Goal: Use online tool/utility: Use online tool/utility

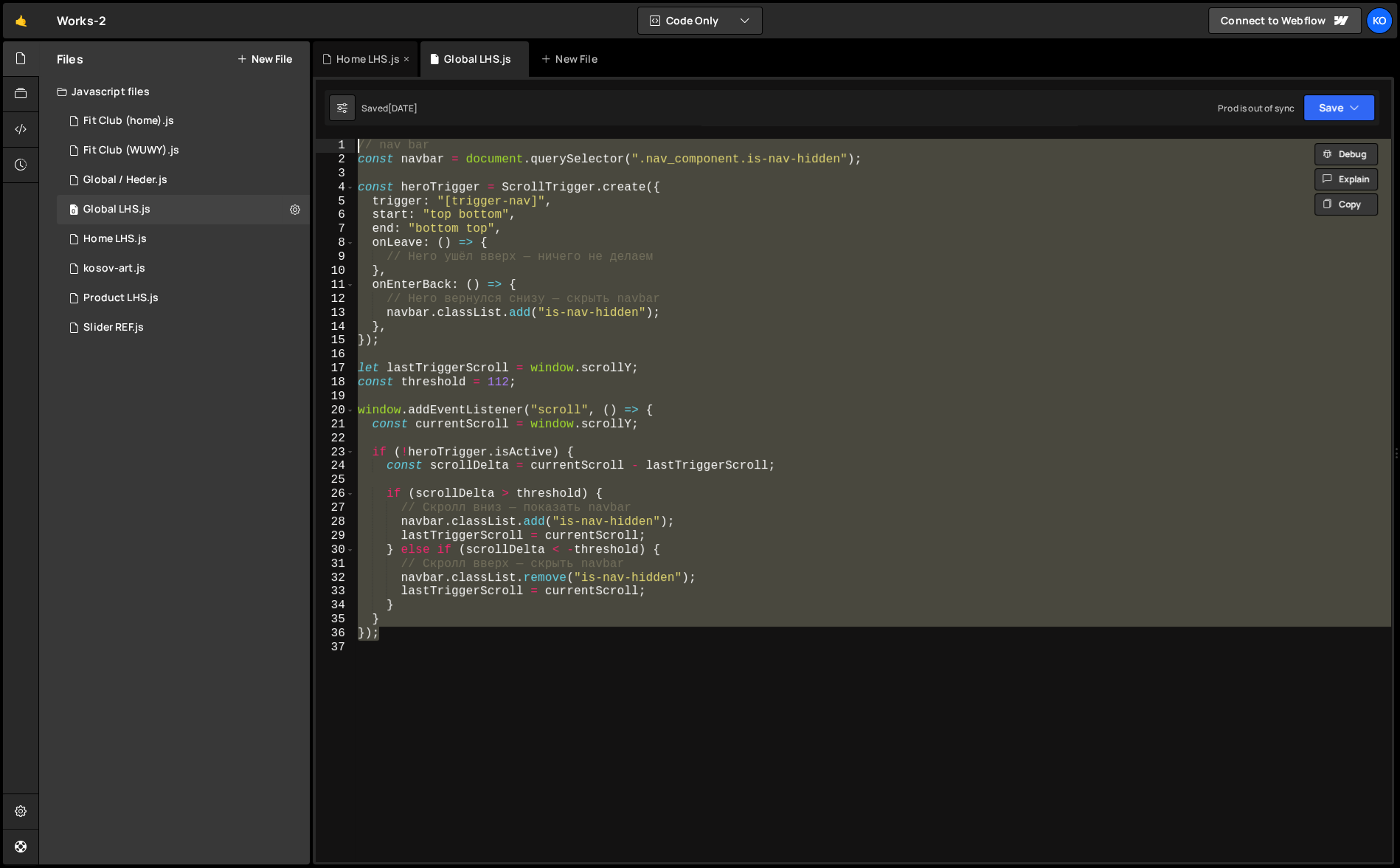
click at [353, 62] on div "Home LHS.js" at bounding box center [368, 59] width 63 height 15
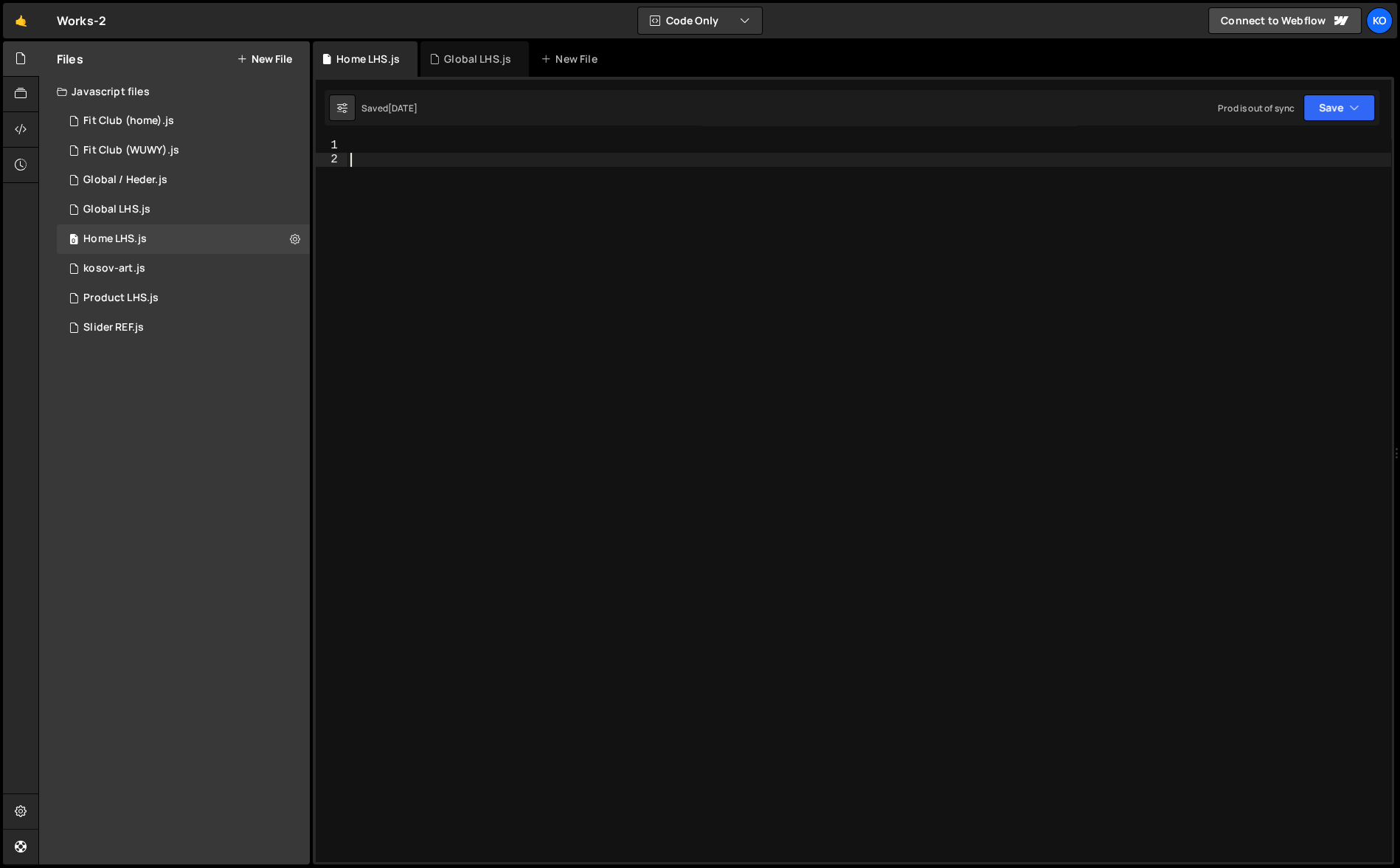
click at [360, 153] on div at bounding box center [869, 514] width 1044 height 751
paste textarea "});"
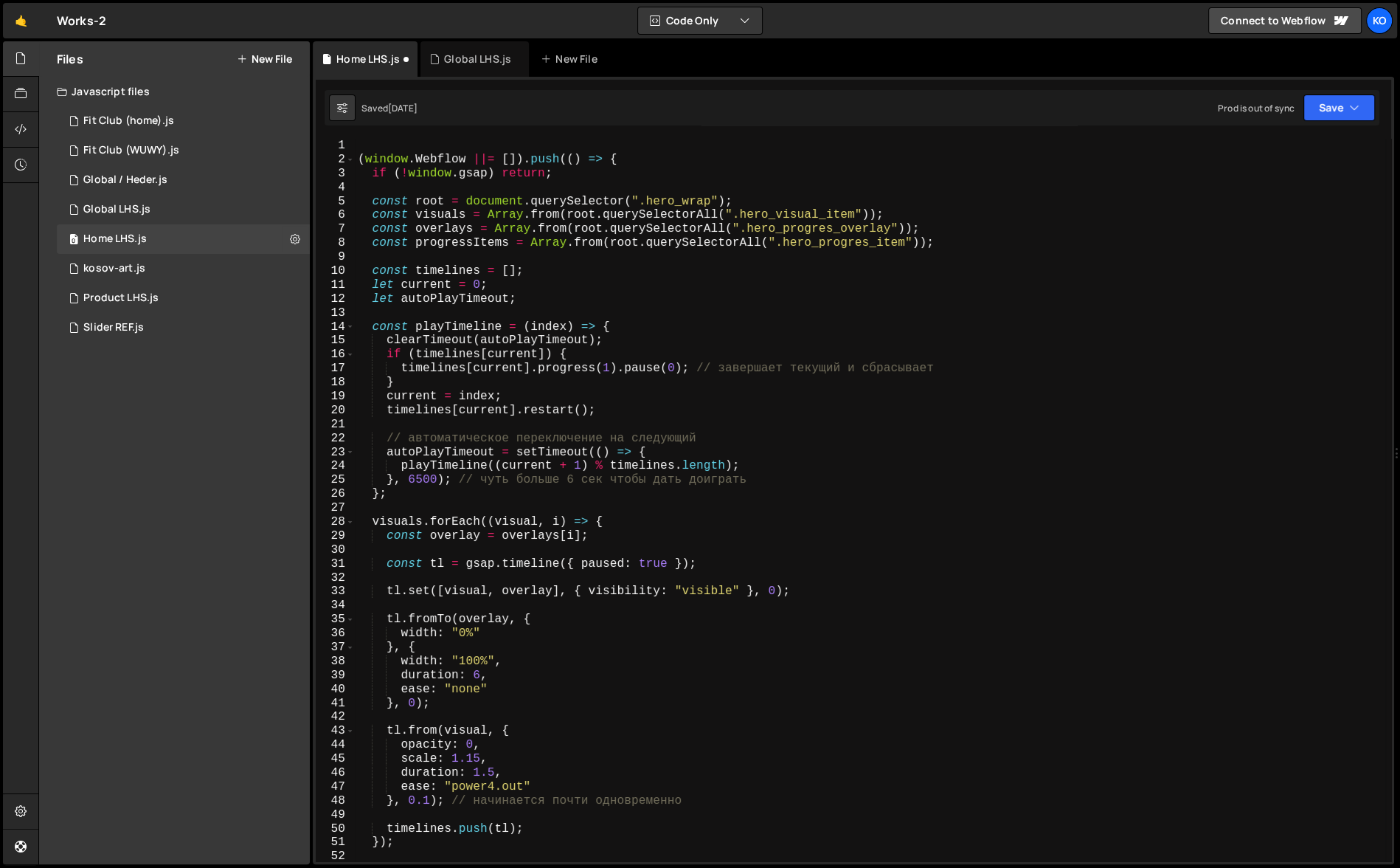
click at [359, 162] on div "( window . Webflow ||= [ ]) . push (( ) => { if ( ! window . gsap ) return ; co…" at bounding box center [870, 514] width 1031 height 751
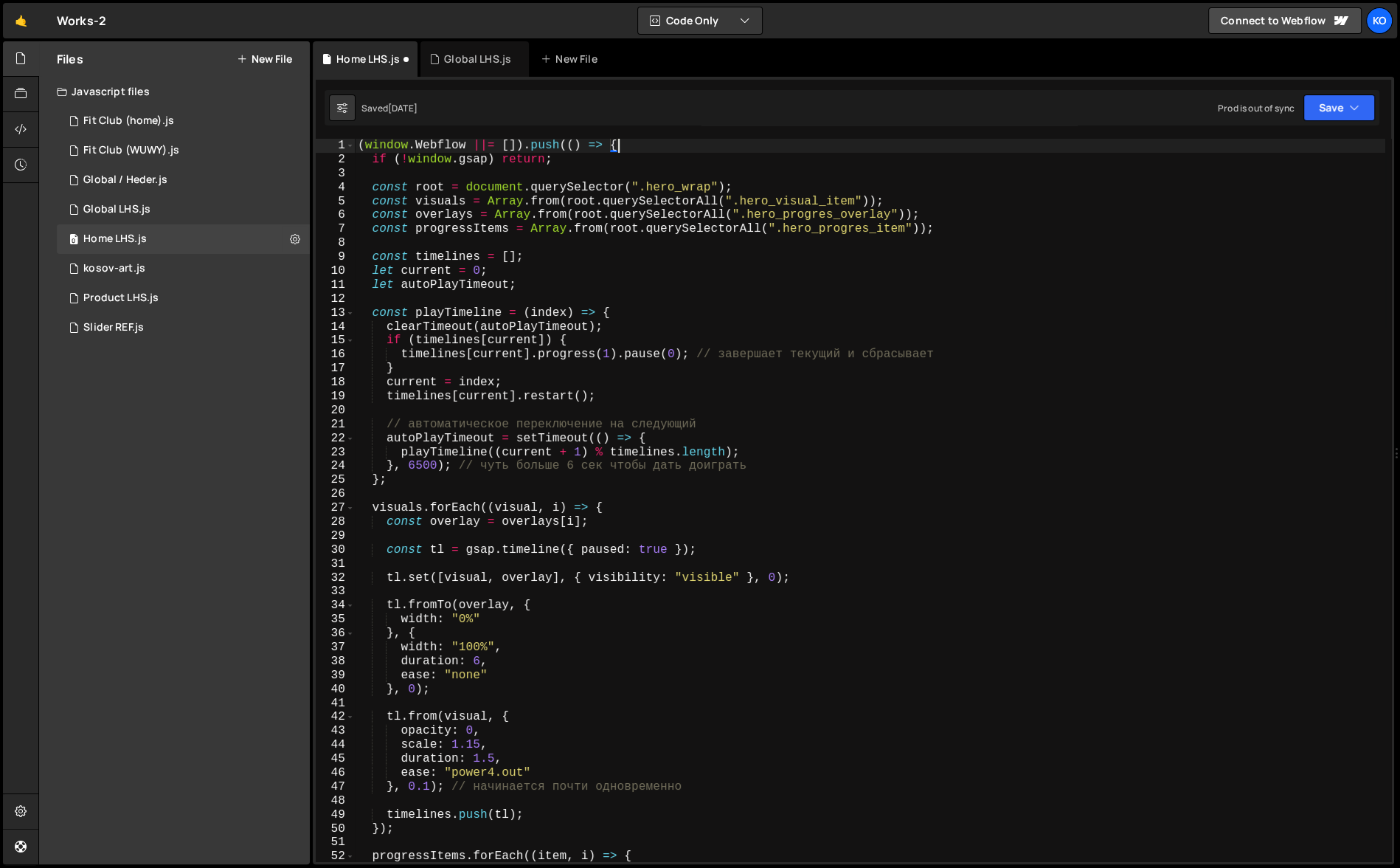
click at [632, 149] on div "( window . Webflow ||= [ ]) . push (( ) => { if ( ! window . gsap ) return ; co…" at bounding box center [870, 514] width 1031 height 751
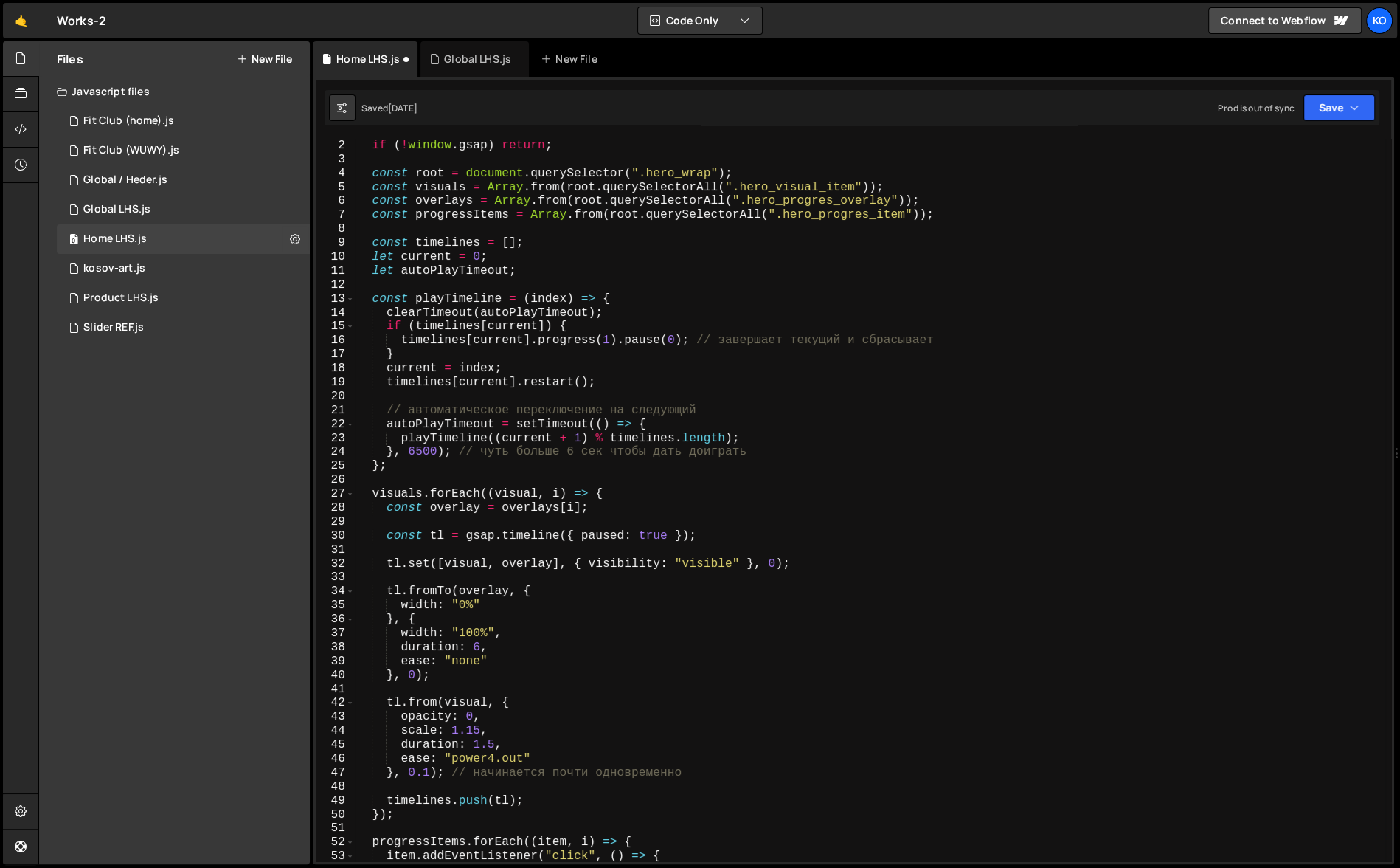
scroll to position [467, 0]
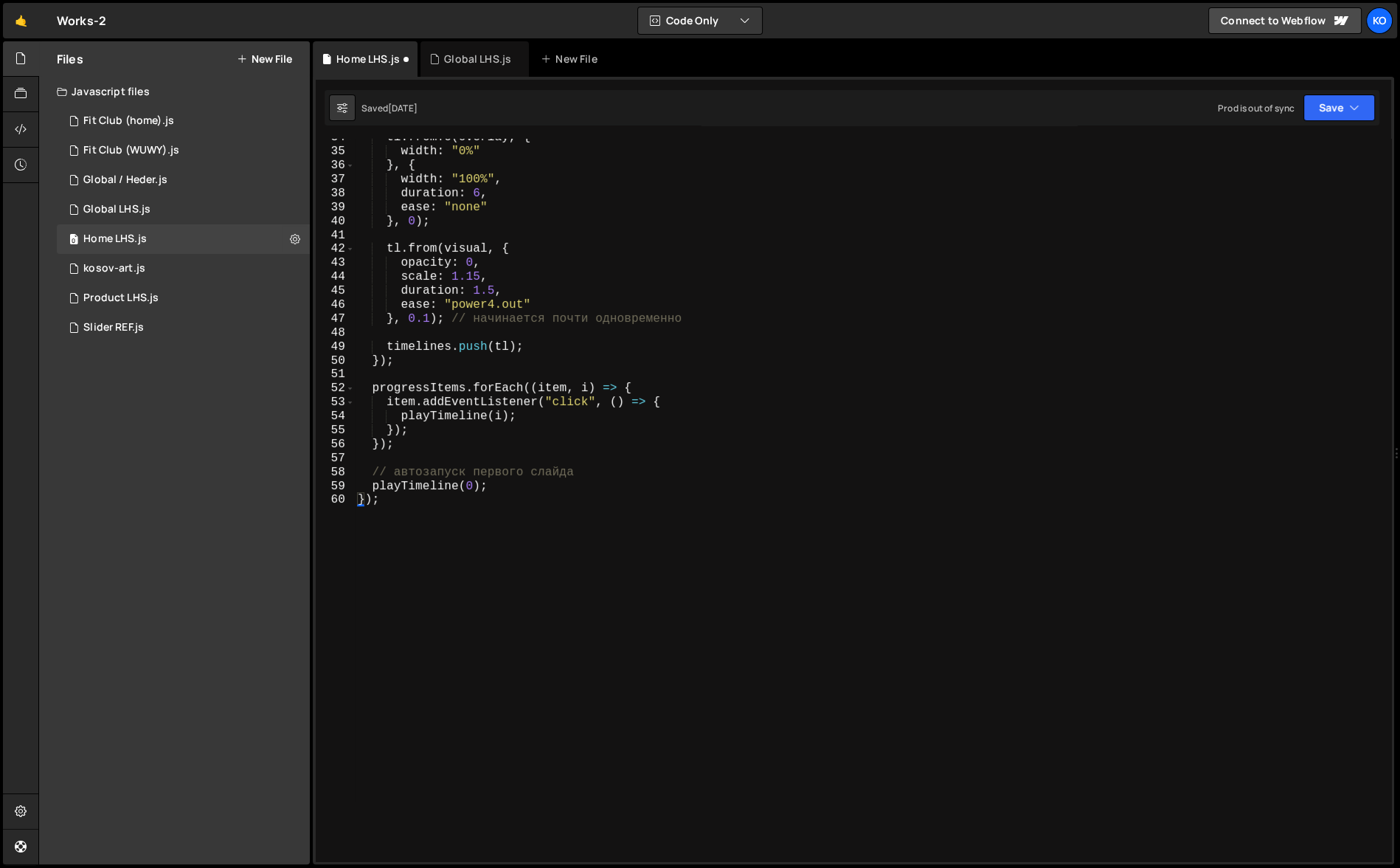
click at [395, 506] on div "tl . fromTo ( overlay , { width : "0%" } , { width : "100%" , duration : 6 , ea…" at bounding box center [870, 506] width 1031 height 751
type textarea "}"
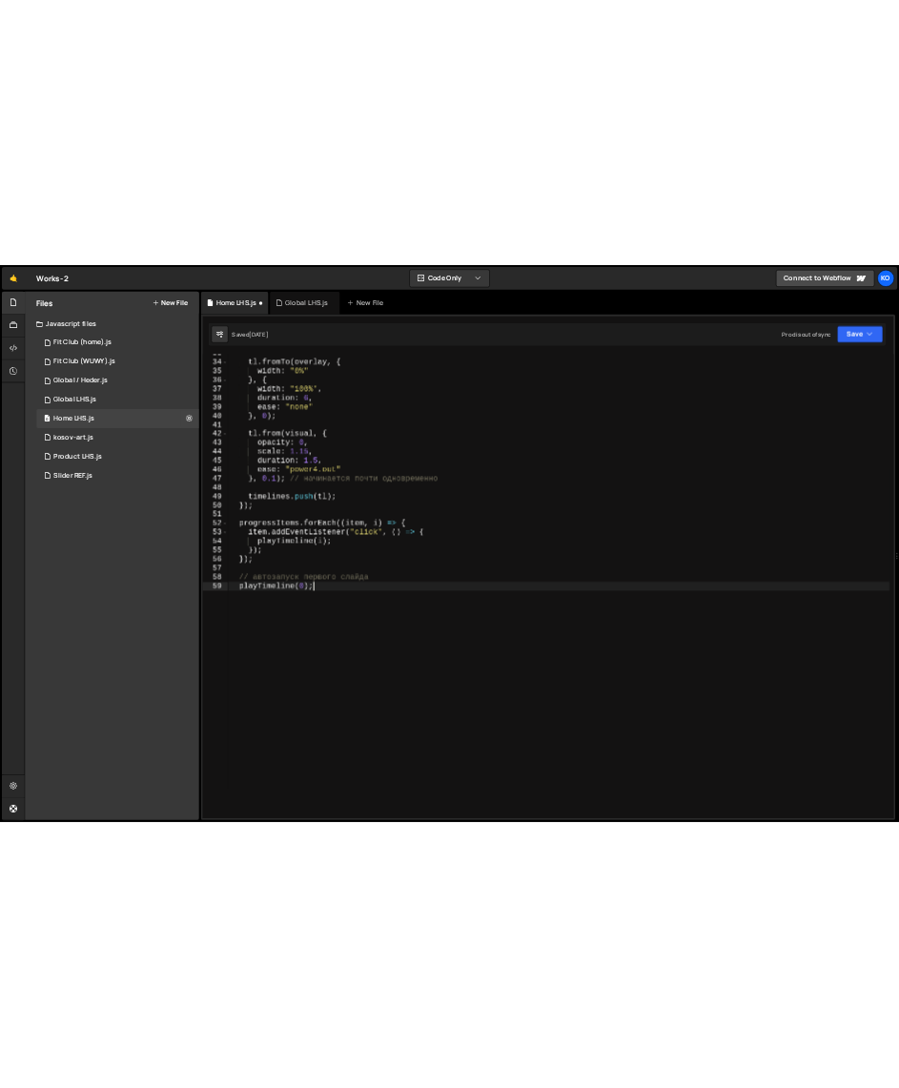
scroll to position [0, 0]
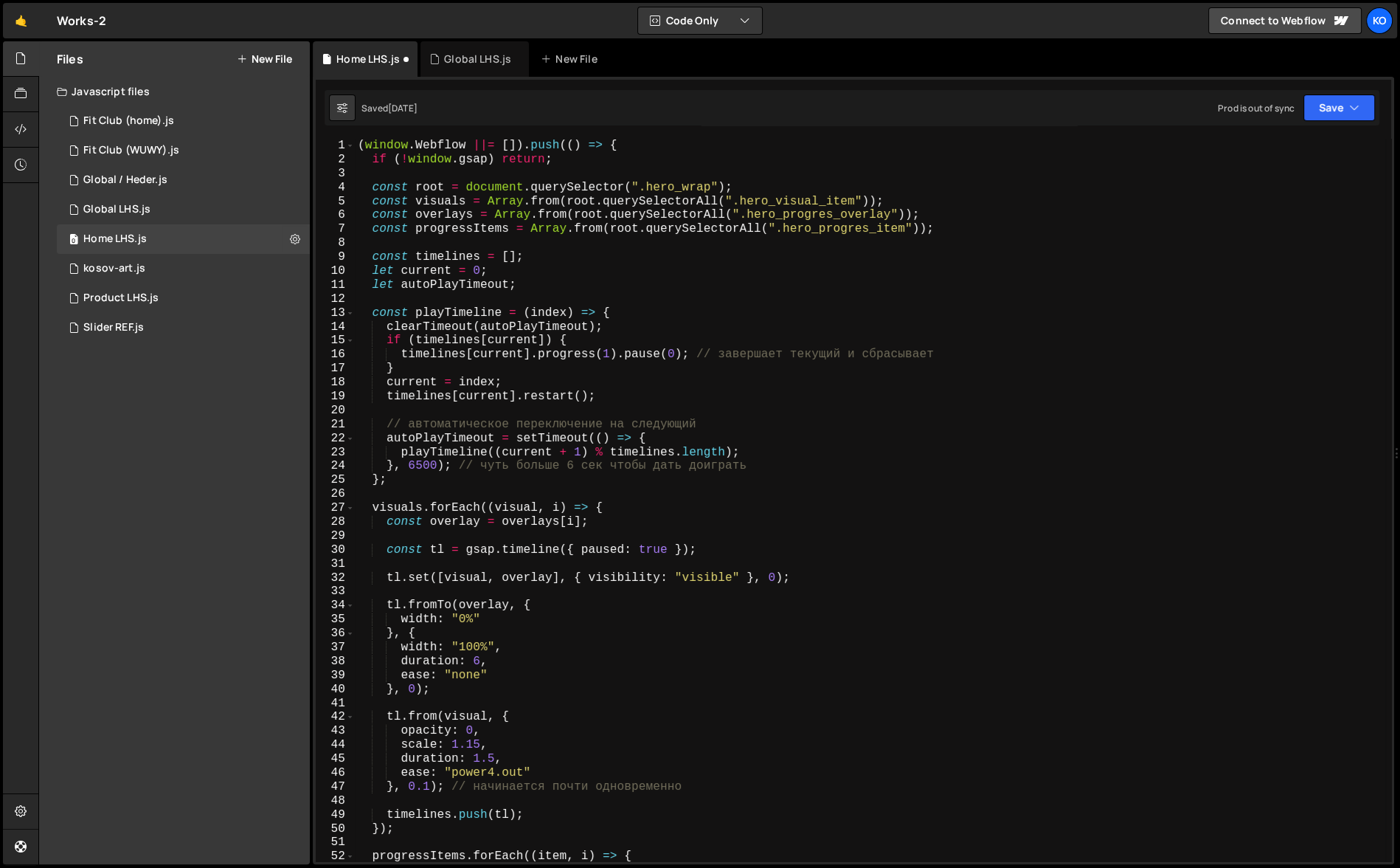
click at [373, 187] on div "( window . Webflow ||= [ ]) . push (( ) => { if ( ! window . gsap ) return ; co…" at bounding box center [870, 514] width 1031 height 751
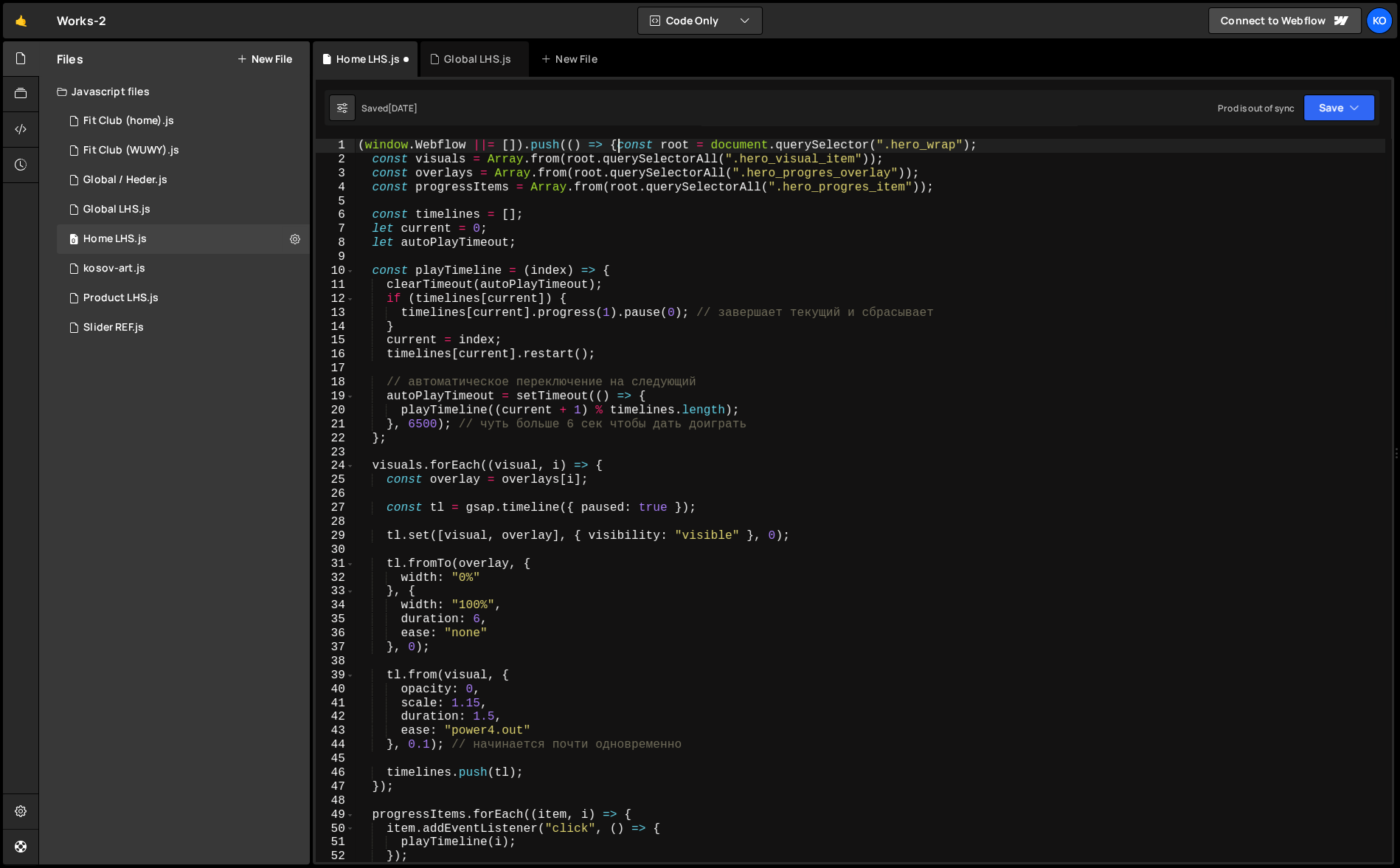
type textarea "const root = document.querySelector(".hero_wrap");"
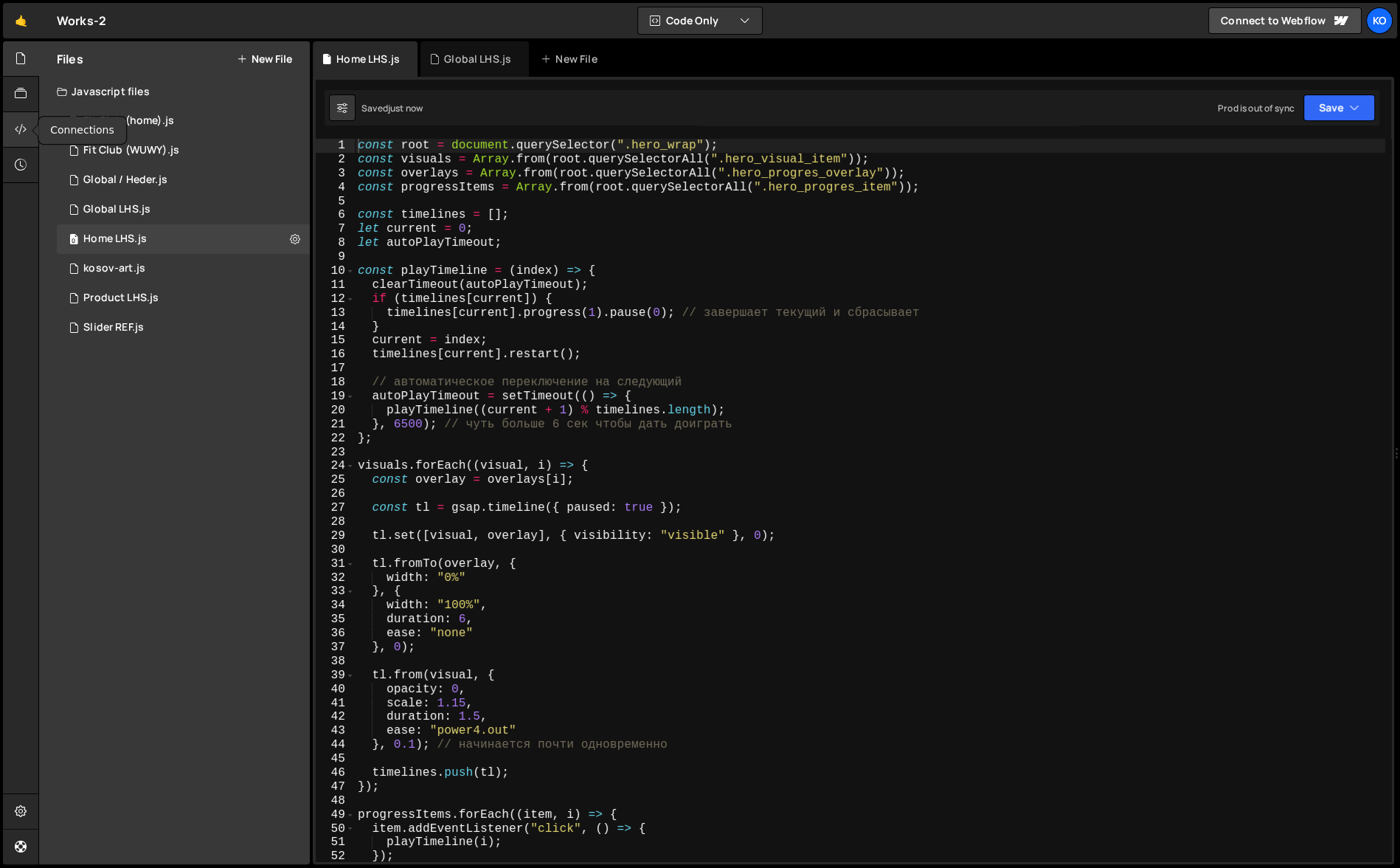
click at [15, 130] on icon at bounding box center [20, 129] width 12 height 16
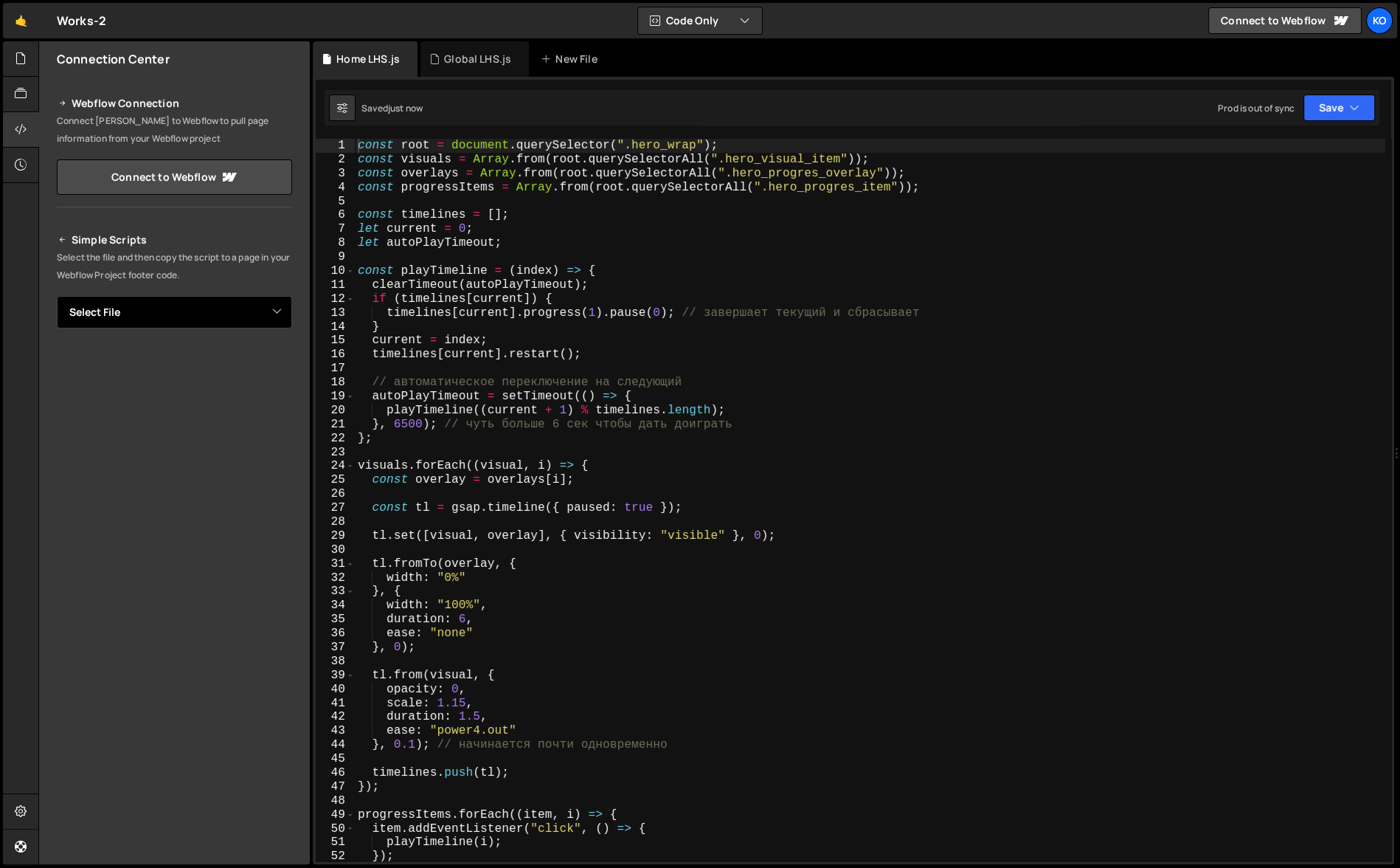
click at [126, 313] on select "Select File Fit Club (home).js Fit Club (WUWY).js Global / Heder.js Global LHS.…" at bounding box center [174, 312] width 235 height 33
select select "45087"
click at [56, 296] on select "Select File Fit Club (home).js Fit Club (WUWY).js Global / Heder.js Global LHS.…" at bounding box center [174, 312] width 235 height 33
click at [236, 365] on button "Copy" at bounding box center [247, 362] width 50 height 31
click at [23, 126] on icon at bounding box center [20, 129] width 12 height 16
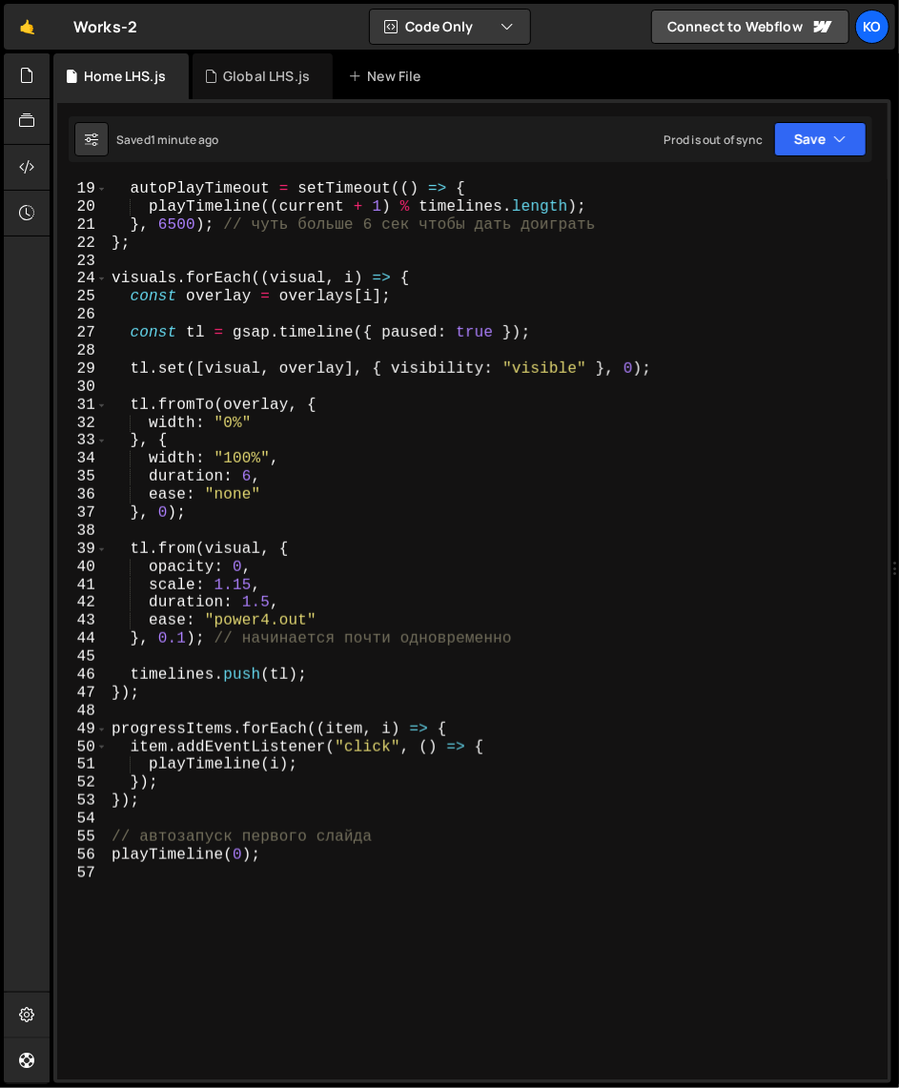
scroll to position [313, 0]
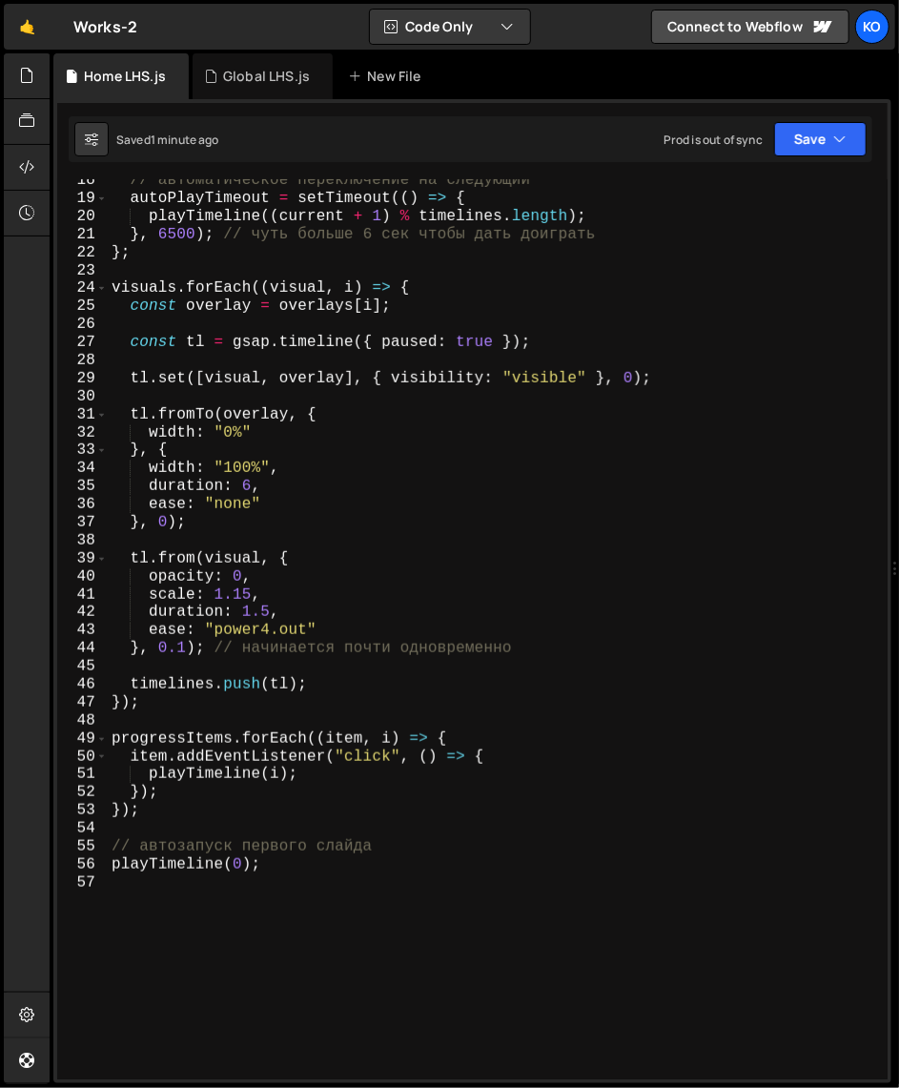
click at [240, 580] on div "// автоматическое переключение на следующий autoPlayTimeout = setTimeout (( ) =…" at bounding box center [494, 640] width 773 height 936
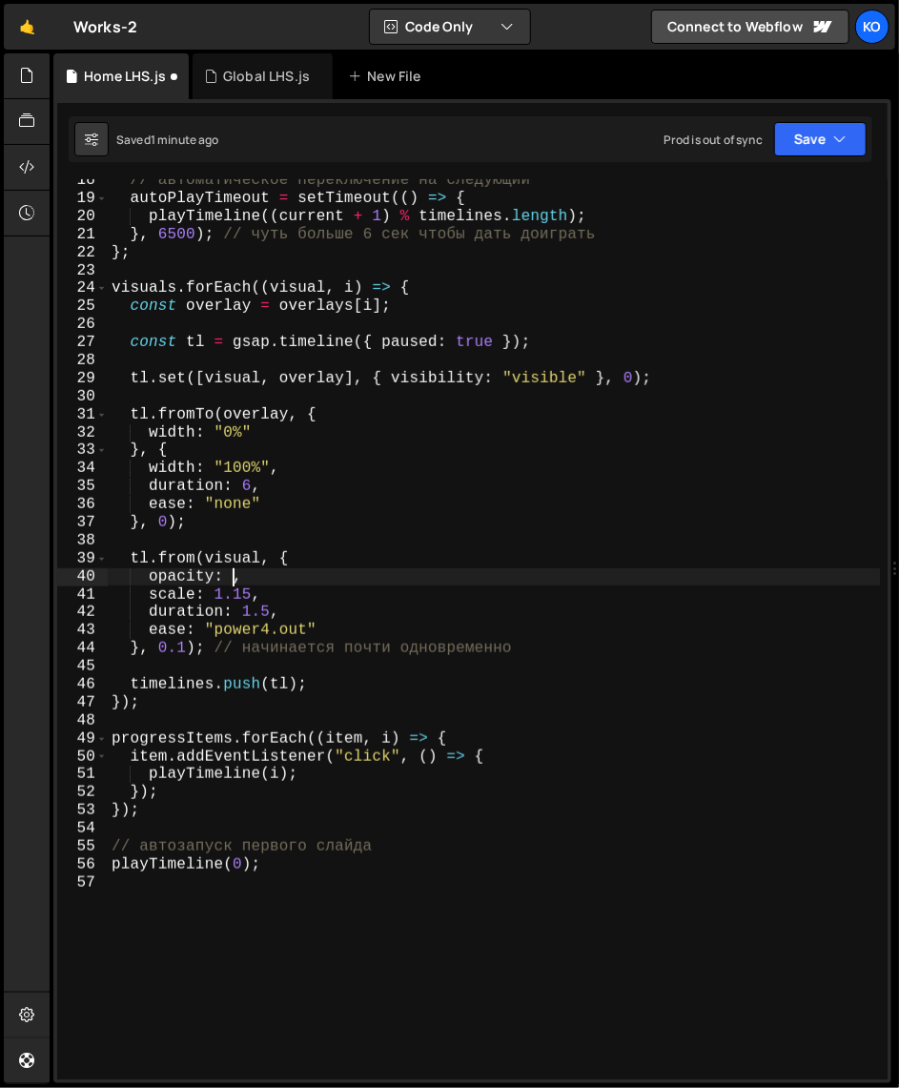
type textarea "opacity: 1,"
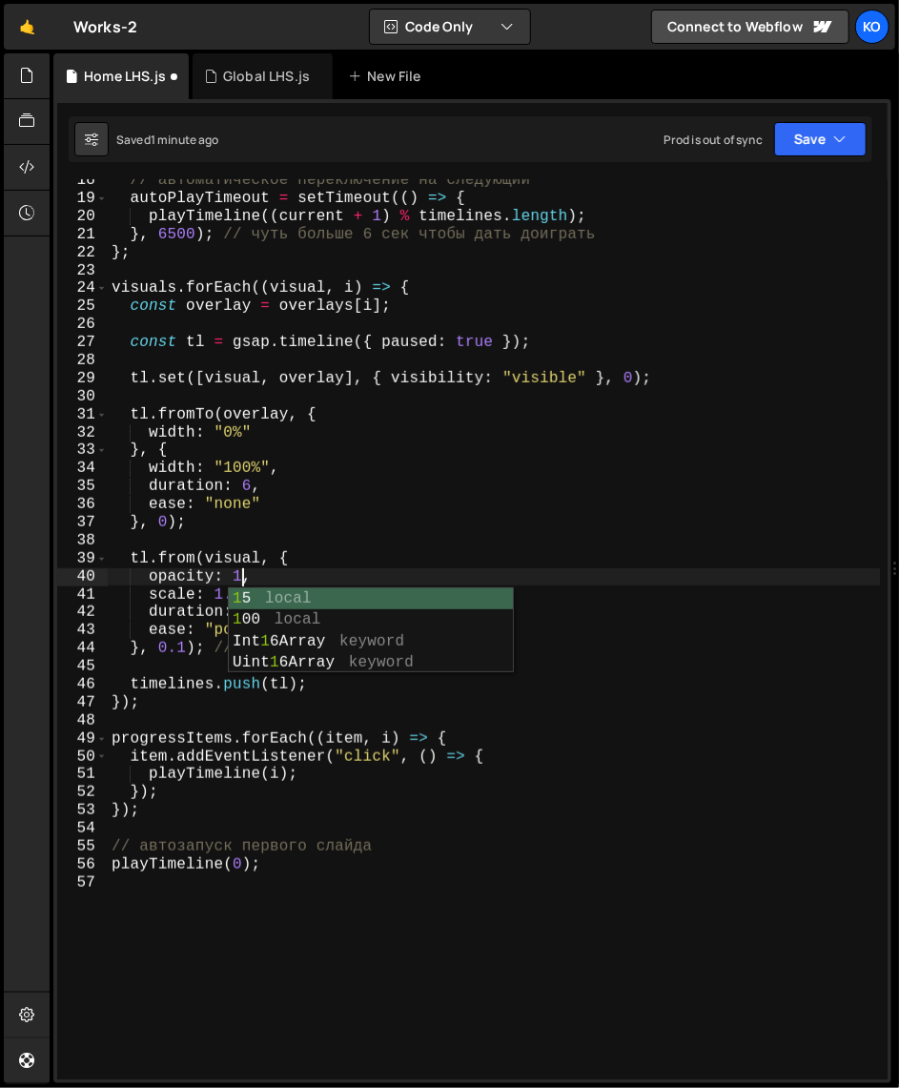
scroll to position [0, 7]
click at [380, 1007] on div "// автоматическое переключение на следующий autoPlayTimeout = setTimeout (( ) =…" at bounding box center [494, 640] width 773 height 936
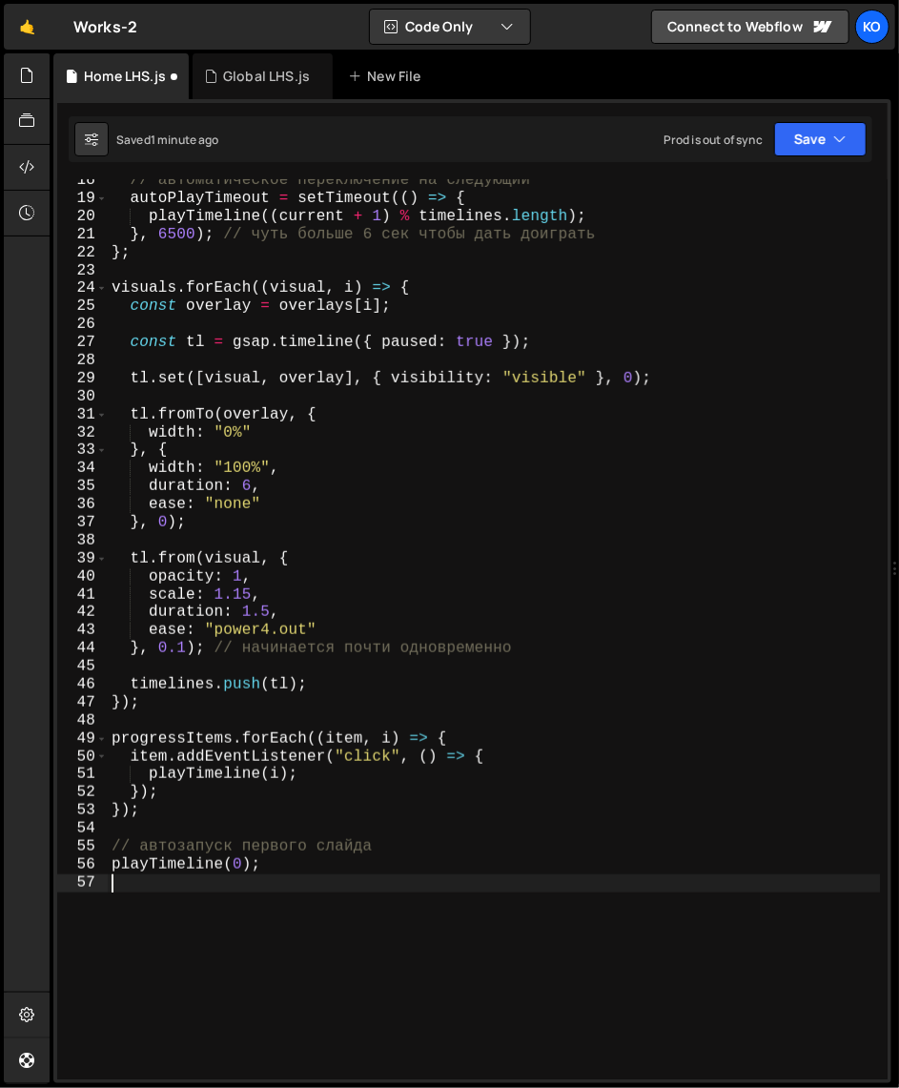
scroll to position [0, 0]
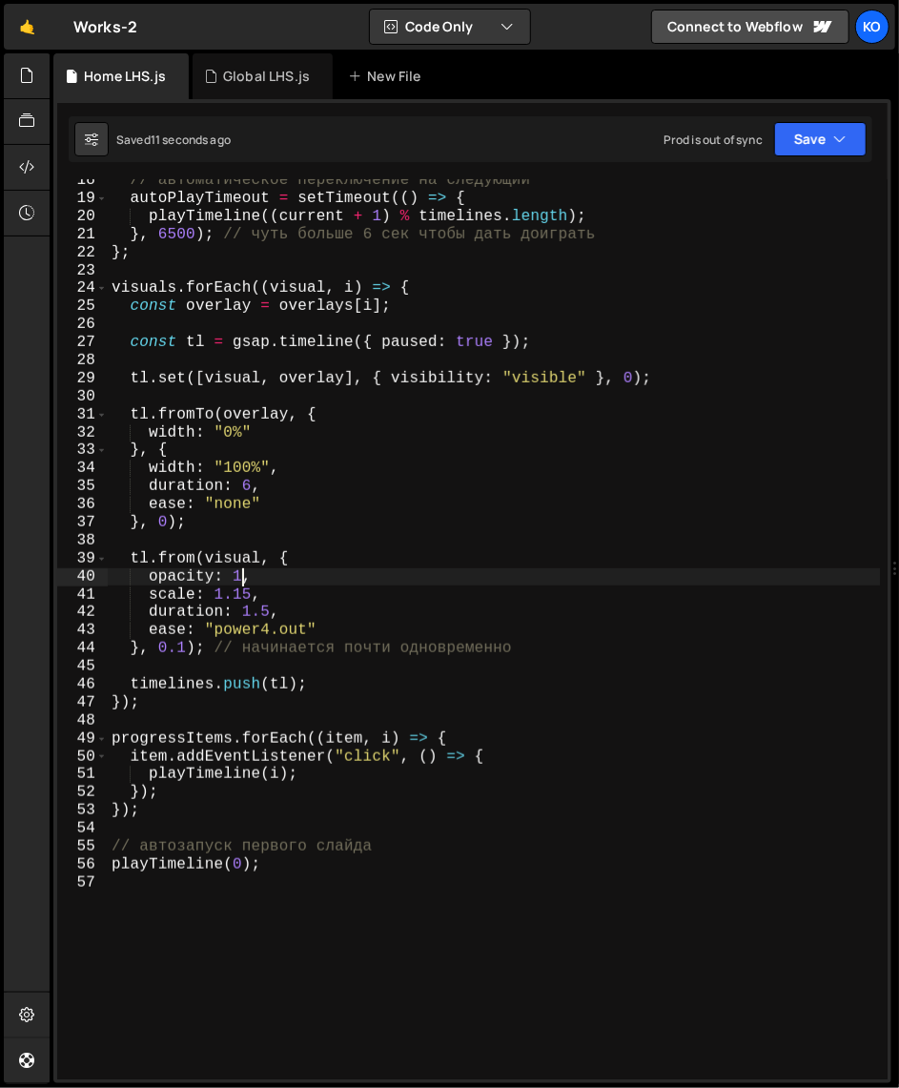
click at [239, 580] on div "// автоматическое переключение на следующий autoPlayTimeout = setTimeout (( ) =…" at bounding box center [494, 640] width 773 height 936
type textarea "opacity: 0,"
click at [229, 979] on div "// автоматическое переключение на следующий autoPlayTimeout = setTimeout (( ) =…" at bounding box center [494, 640] width 773 height 936
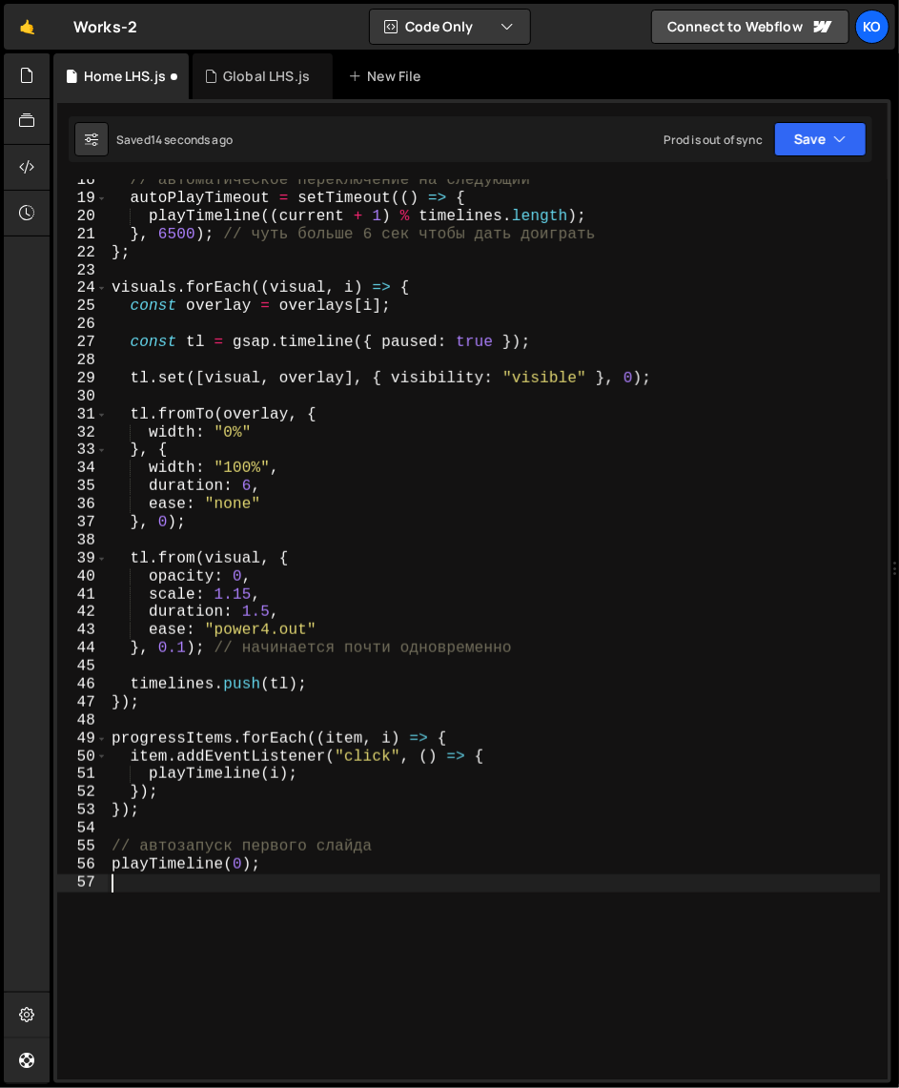
scroll to position [0, 0]
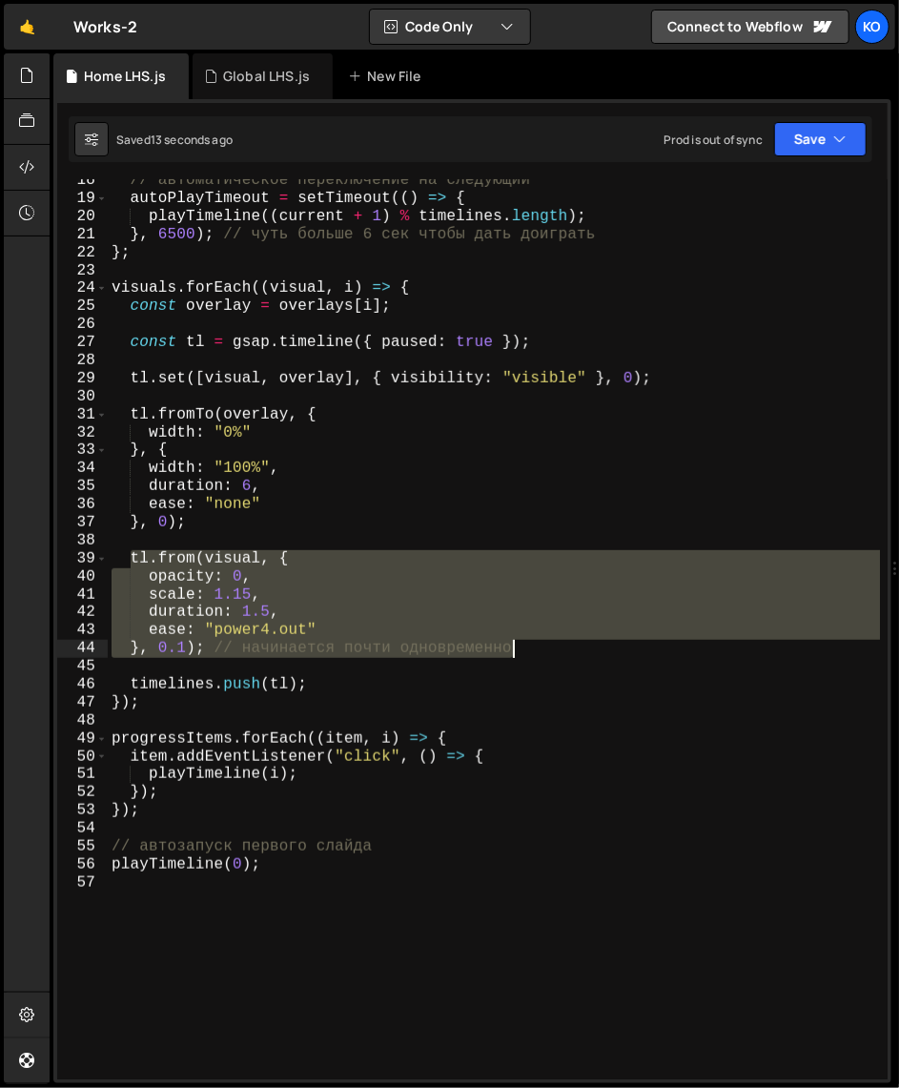
drag, startPoint x: 132, startPoint y: 559, endPoint x: 539, endPoint y: 654, distance: 418.0
click at [539, 654] on div "// автоматическое переключение на следующий autoPlayTimeout = setTimeout (( ) =…" at bounding box center [494, 640] width 773 height 936
click at [229, 585] on div "// автоматическое переключение на следующий autoPlayTimeout = setTimeout (( ) =…" at bounding box center [494, 629] width 772 height 900
drag, startPoint x: 131, startPoint y: 559, endPoint x: 520, endPoint y: 650, distance: 400.4
click at [520, 650] on div "// автоматическое переключение на следующий autoPlayTimeout = setTimeout (( ) =…" at bounding box center [494, 640] width 773 height 936
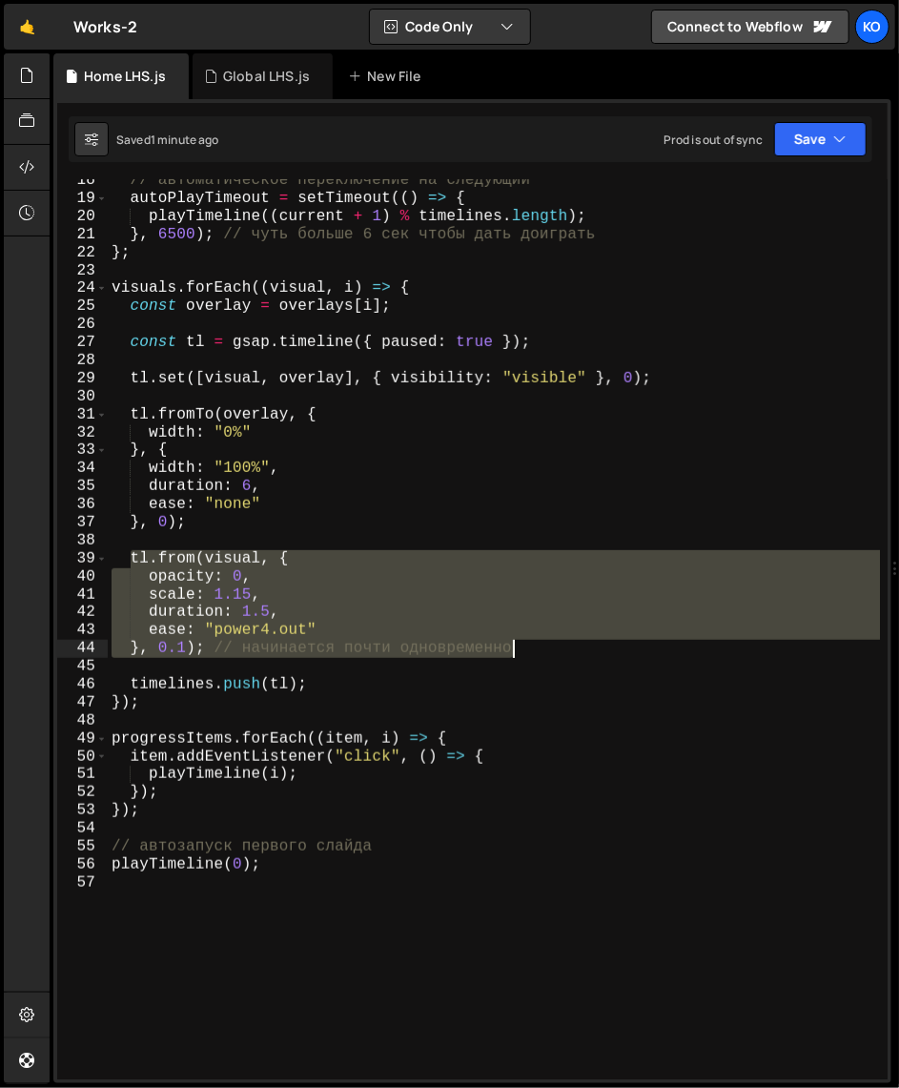
paste textarea "}, 0.1);"
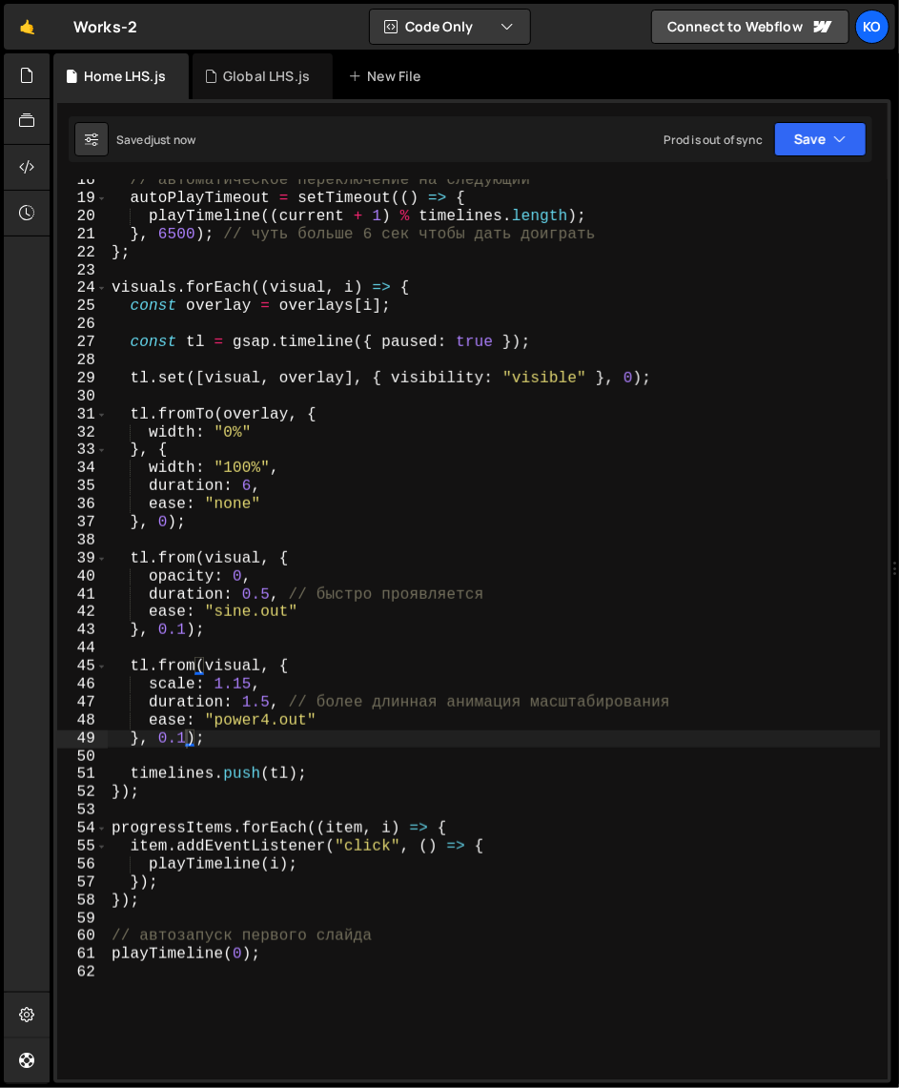
click at [269, 598] on div "// автоматическое переключение на следующий autoPlayTimeout = setTimeout (( ) =…" at bounding box center [494, 640] width 773 height 936
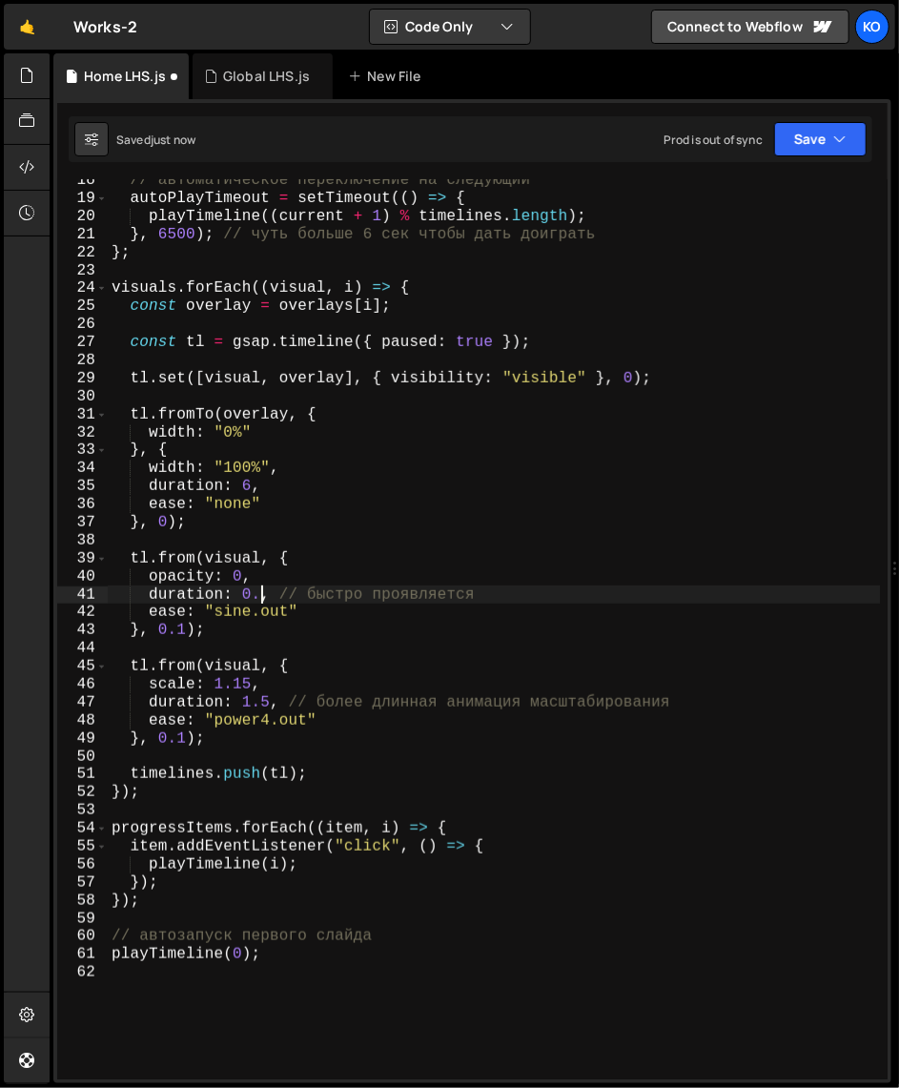
scroll to position [0, 9]
click at [270, 598] on div "// автоматическое переключение на следующий autoPlayTimeout = setTimeout (( ) =…" at bounding box center [494, 640] width 773 height 936
type textarea "duration: 0.1, // быстро проявляется"
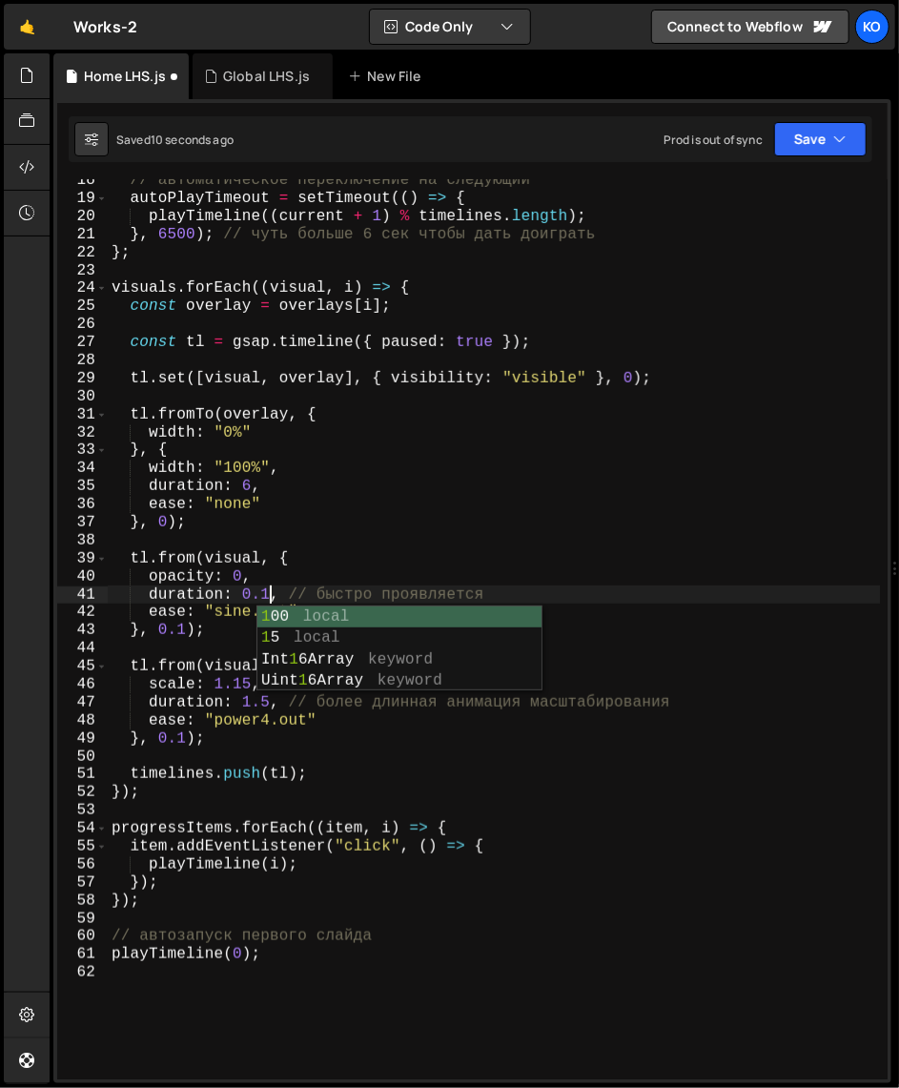
click at [332, 549] on div "// автоматическое переключение на следующий autoPlayTimeout = setTimeout (( ) =…" at bounding box center [494, 640] width 773 height 936
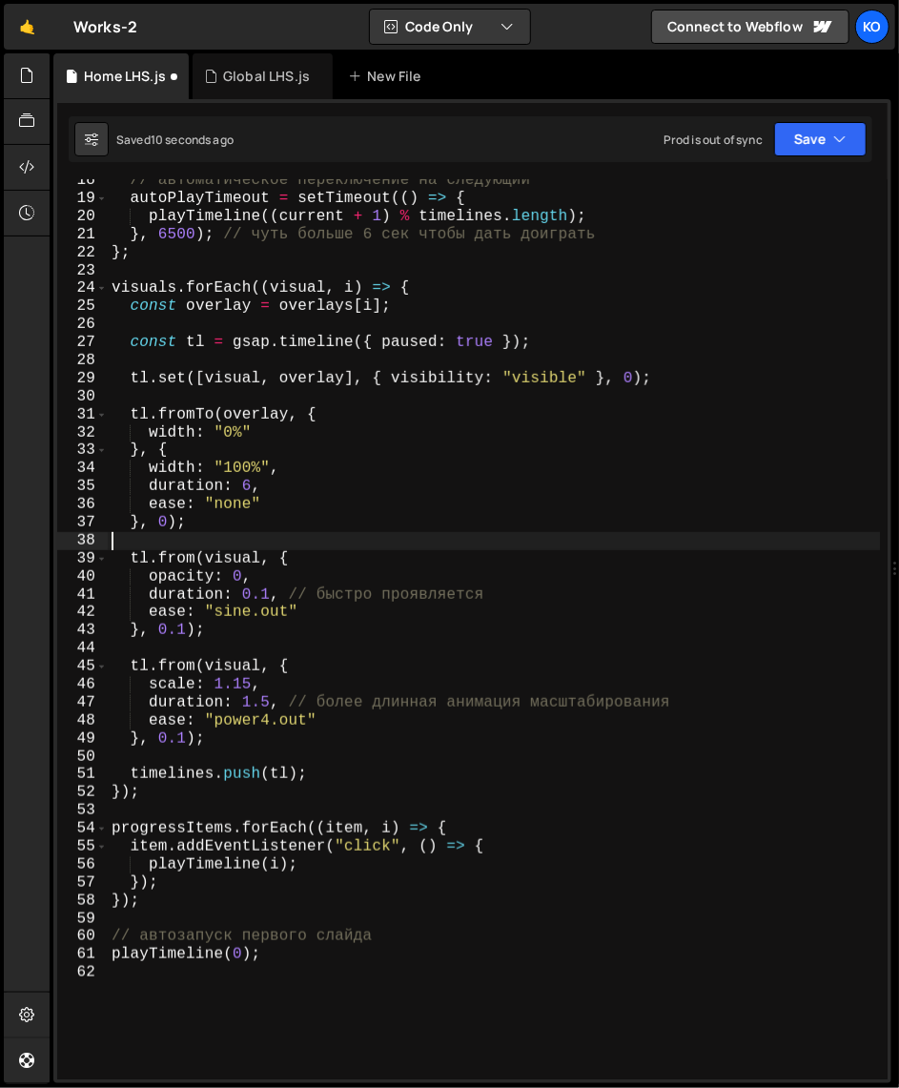
scroll to position [0, 0]
click at [263, 600] on div "// автоматическое переключение на следующий autoPlayTimeout = setTimeout (( ) =…" at bounding box center [494, 640] width 773 height 936
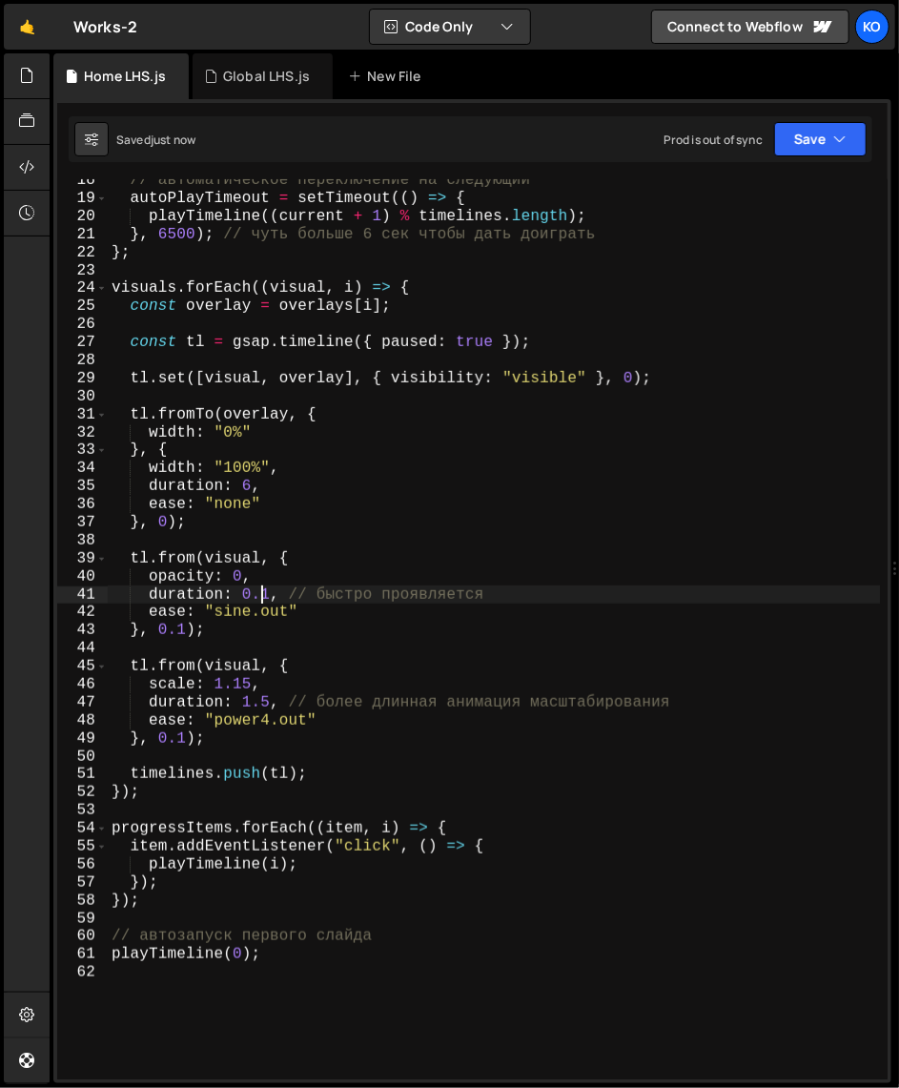
scroll to position [0, 9]
click at [273, 596] on div "// автоматическое переключение на следующий autoPlayTimeout = setTimeout (( ) =…" at bounding box center [494, 640] width 773 height 936
click at [227, 744] on div "// автоматическое переключение на следующий autoPlayTimeout = setTimeout (( ) =…" at bounding box center [494, 640] width 773 height 936
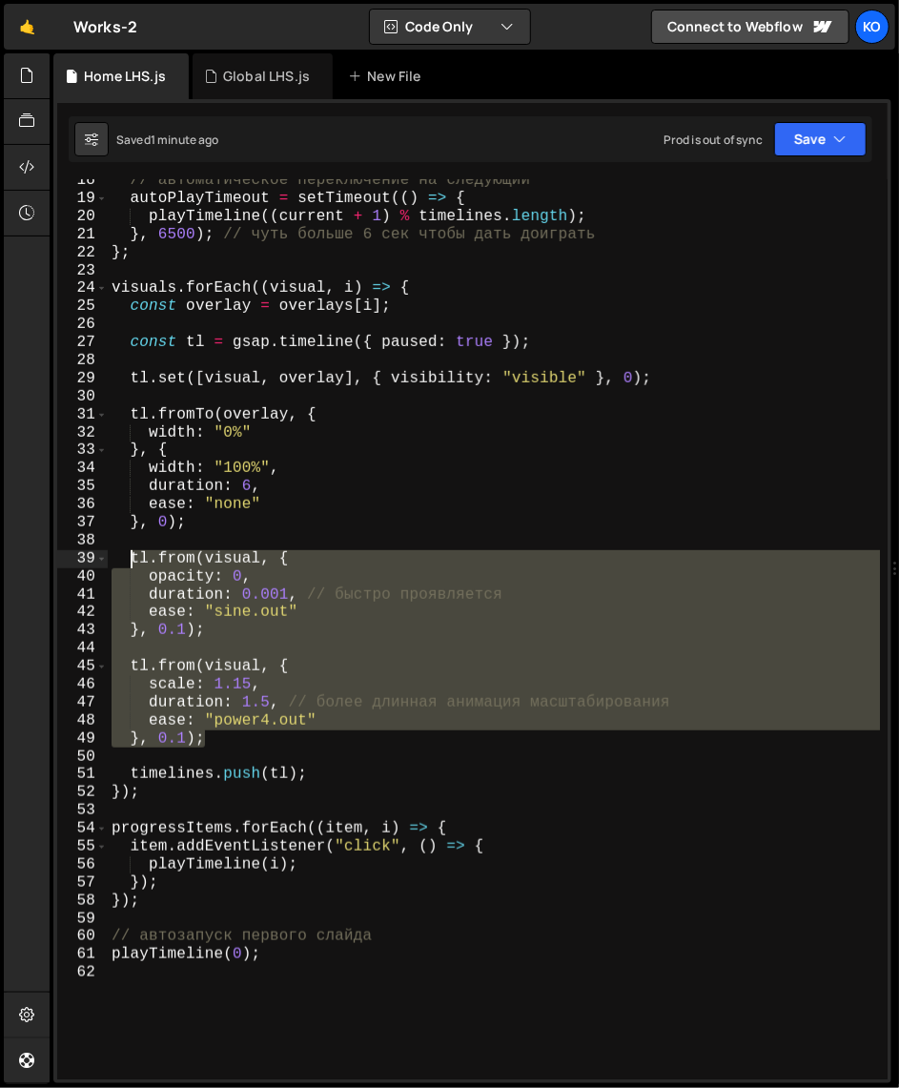
drag, startPoint x: 227, startPoint y: 744, endPoint x: 128, endPoint y: 558, distance: 211.5
click at [128, 558] on div "// автоматическое переключение на следующий autoPlayTimeout = setTimeout (( ) =…" at bounding box center [494, 640] width 773 height 936
click at [237, 713] on div "// автоматическое переключение на следующий autoPlayTimeout = setTimeout (( ) =…" at bounding box center [494, 629] width 772 height 900
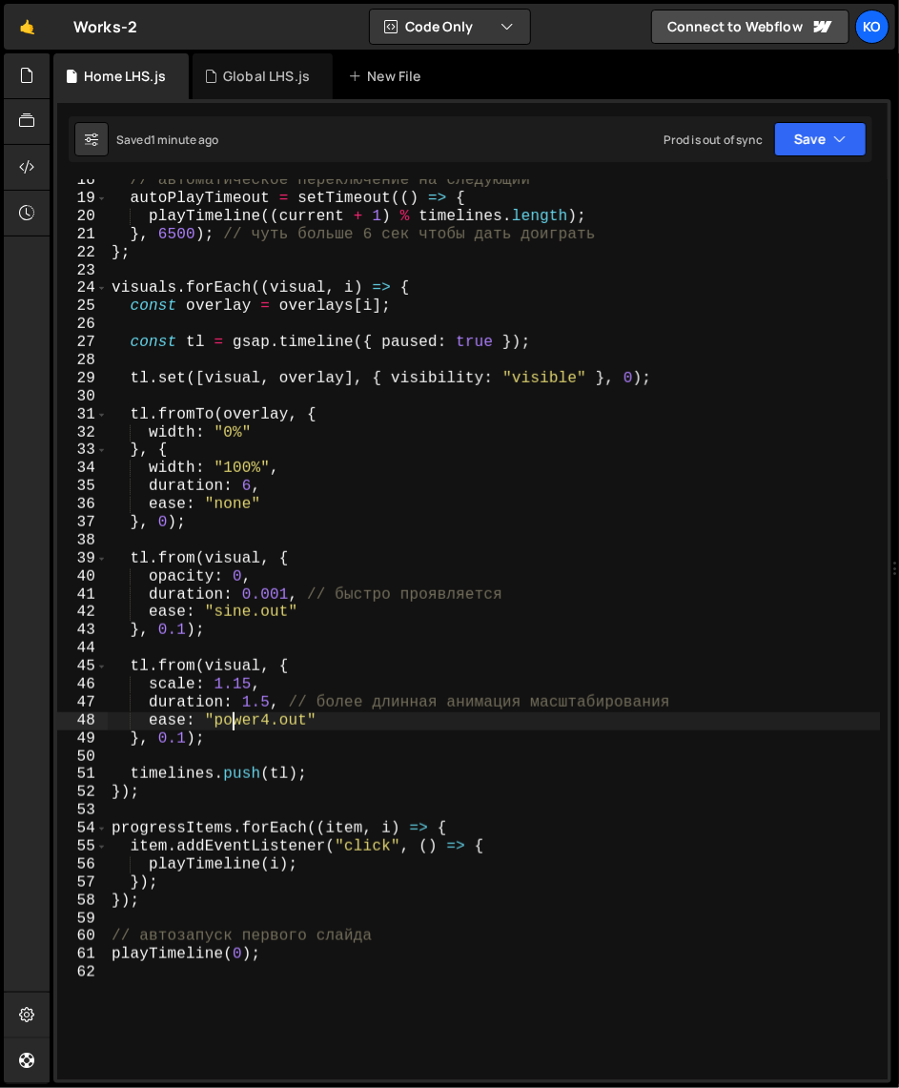
type textarea "playTimeline(0);"
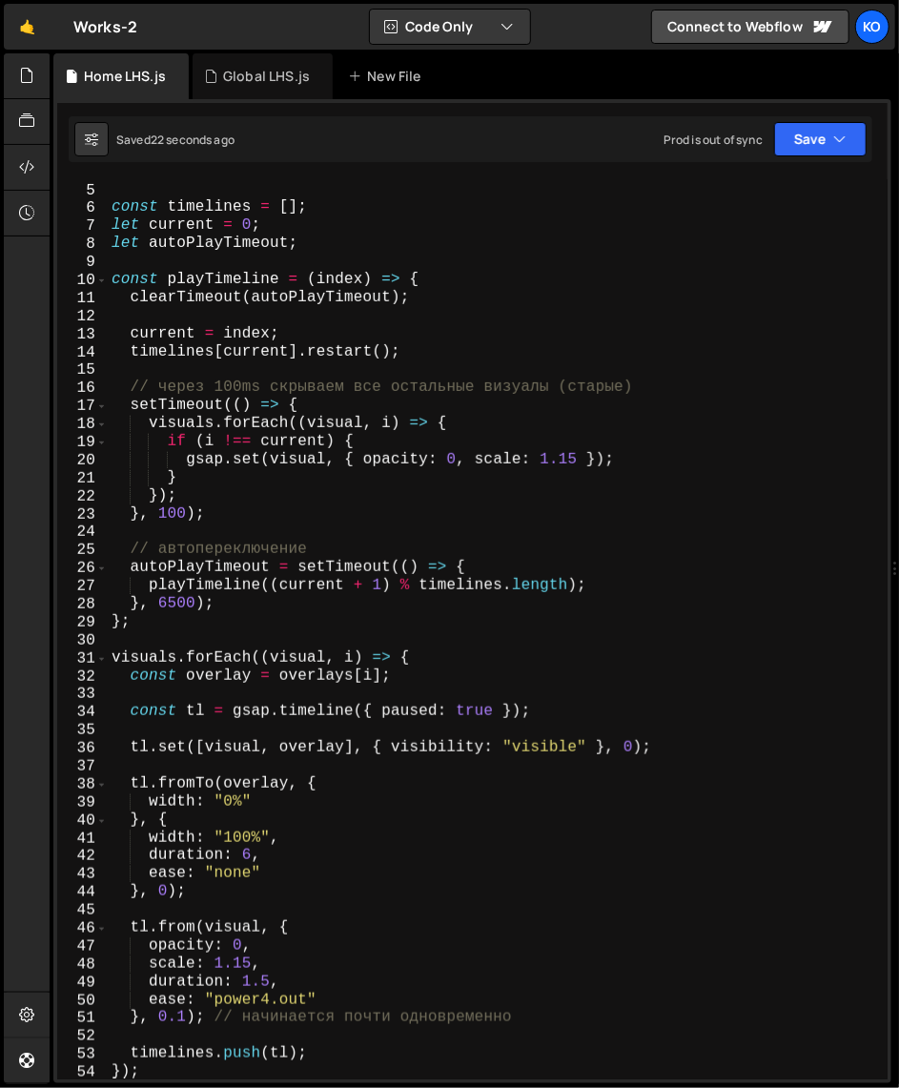
scroll to position [70, 0]
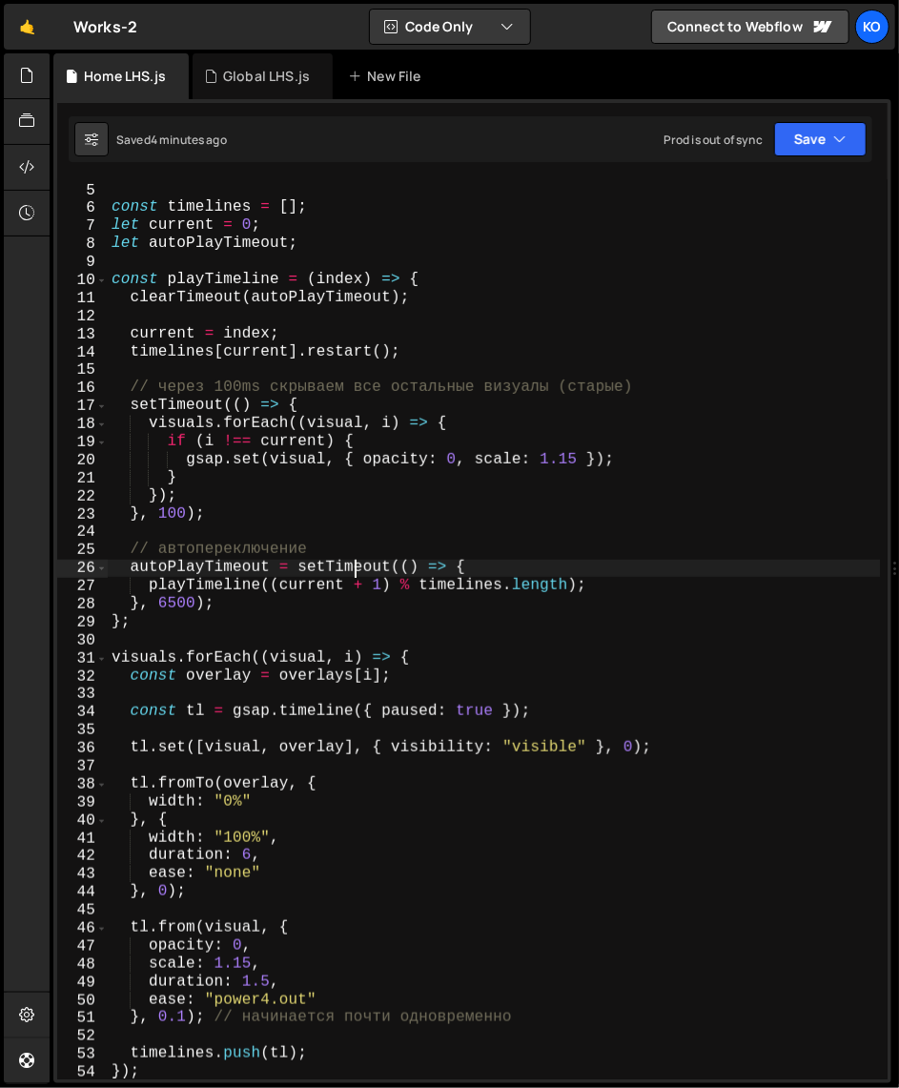
click at [354, 565] on div "const progressItems = Array . from ( root . querySelectorAll ( ".hero_progres_i…" at bounding box center [494, 631] width 773 height 936
type textarea "playTimeline(0);"
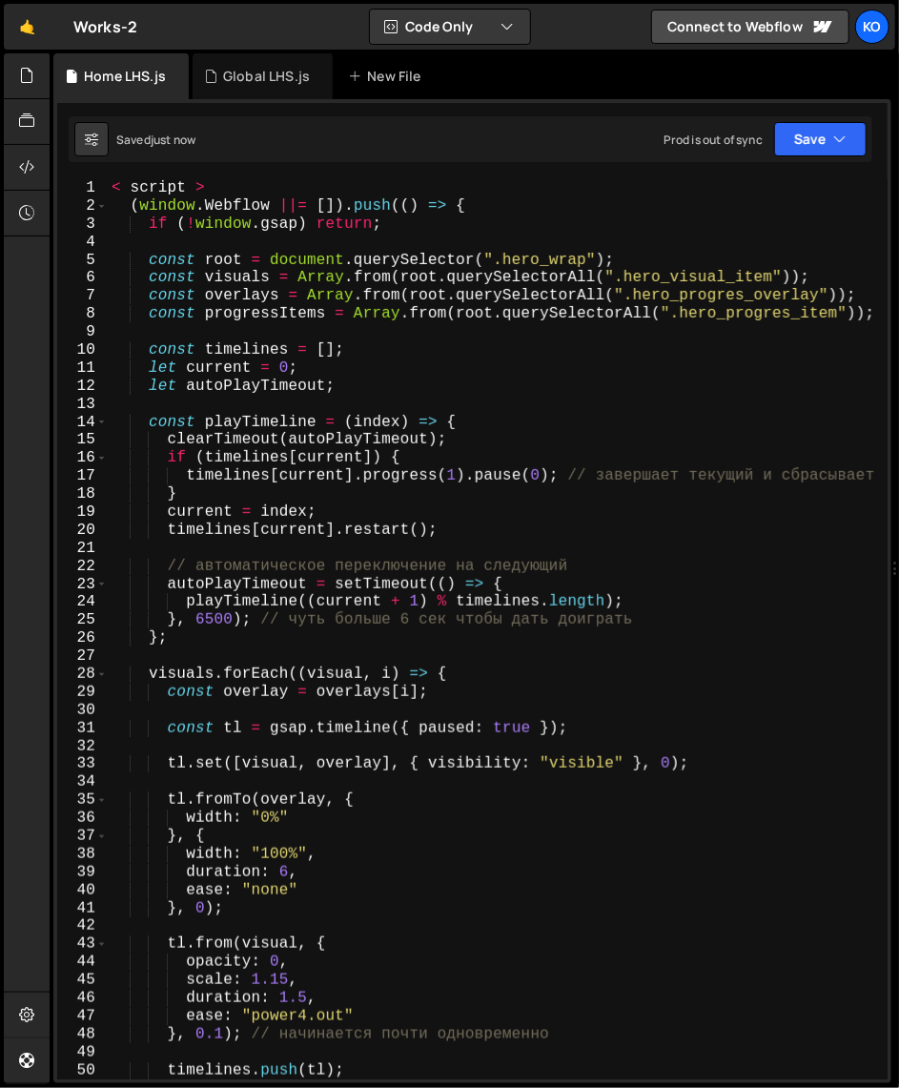
scroll to position [0, 0]
click at [152, 263] on div "< script > ( window . Webflow ||= [ ]) . push (( ) => { if ( ! window . gsap ) …" at bounding box center [494, 647] width 773 height 936
click at [112, 194] on div "< script > ( window . Webflow ||= [ ]) . push (( ) => { if ( ! window . gsap ) …" at bounding box center [494, 647] width 773 height 936
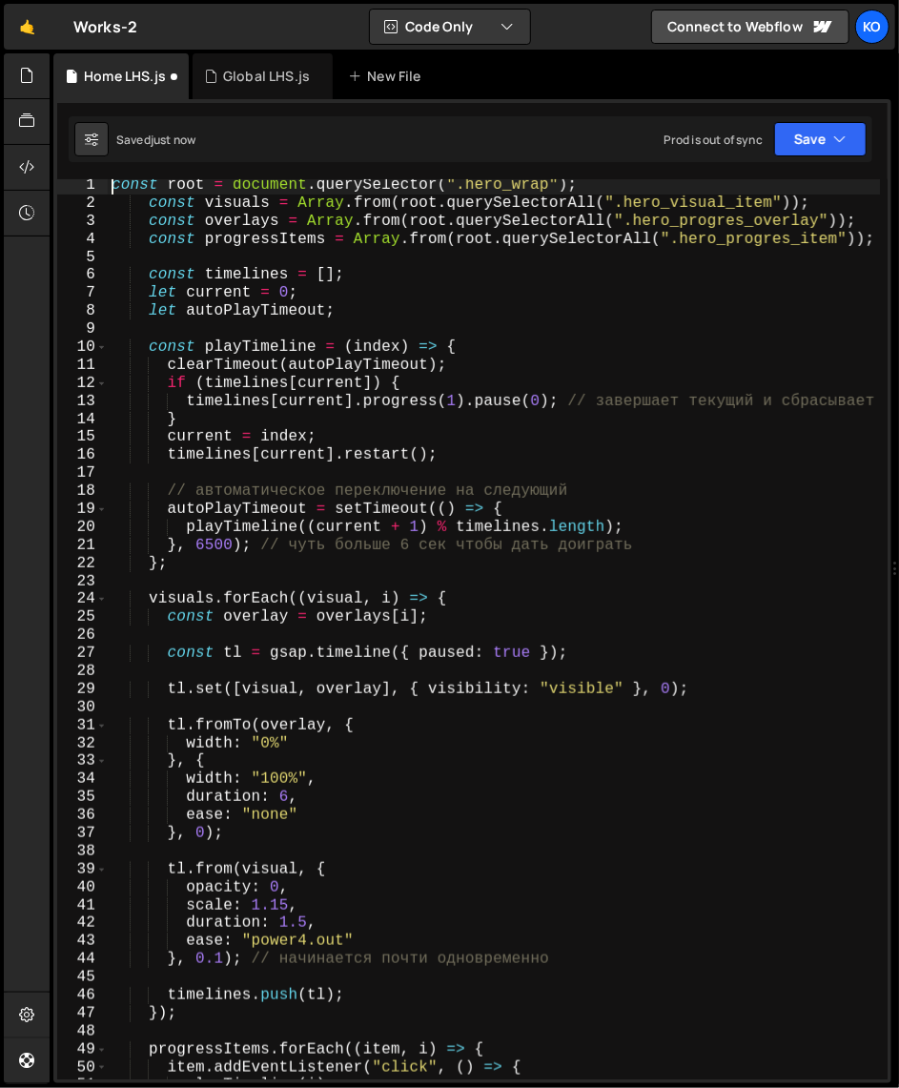
scroll to position [602, 0]
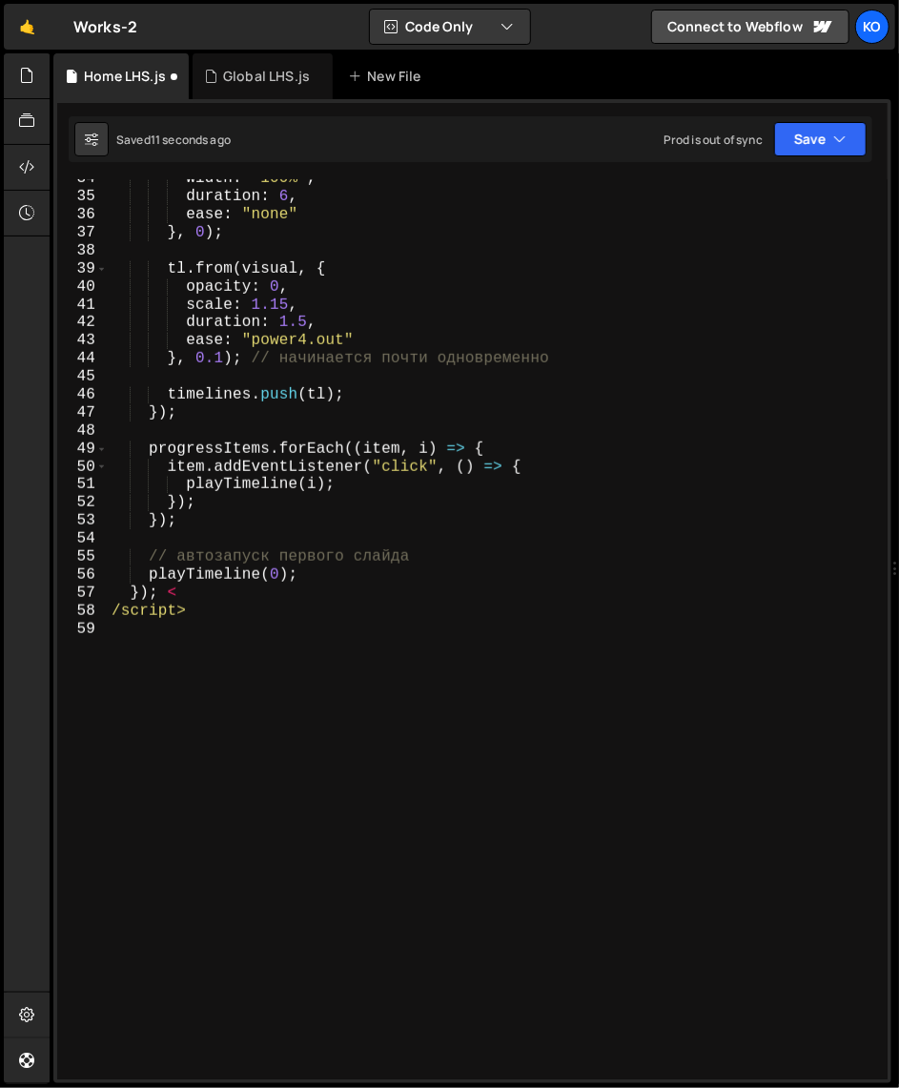
click at [340, 580] on div "width : "100%" , duration : 6 , ease : "none" } , 0 ) ; tl . from ( visual , { …" at bounding box center [494, 638] width 773 height 936
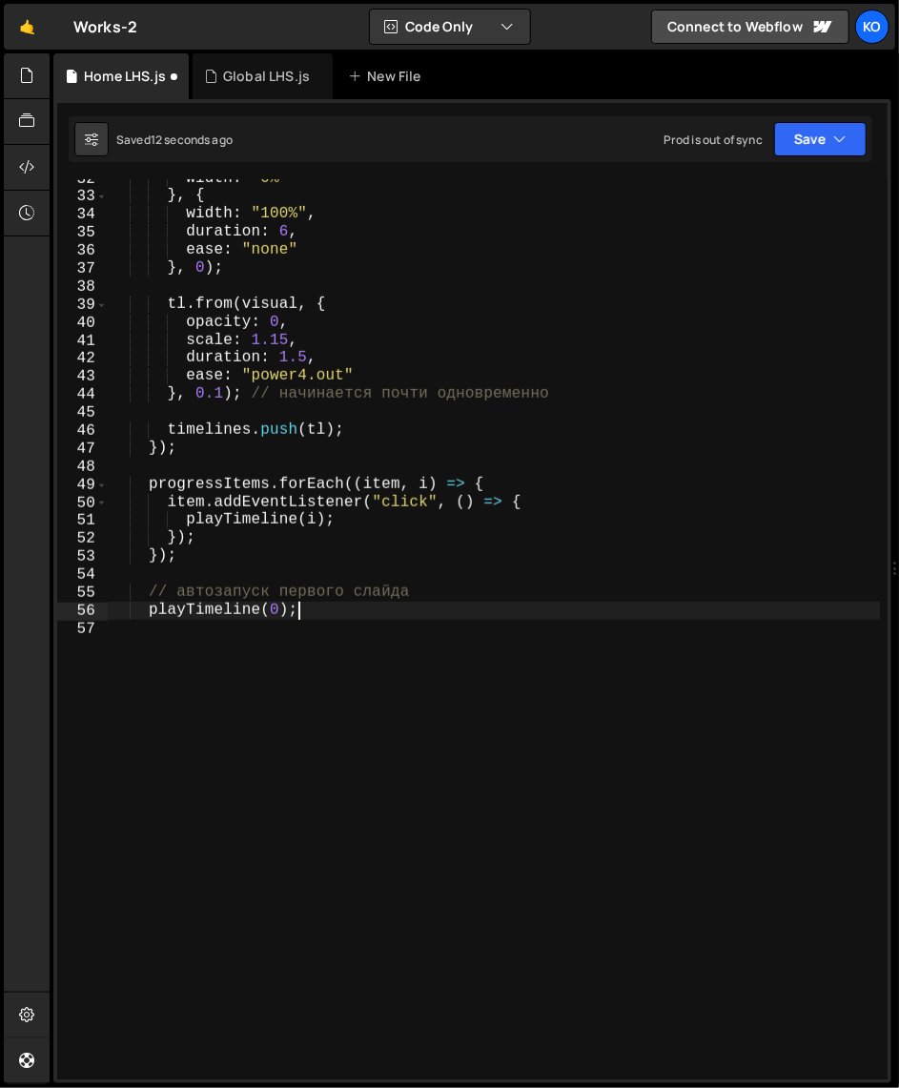
scroll to position [567, 0]
type textarea "playTimeline(0);"
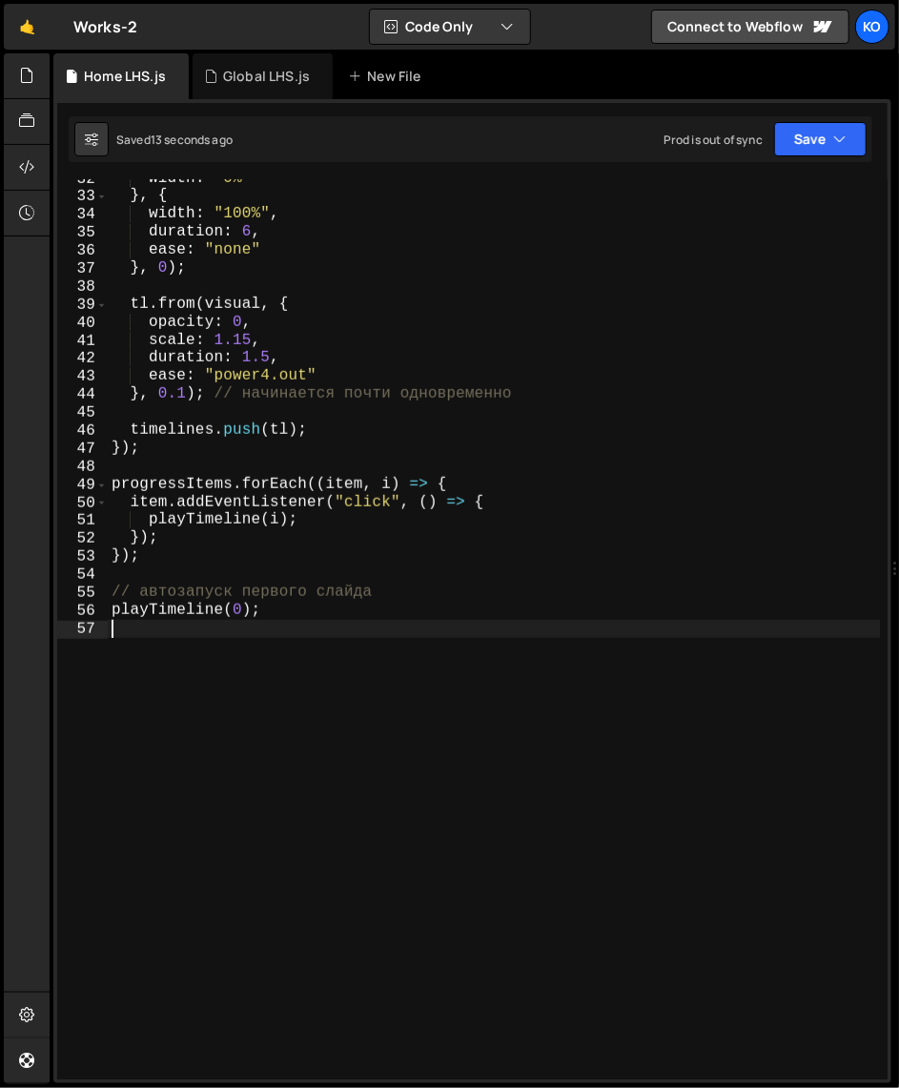
click at [260, 736] on div "width : "0%" } , { width : "100%" , duration : 6 , ease : "none" } , 0 ) ; tl .…" at bounding box center [494, 638] width 773 height 936
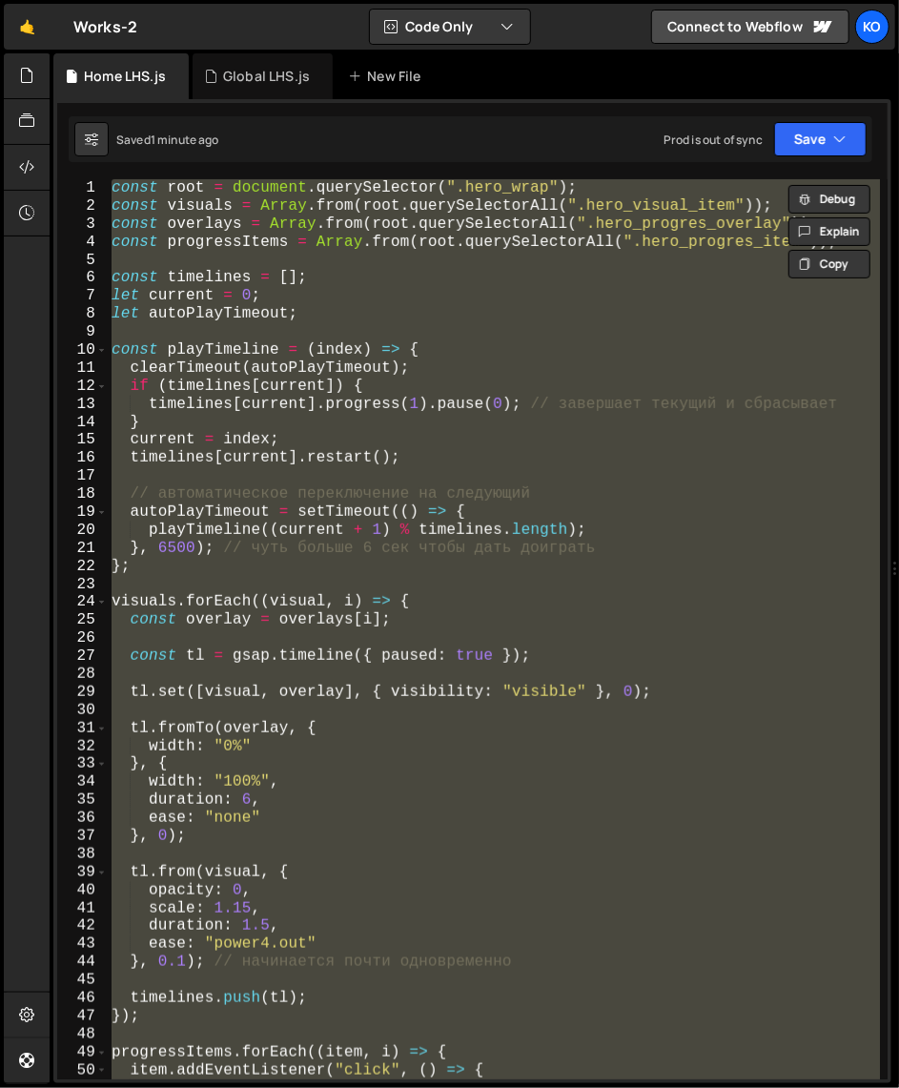
scroll to position [0, 0]
click at [117, 607] on div "const root = document . querySelector ( ".hero_wrap" ) ; const visuals = Array …" at bounding box center [494, 629] width 772 height 900
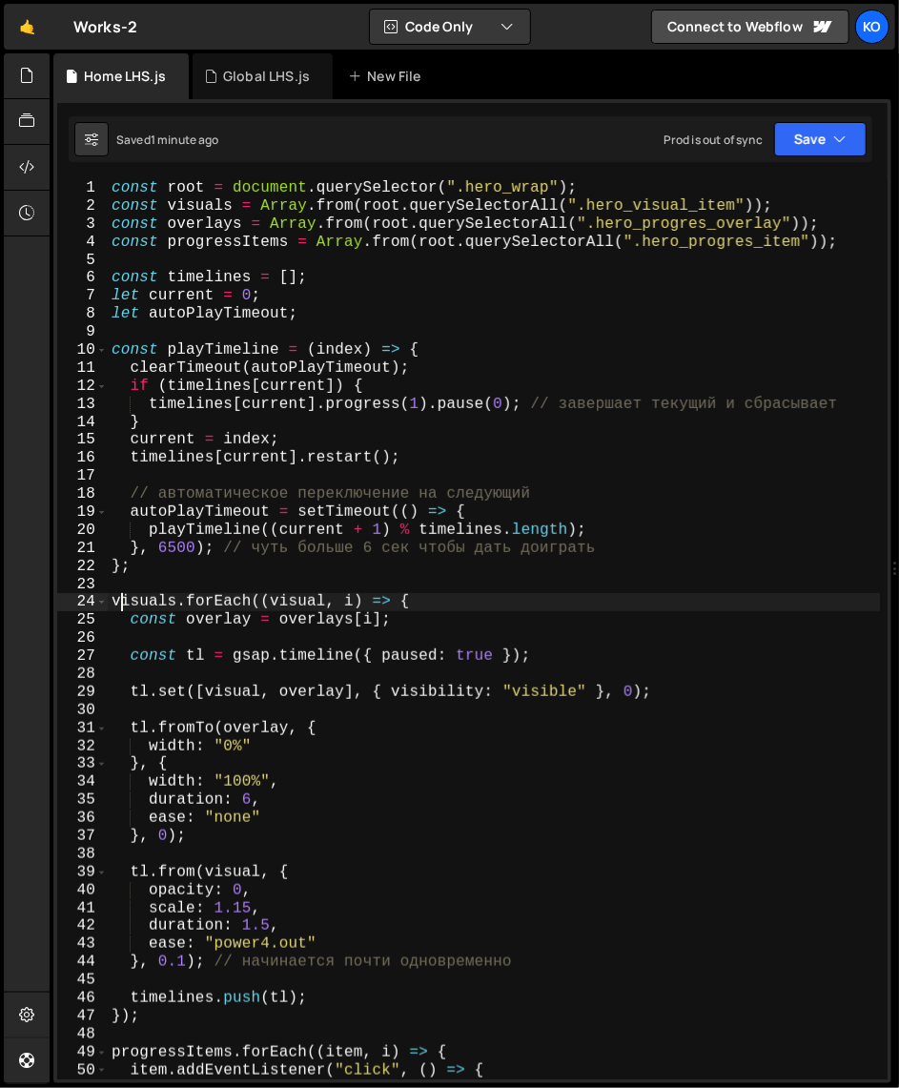
click at [112, 607] on div "const root = document . querySelector ( ".hero_wrap" ) ; const visuals = Array …" at bounding box center [494, 647] width 773 height 936
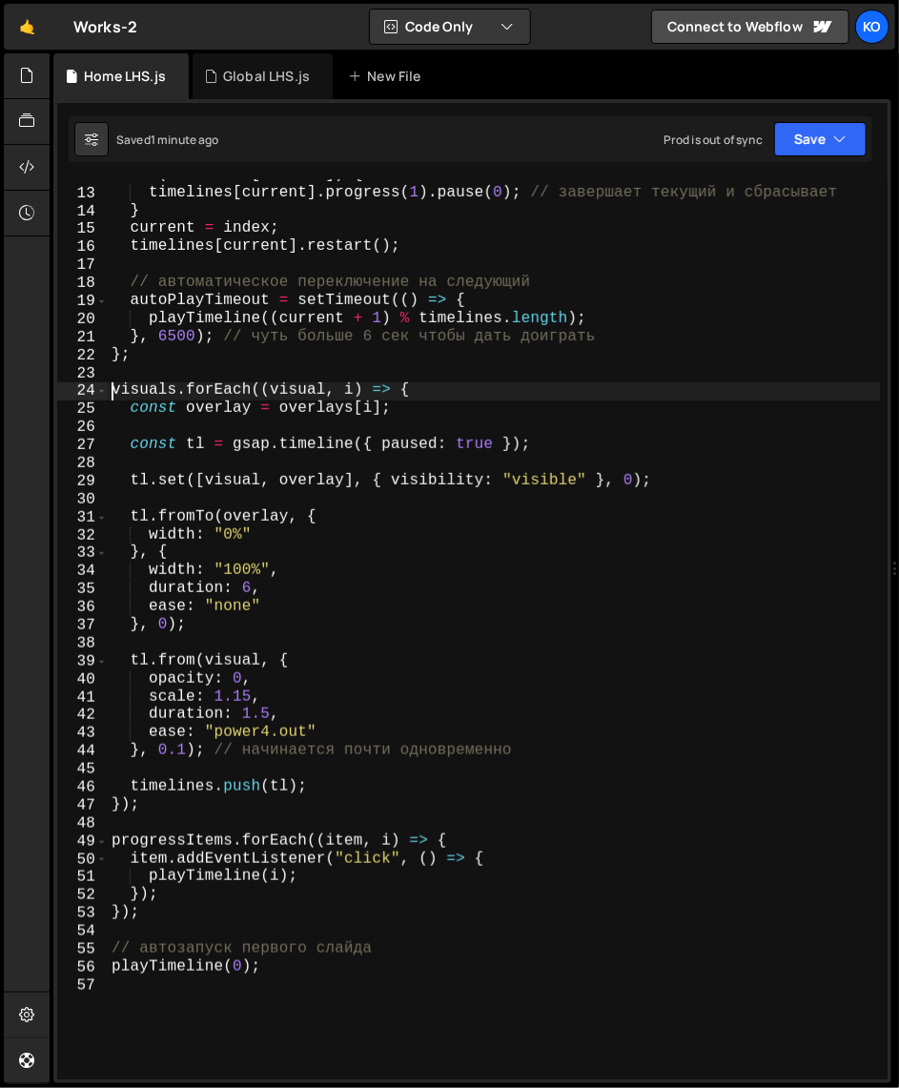
scroll to position [263, 0]
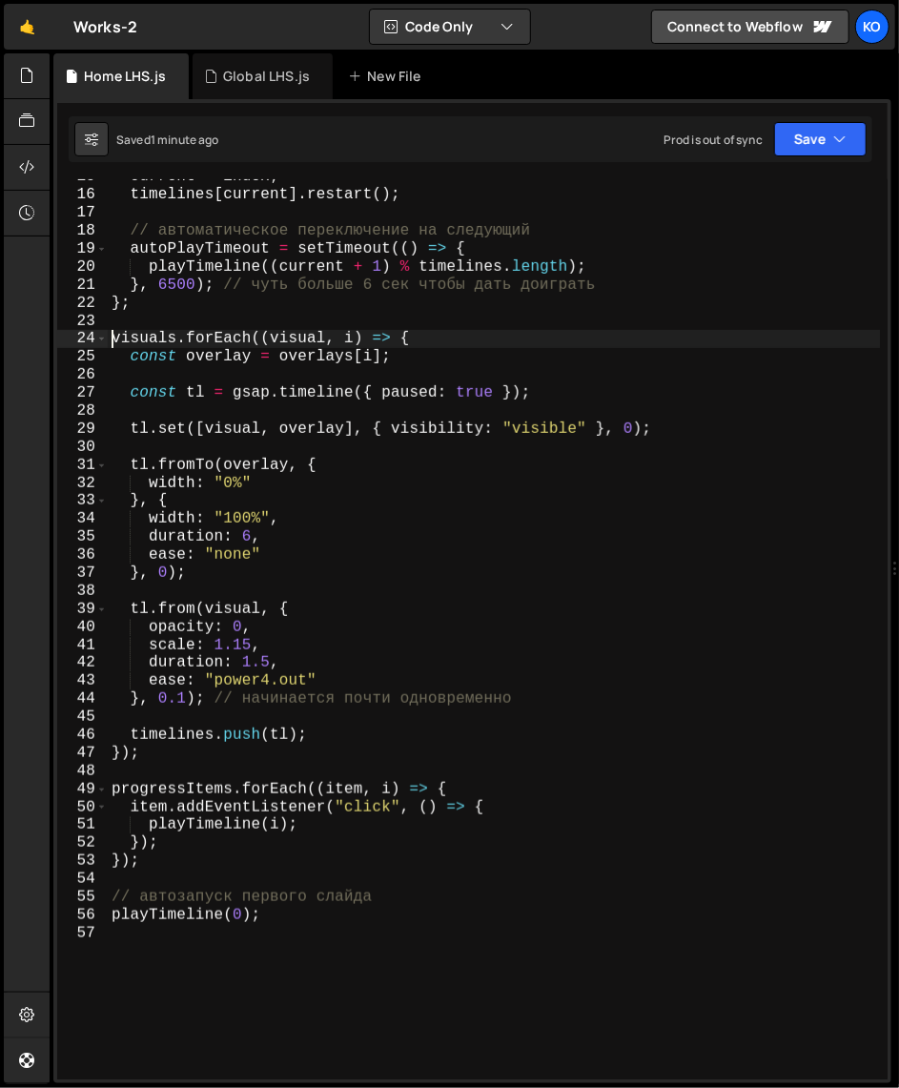
click at [176, 965] on div "current = index ; timelines [ current ] . restart ( ) ; // автоматическое перек…" at bounding box center [494, 636] width 773 height 936
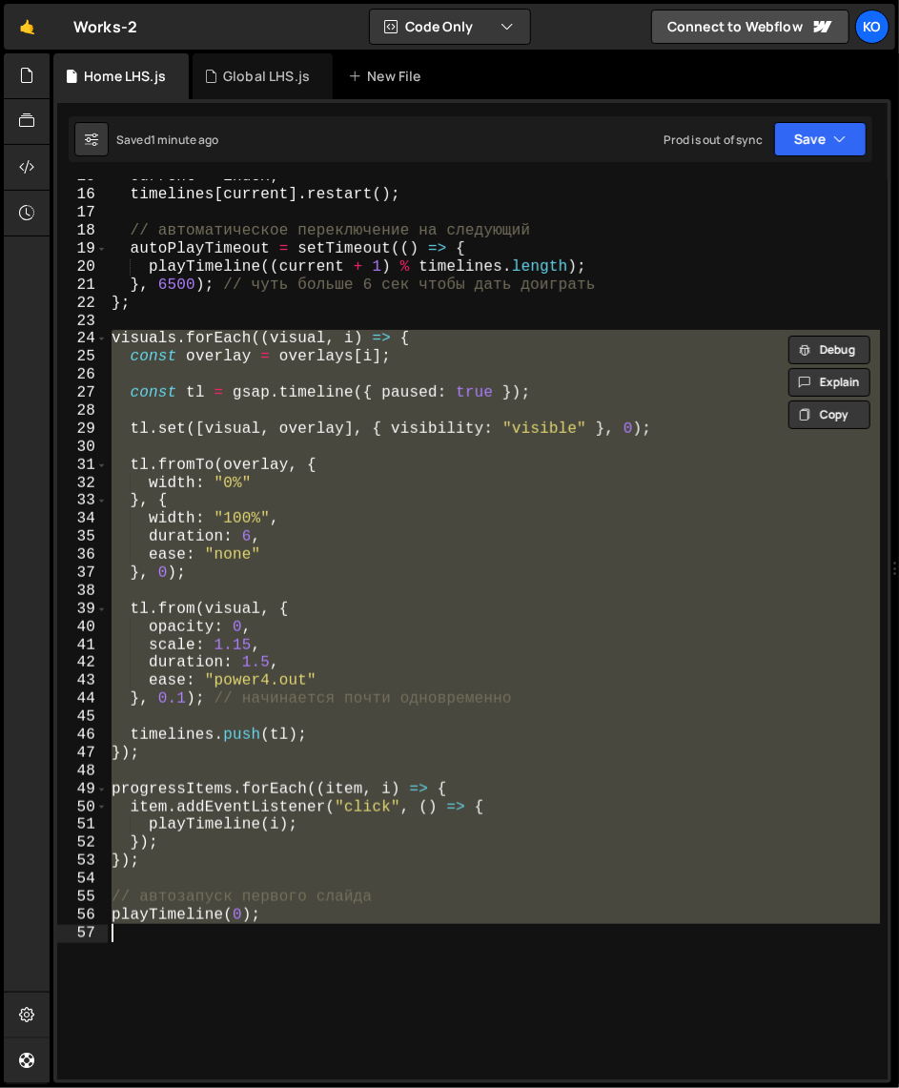
paste textarea "});"
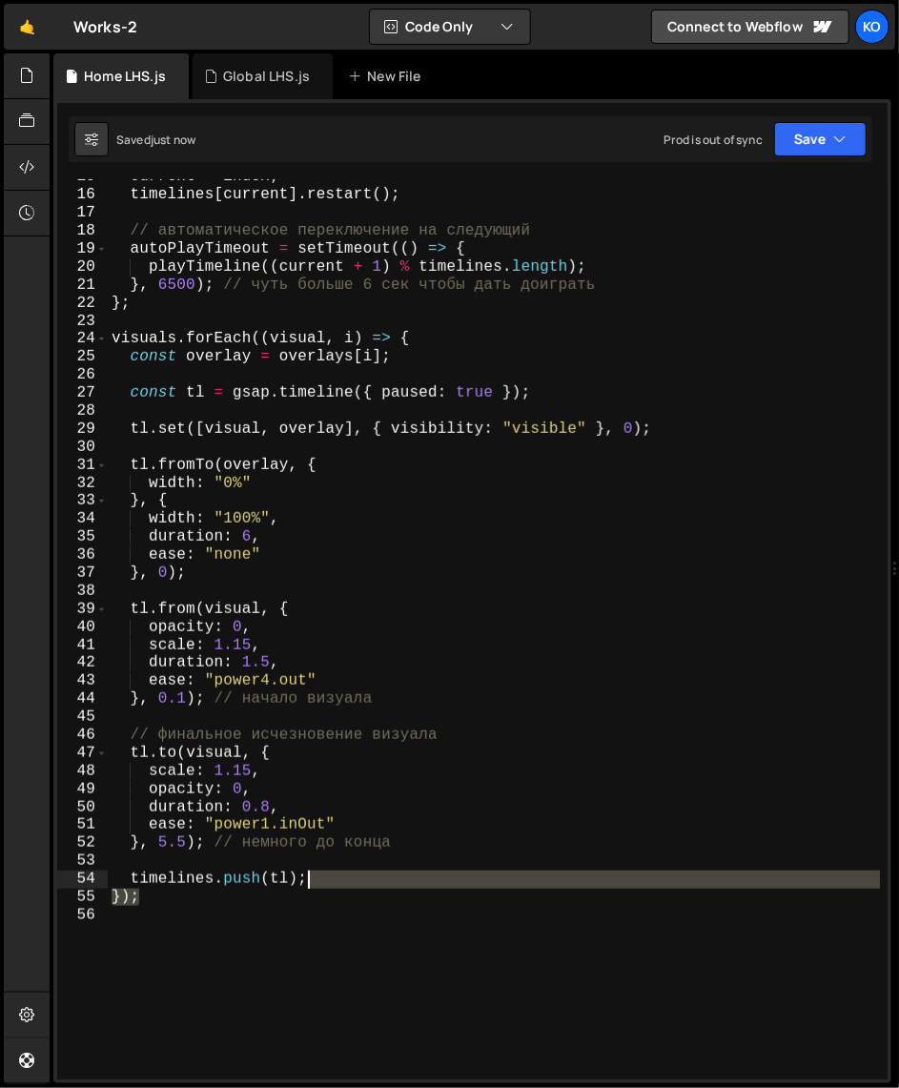
click at [340, 878] on div "current = index ; timelines [ current ] . restart ( ) ; // автоматическое перек…" at bounding box center [494, 636] width 773 height 936
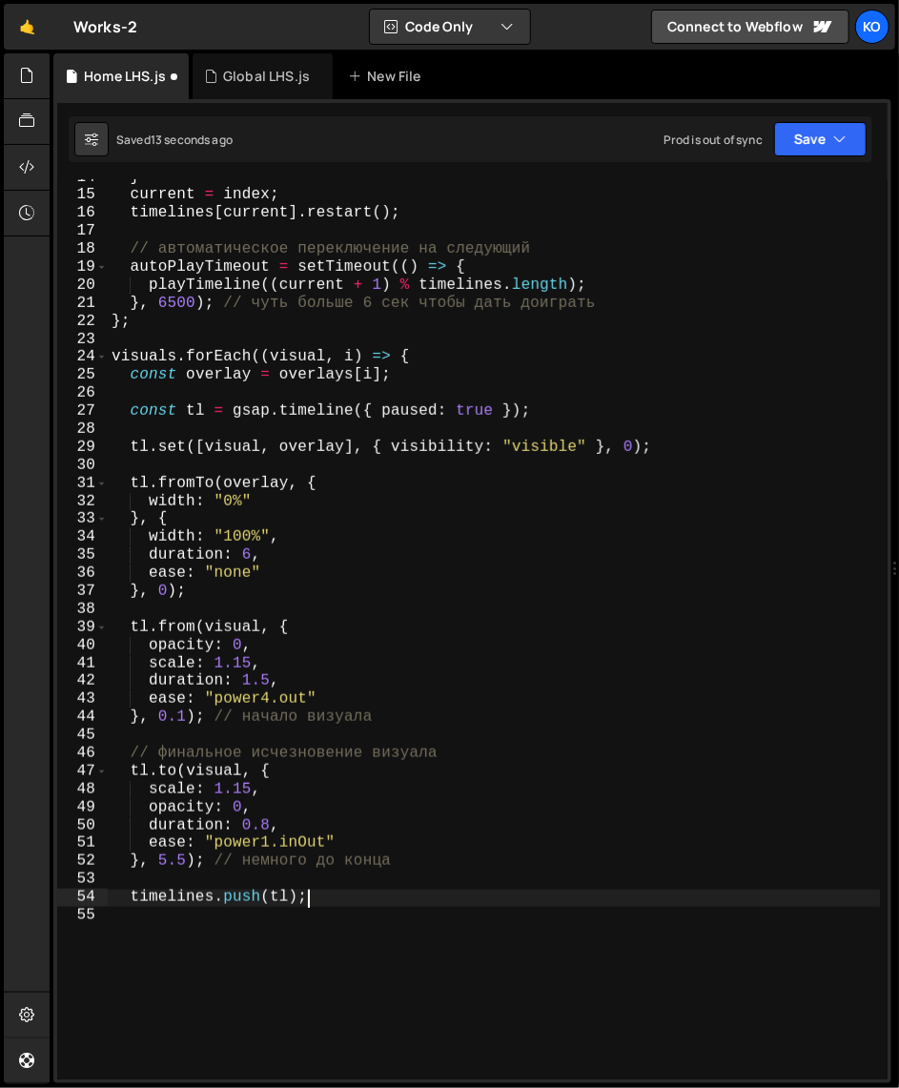
scroll to position [244, 0]
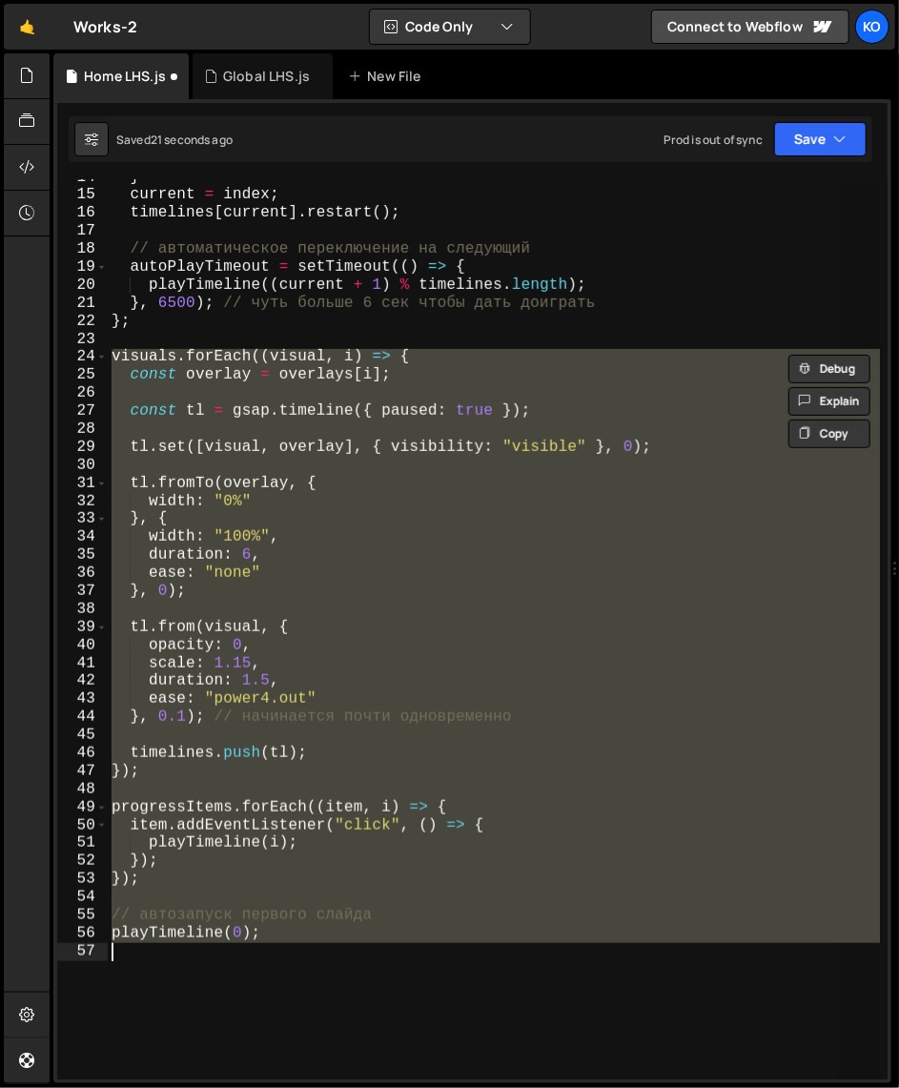
click at [220, 873] on div "} current = index ; timelines [ current ] . restart ( ) ; // автоматическое пер…" at bounding box center [494, 629] width 772 height 900
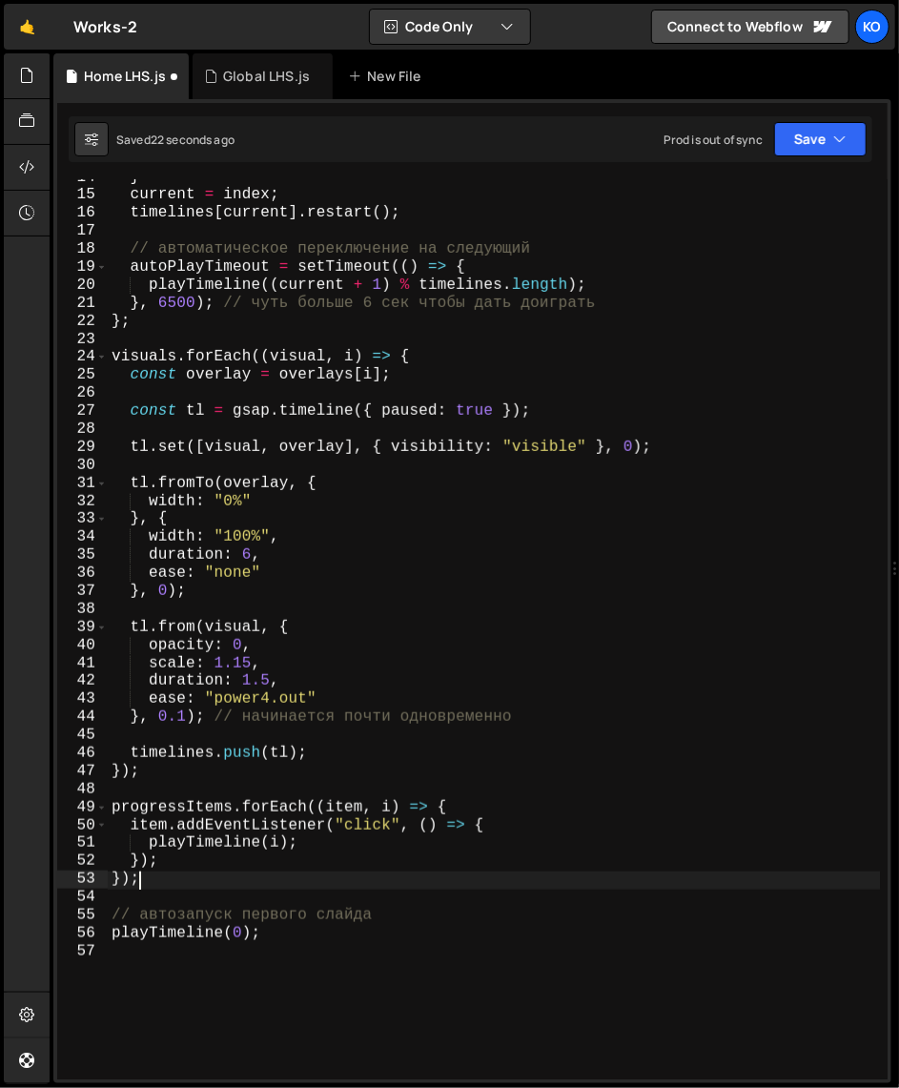
click at [153, 772] on div "} current = index ; timelines [ current ] . restart ( ) ; // автоматическое пер…" at bounding box center [494, 637] width 773 height 936
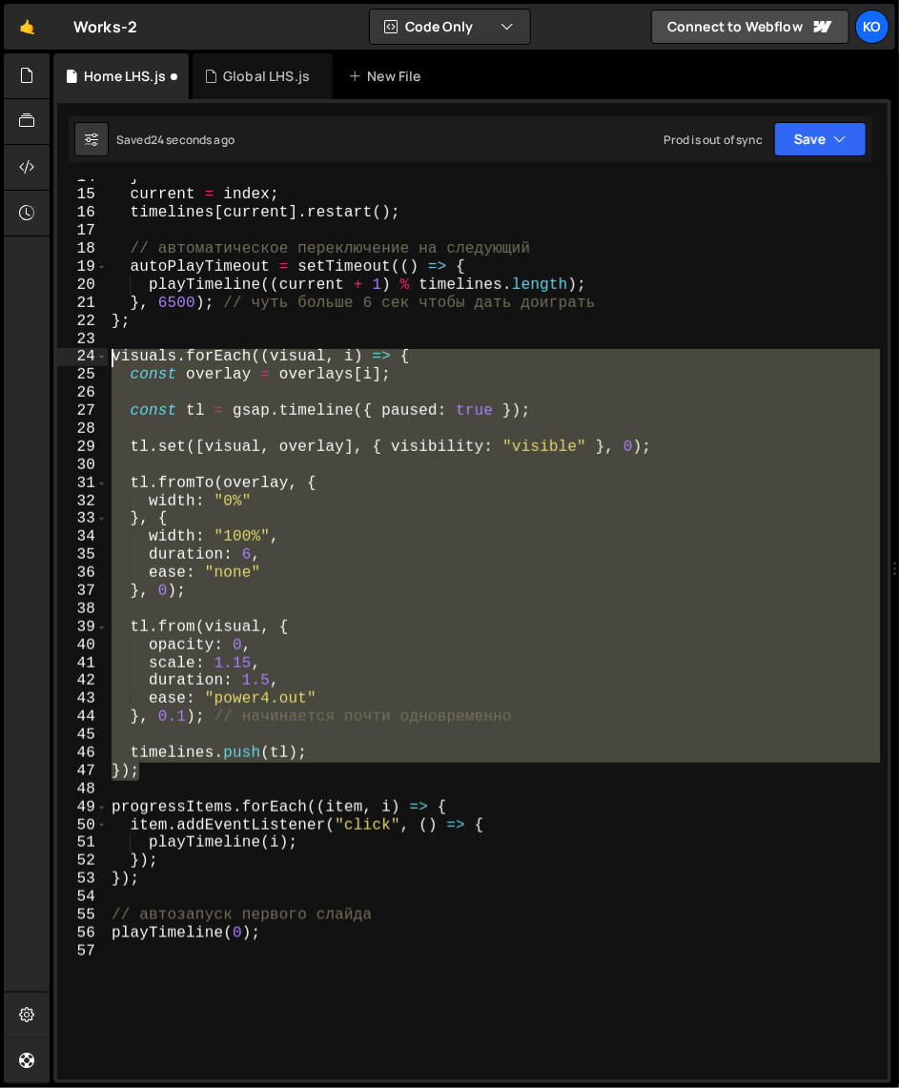
drag, startPoint x: 153, startPoint y: 772, endPoint x: 107, endPoint y: 364, distance: 410.5
click at [107, 364] on div "}); 14 15 16 17 18 19 20 21 22 23 24 25 26 27 28 29 30 31 32 33 34 35 36 37 38 …" at bounding box center [472, 629] width 830 height 900
paste textarea "})"
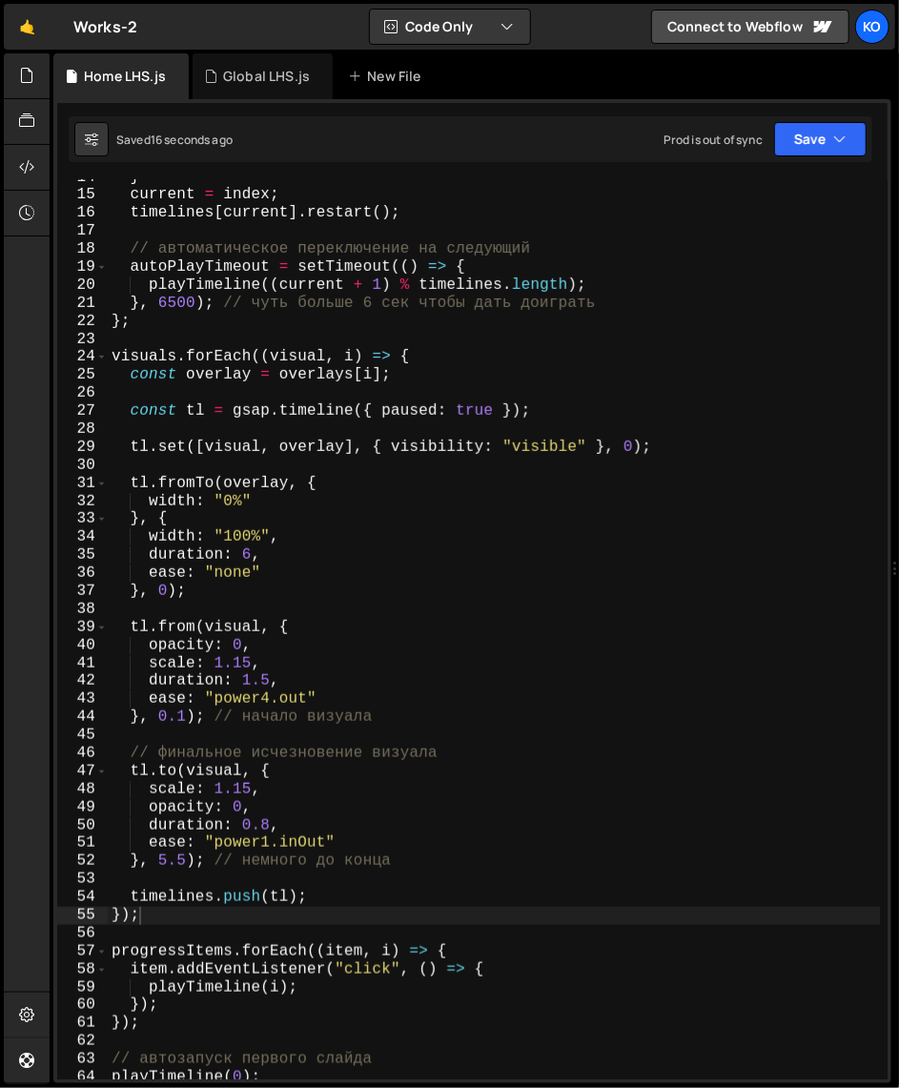
click at [306, 715] on div "} current = index ; timelines [ current ] . restart ( ) ; // автоматическое пер…" at bounding box center [494, 637] width 773 height 936
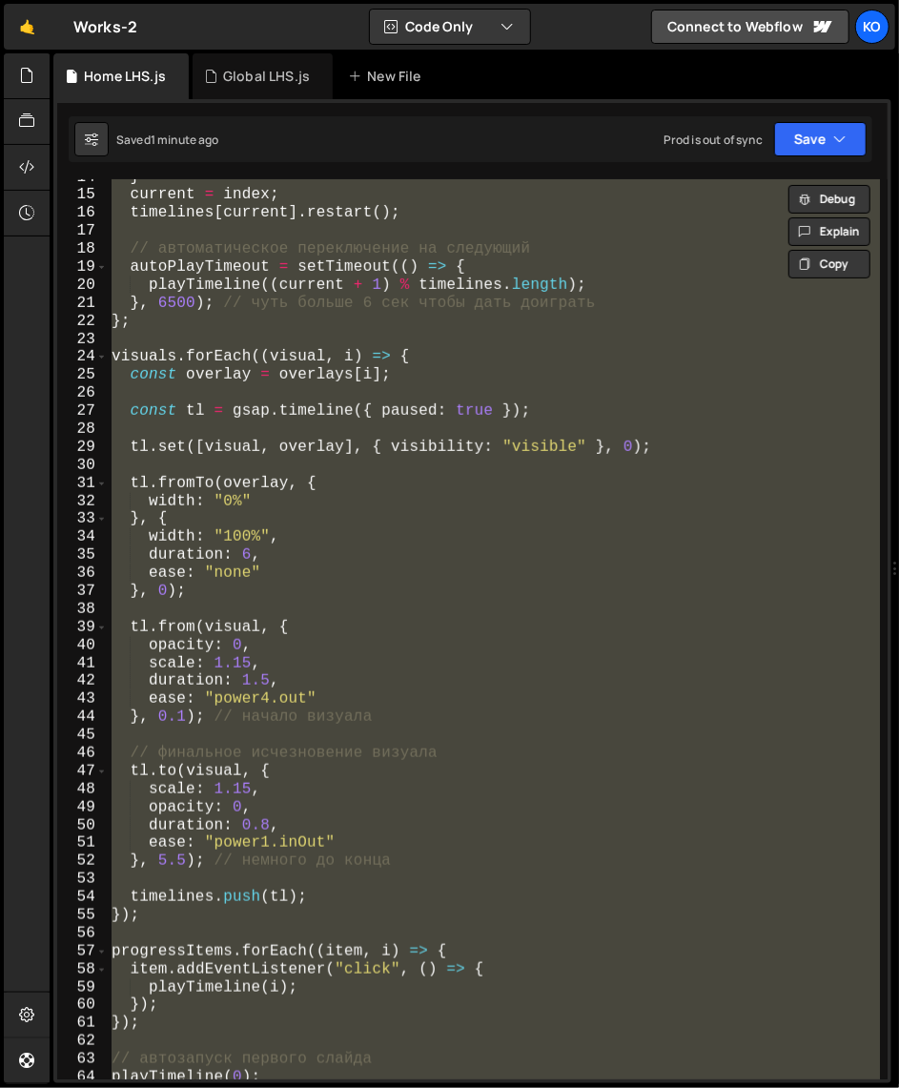
click at [356, 778] on div "} current = index ; timelines [ current ] . restart ( ) ; // автоматическое пер…" at bounding box center [494, 629] width 772 height 900
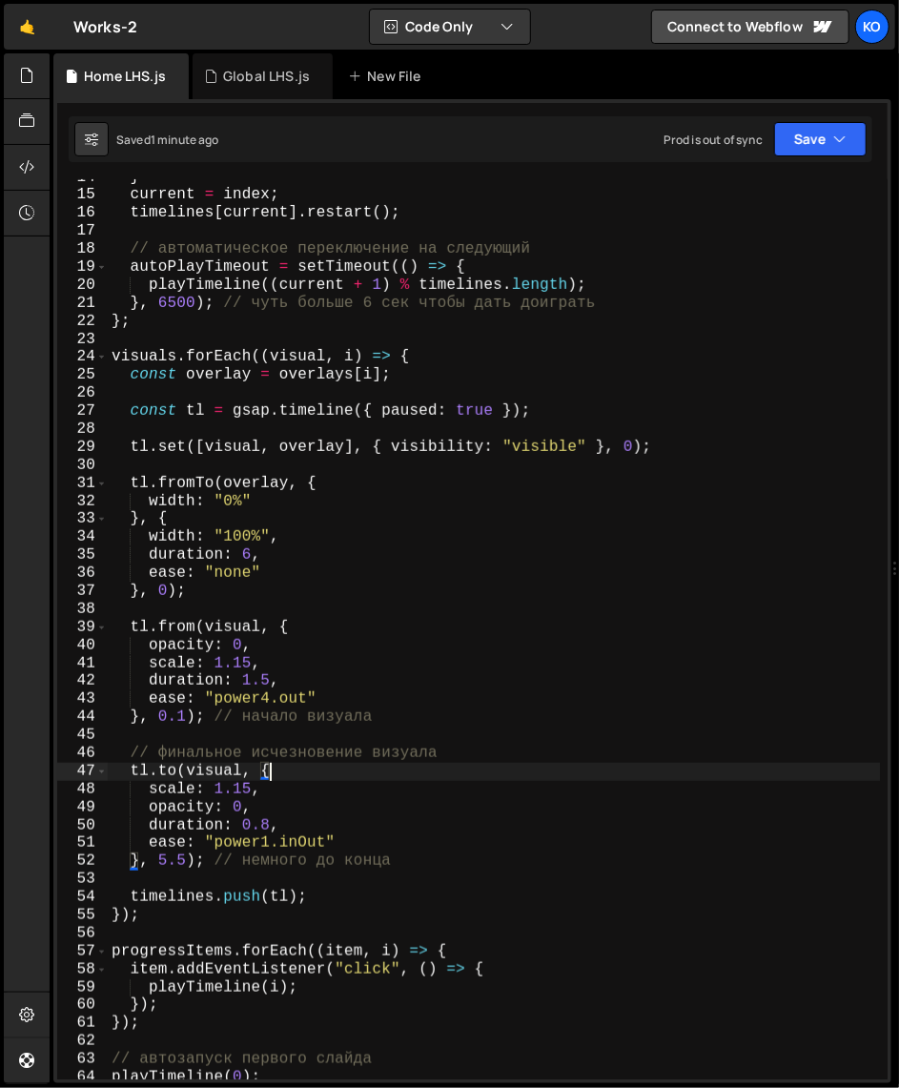
click at [315, 540] on div "} current = index ; timelines [ current ] . restart ( ) ; // автоматическое пер…" at bounding box center [494, 637] width 773 height 936
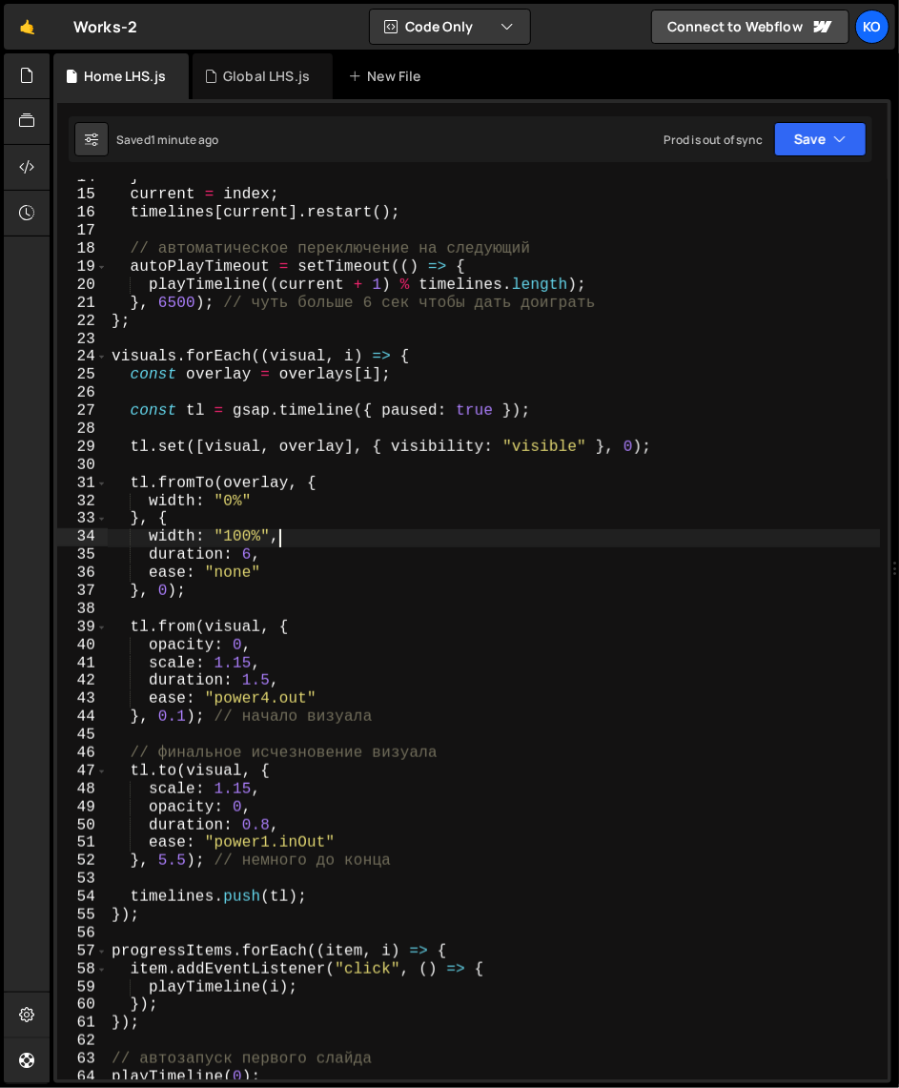
type textarea "playTimeline(0);"
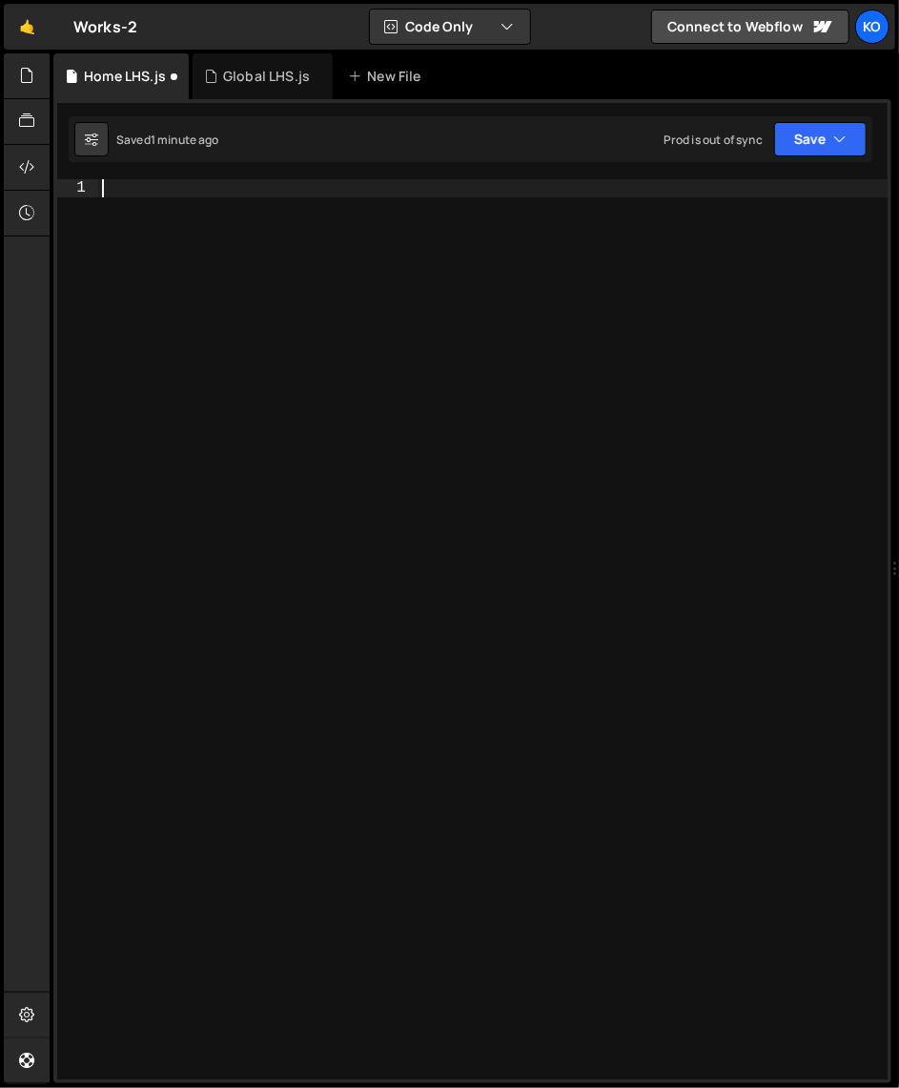
paste textarea "playTimeline(0); });"
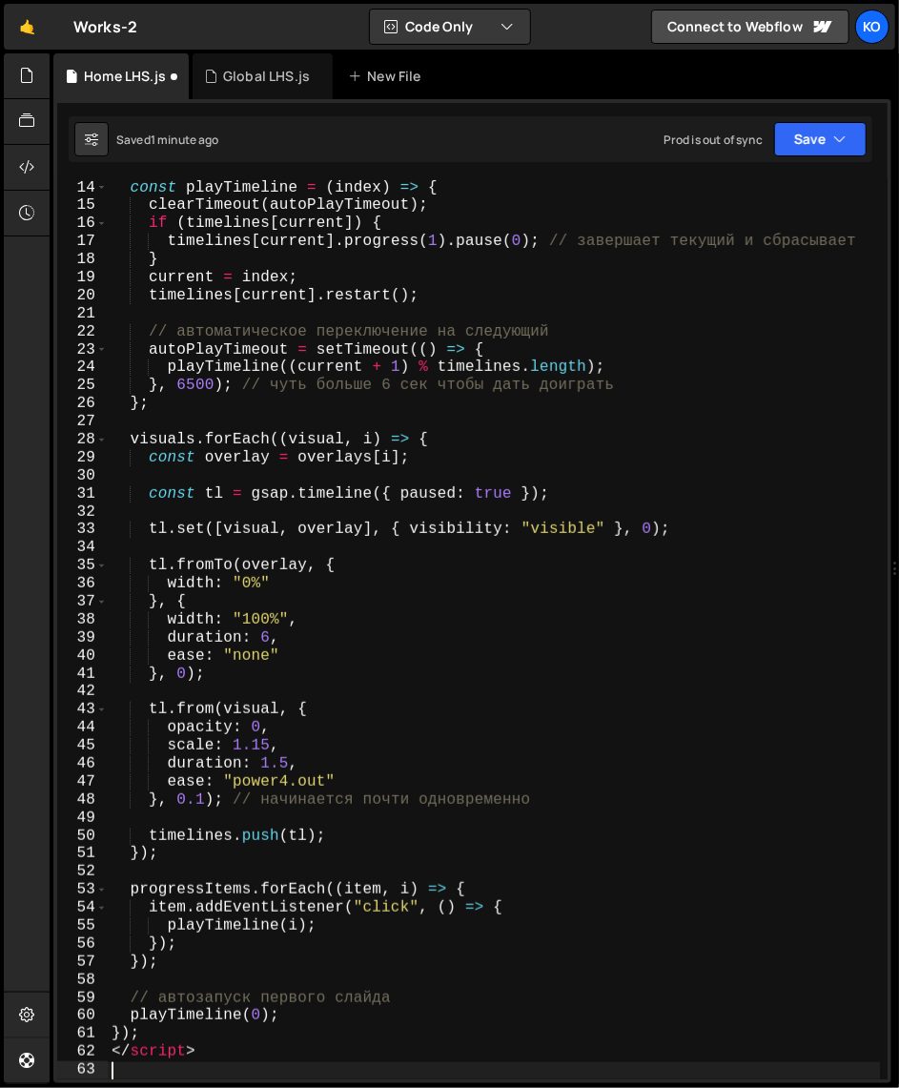
scroll to position [234, 0]
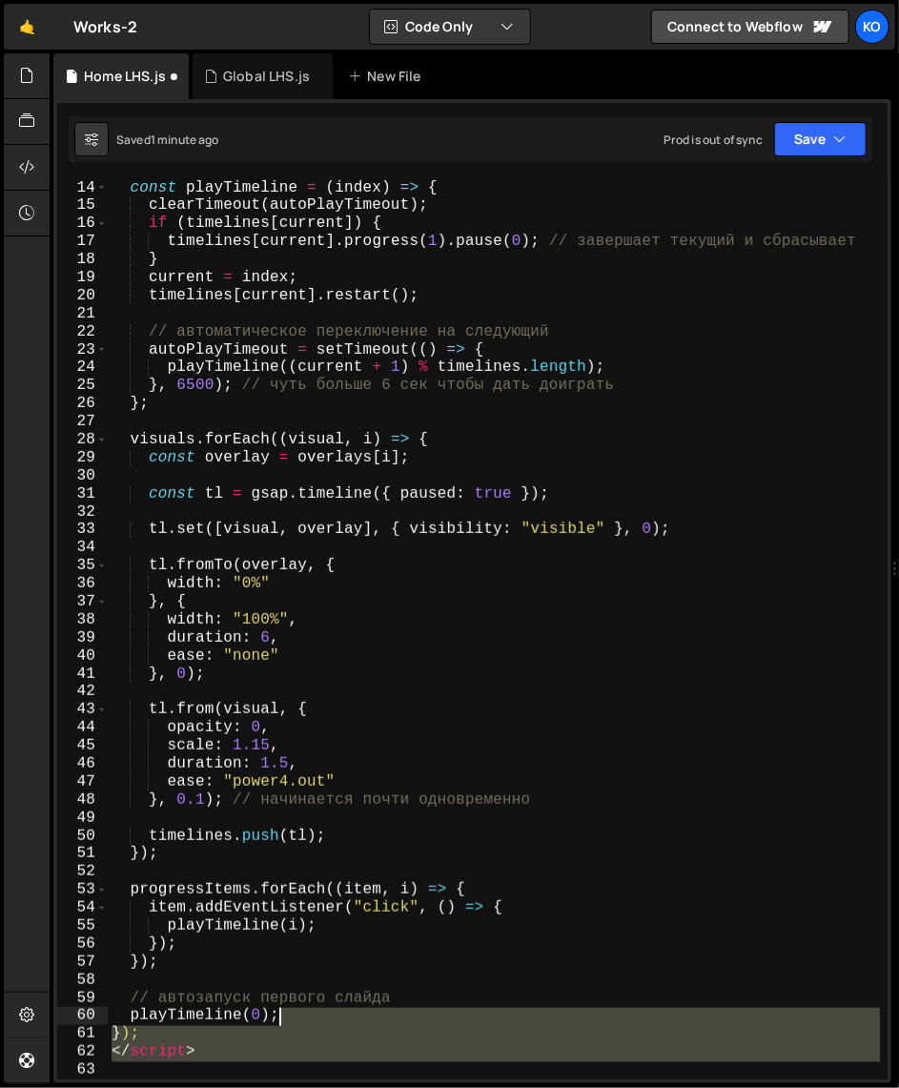
click at [309, 1015] on div "const playTimeline = ( index ) => { clearTimeout ( autoPlayTimeout ) ; if ( tim…" at bounding box center [494, 647] width 773 height 936
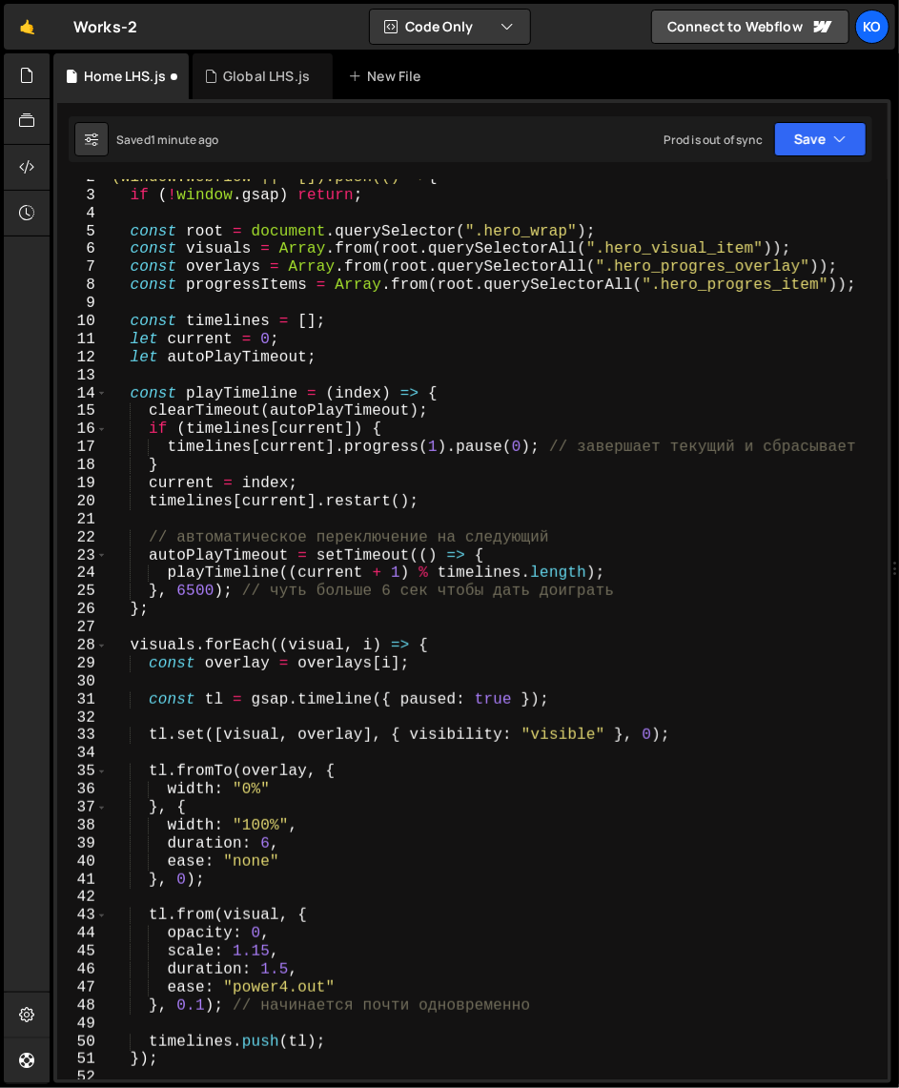
scroll to position [0, 0]
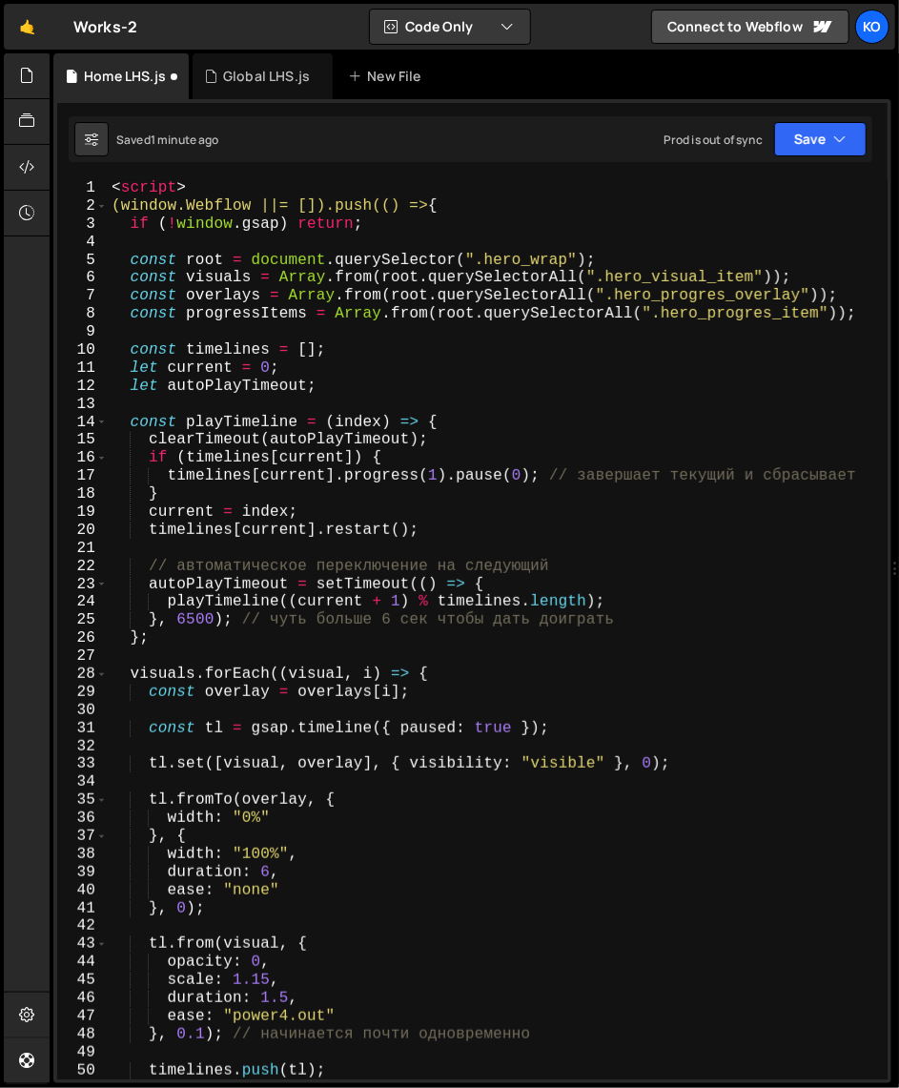
click at [132, 265] on div "< script > (window.Webflow ||= []).push(() => { if ( ! window . gsap ) return ;…" at bounding box center [494, 647] width 773 height 936
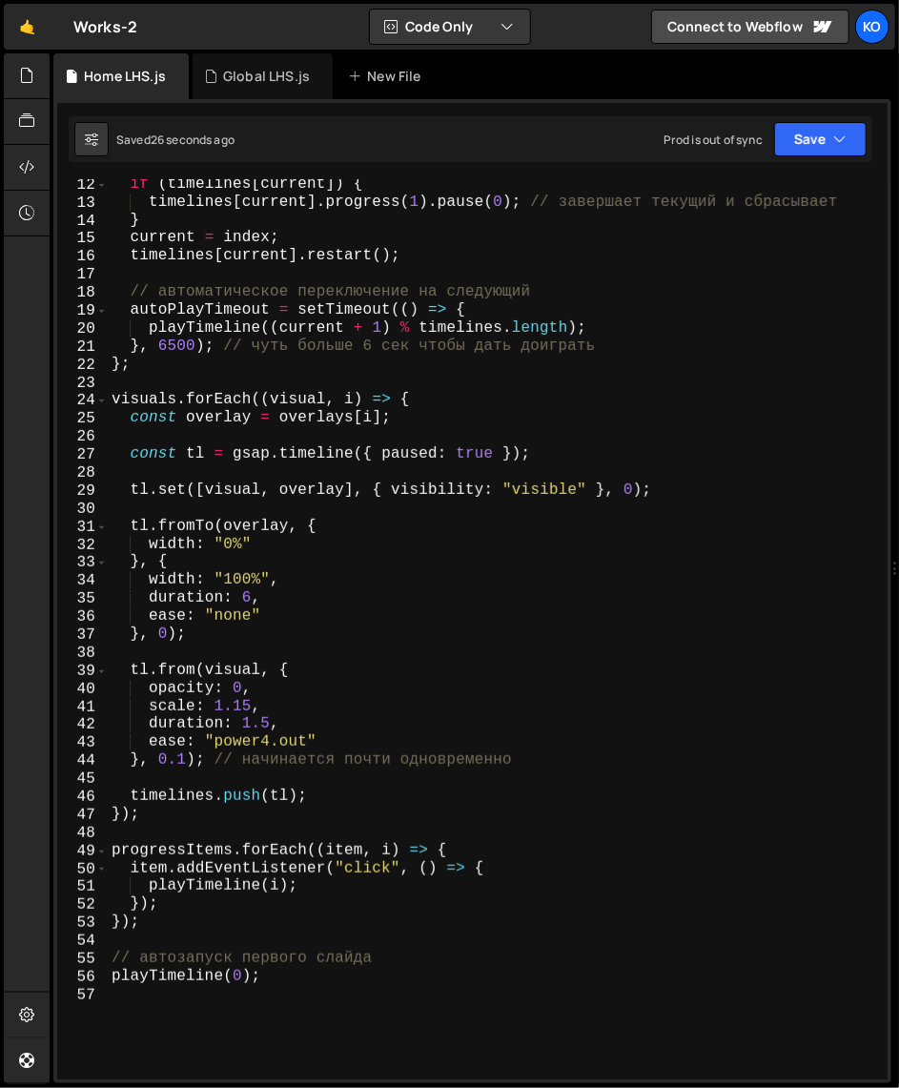
scroll to position [193, 0]
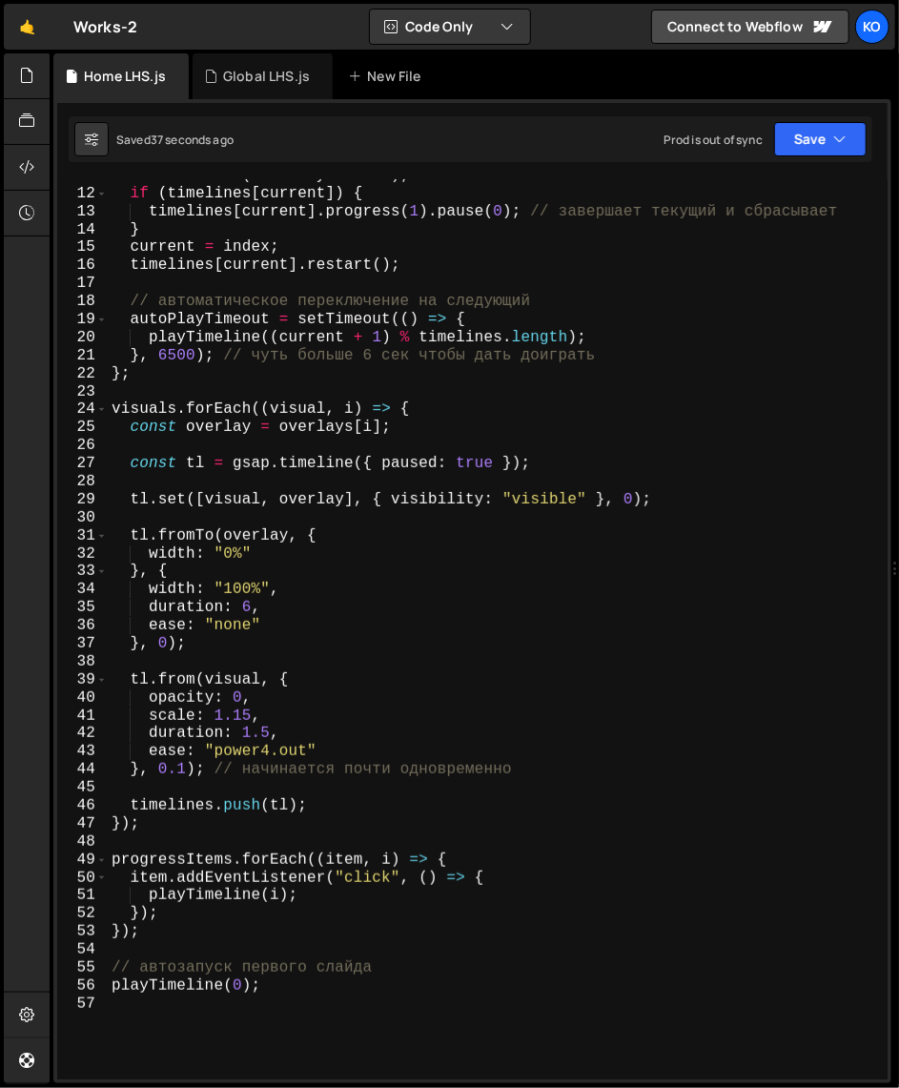
click at [289, 700] on div "clearTimeout ( autoPlayTimeout ) ; if ( timelines [ current ]) { timelines [ cu…" at bounding box center [494, 635] width 773 height 936
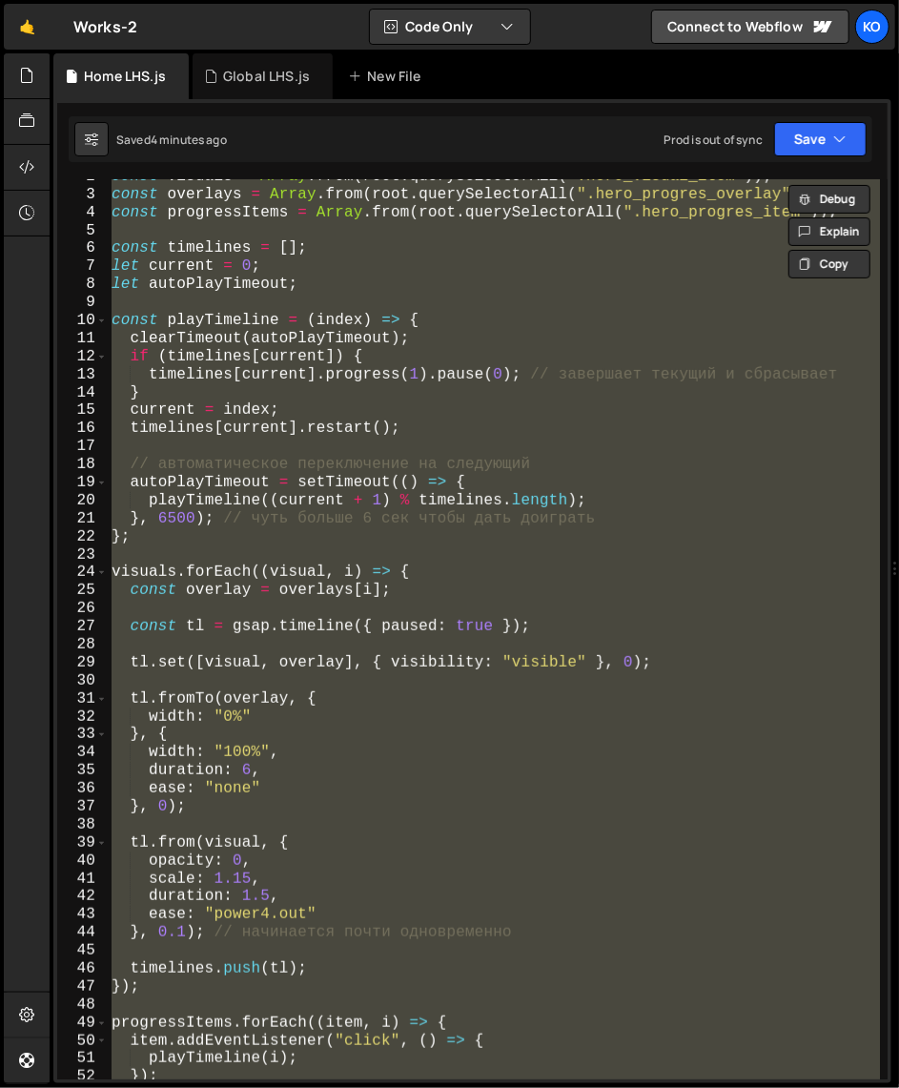
scroll to position [31, 0]
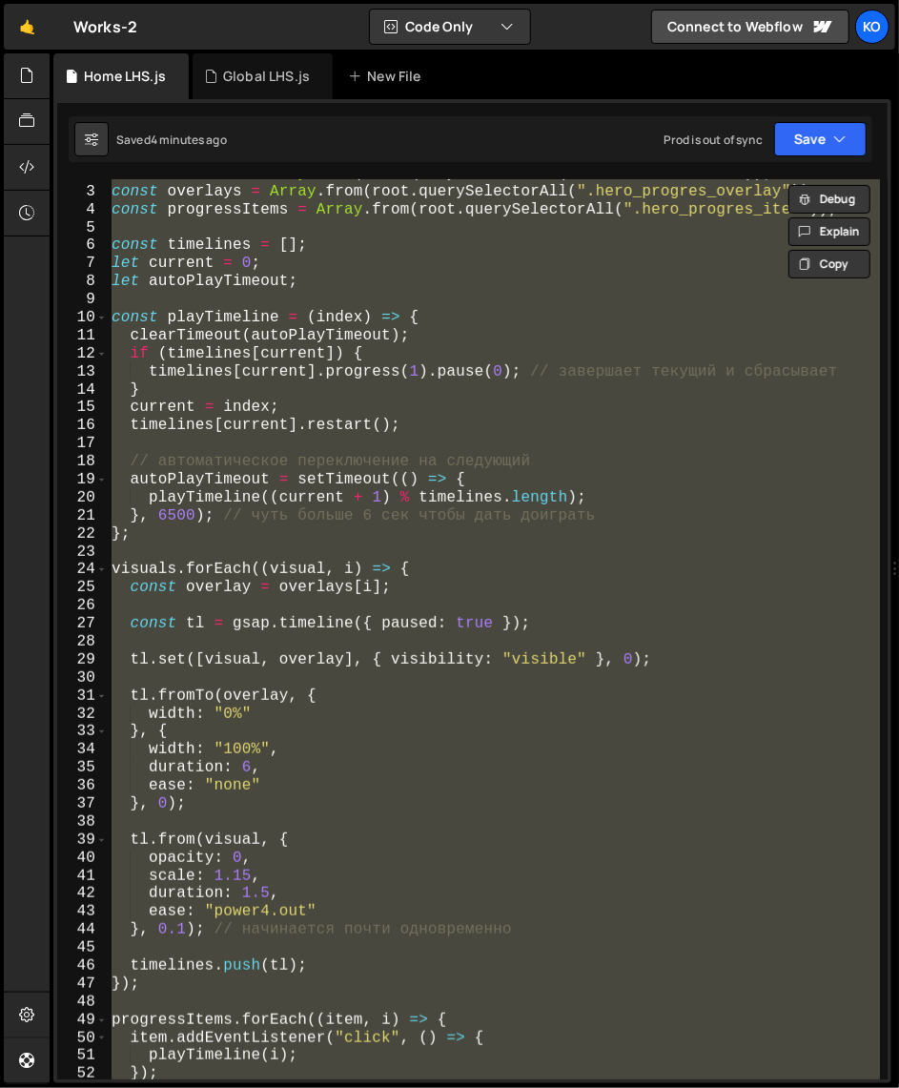
click at [194, 539] on div "const visuals = Array . from ( root . querySelectorAll ( ".hero_visual_item" ))…" at bounding box center [494, 629] width 772 height 900
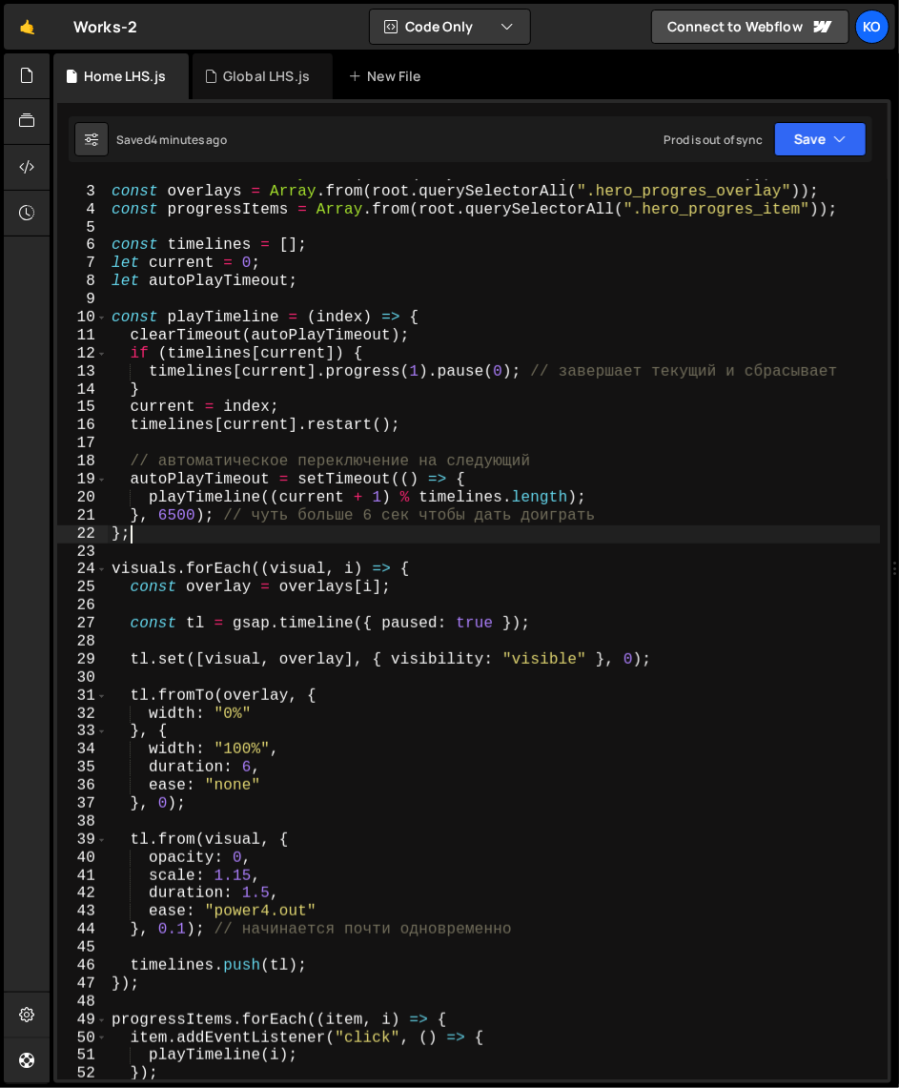
click at [113, 318] on div "const visuals = Array . from ( root . querySelectorAll ( ".hero_visual_item" ))…" at bounding box center [494, 633] width 773 height 936
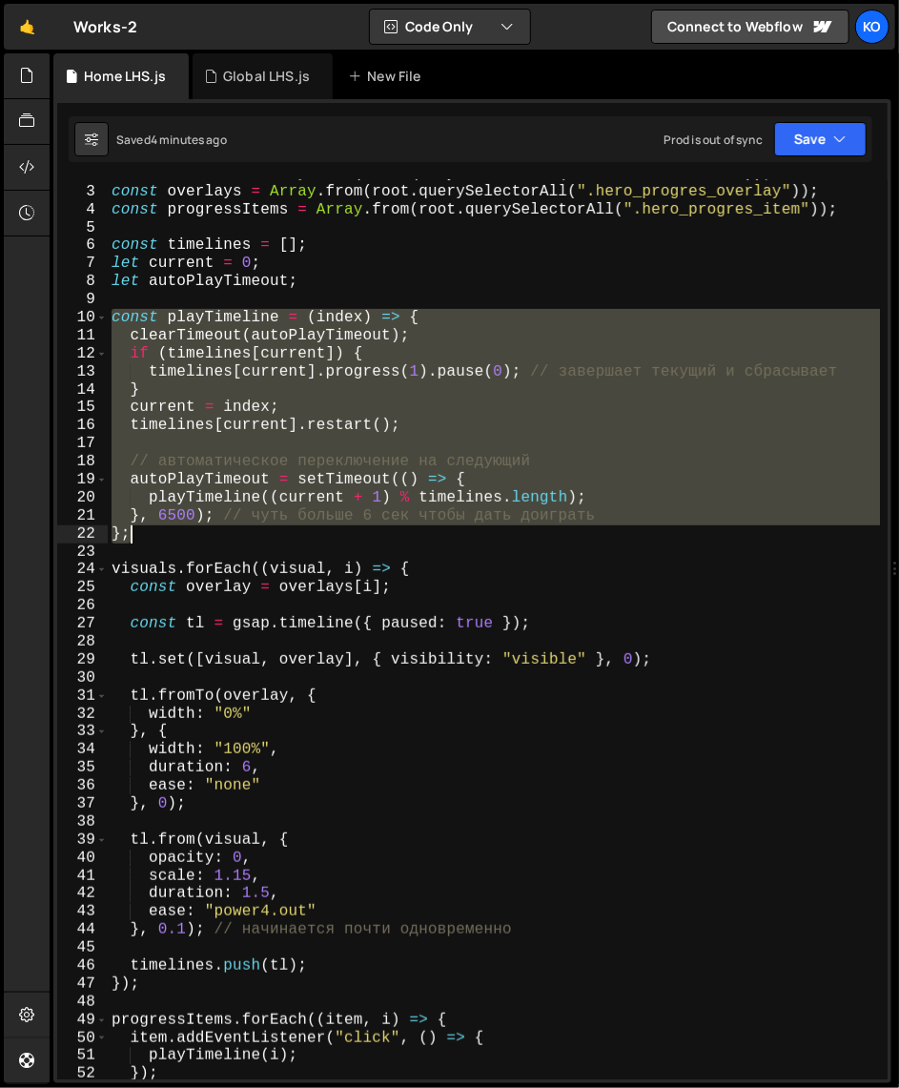
click at [146, 539] on div "const visuals = Array . from ( root . querySelectorAll ( ".hero_visual_item" ))…" at bounding box center [494, 633] width 773 height 936
type textarea "}, 6500); // чуть больше 6 сек чтобы дать доиграть };"
paste textarea
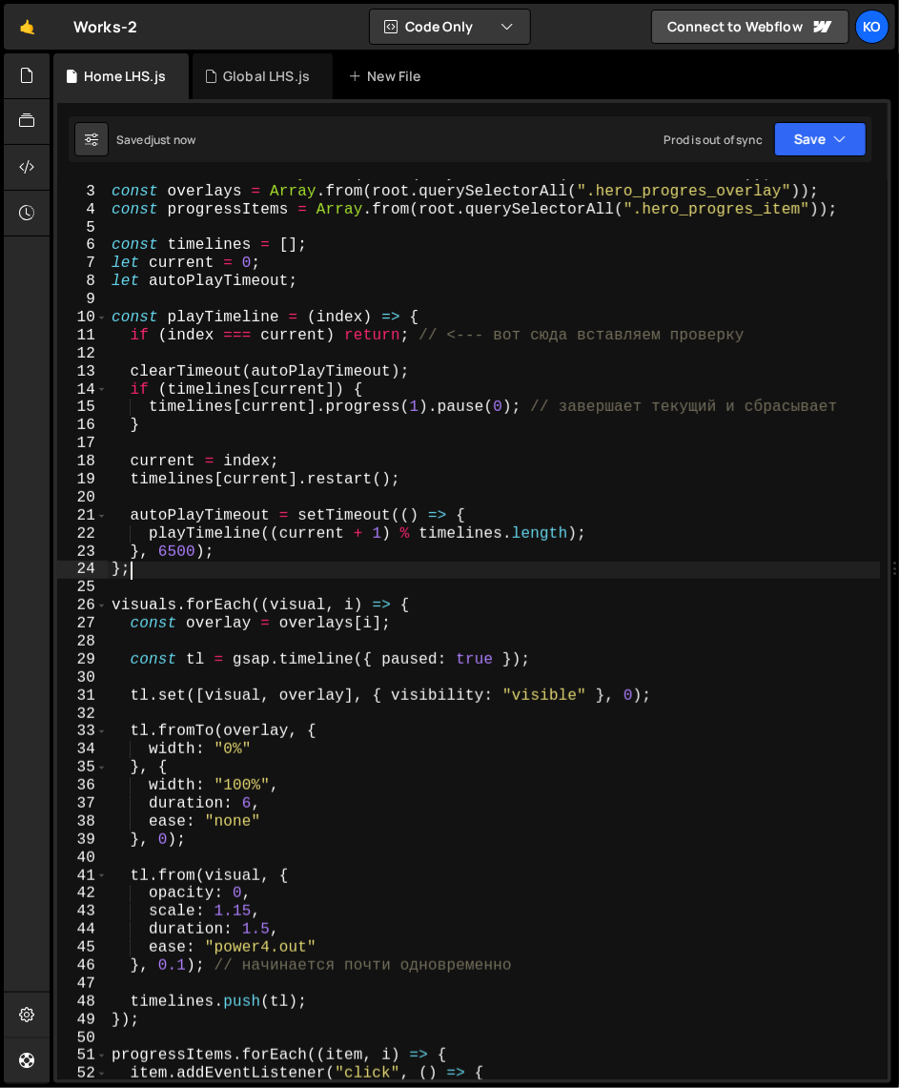
click at [152, 575] on div "const visuals = Array . from ( root . querySelectorAll ( ".hero_visual_item" ))…" at bounding box center [494, 633] width 773 height 936
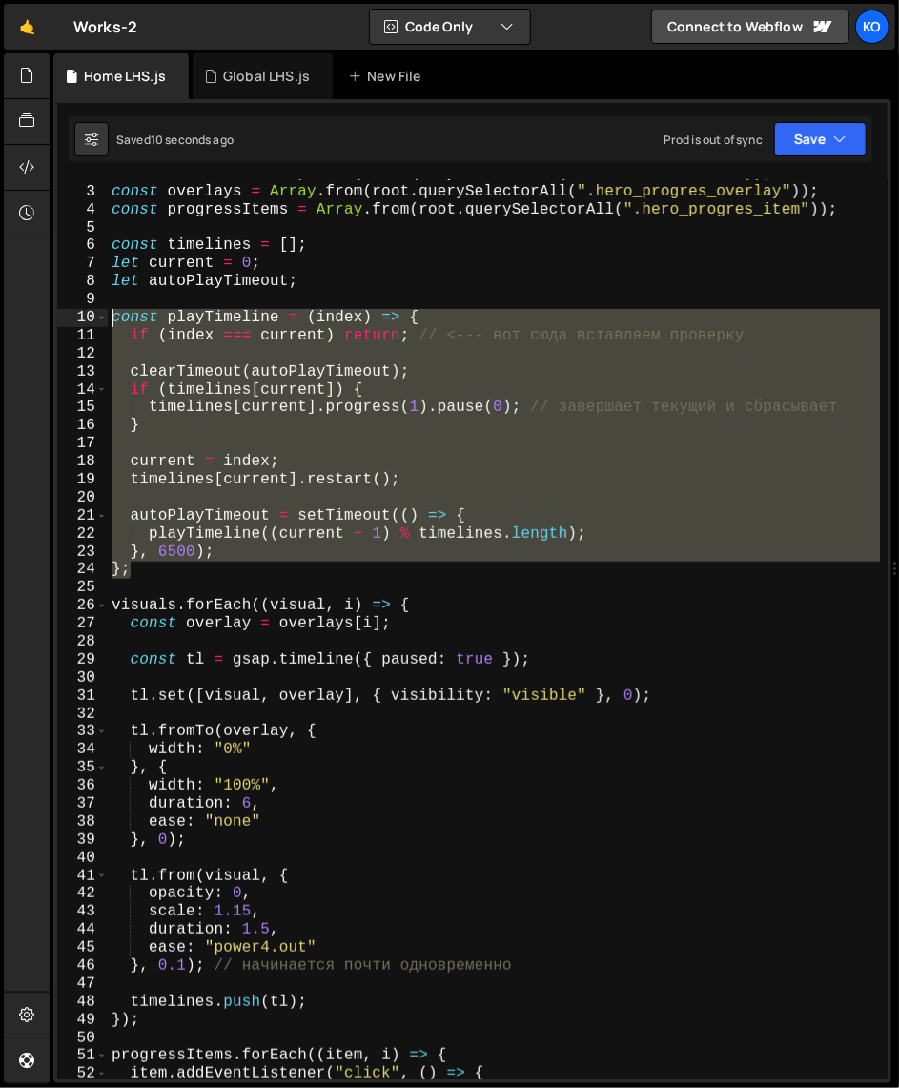
drag, startPoint x: 152, startPoint y: 575, endPoint x: 113, endPoint y: 319, distance: 258.3
click at [113, 319] on div "const visuals = Array . from ( root . querySelectorAll ( ".hero_visual_item" ))…" at bounding box center [494, 633] width 773 height 936
type textarea "const playTimeline = (index) => { if (index === current) return; // <--- вот сю…"
paste textarea
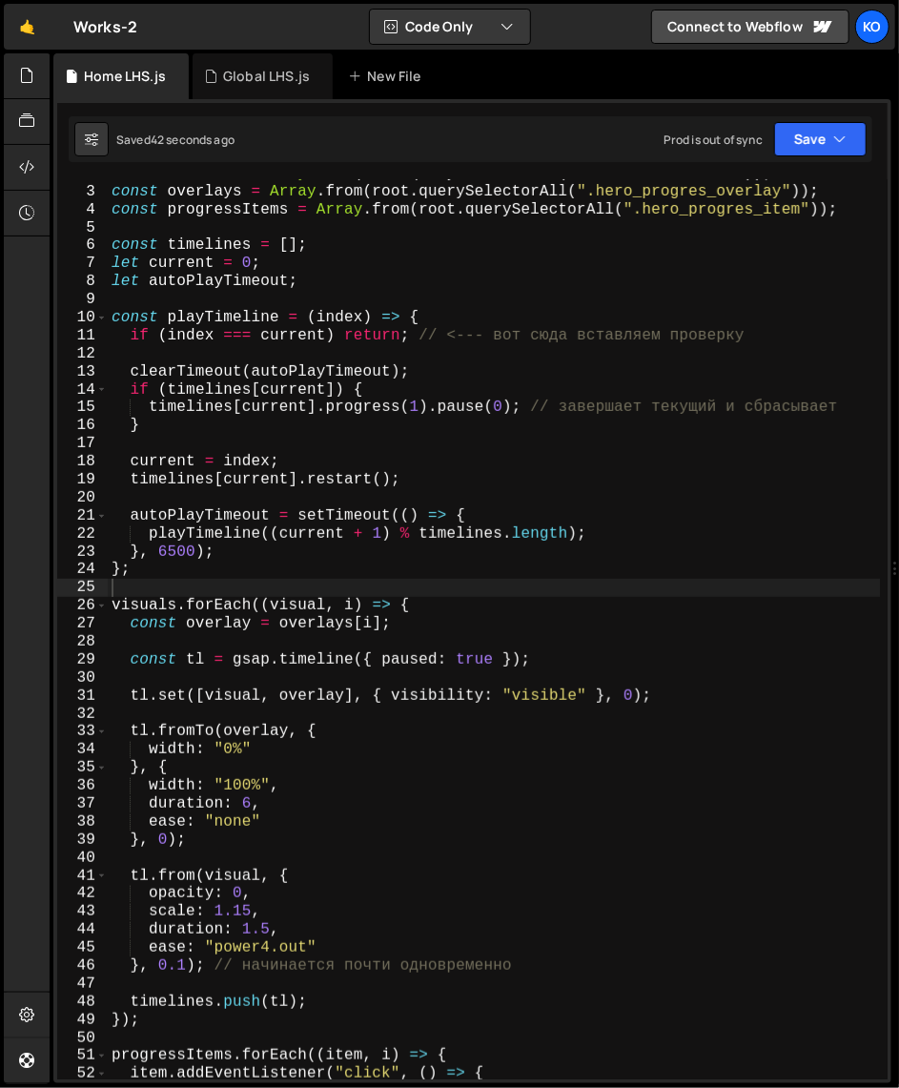
click at [142, 572] on div "const visuals = Array . from ( root . querySelectorAll ( ".hero_visual_item" ))…" at bounding box center [494, 633] width 773 height 936
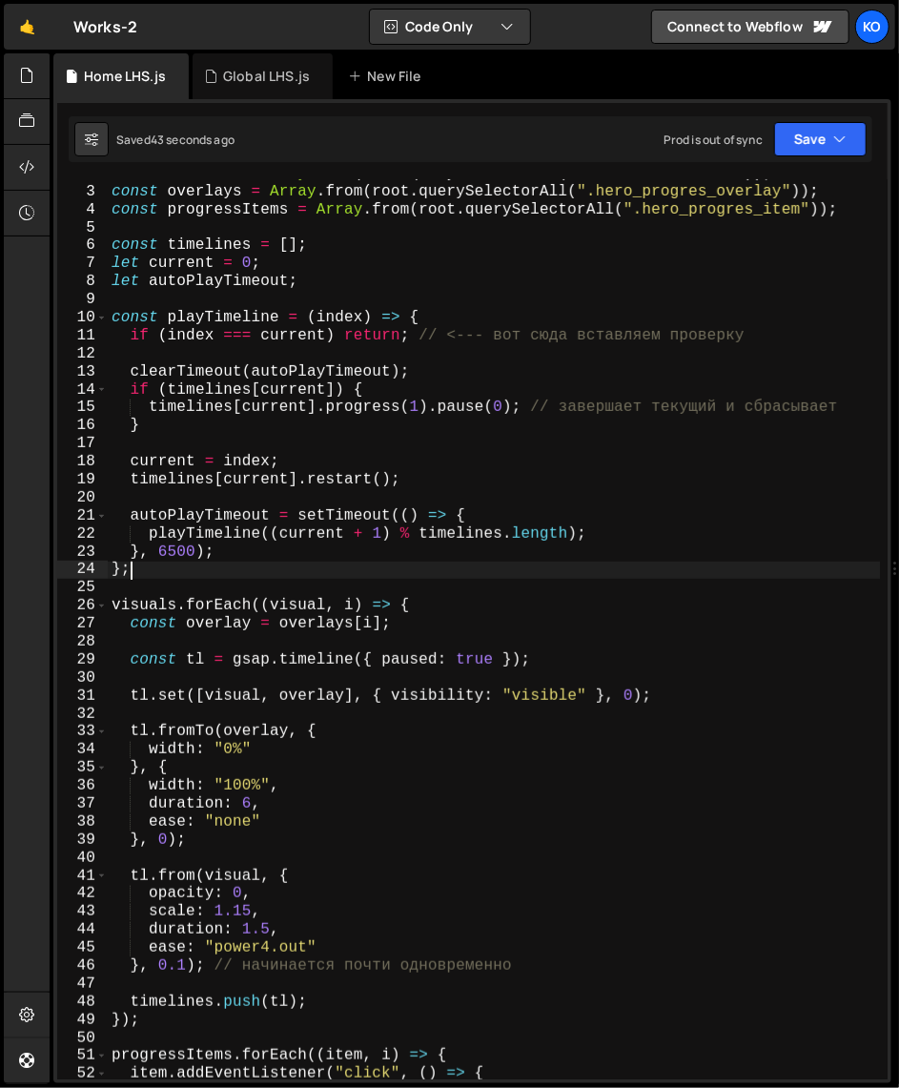
click at [116, 322] on div "const visuals = Array . from ( root . querySelectorAll ( ".hero_visual_item" ))…" at bounding box center [494, 633] width 773 height 936
type textarea "const playTimeline = (index) => { if (index === current) return; // <--- вот сю…"
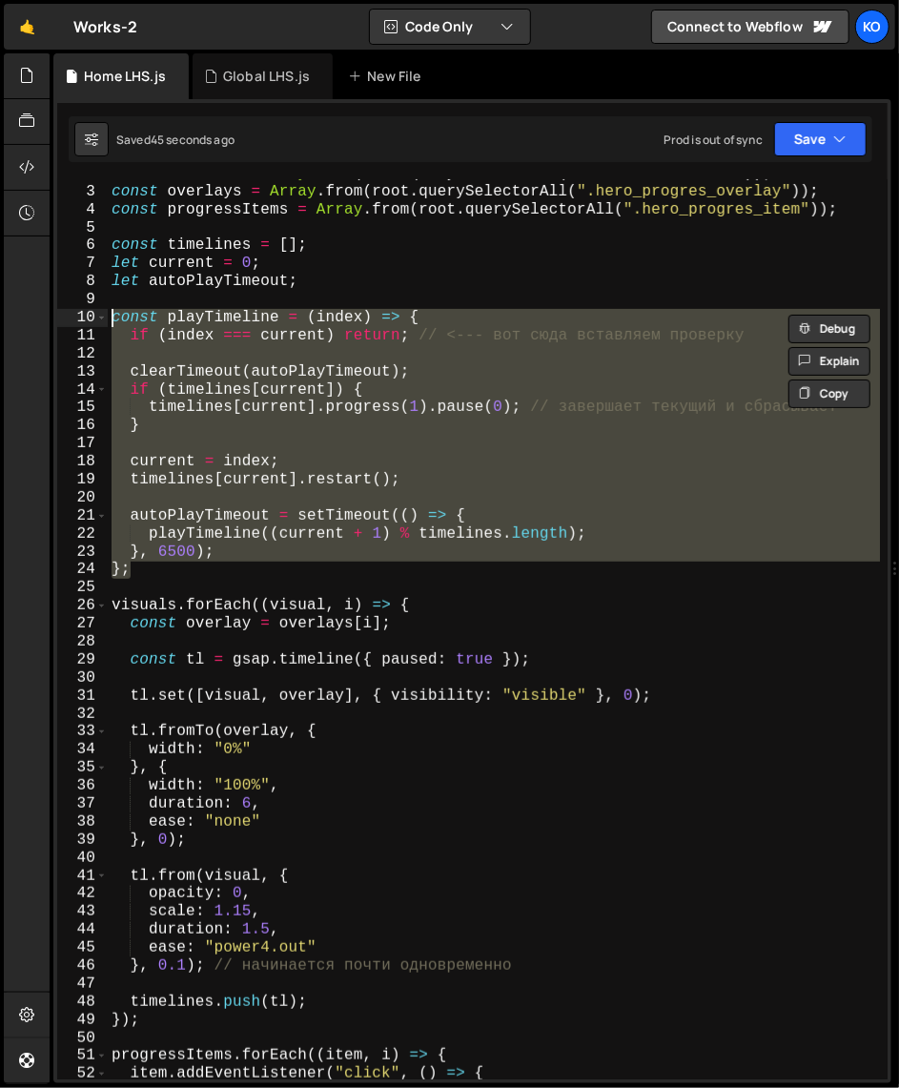
paste textarea
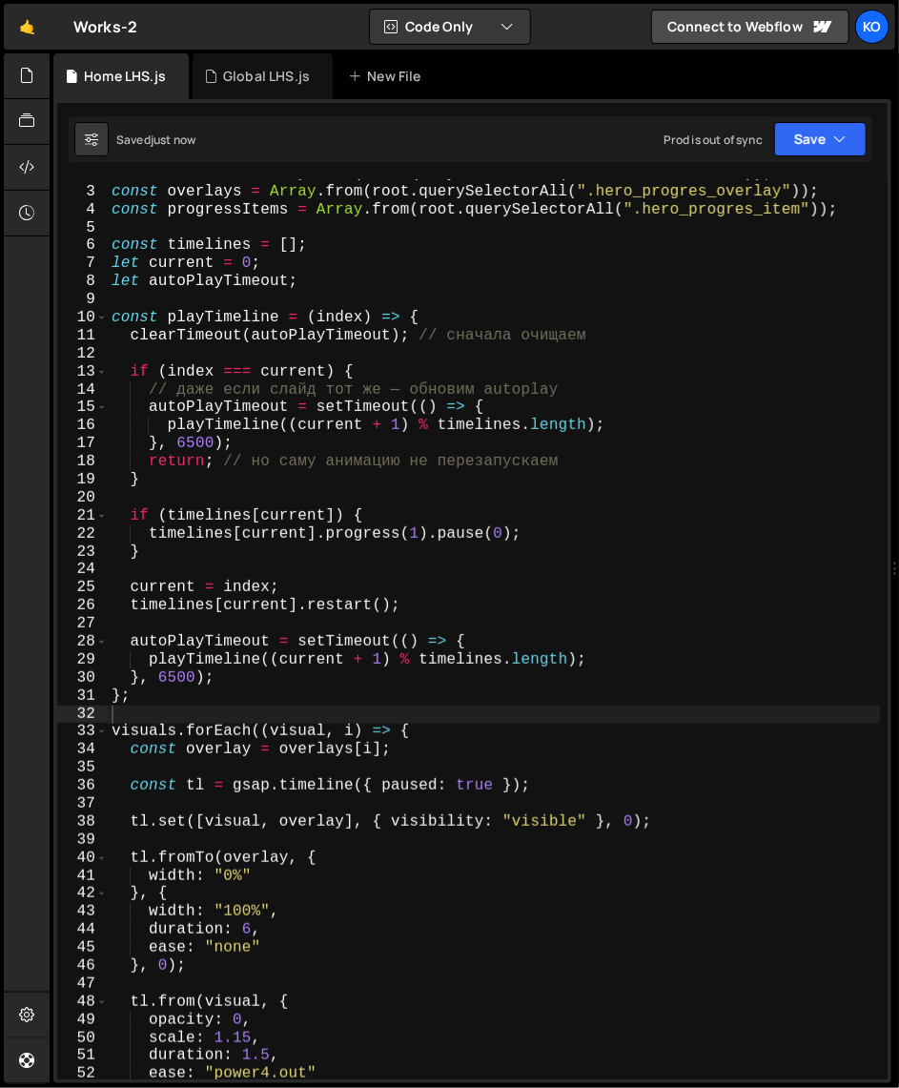
click at [321, 570] on div "const visuals = Array . from ( root . querySelectorAll ( ".hero_visual_item" ))…" at bounding box center [494, 633] width 773 height 936
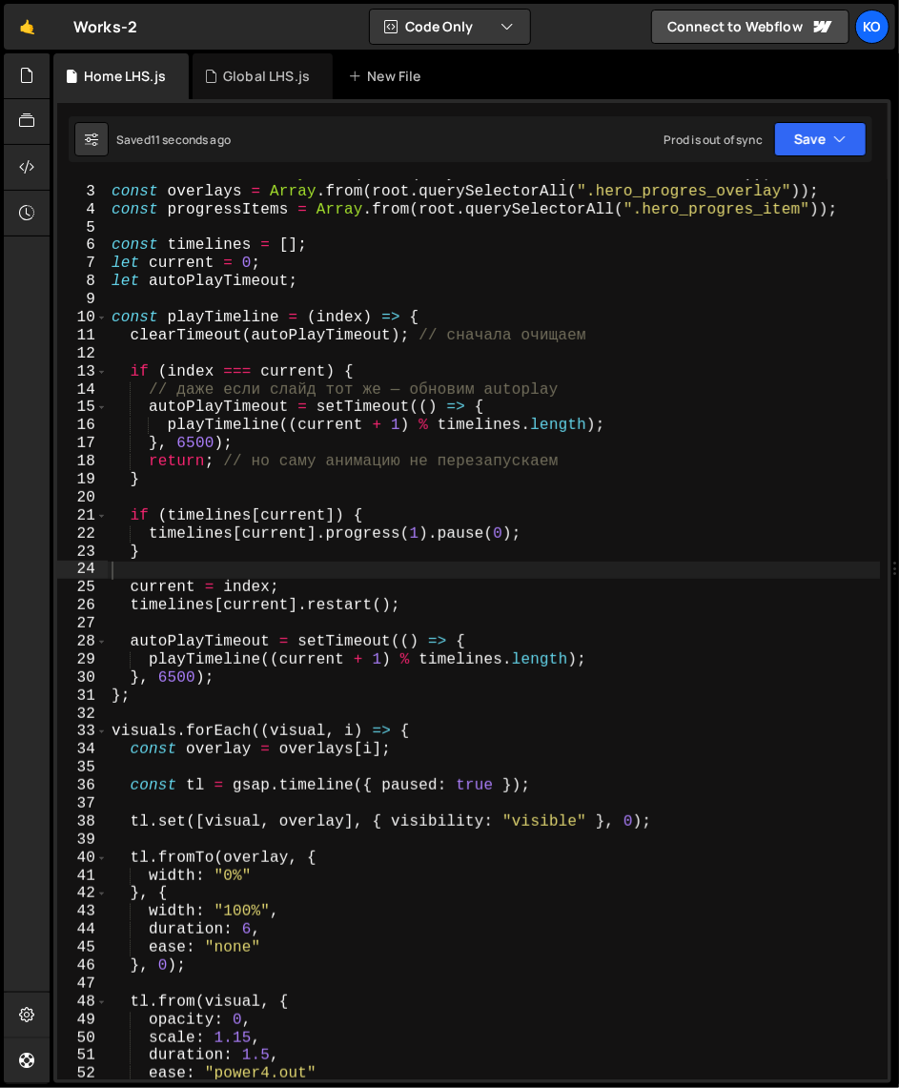
click at [516, 702] on div "const visuals = Array . from ( root . querySelectorAll ( ".hero_visual_item" ))…" at bounding box center [494, 633] width 773 height 936
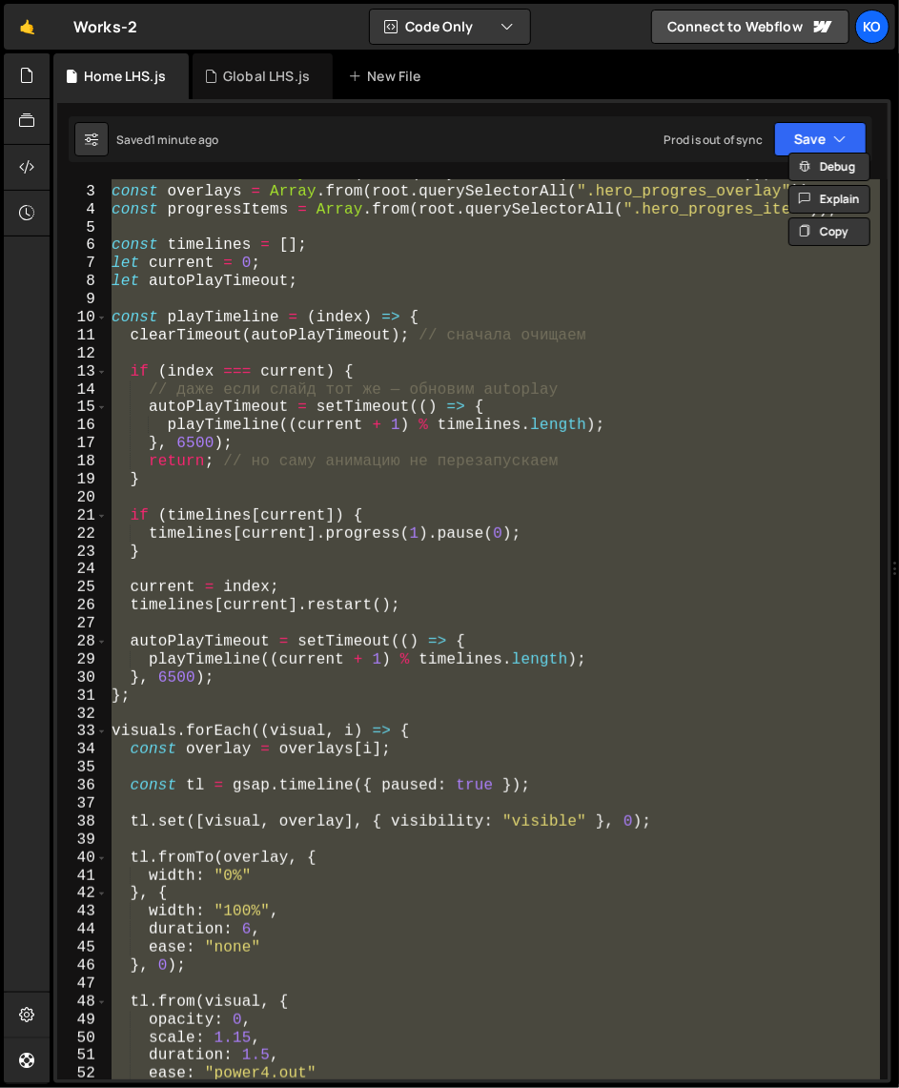
click at [114, 195] on div "const visuals = Array . from ( root . querySelectorAll ( ".hero_visual_item" ))…" at bounding box center [494, 629] width 772 height 900
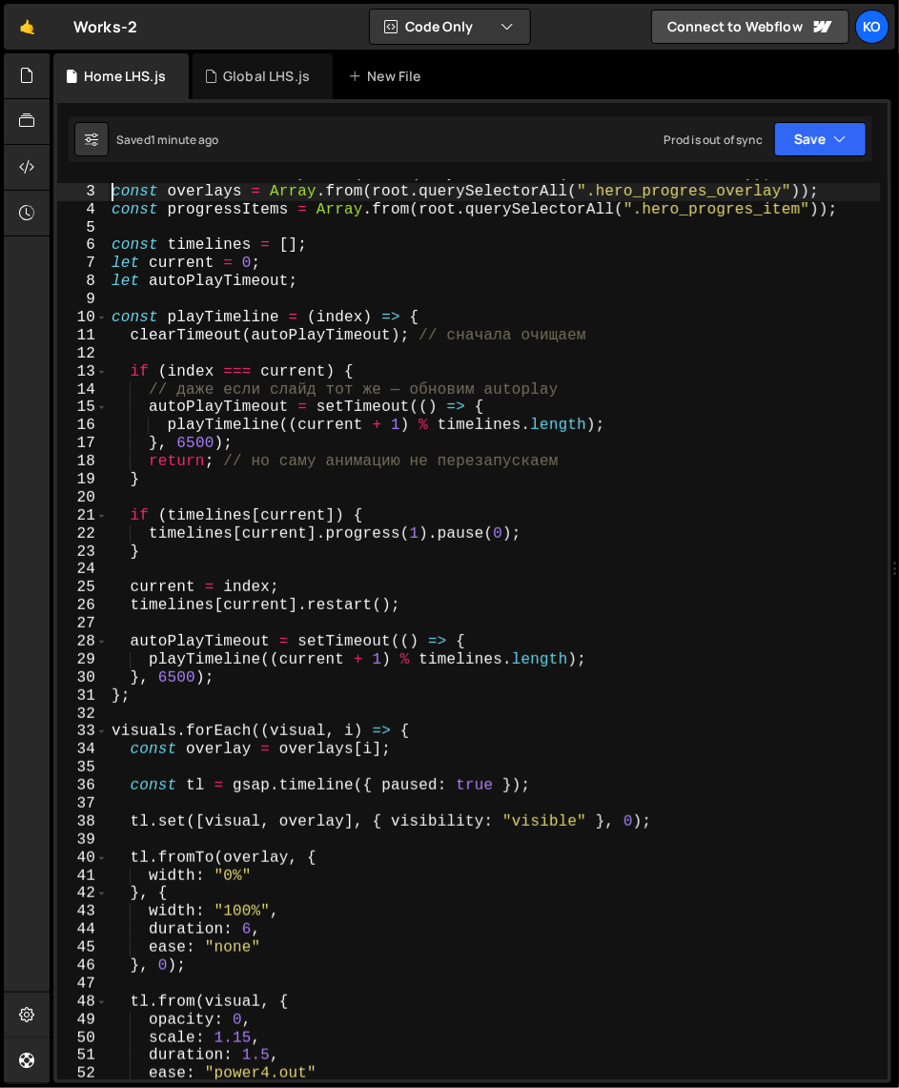
scroll to position [0, 0]
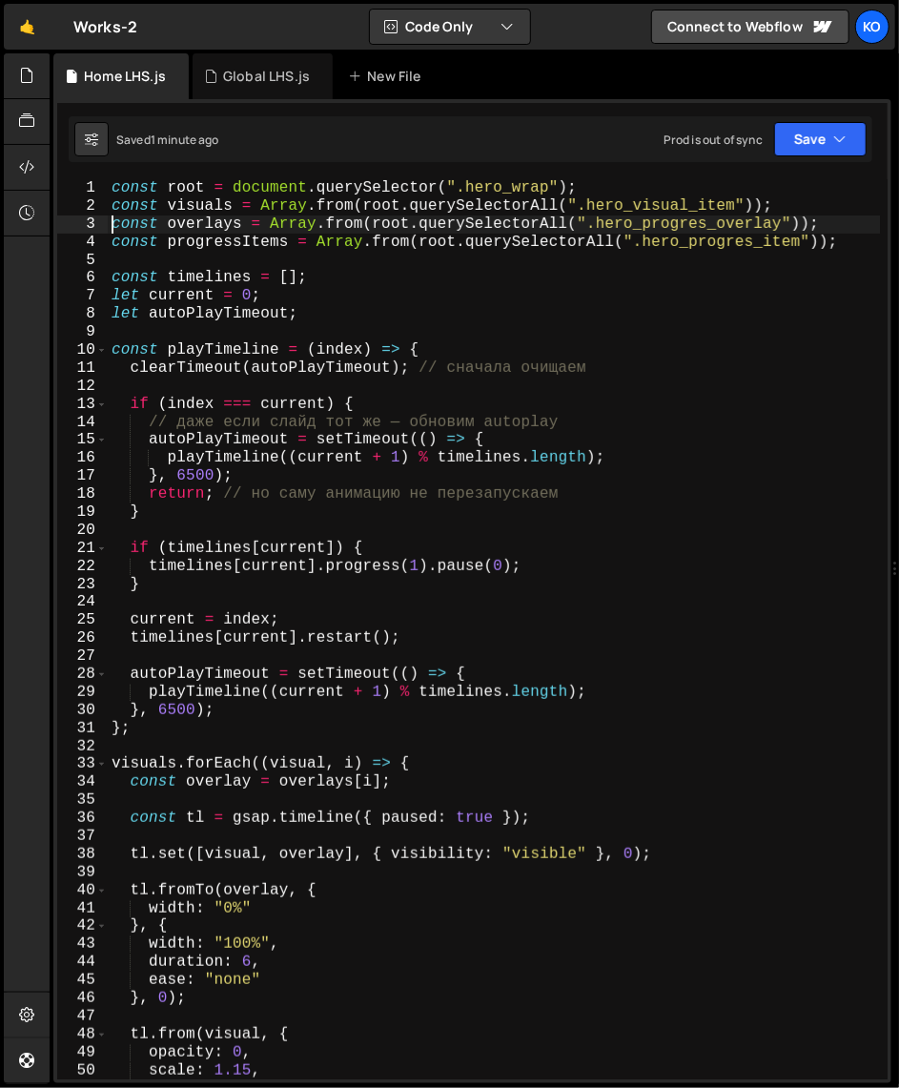
click at [112, 190] on div "const root = document . querySelector ( ".hero_wrap" ) ; const visuals = Array …" at bounding box center [494, 647] width 773 height 936
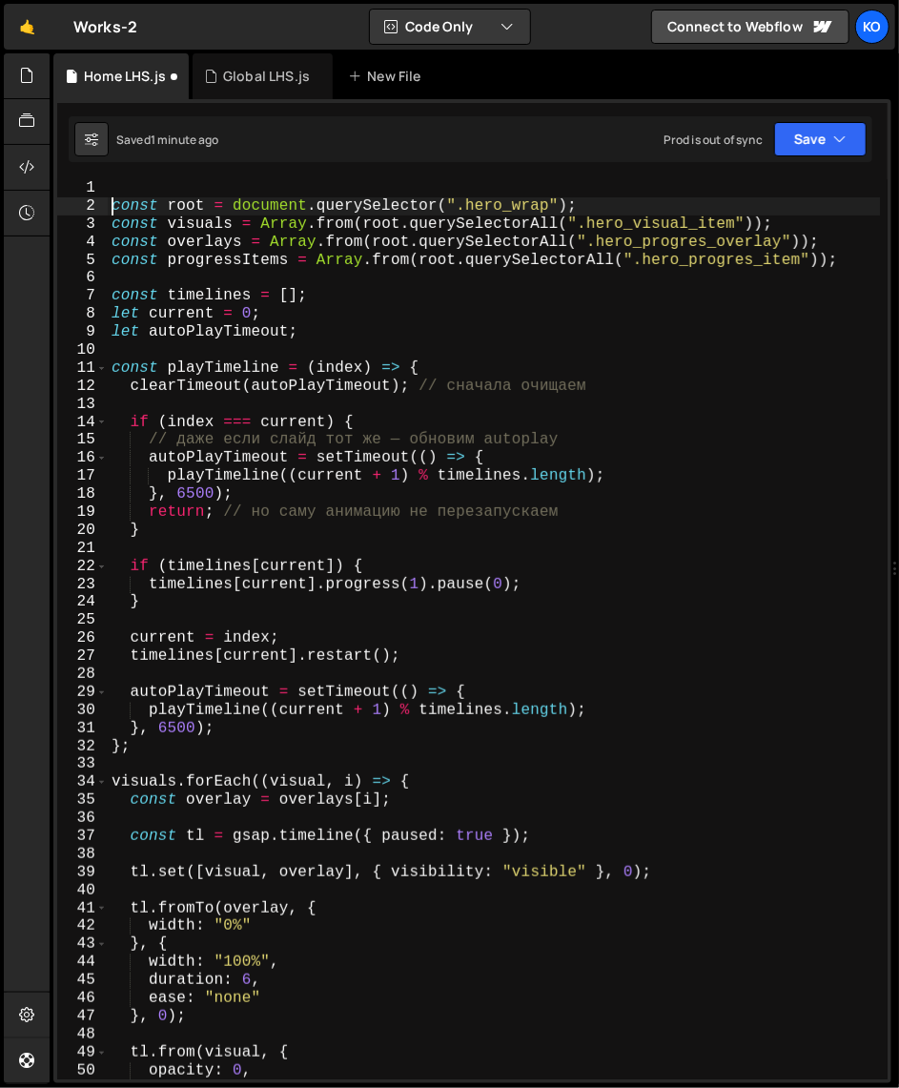
type textarea "const root = document.querySelector(".hero_wrap");"
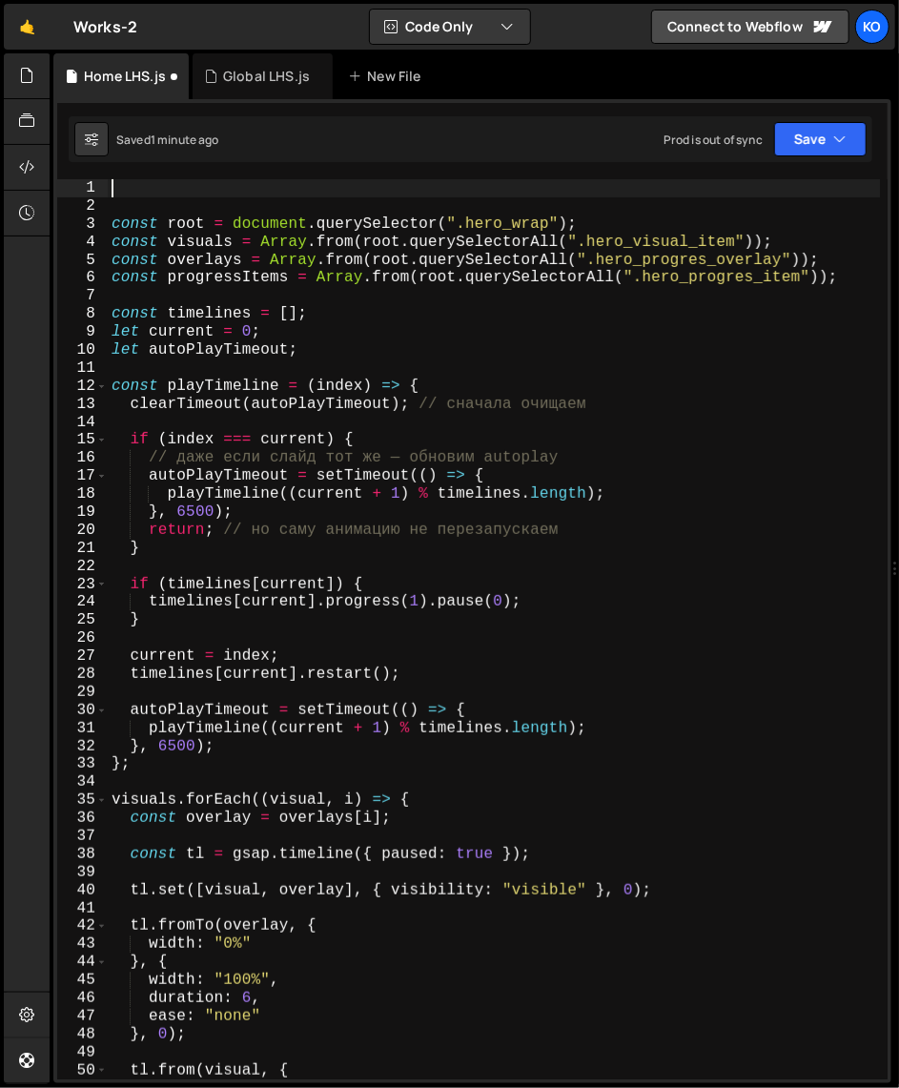
paste textarea "if (!window.gsap) return;"
type textarea "if (!window.gsap) return;"
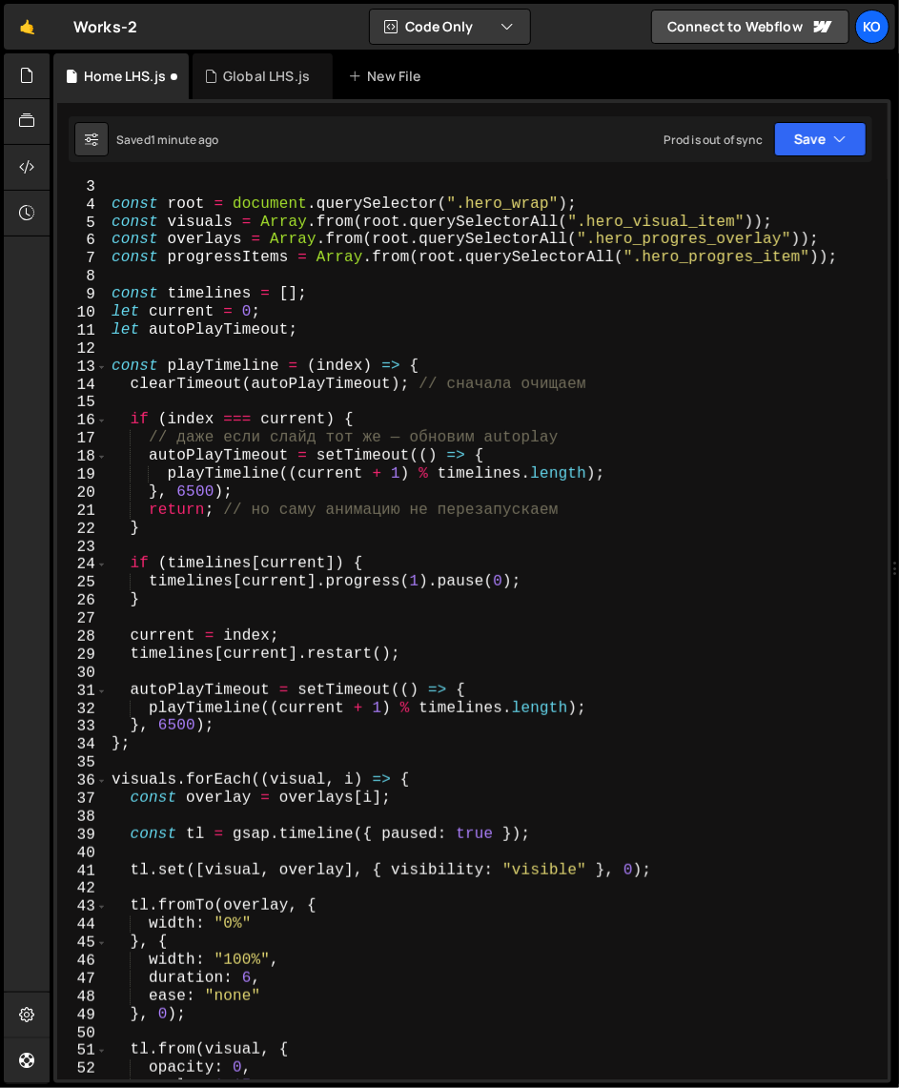
scroll to position [783, 0]
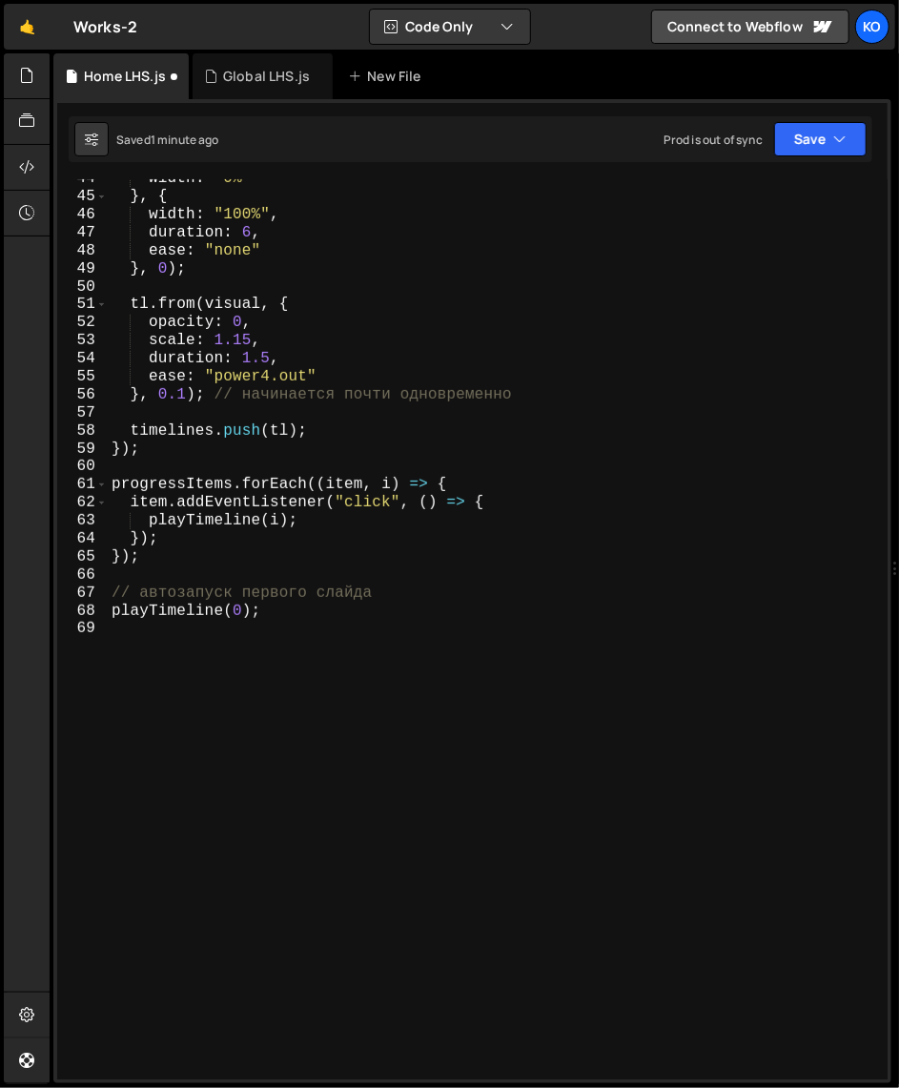
click at [301, 694] on div "width : "0%" } , { width : "100%" , duration : 6 , ease : "none" } , 0 ) ; tl .…" at bounding box center [494, 638] width 773 height 936
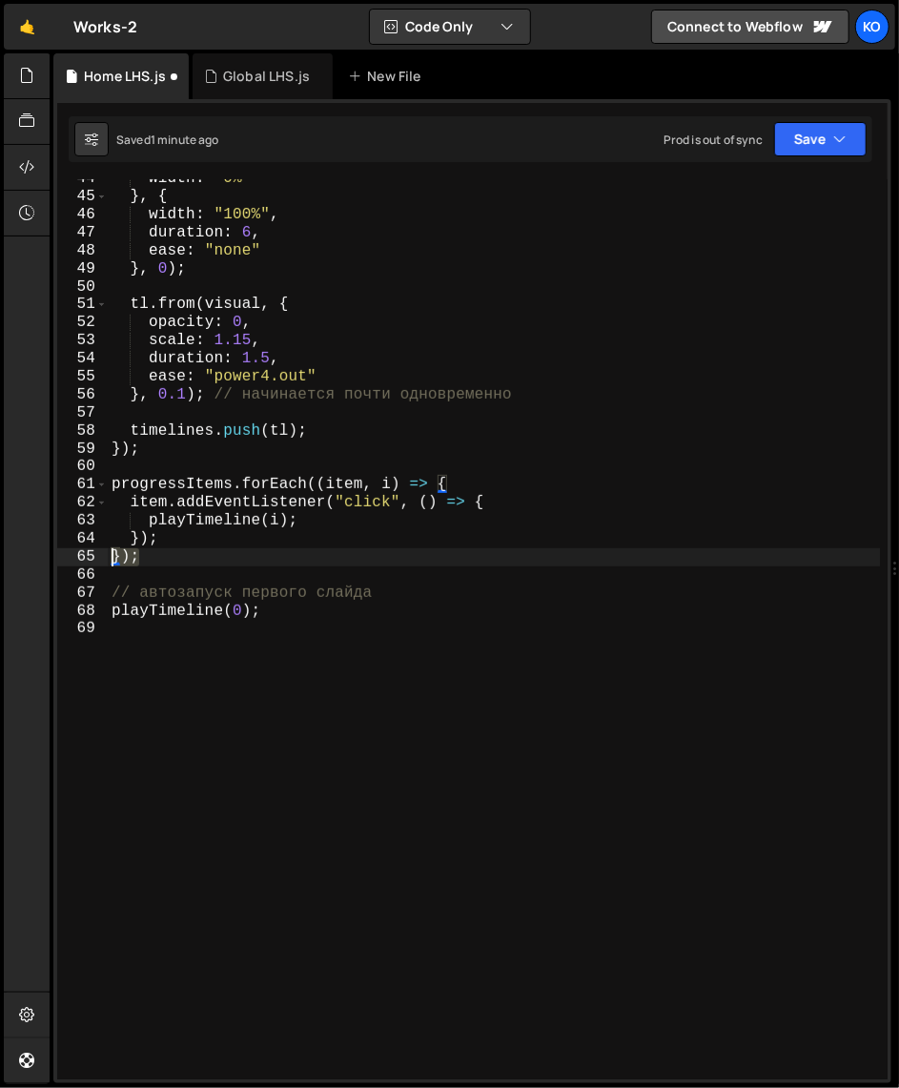
drag, startPoint x: 148, startPoint y: 560, endPoint x: 91, endPoint y: 558, distance: 57.2
click at [91, 558] on div "44 45 46 47 48 49 50 51 52 53 54 55 56 57 58 59 60 61 62 63 64 65 66 67 68 69 w…" at bounding box center [472, 629] width 830 height 900
type textarea "});"
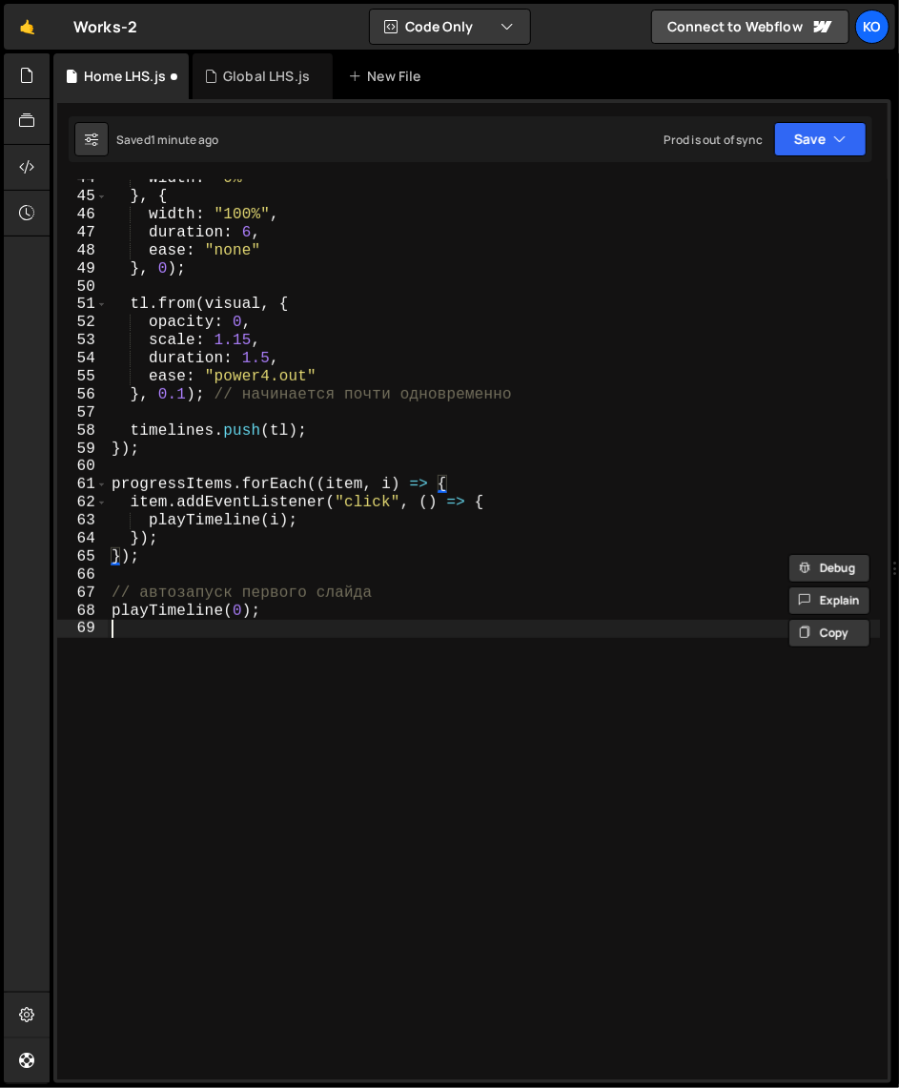
click at [164, 639] on div "width : "0%" } , { width : "100%" , duration : 6 , ease : "none" } , 0 ) ; tl .…" at bounding box center [494, 638] width 773 height 936
paste textarea "});"
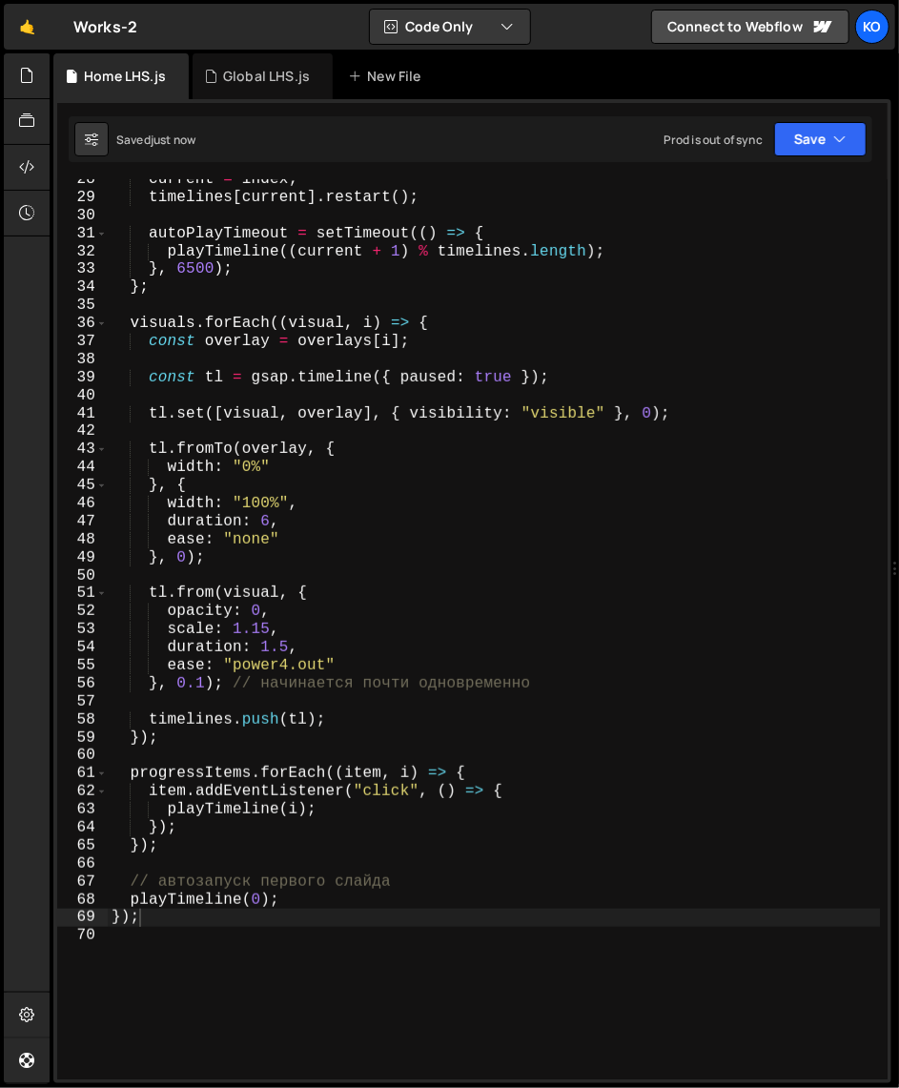
scroll to position [0, 0]
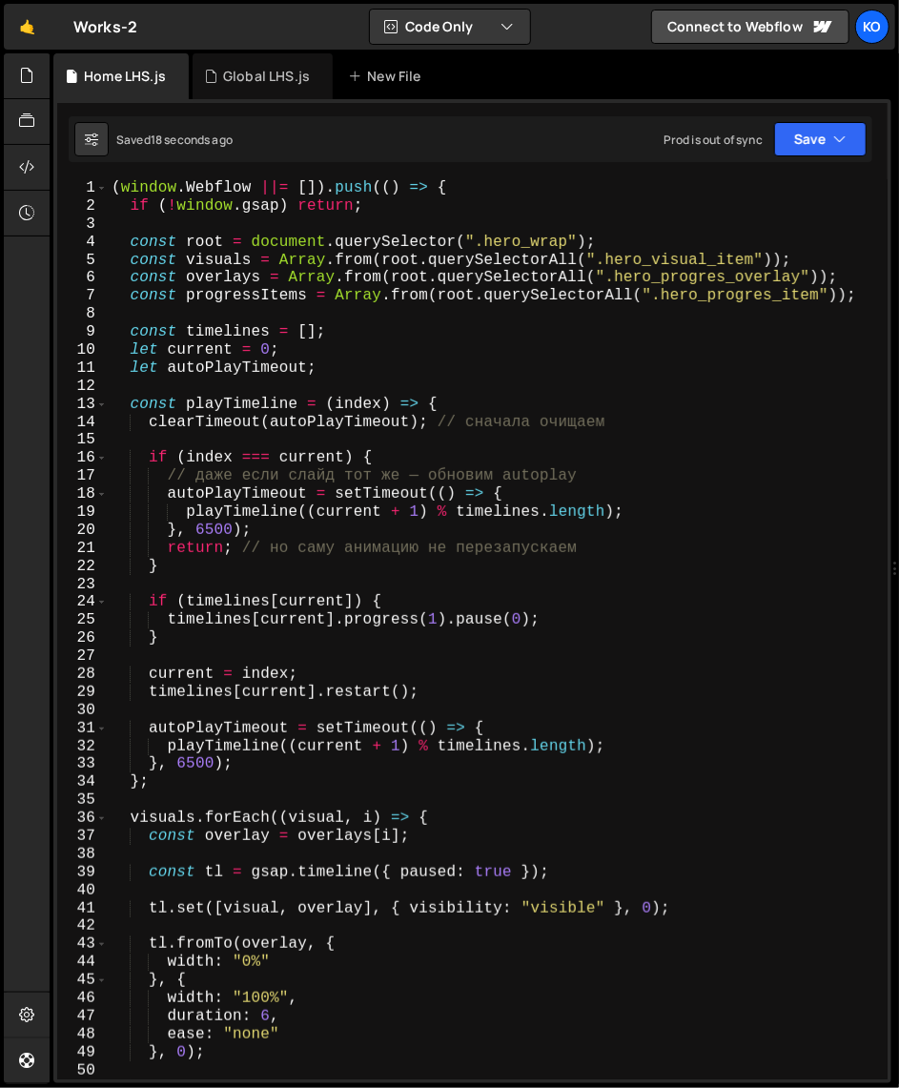
click at [432, 488] on div "( window . Webflow ||= [ ]) . push (( ) => { if ( ! window . gsap ) return ; co…" at bounding box center [494, 647] width 773 height 936
type textarea "});"
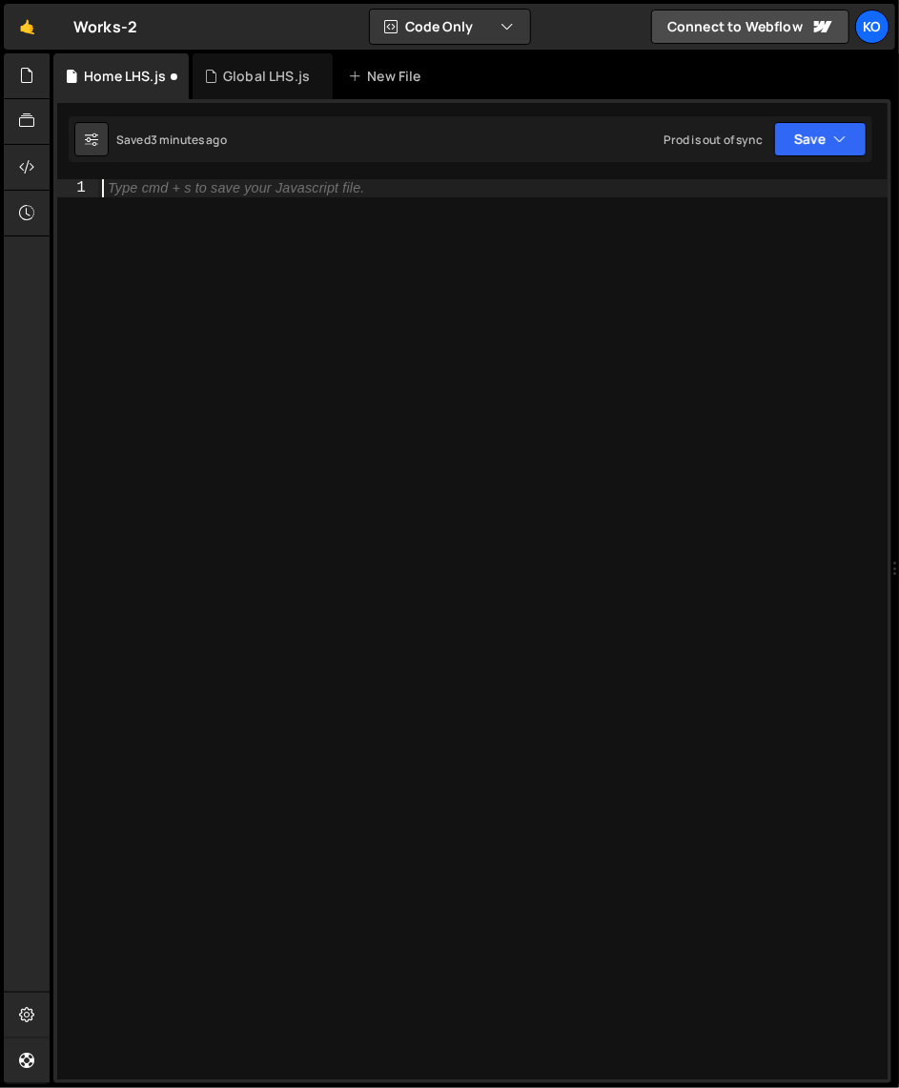
click at [133, 193] on div "Type cmd + s to save your Javascript file." at bounding box center [236, 188] width 256 height 16
paste textarea
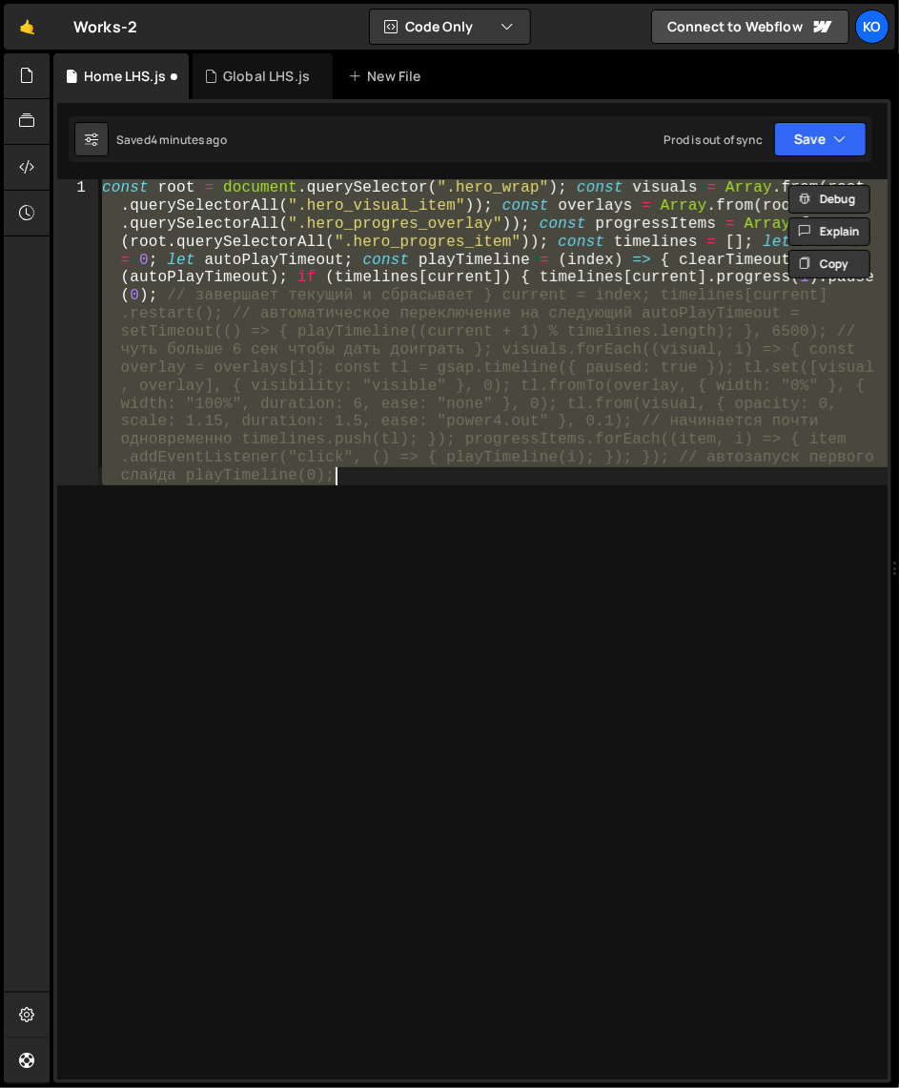
paste textarea
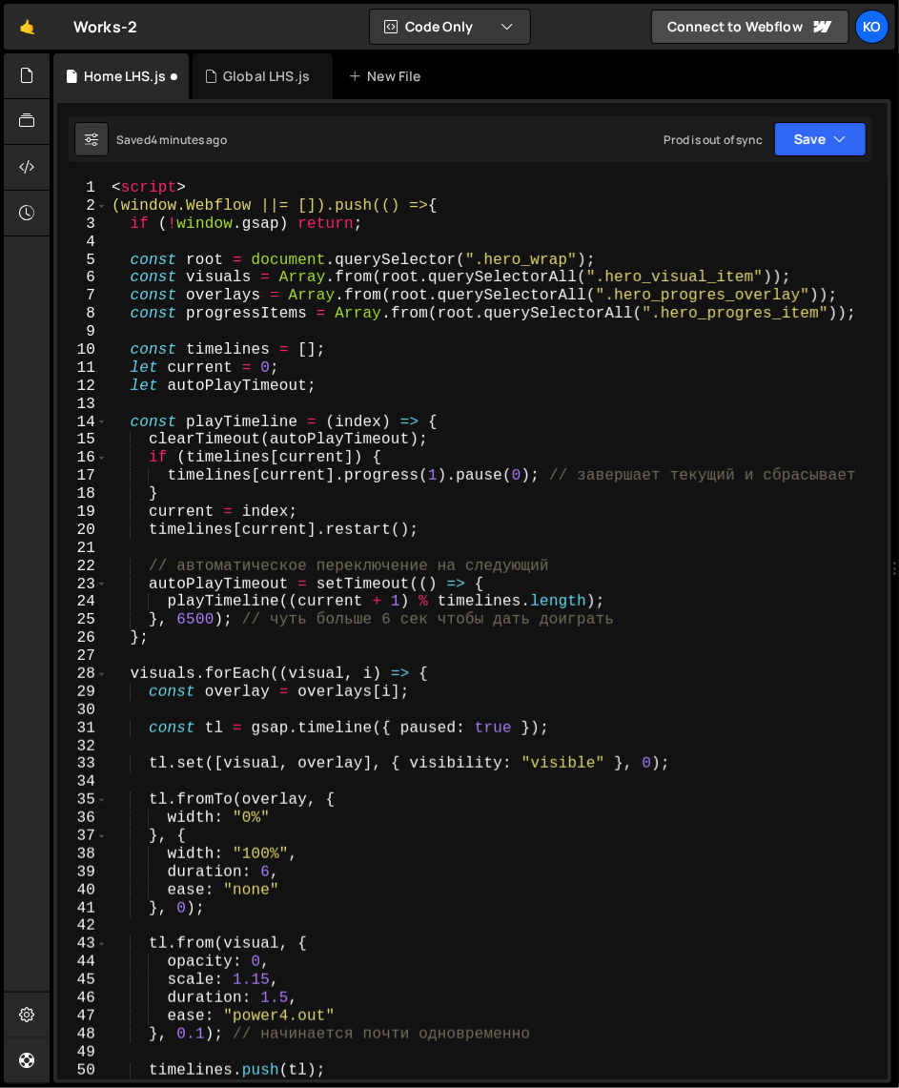
click at [132, 266] on div "< script > (window.Webflow ||= []).push(() => { if ( ! window . gsap ) return ;…" at bounding box center [494, 647] width 773 height 936
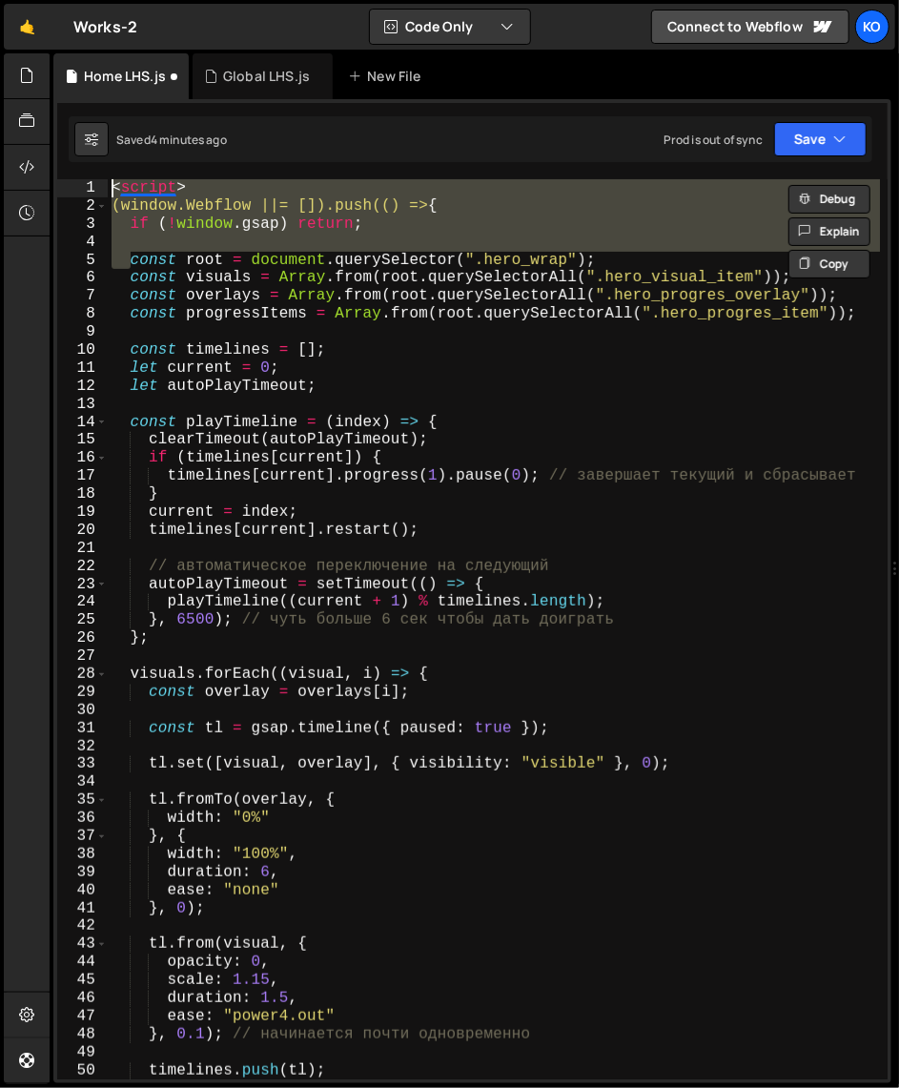
type textarea "const root = document.querySelector(".hero_wrap");"
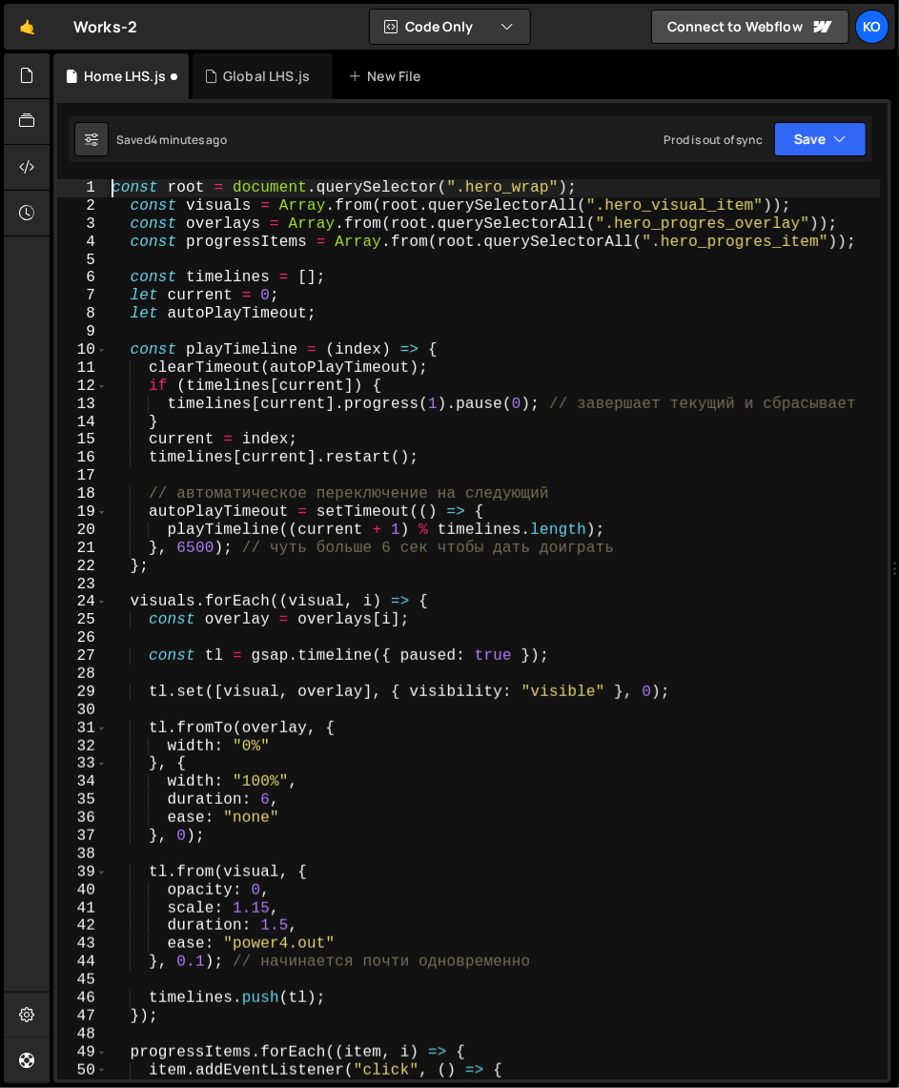
scroll to position [602, 0]
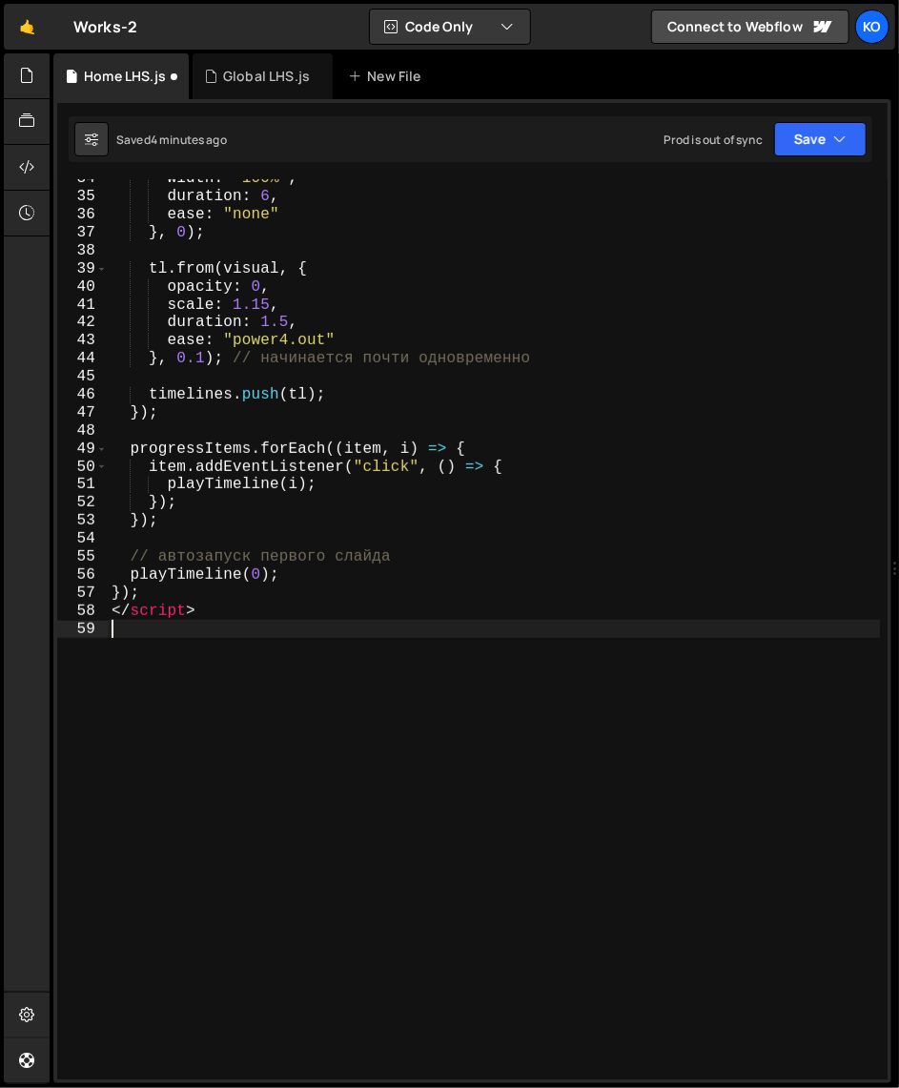
click at [248, 621] on div "width : "100%" , duration : 6 , ease : "none" } , 0 ) ; tl . from ( visual , { …" at bounding box center [494, 638] width 773 height 936
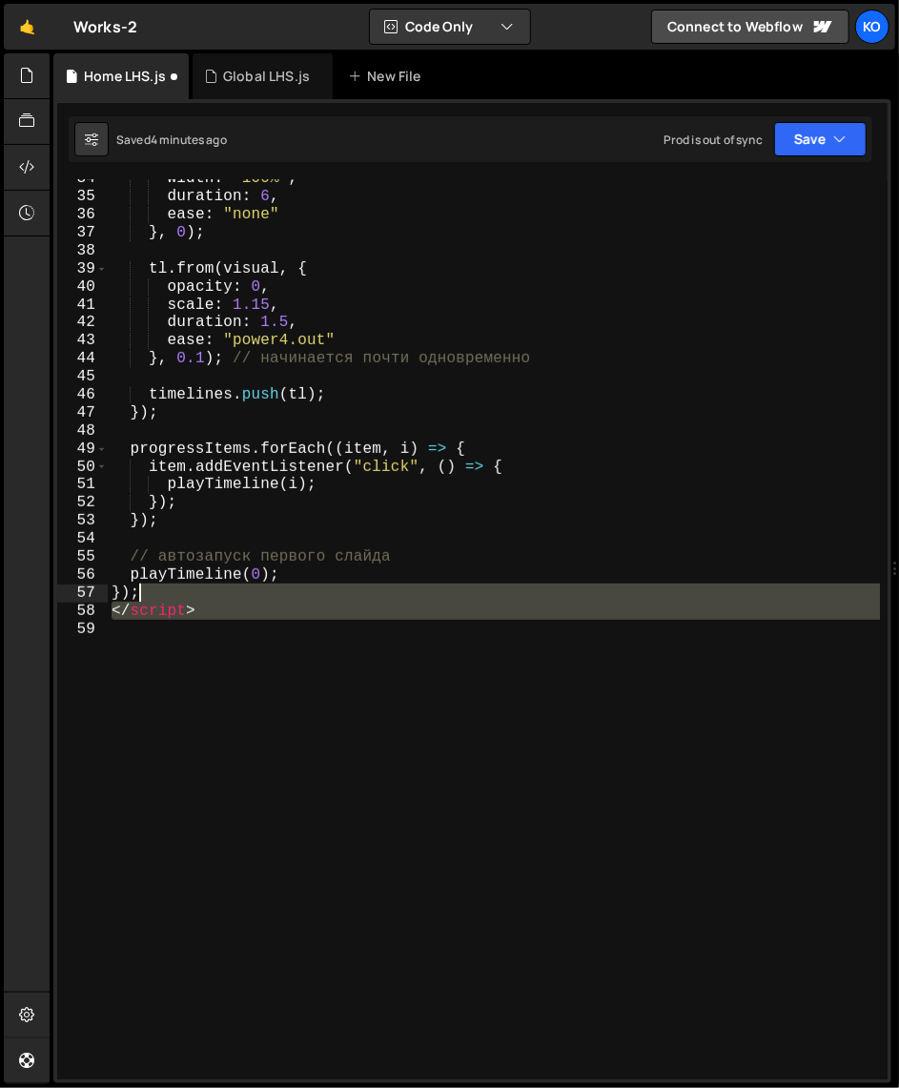
click at [303, 585] on div "width : "100%" , duration : 6 , ease : "none" } , 0 ) ; tl . from ( visual , { …" at bounding box center [494, 638] width 773 height 936
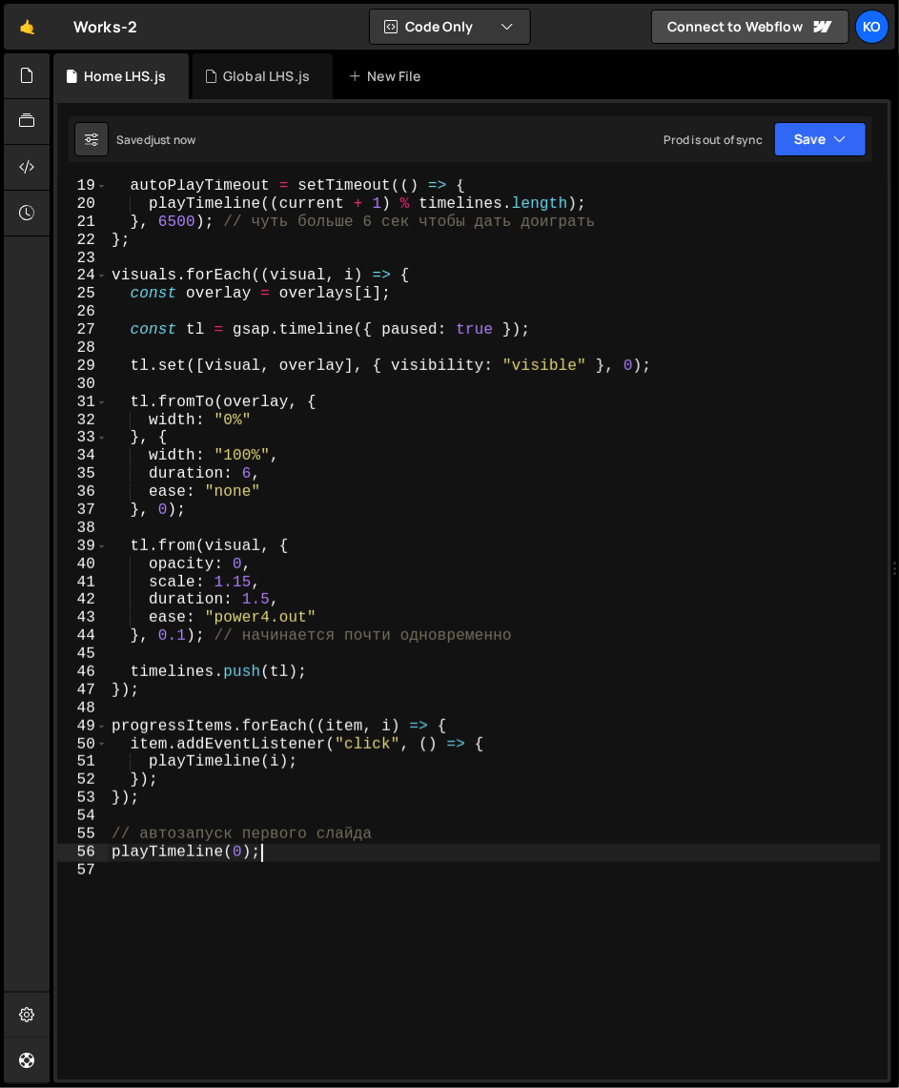
scroll to position [0, 0]
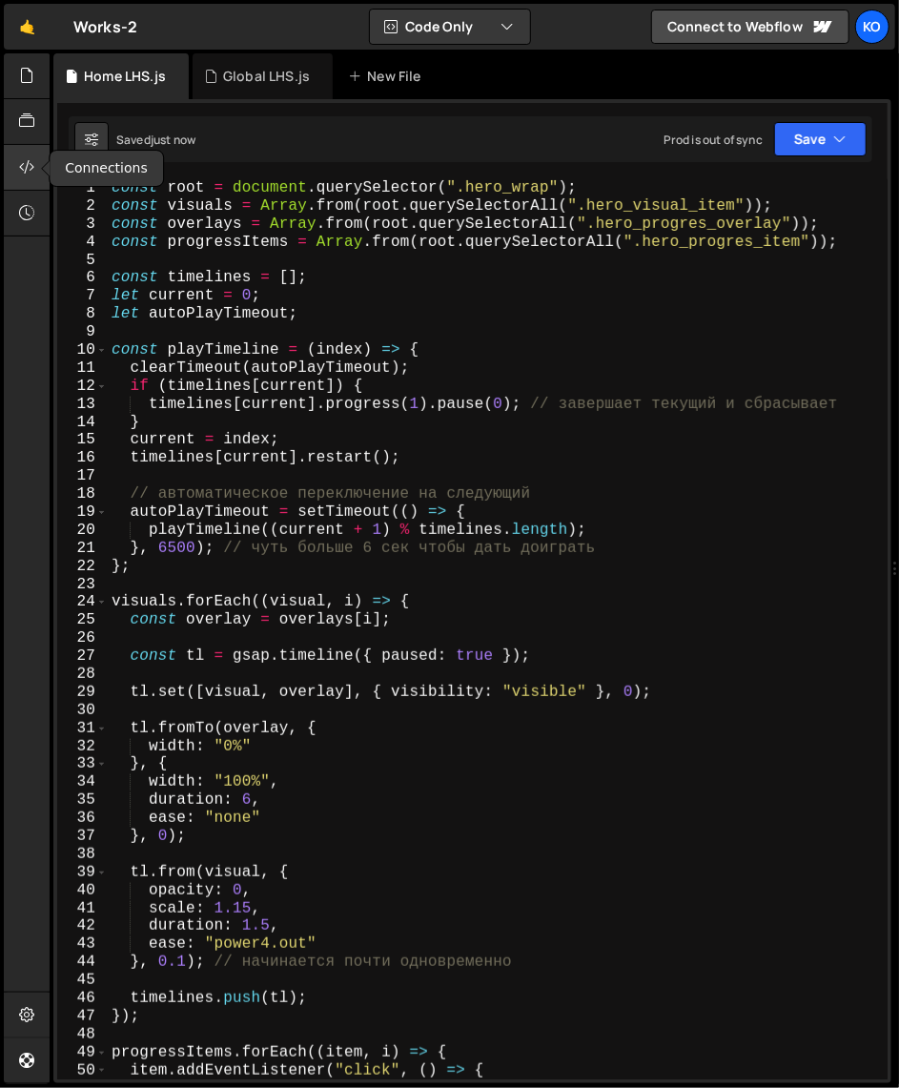
click at [28, 165] on icon at bounding box center [26, 166] width 15 height 21
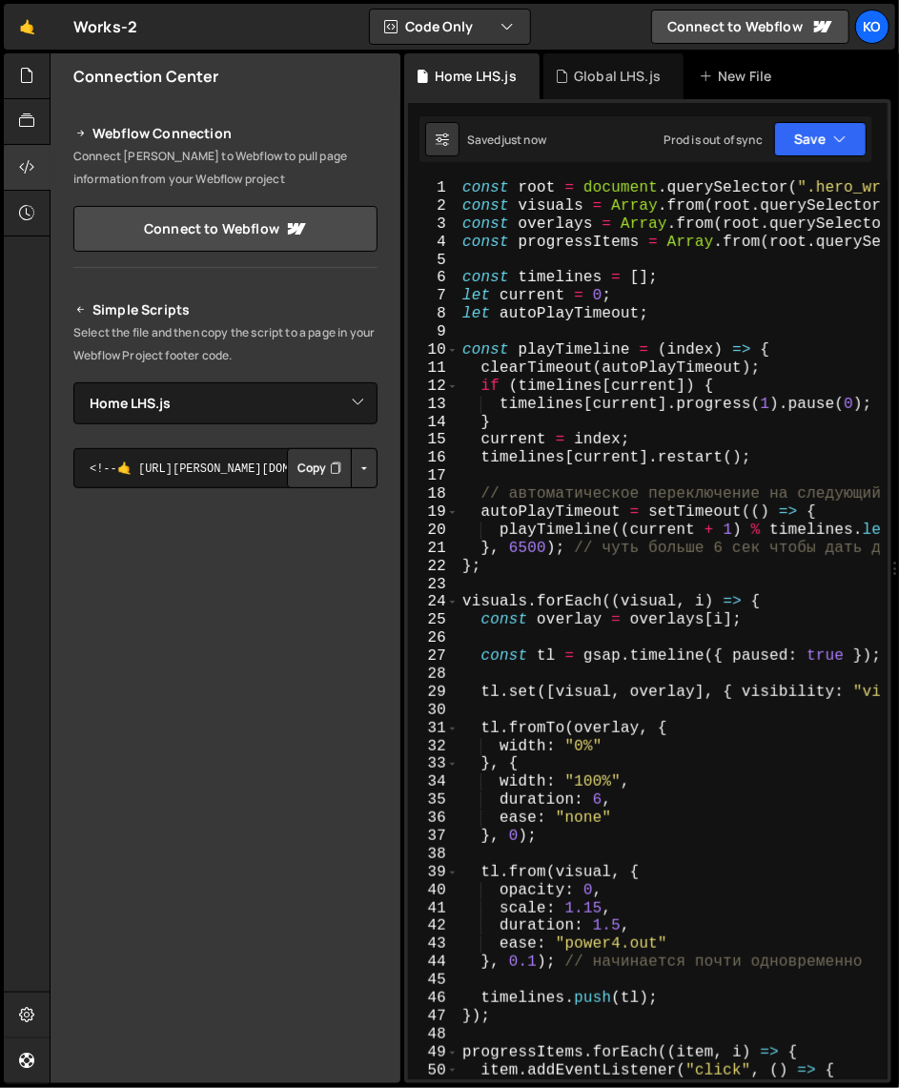
click at [307, 468] on button "Copy" at bounding box center [319, 468] width 65 height 40
click at [35, 171] on div at bounding box center [27, 168] width 47 height 46
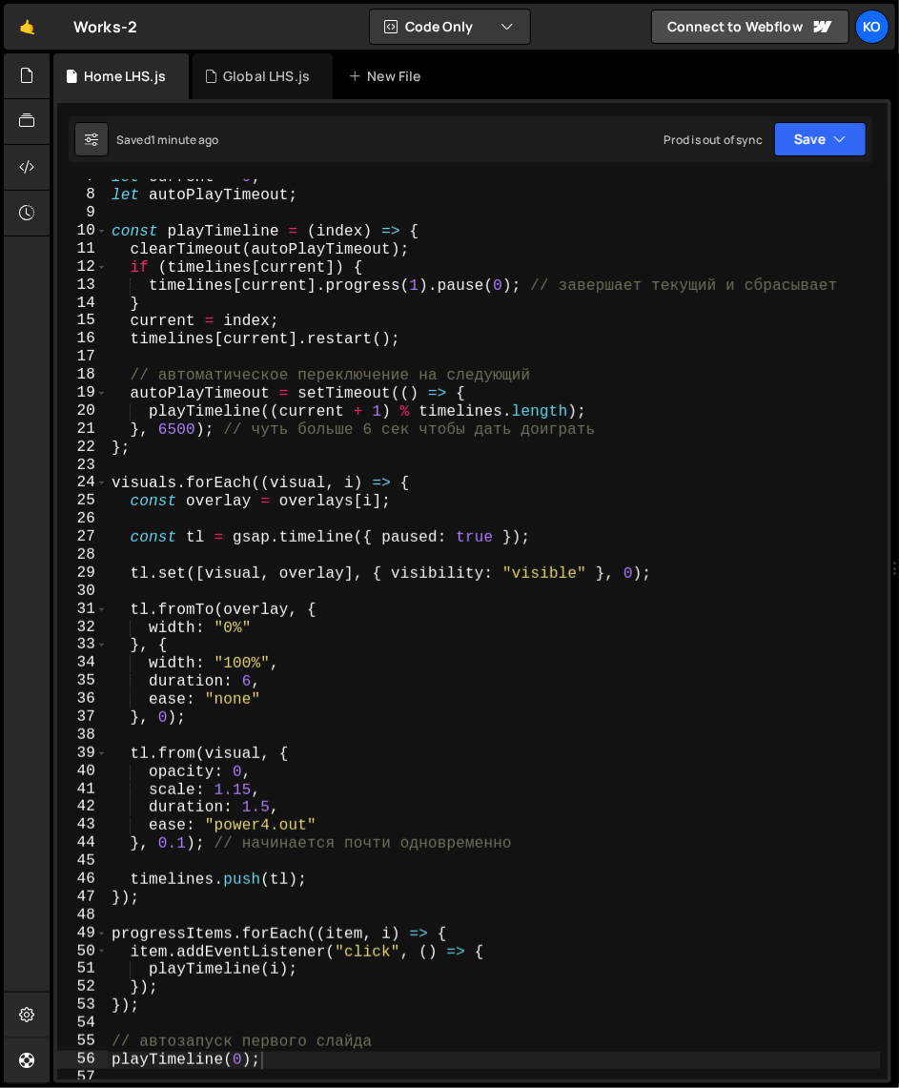
scroll to position [111, 0]
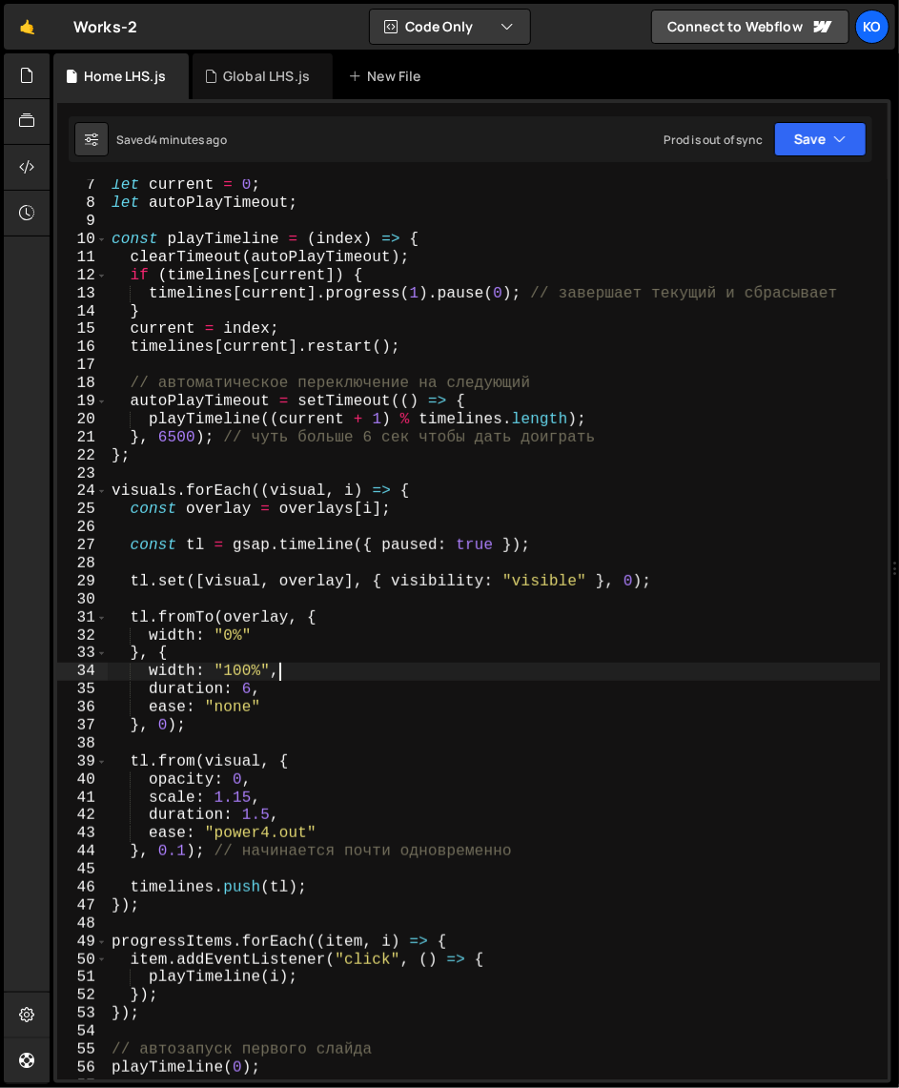
click at [385, 676] on div "let current = 0 ; let autoPlayTimeout ; const playTimeline = ( index ) => { cle…" at bounding box center [494, 644] width 773 height 936
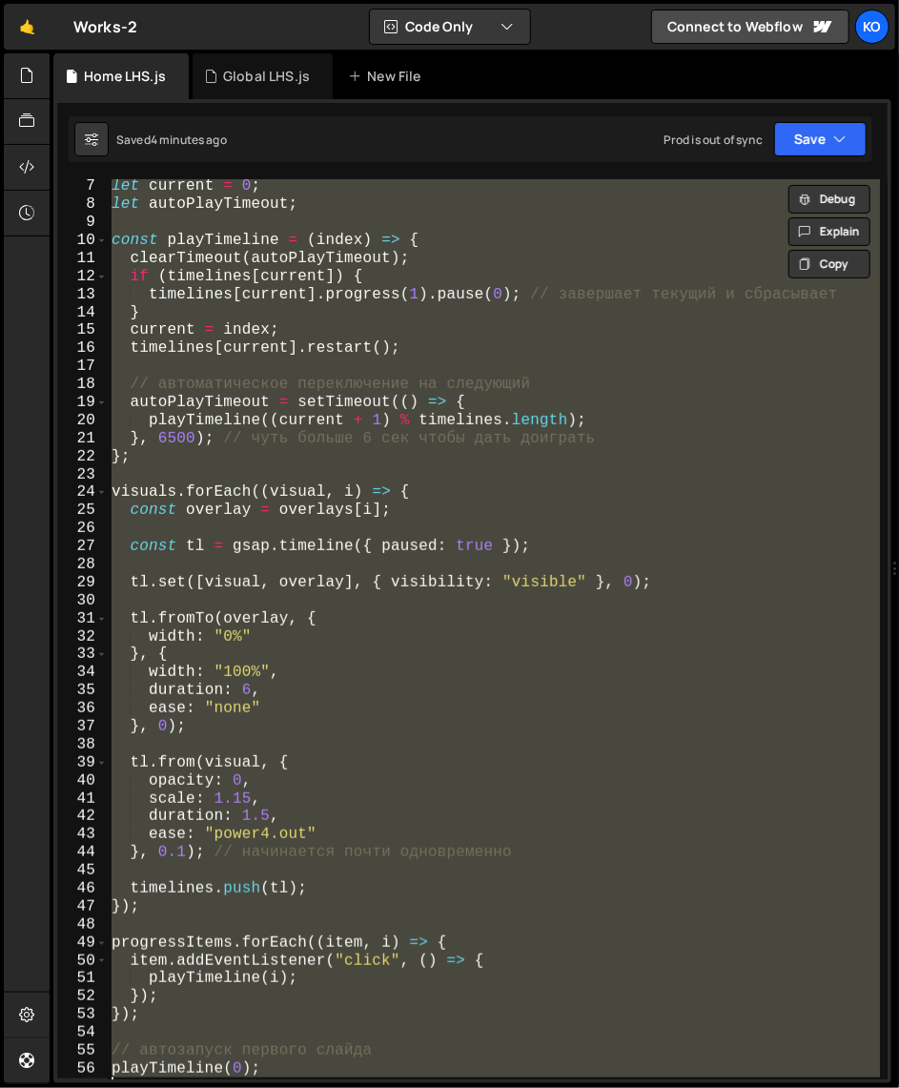
scroll to position [0, 0]
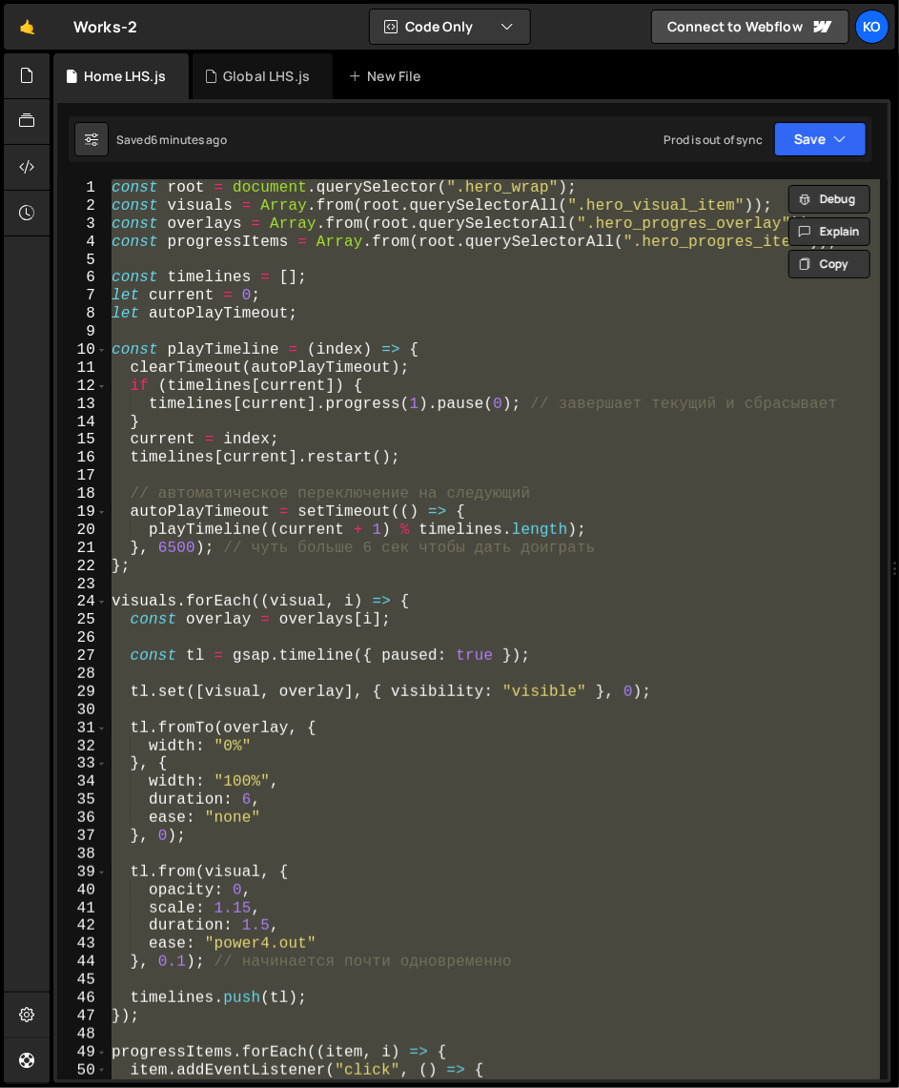
click at [114, 355] on div "const root = document . querySelector ( ".hero_wrap" ) ; const visuals = Array …" at bounding box center [494, 629] width 772 height 900
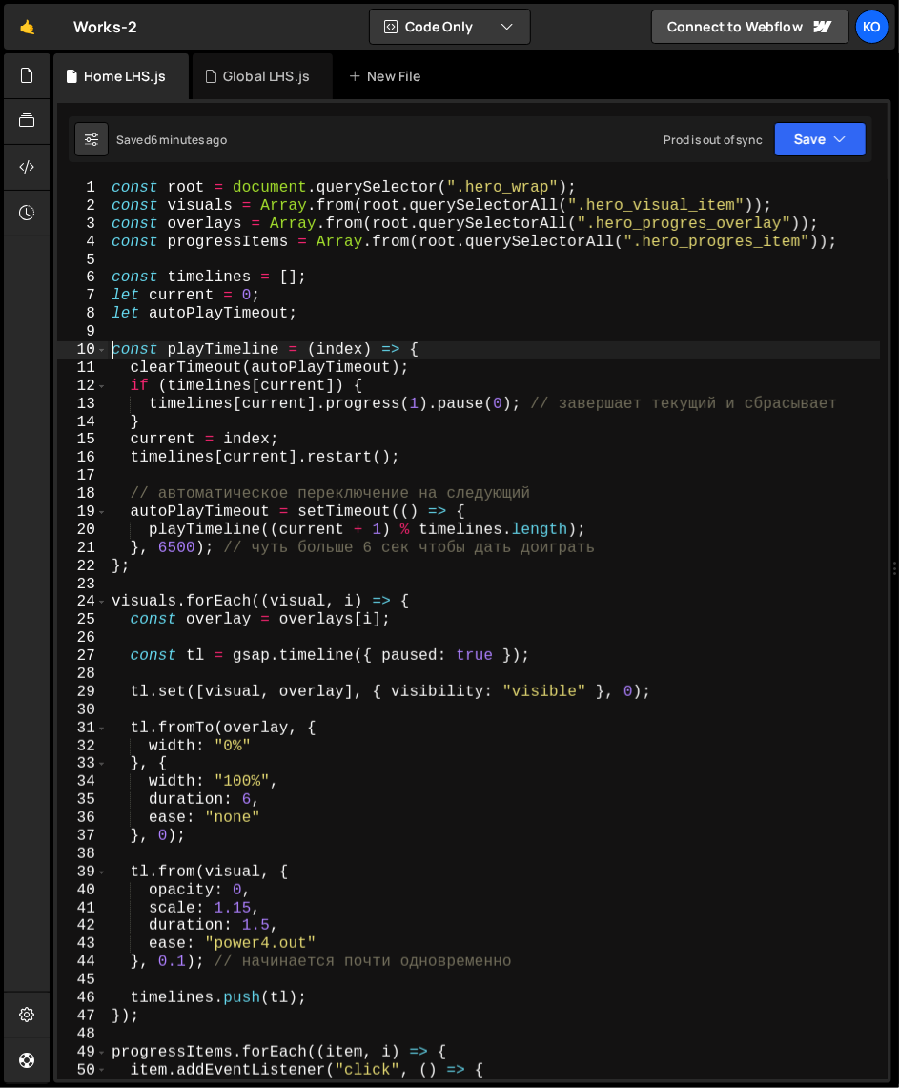
click at [148, 571] on div "const root = document . querySelector ( ".hero_wrap" ) ; const visuals = Array …" at bounding box center [494, 647] width 773 height 936
type textarea "}, 6500); // чуть больше 6 сек чтобы дать доиграть };"
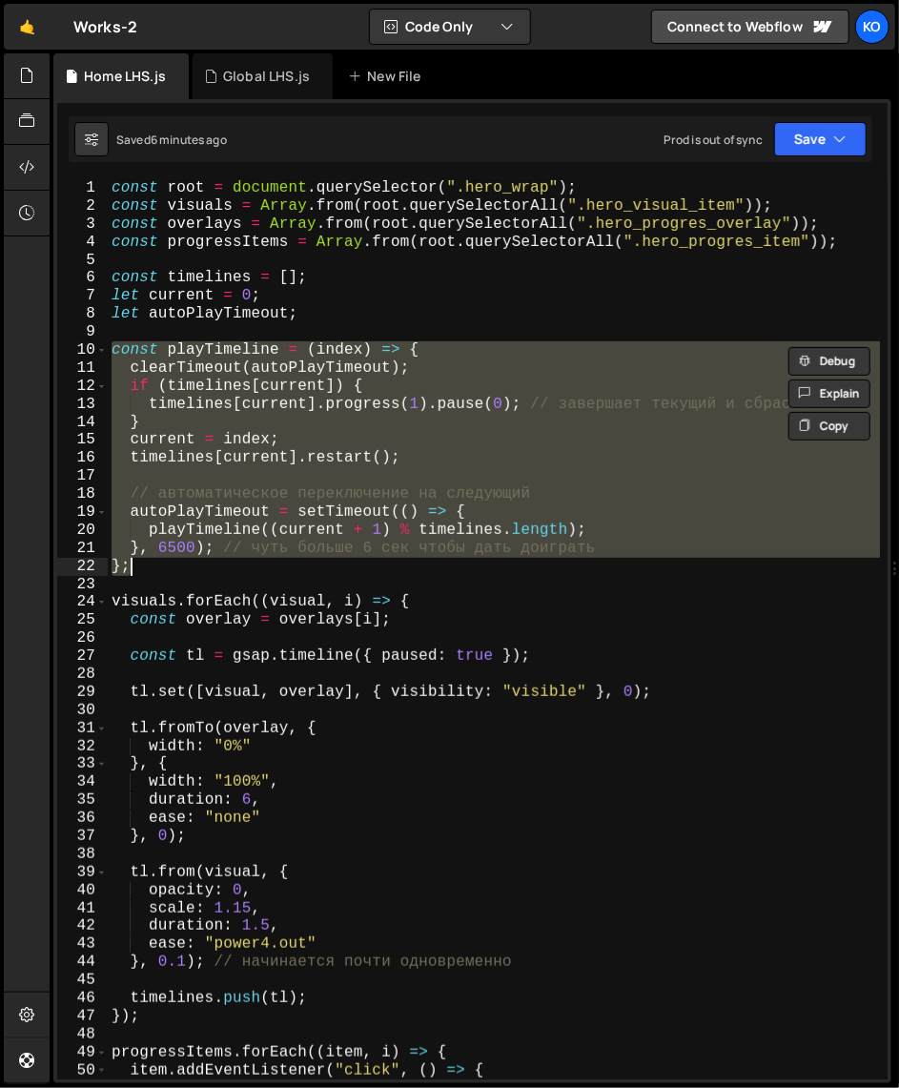
paste textarea
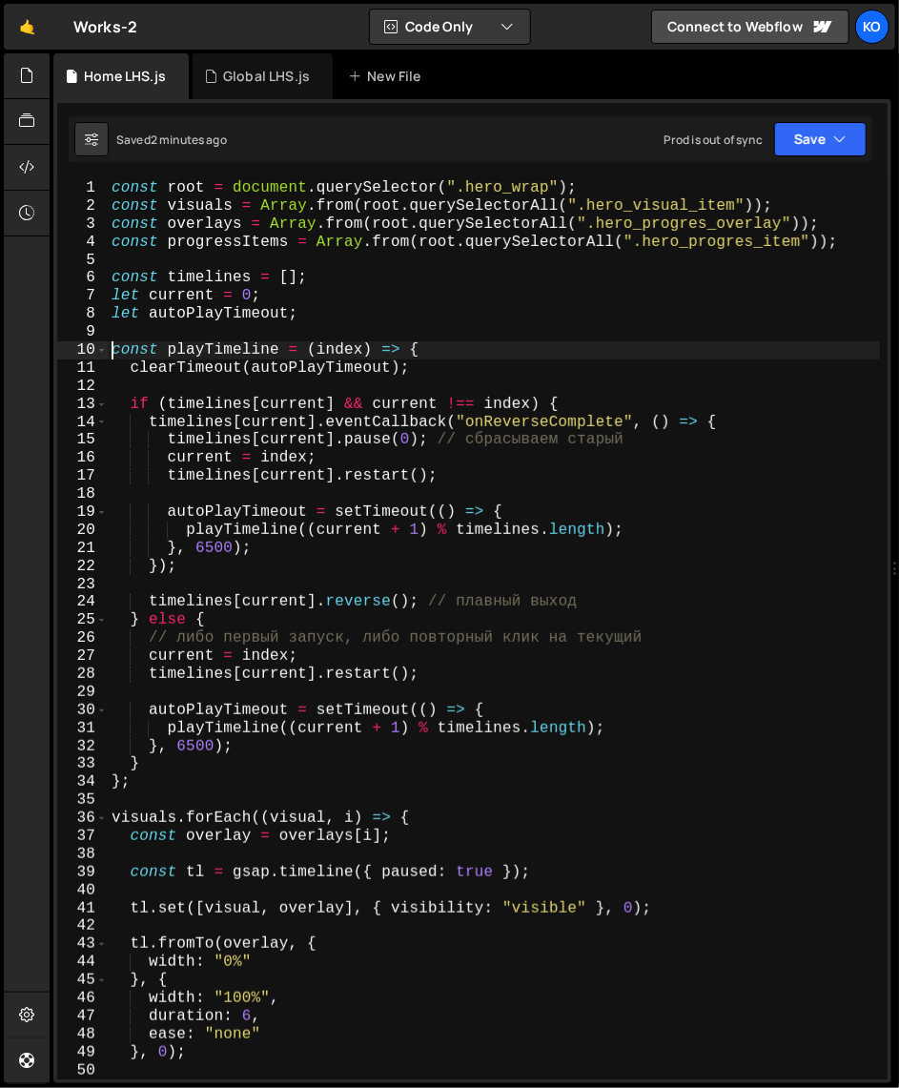
click at [113, 353] on div "const root = document . querySelector ( ".hero_wrap" ) ; const visuals = Array …" at bounding box center [494, 647] width 773 height 936
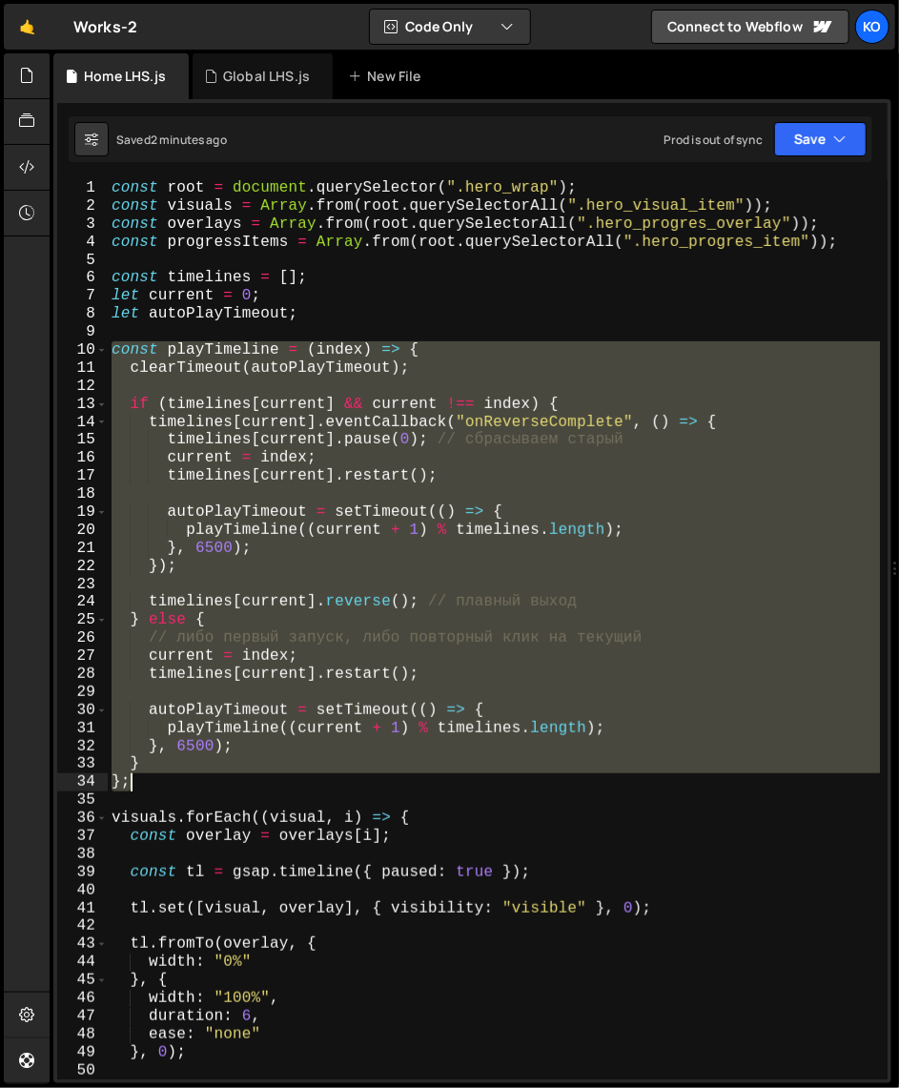
click at [156, 782] on div "const root = document . querySelector ( ".hero_wrap" ) ; const visuals = Array …" at bounding box center [494, 647] width 773 height 936
type textarea "} };"
paste textarea
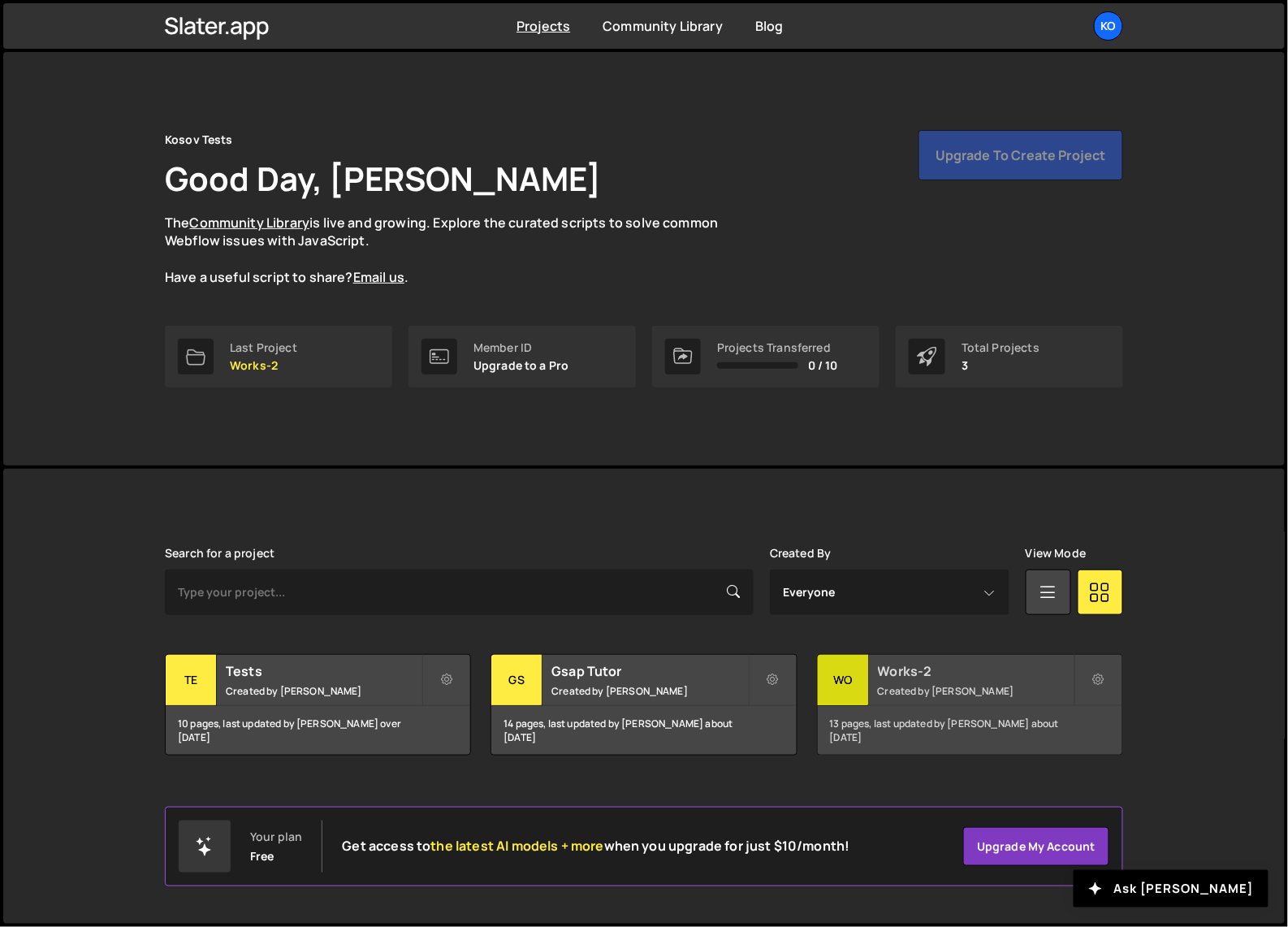
click at [923, 710] on div "13 pages, last updated by [PERSON_NAME] about [DATE]" at bounding box center [969, 729] width 304 height 49
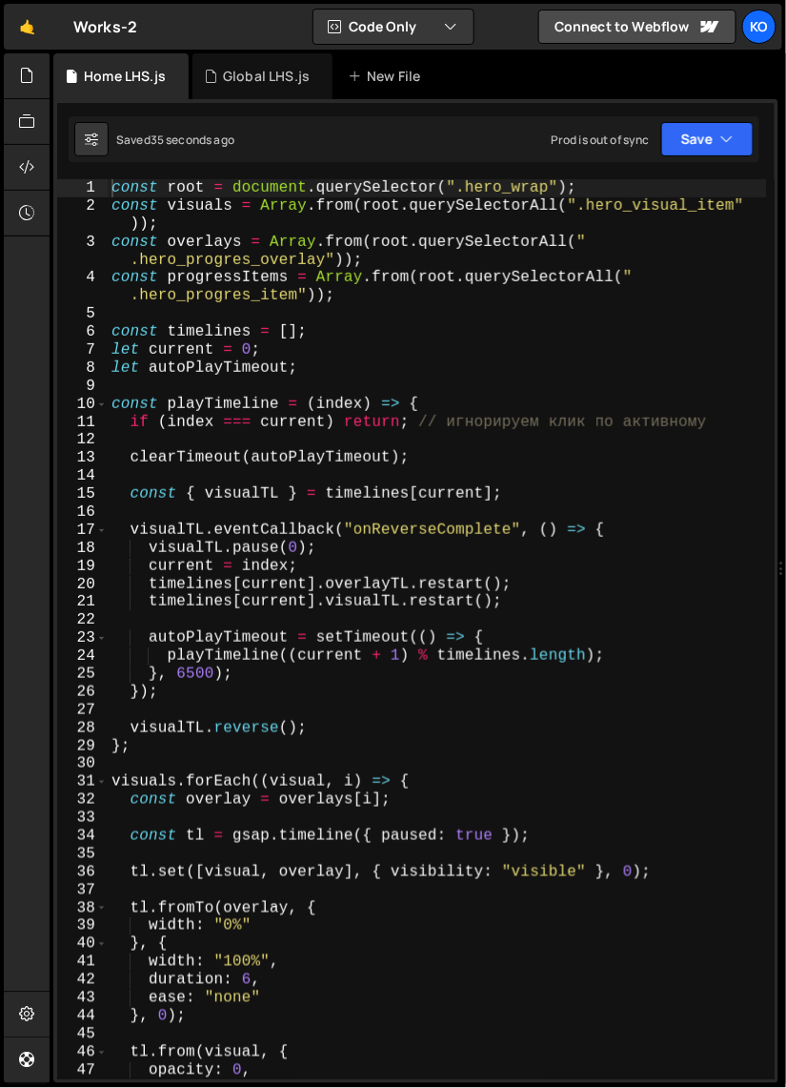
click at [329, 700] on div "const root = document . querySelector ( ".hero_wrap" ) ; const visuals = Array …" at bounding box center [438, 647] width 661 height 936
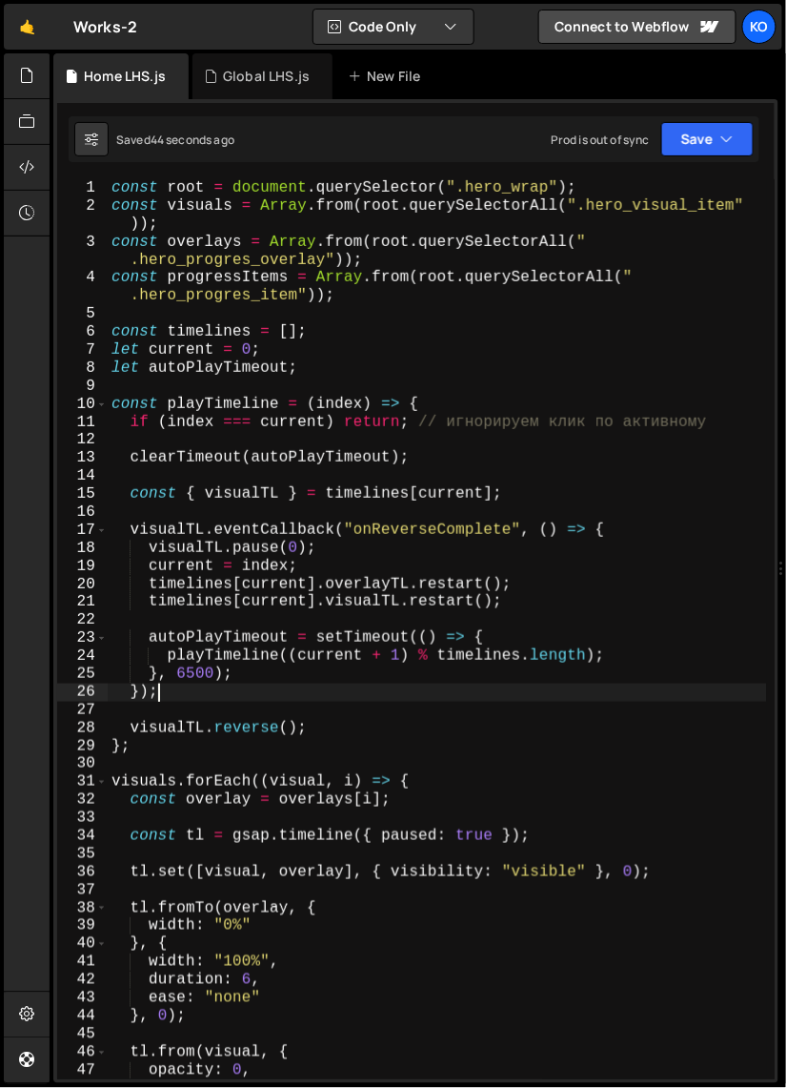
type textarea "playTimeline(0);"
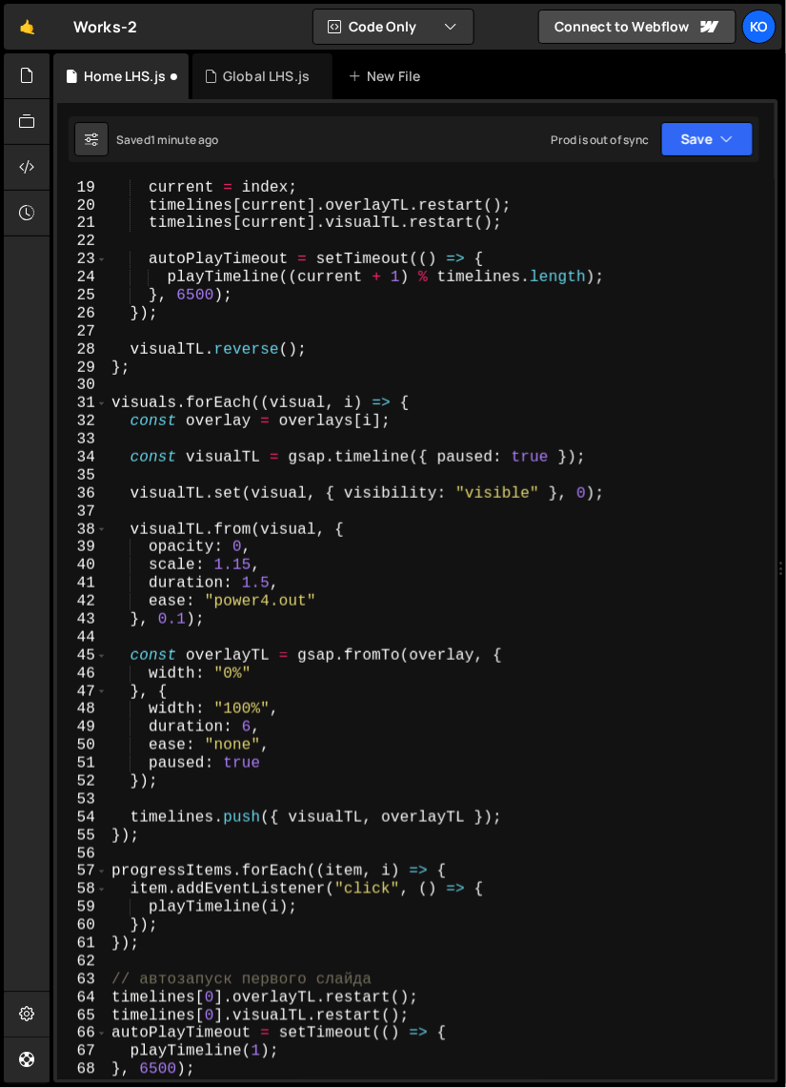
scroll to position [827, 0]
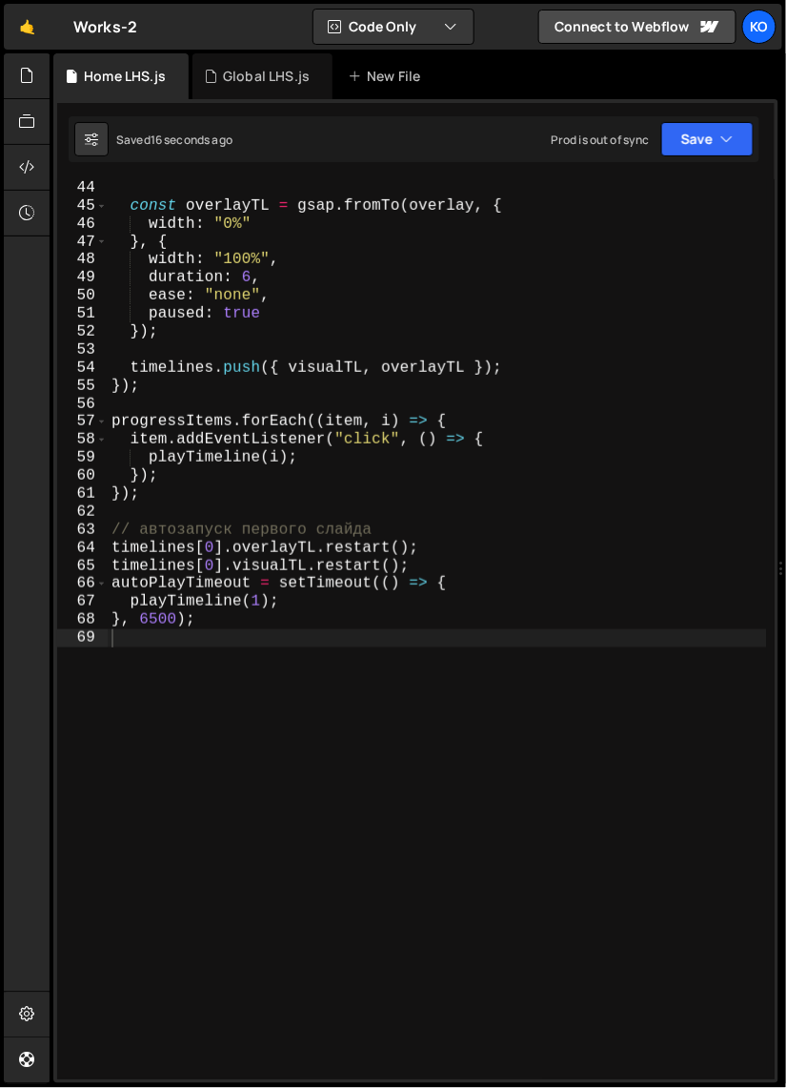
click at [312, 411] on div "const overlayTL = gsap . fromTo ( overlay , { width : "0%" } , { width : "100%"…" at bounding box center [438, 647] width 661 height 936
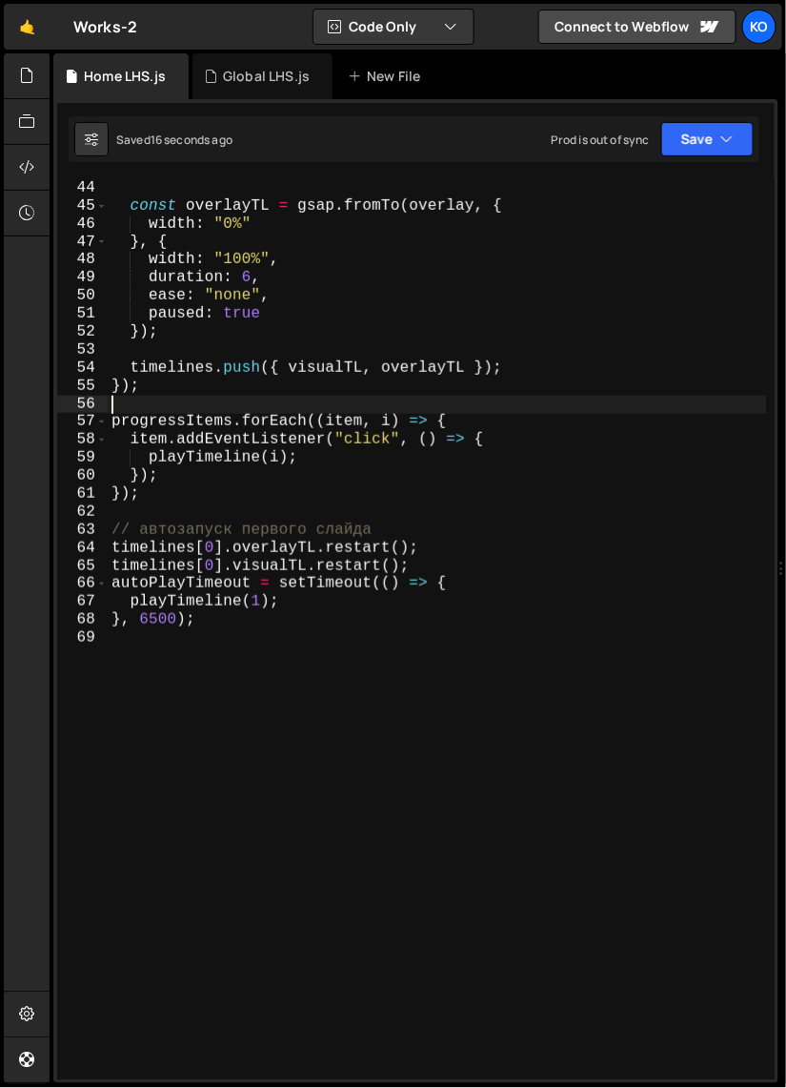
type textarea "}, 6500);"
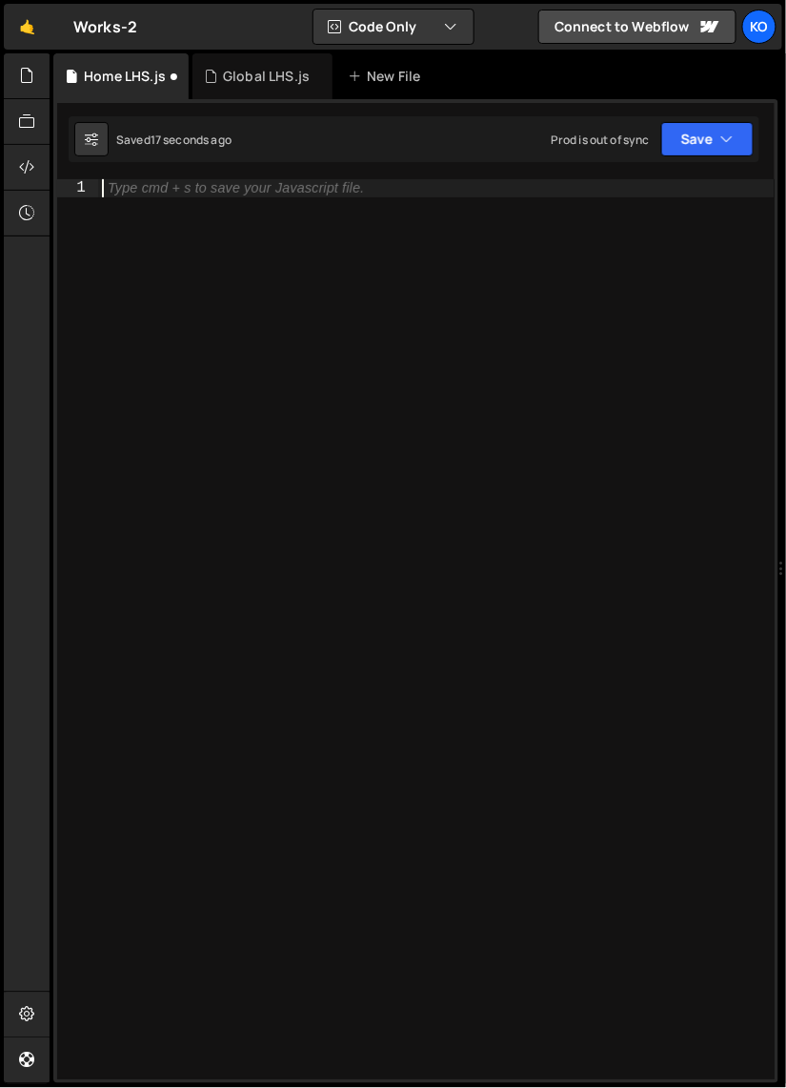
paste textarea "const root = document.querySelector(".hero_wrap");"
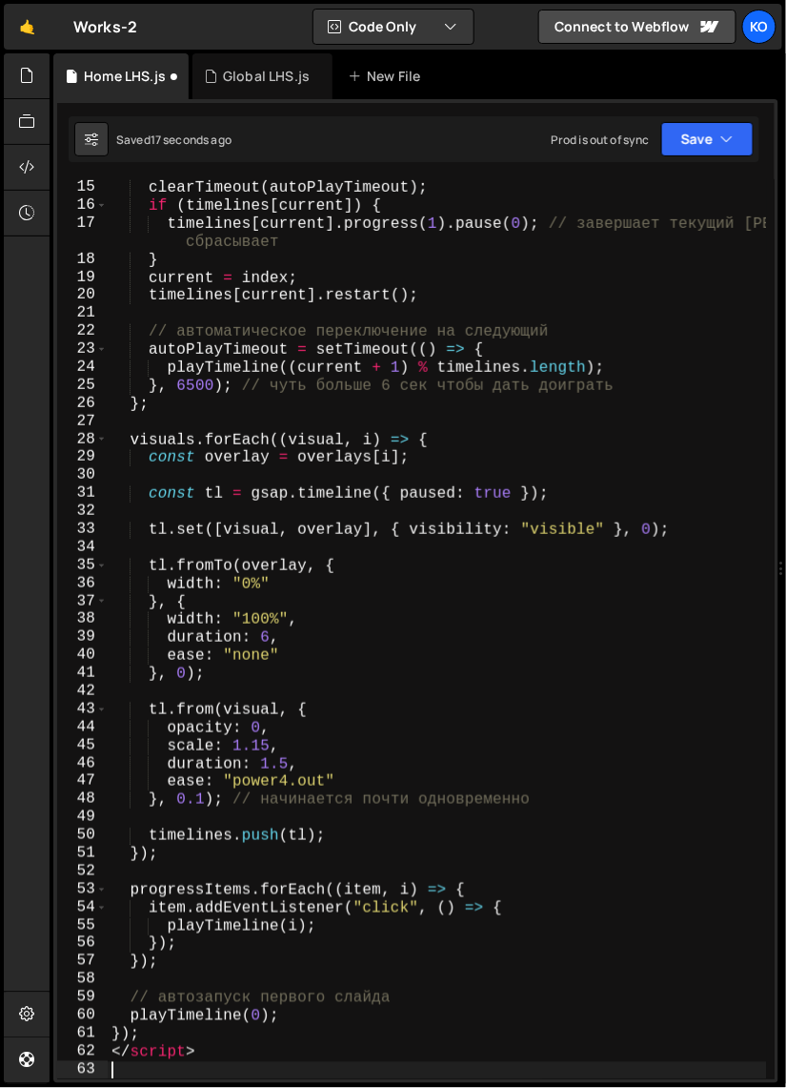
scroll to position [0, 0]
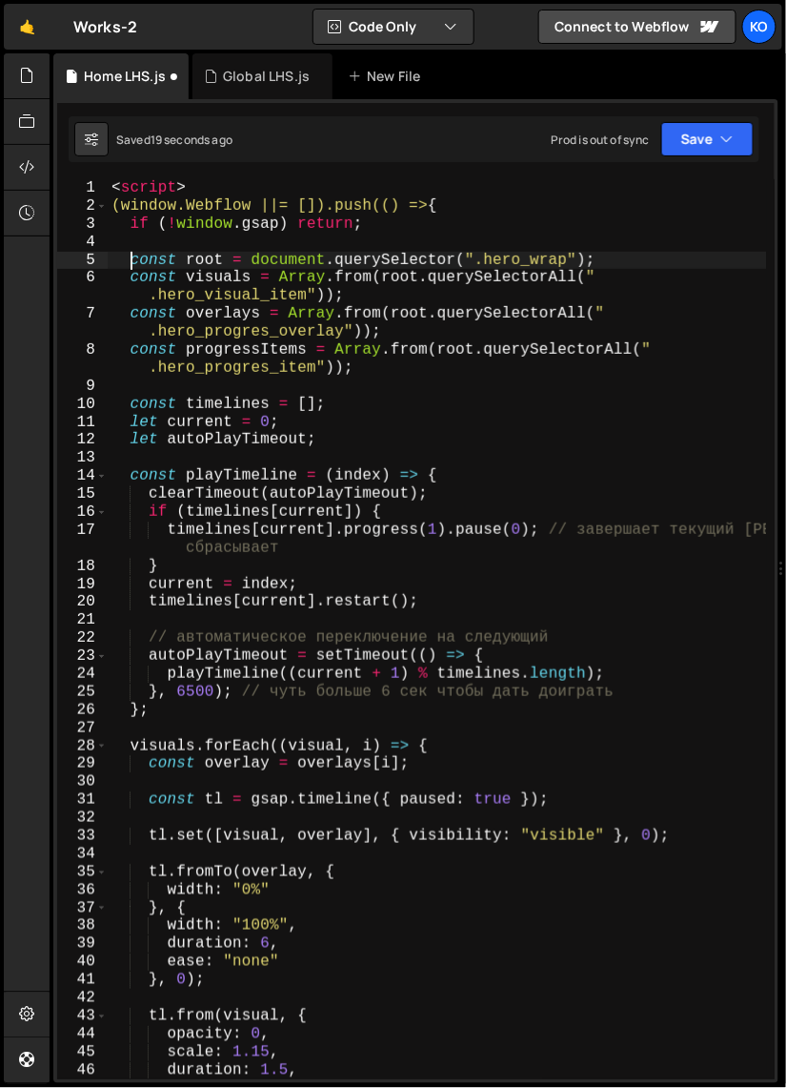
click at [131, 267] on div "< script > (window.Webflow ||= []).push(() => { if ( ! window . gsap ) return ;…" at bounding box center [438, 647] width 661 height 936
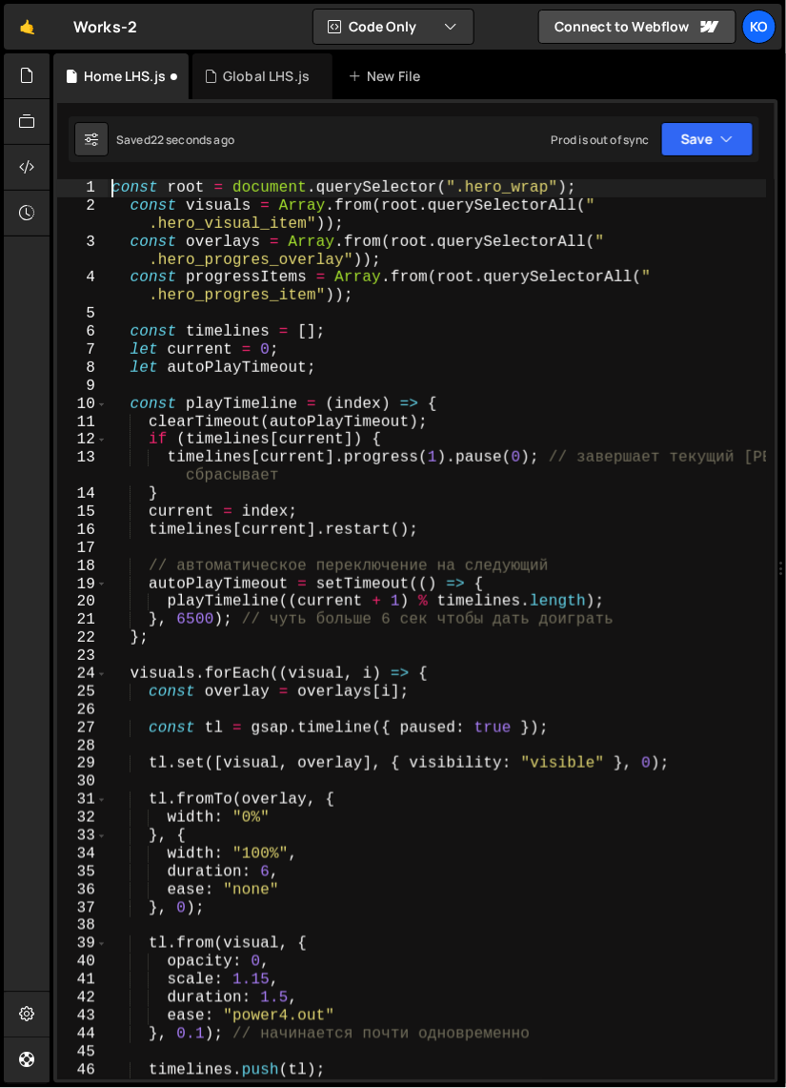
scroll to position [675, 0]
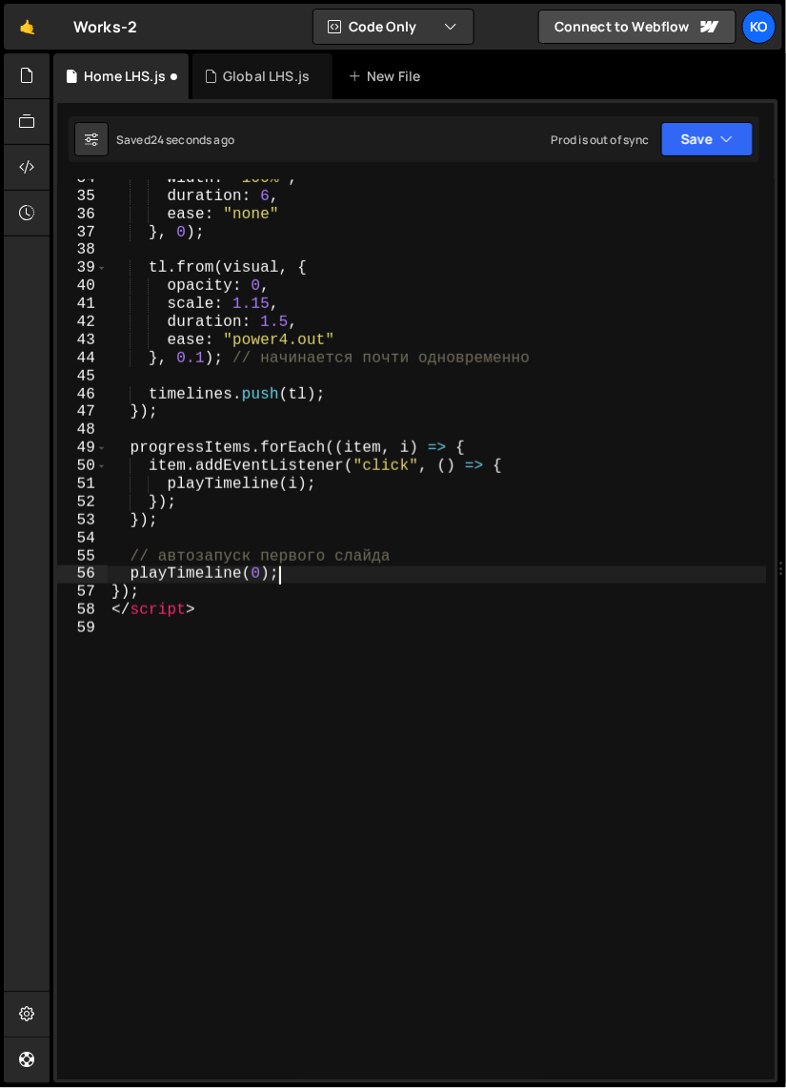
click at [314, 583] on div "width : "100%" , duration : 6 , ease : "none" } , 0 ) ; tl . from ( visual , { …" at bounding box center [438, 638] width 661 height 936
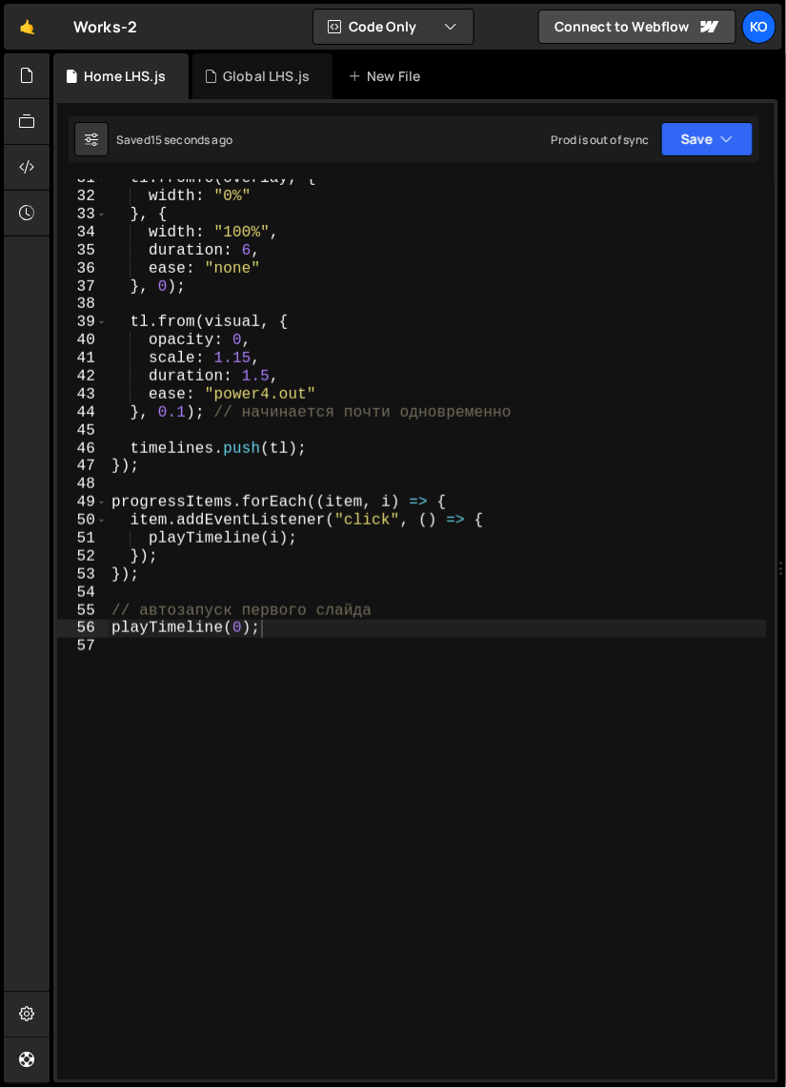
scroll to position [0, 0]
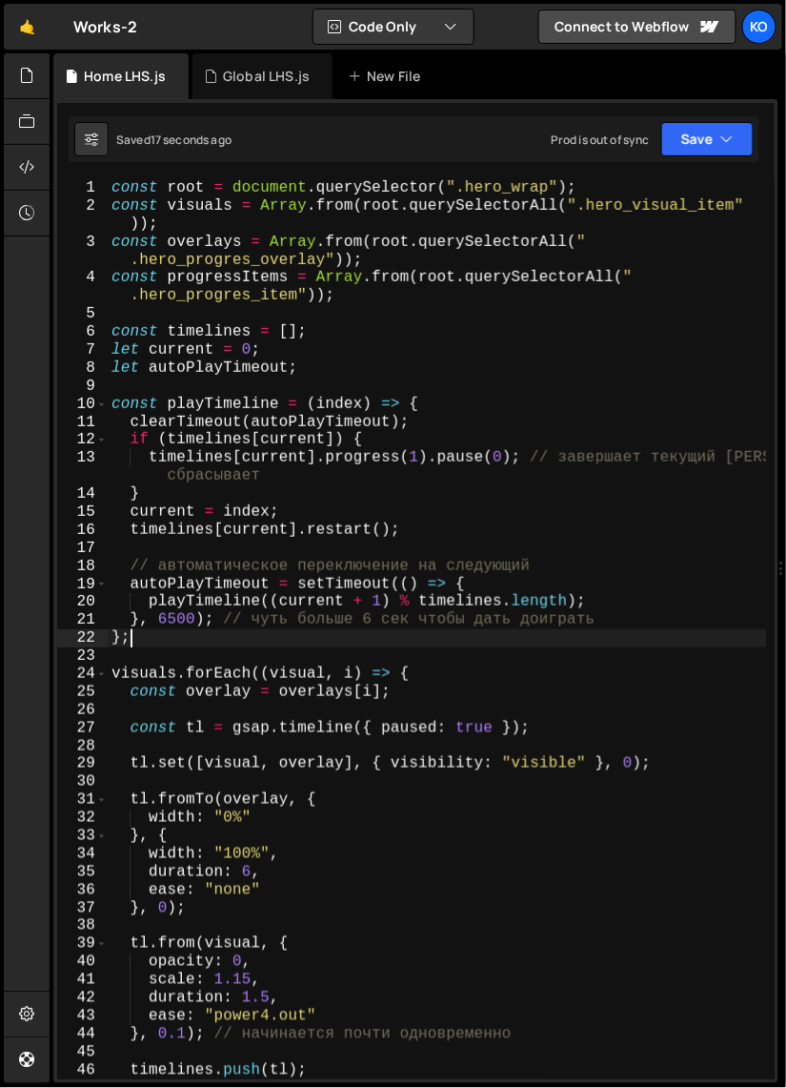
click at [301, 646] on div "const root = document . querySelector ( ".hero_wrap" ) ; const visuals = Array …" at bounding box center [438, 647] width 661 height 936
type textarea "playTimeline(0);"
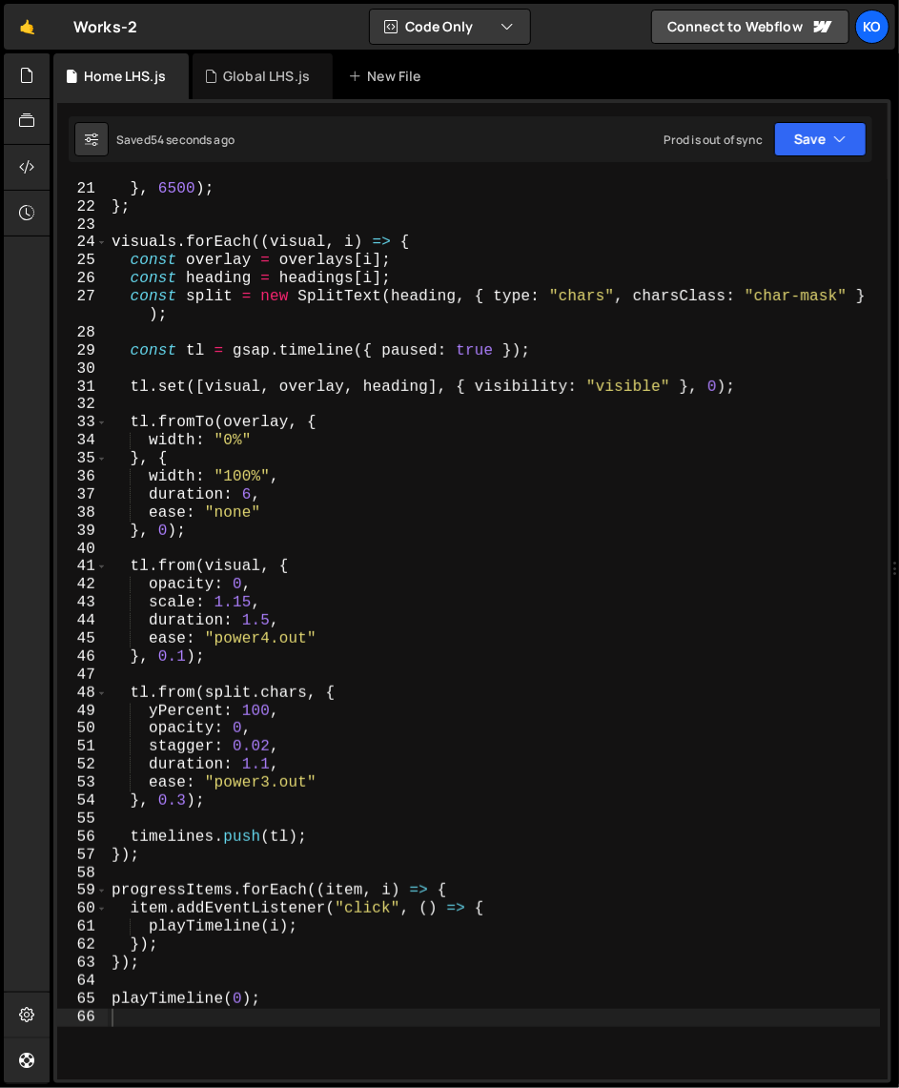
scroll to position [359, 0]
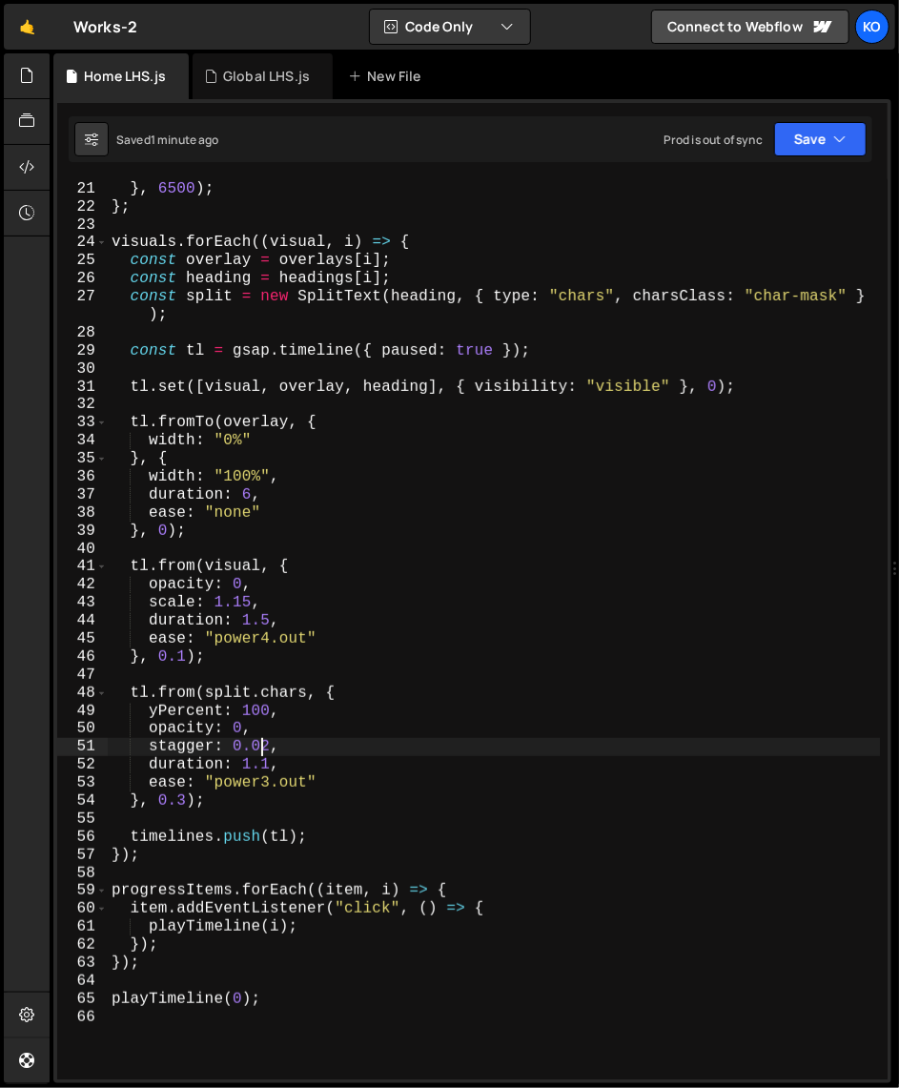
click at [260, 750] on div "playTimeline (( current + 1 ) % timelines . length ) ; } , 6500 ) ; } ; visuals…" at bounding box center [494, 630] width 773 height 936
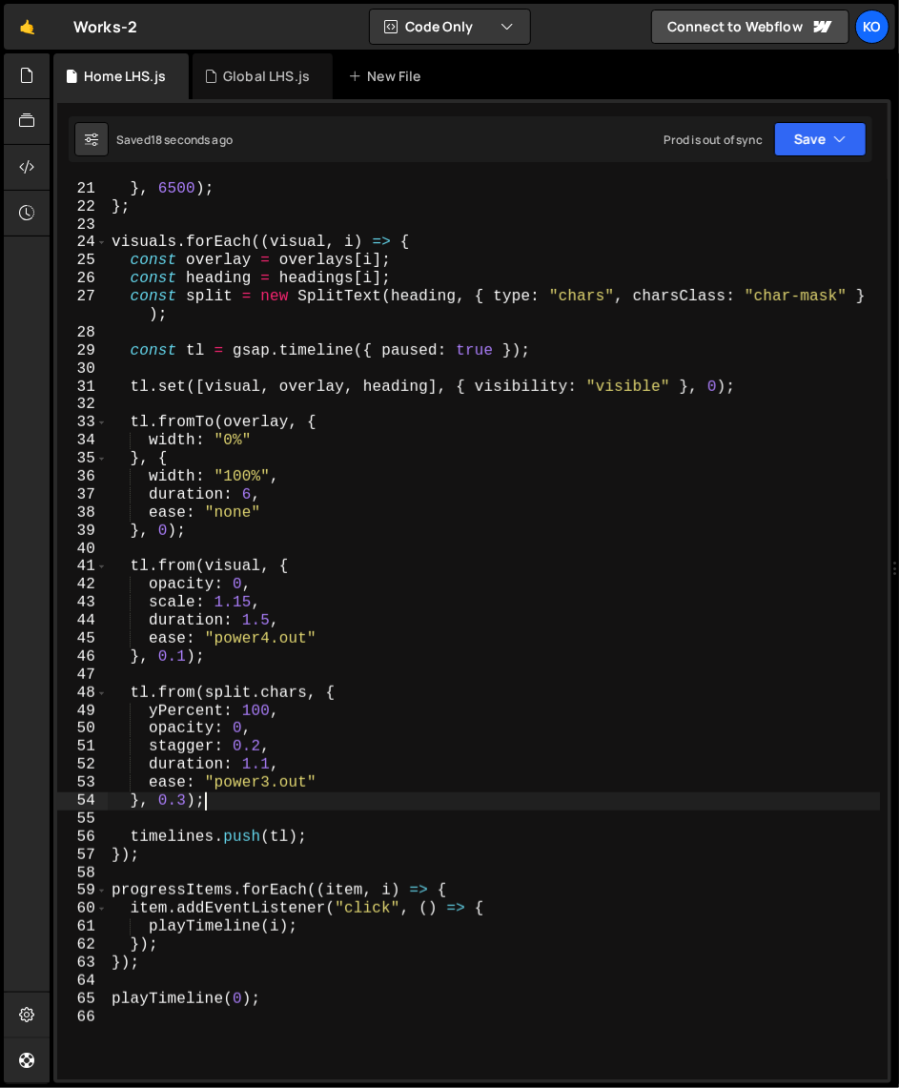
click at [213, 804] on div "playTimeline (( current + 1 ) % timelines . length ) ; } , 6500 ) ; } ; visuals…" at bounding box center [494, 630] width 773 height 936
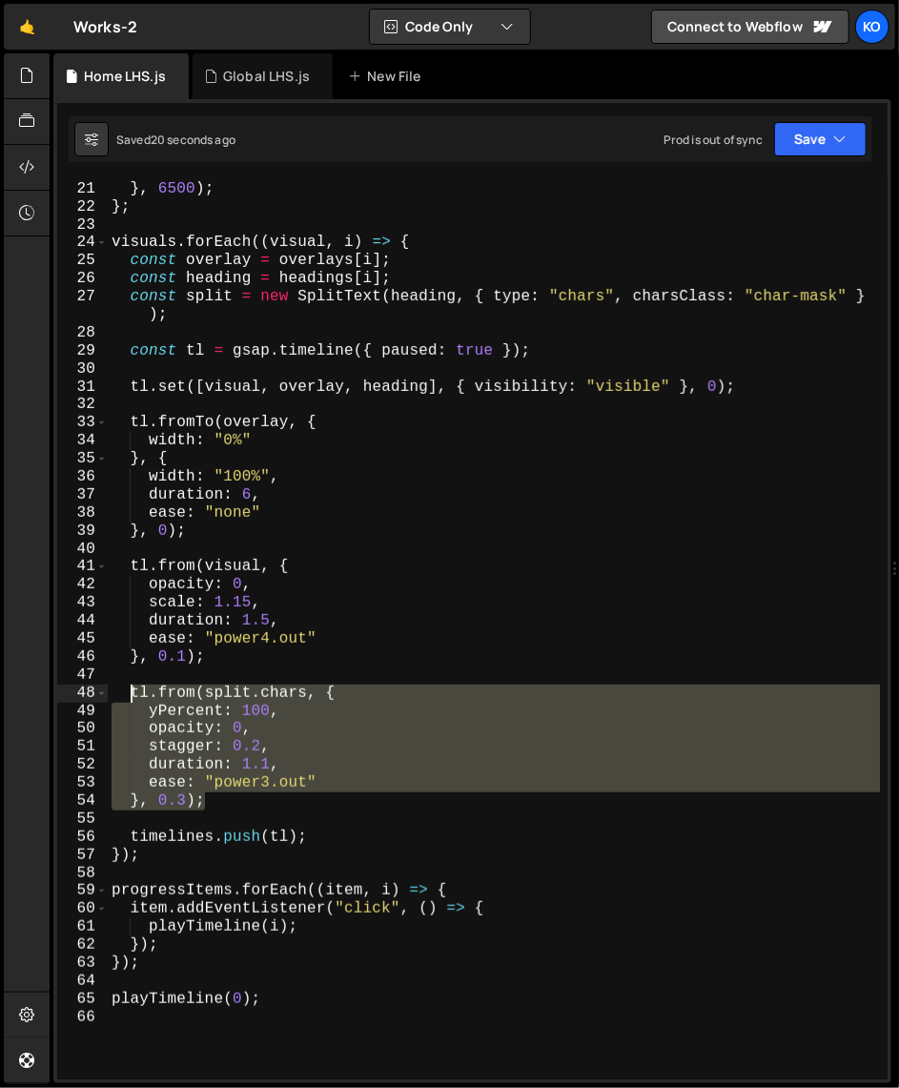
drag, startPoint x: 213, startPoint y: 804, endPoint x: 126, endPoint y: 698, distance: 137.6
click at [126, 698] on div "playTimeline (( current + 1 ) % timelines . length ) ; } , 6500 ) ; } ; visuals…" at bounding box center [494, 630] width 773 height 936
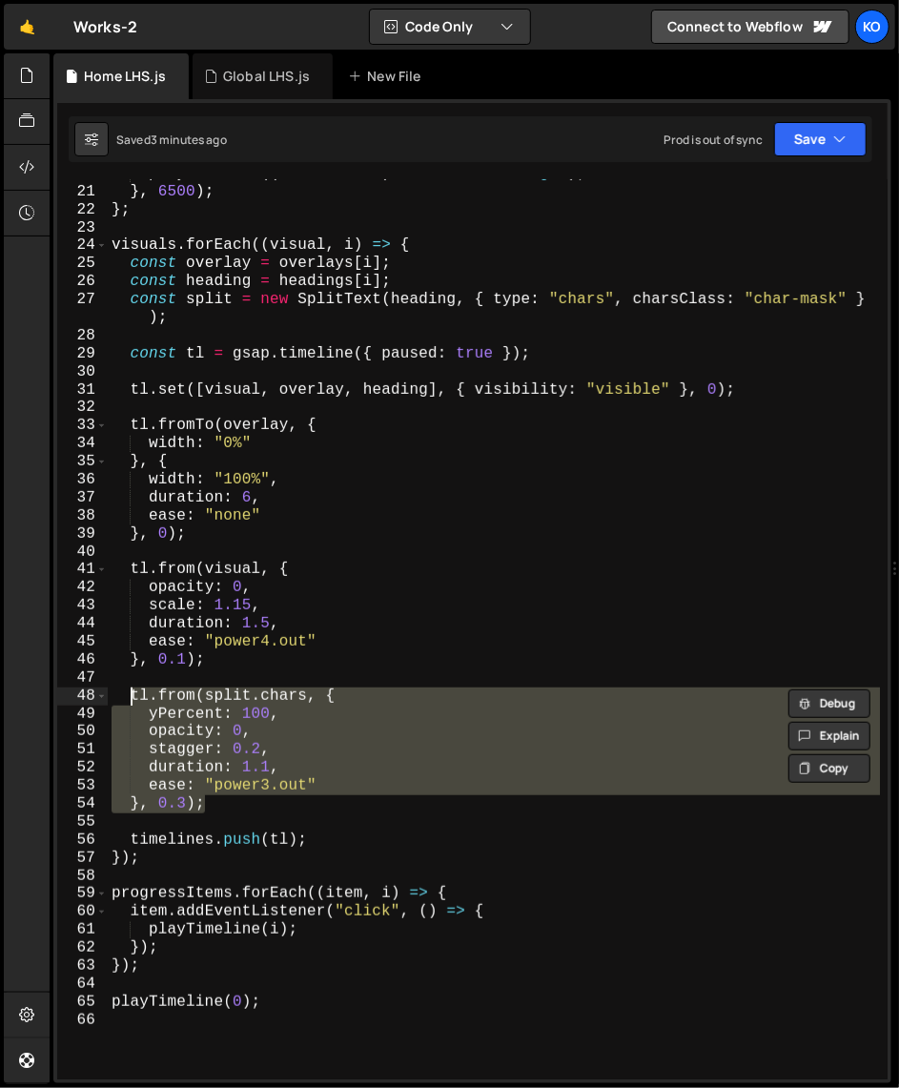
scroll to position [364, 0]
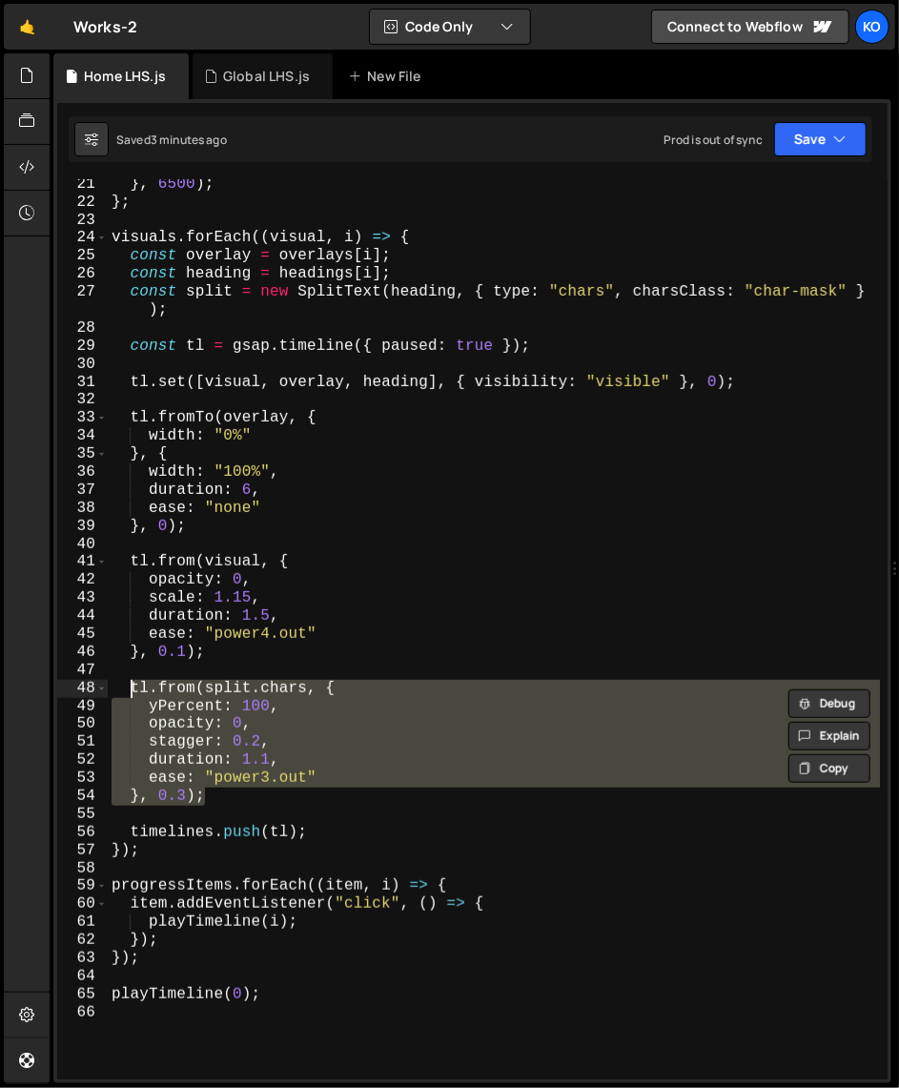
click at [358, 510] on div "} , 6500 ) ; } ; visuals . forEach (( visual , i ) => { const overlay = overlay…" at bounding box center [494, 643] width 773 height 936
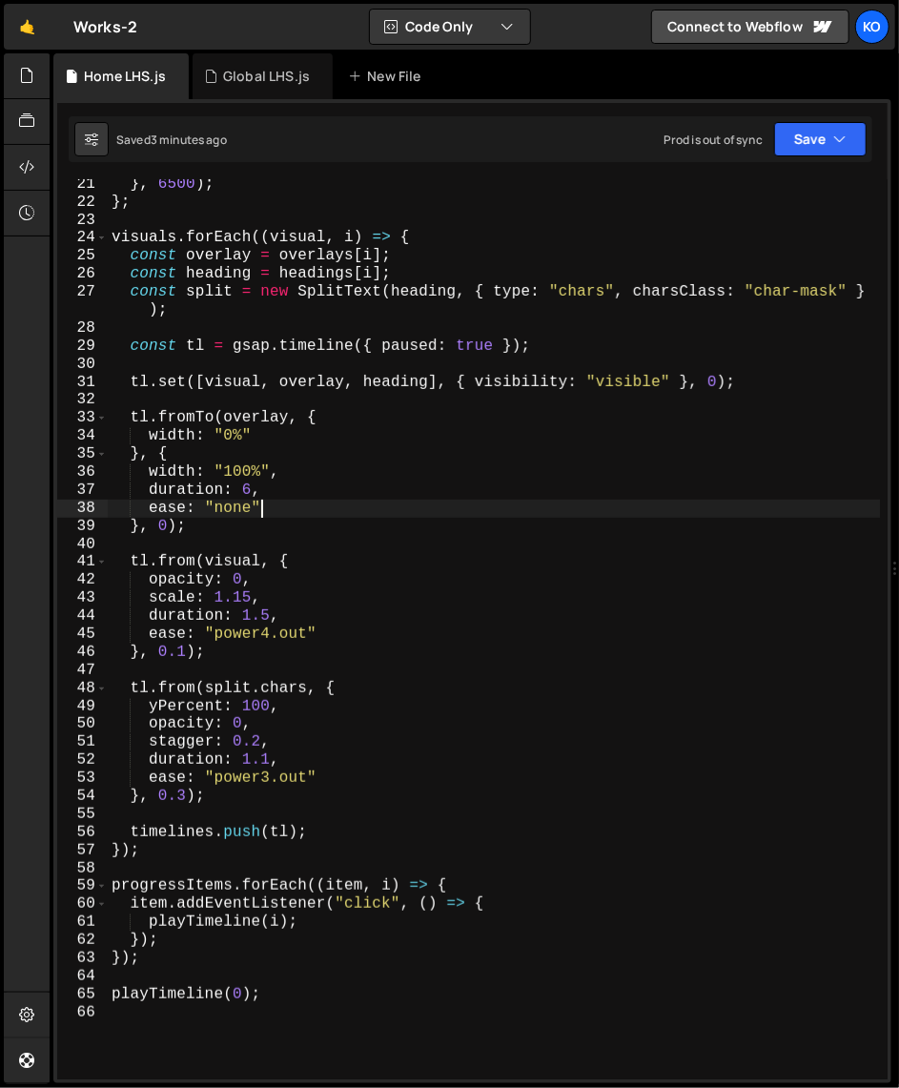
type textarea "playTimeline(0);"
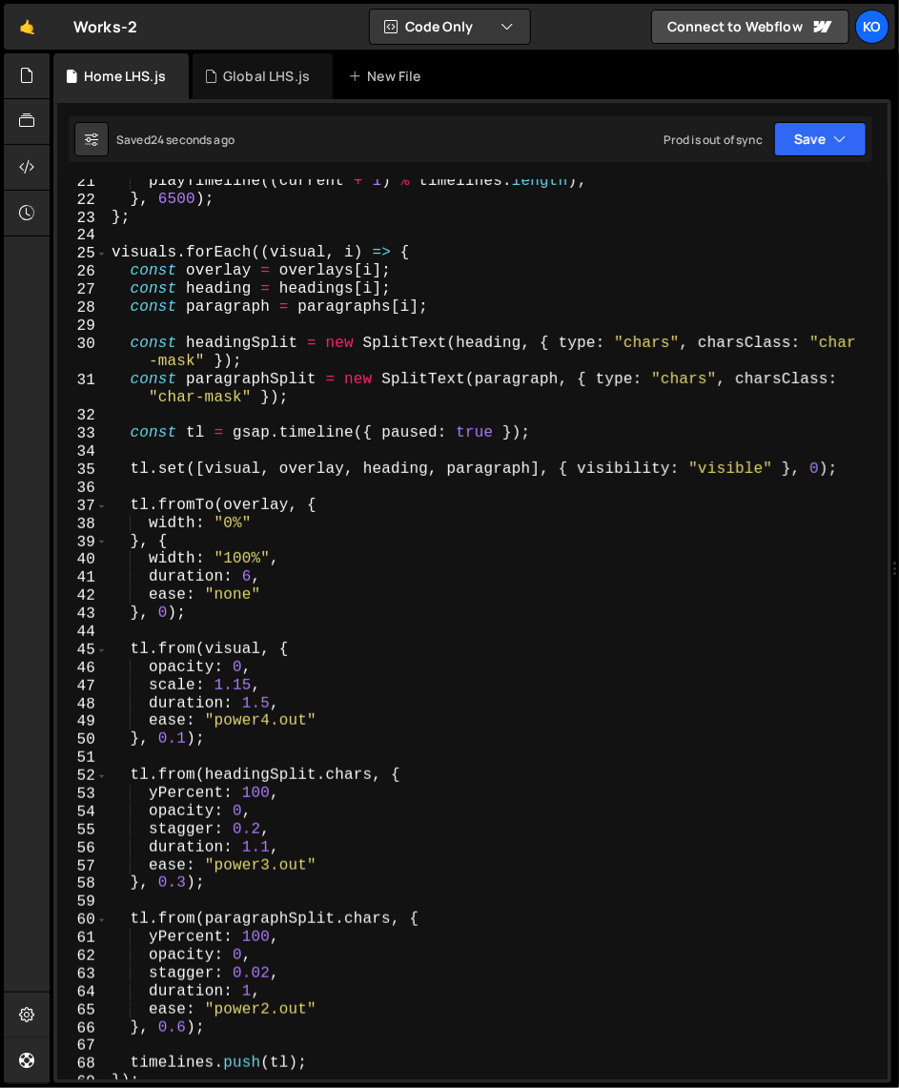
scroll to position [365, 0]
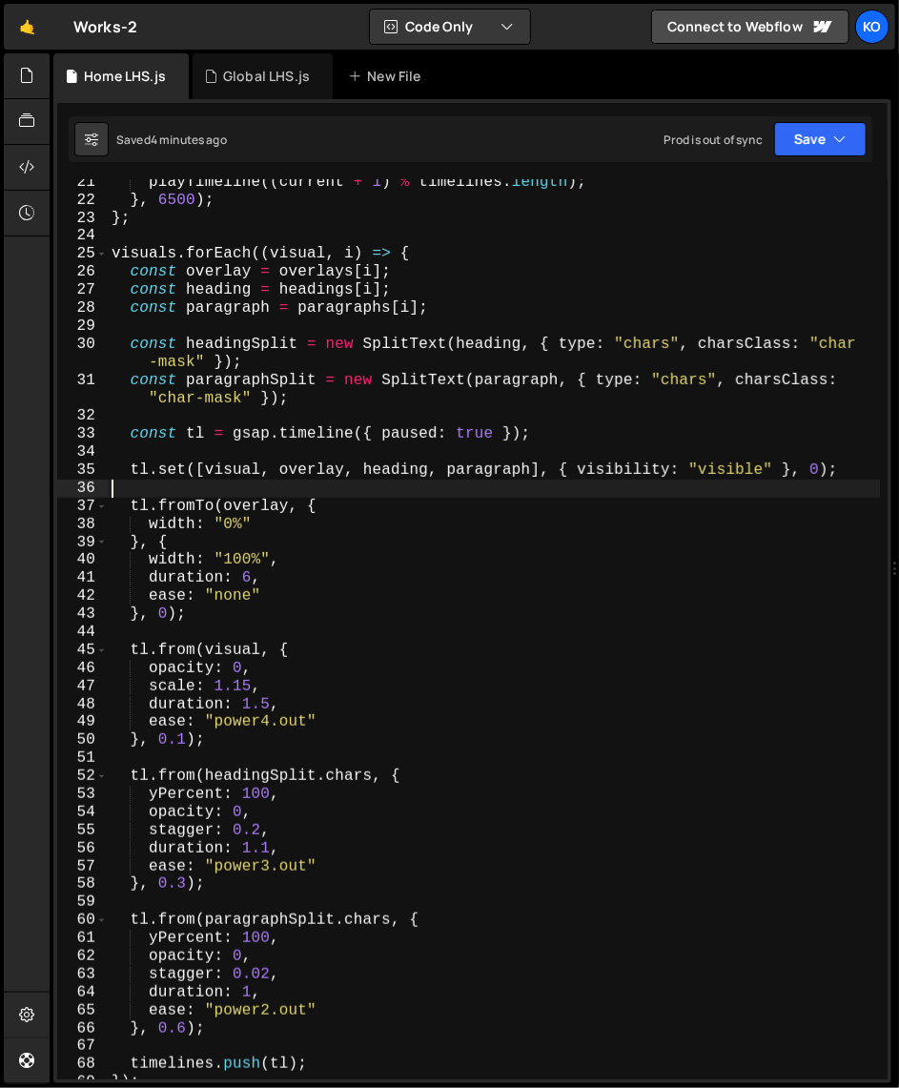
click at [318, 479] on div "playTimeline (( current + 1 ) % timelines . length ) ; } , 6500 ) ; } ; visuals…" at bounding box center [494, 641] width 773 height 936
type textarea "playTimeline(0);"
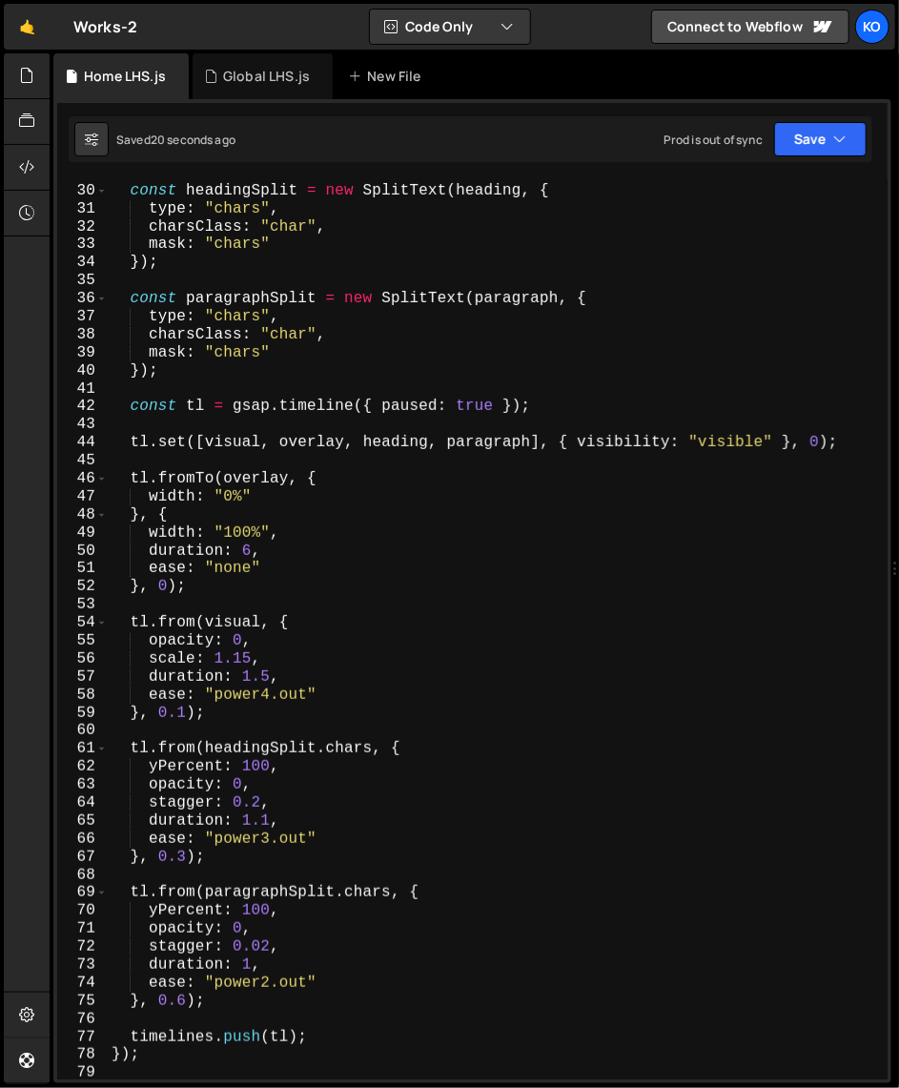
scroll to position [530, 0]
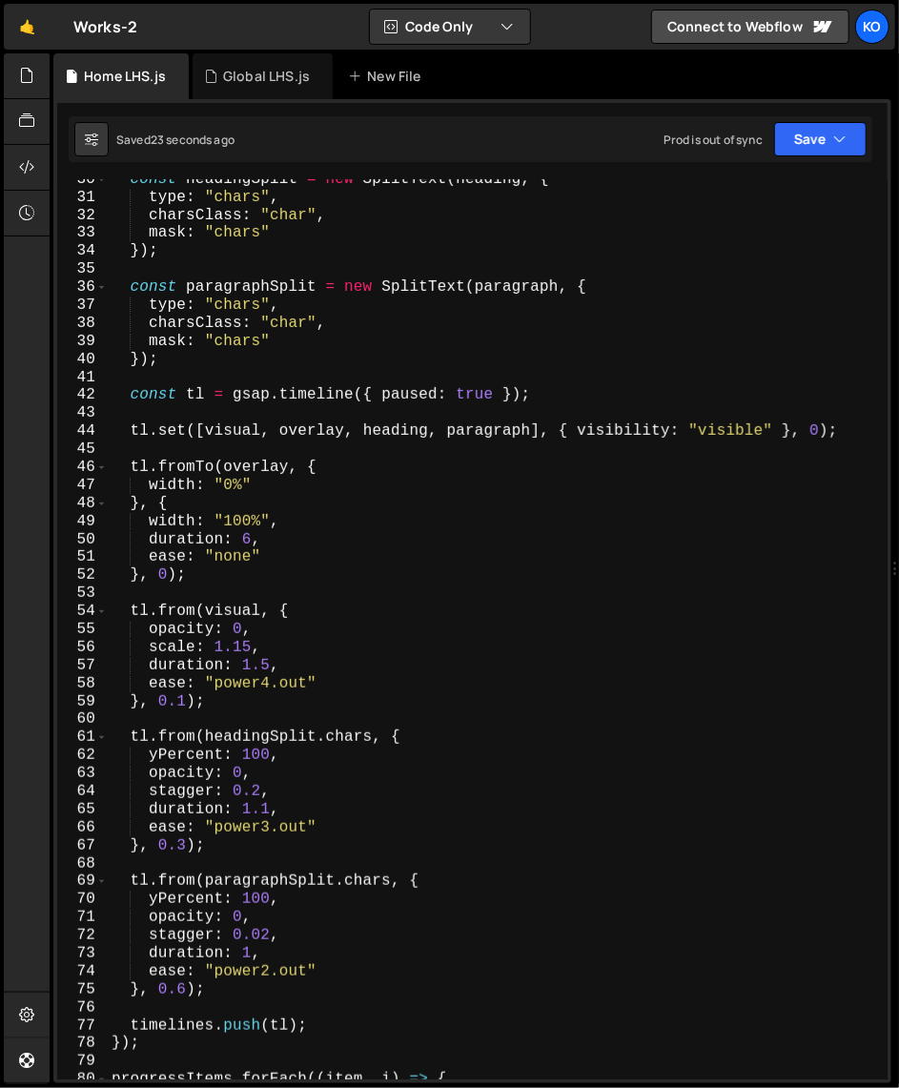
click at [254, 798] on div "const headingSplit = new SplitText ( heading , { type : "chars" , charsClass : …" at bounding box center [494, 639] width 773 height 936
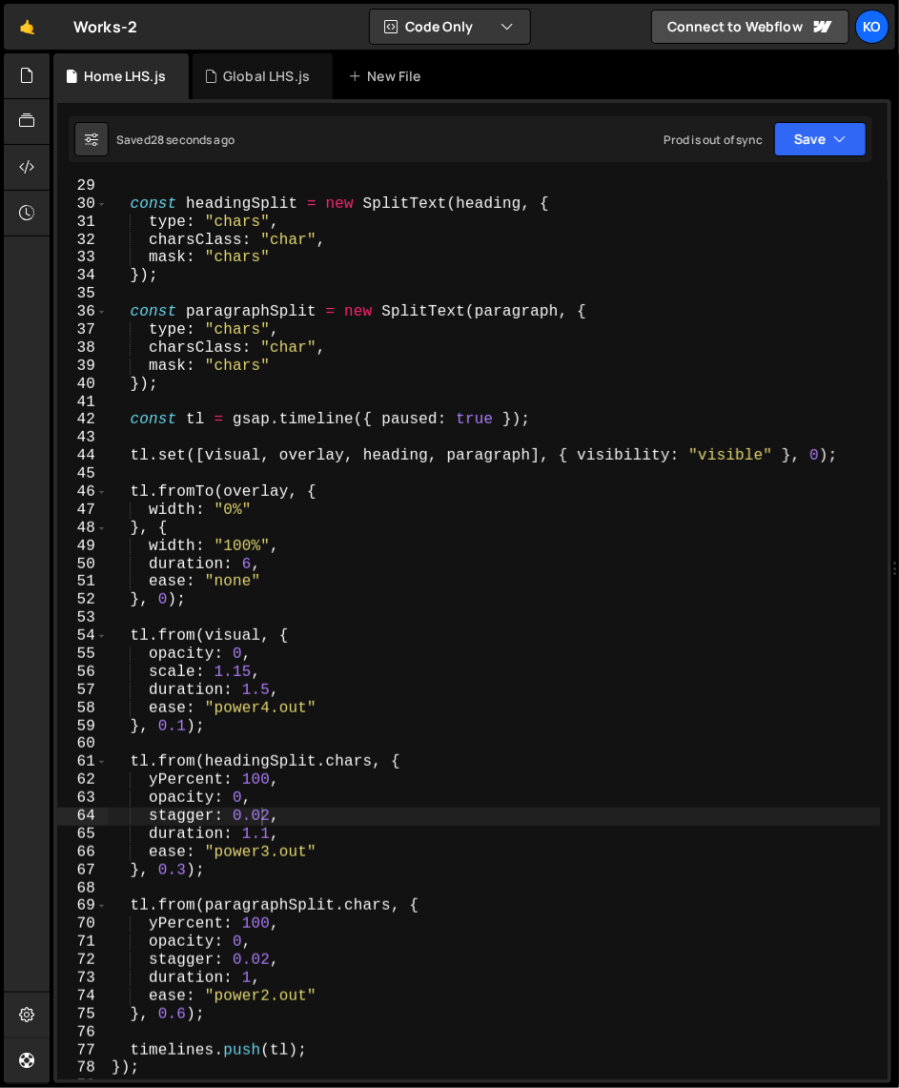
scroll to position [499, 0]
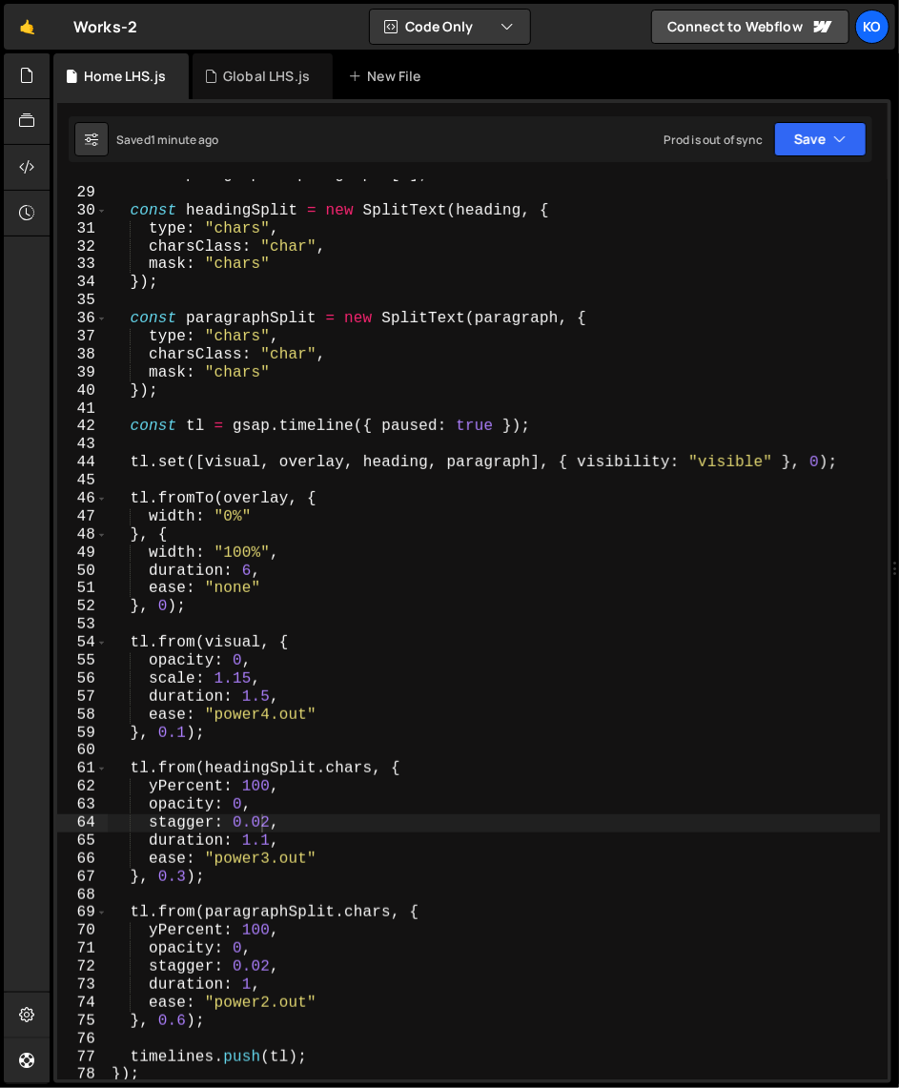
click at [270, 740] on div "const paragraph = paragraphs [ i ] ; const headingSplit = new SplitText ( headi…" at bounding box center [494, 634] width 773 height 936
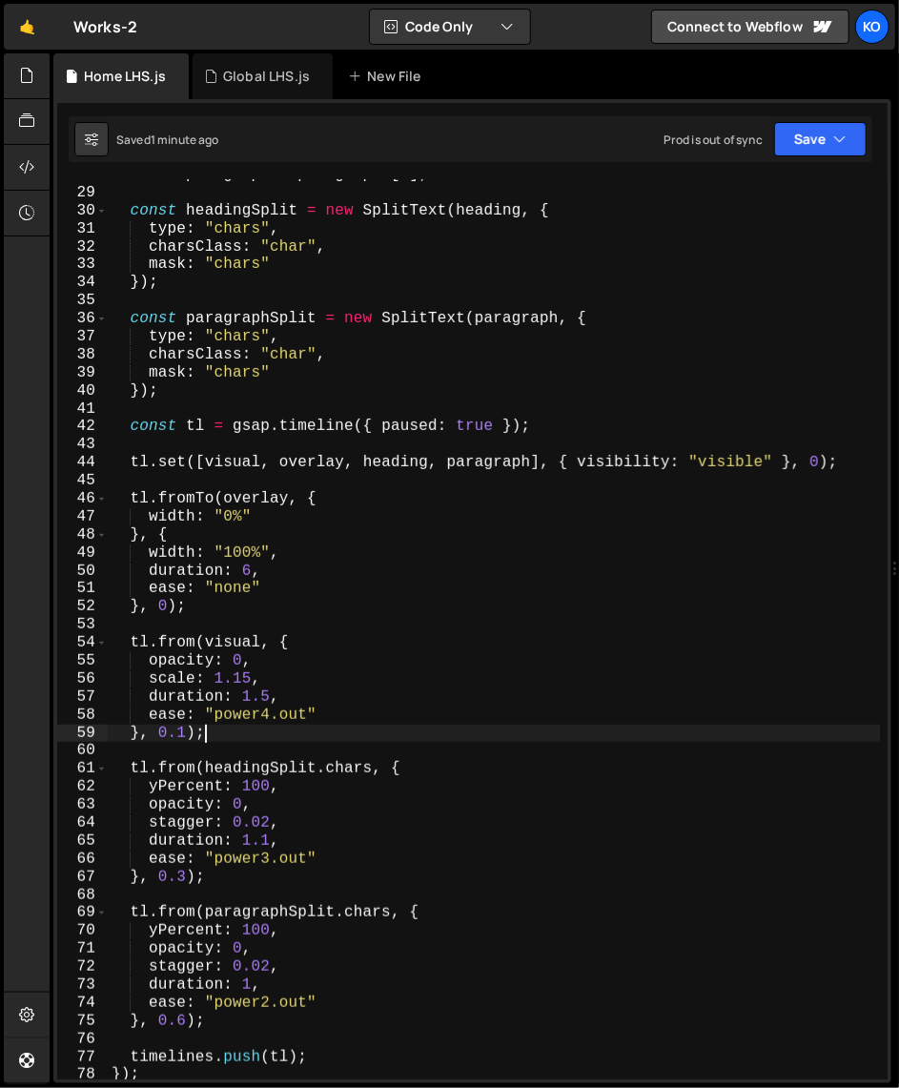
scroll to position [0, 5]
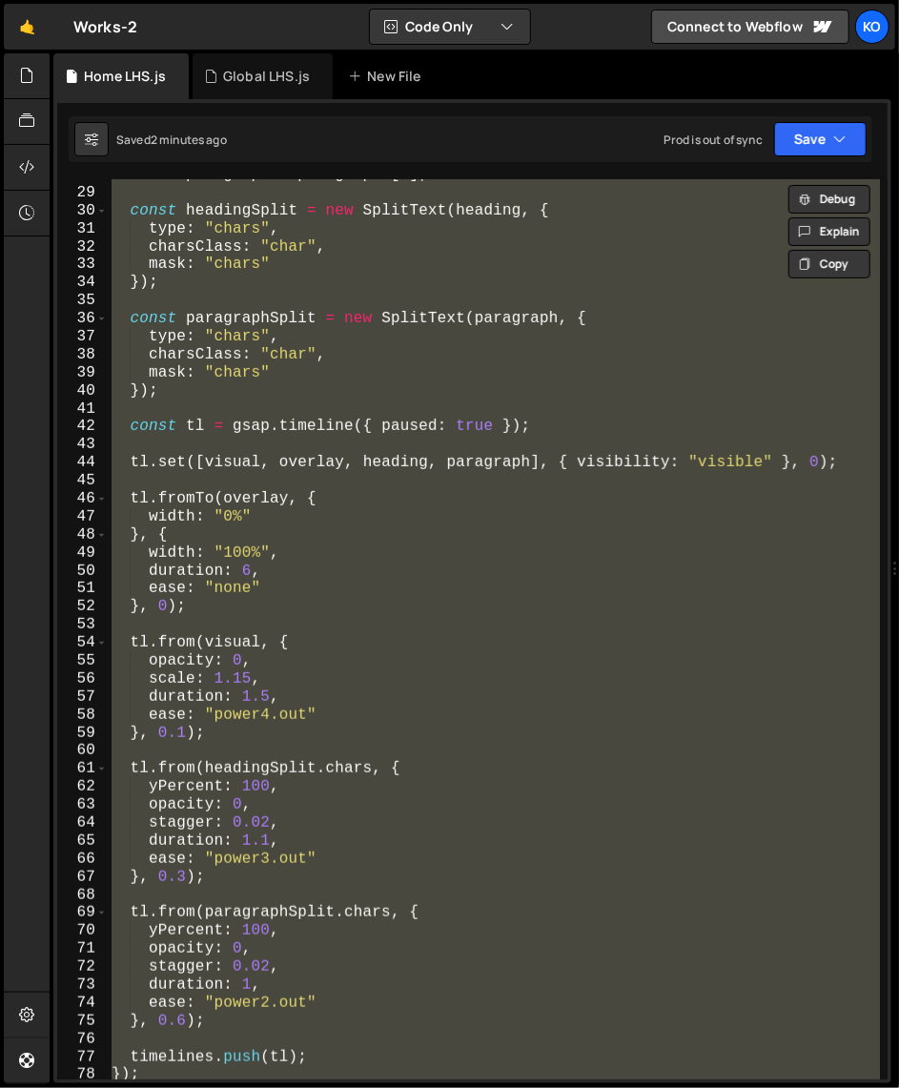
click at [457, 505] on div "const paragraph = paragraphs [ i ] ; const headingSplit = new SplitText ( headi…" at bounding box center [494, 629] width 772 height 900
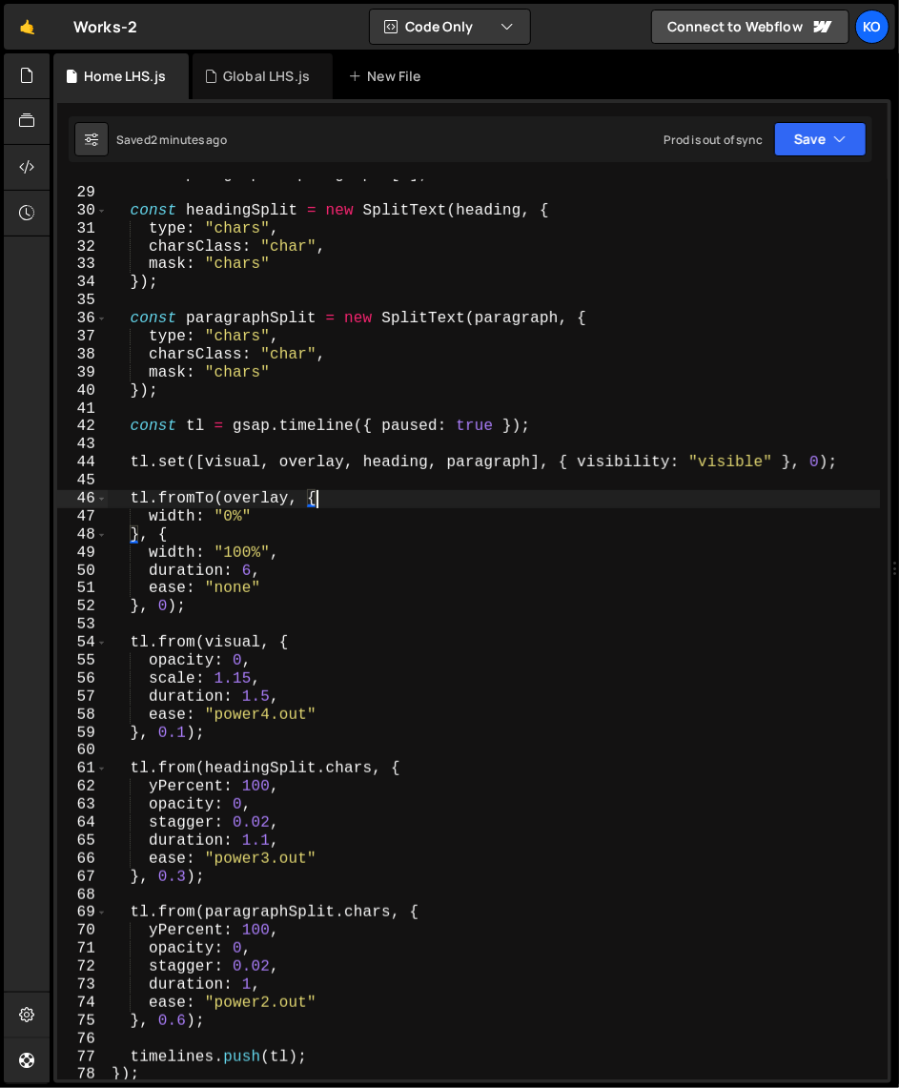
type textarea "playTimeline(0);"
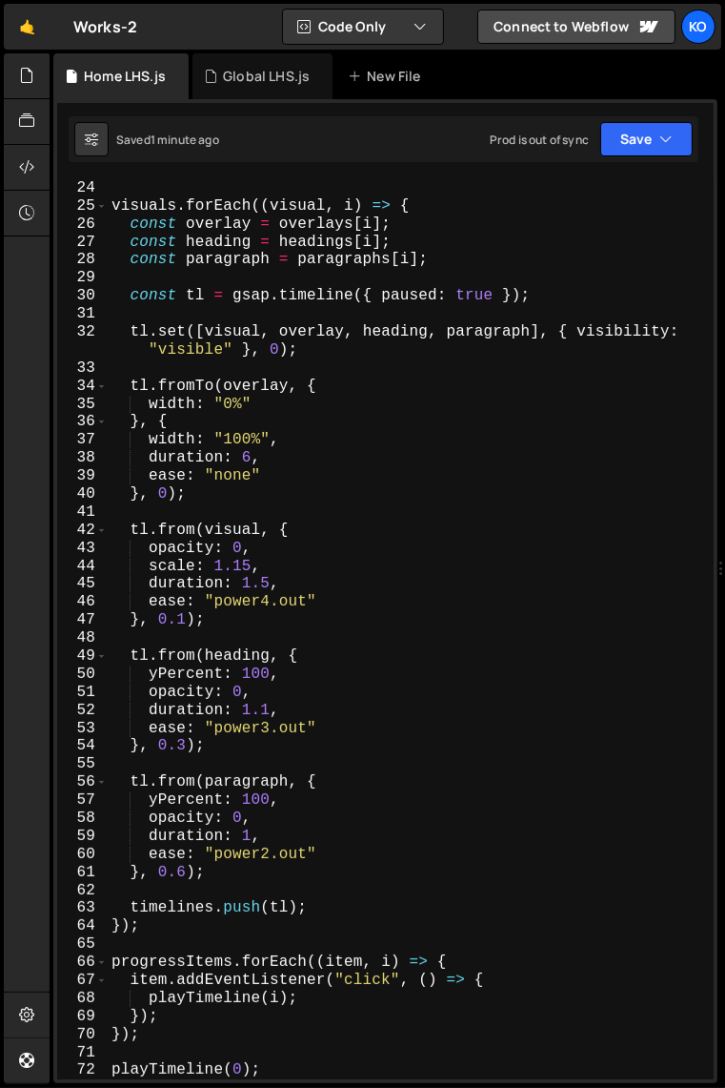
scroll to position [493, 0]
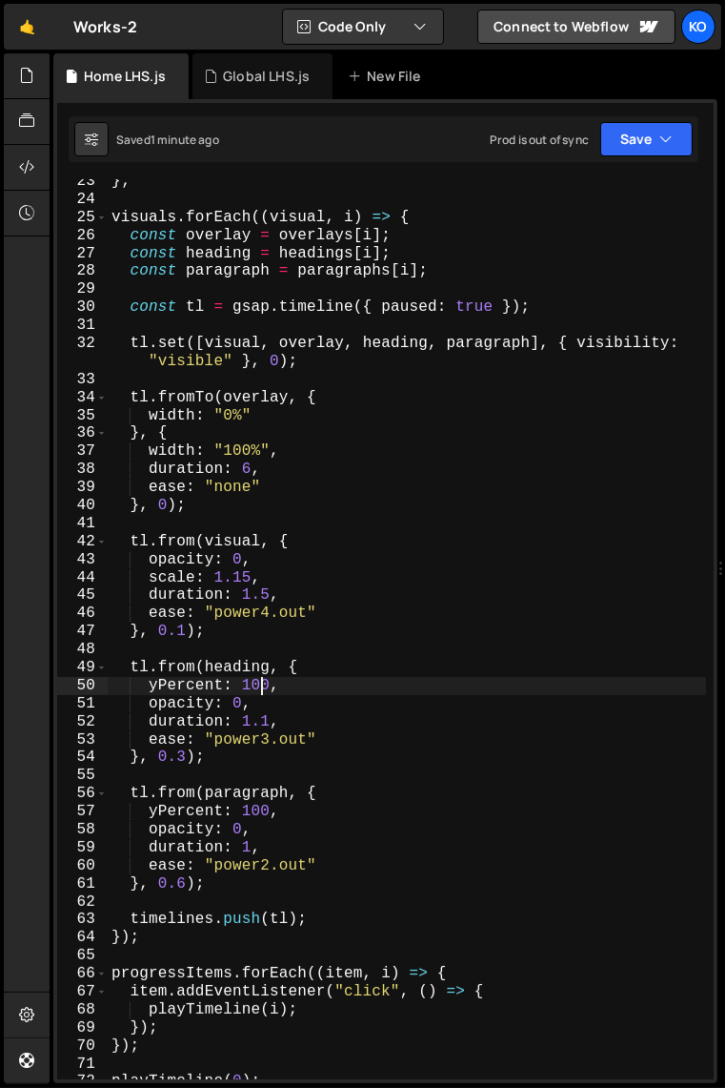
click at [259, 689] on div "} ; visuals . forEach (( visual , i ) => { const overlay = overlays [ i ] ; con…" at bounding box center [407, 641] width 599 height 936
click at [258, 816] on div "} ; visuals . forEach (( visual , i ) => { const overlay = overlays [ i ] ; con…" at bounding box center [407, 641] width 599 height 936
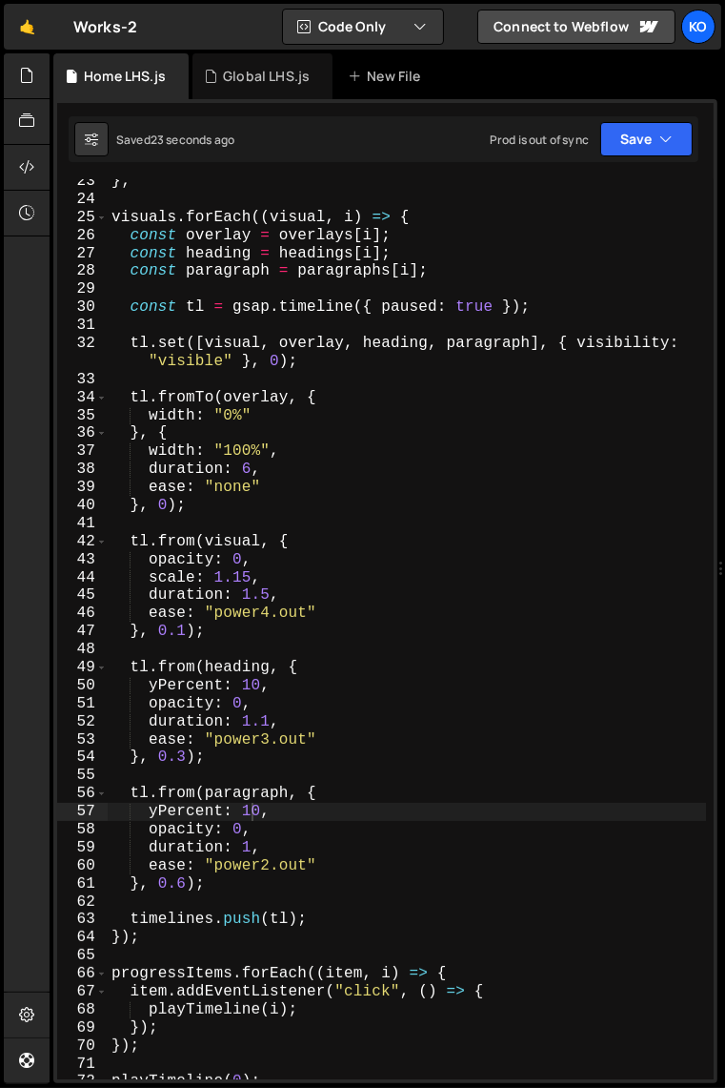
click at [358, 796] on div "} ; visuals . forEach (( visual , i ) => { const overlay = overlays [ i ] ; con…" at bounding box center [407, 641] width 599 height 936
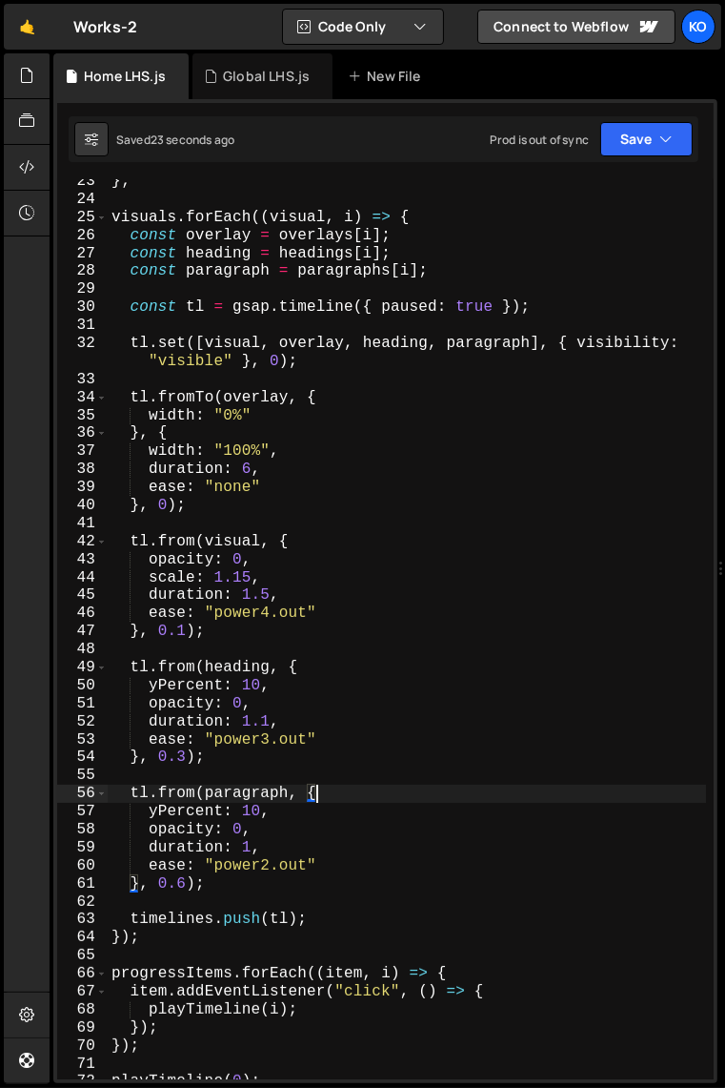
type textarea "playTimeline(0);"
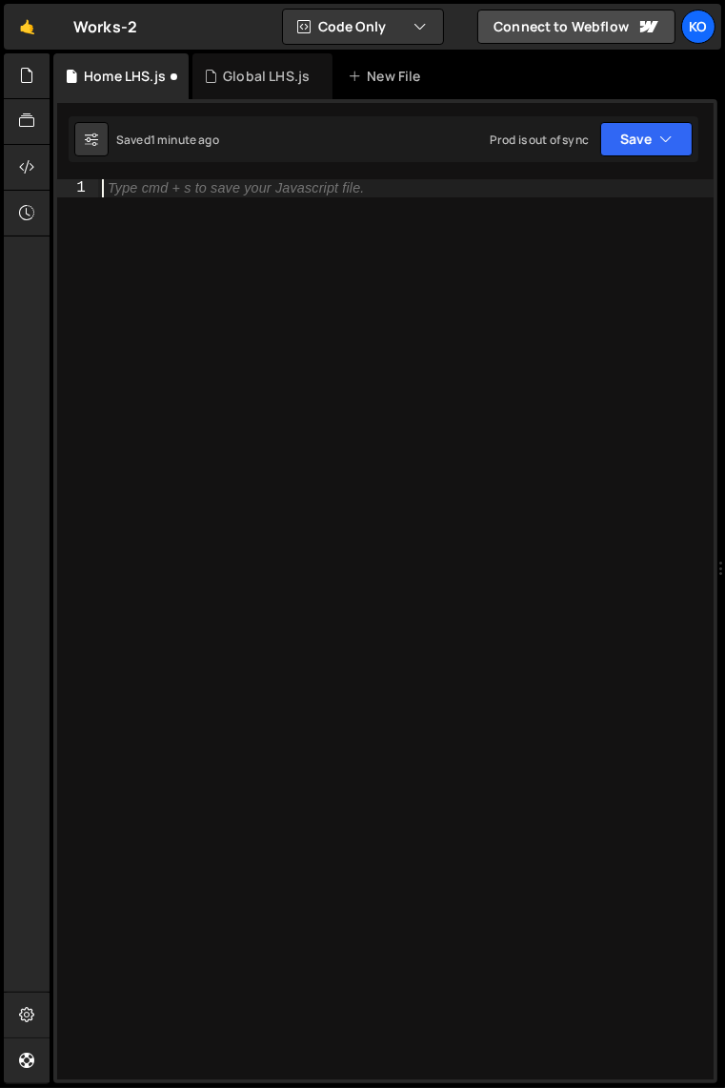
paste textarea "duration: 6,"
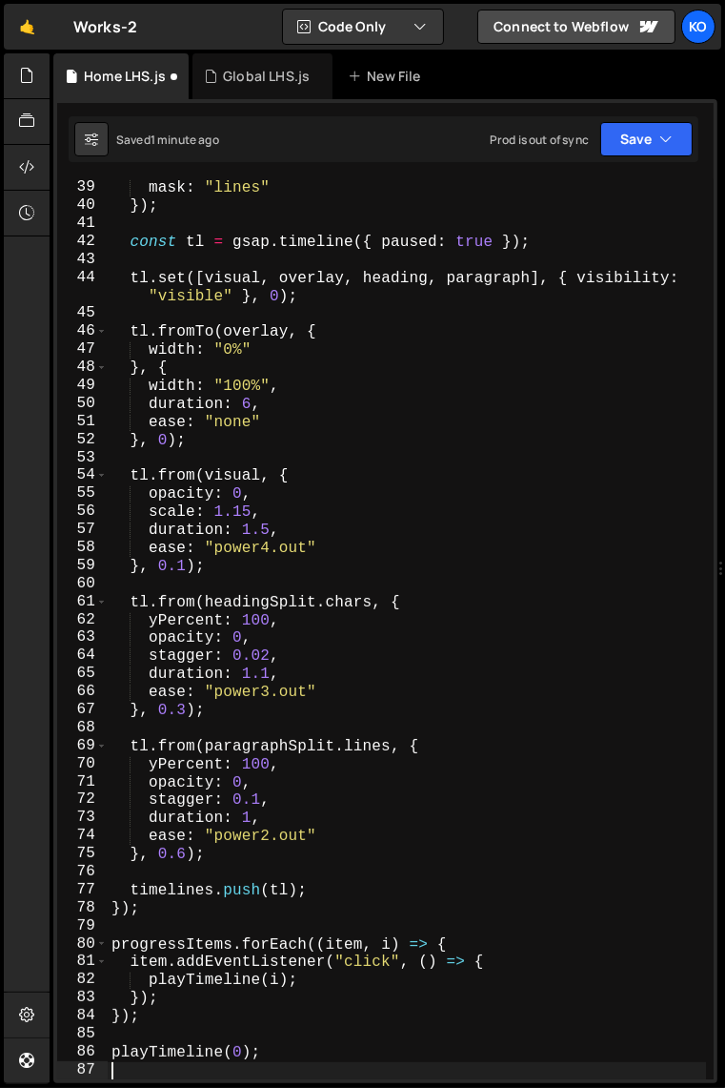
click at [389, 401] on div "mask : "lines" }) ; const tl = gsap . timeline ({ paused : true }) ; tl . set (…" at bounding box center [407, 647] width 599 height 936
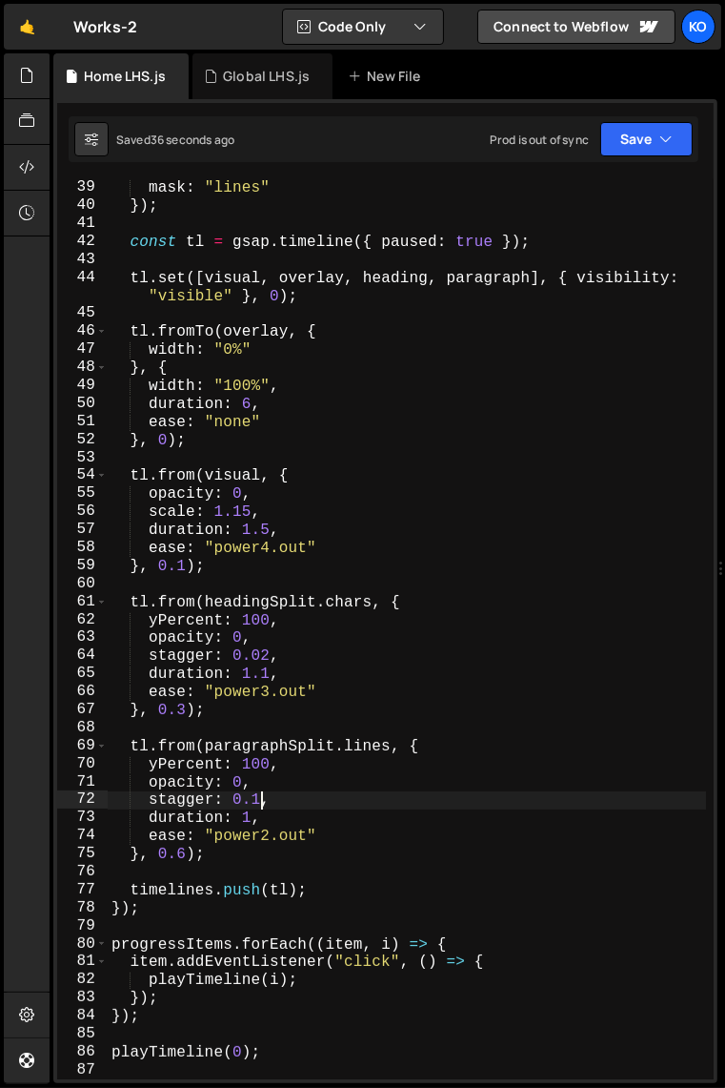
click at [258, 805] on div "mask : "lines" }) ; const tl = gsap . timeline ({ paused : true }) ; tl . set (…" at bounding box center [407, 647] width 599 height 936
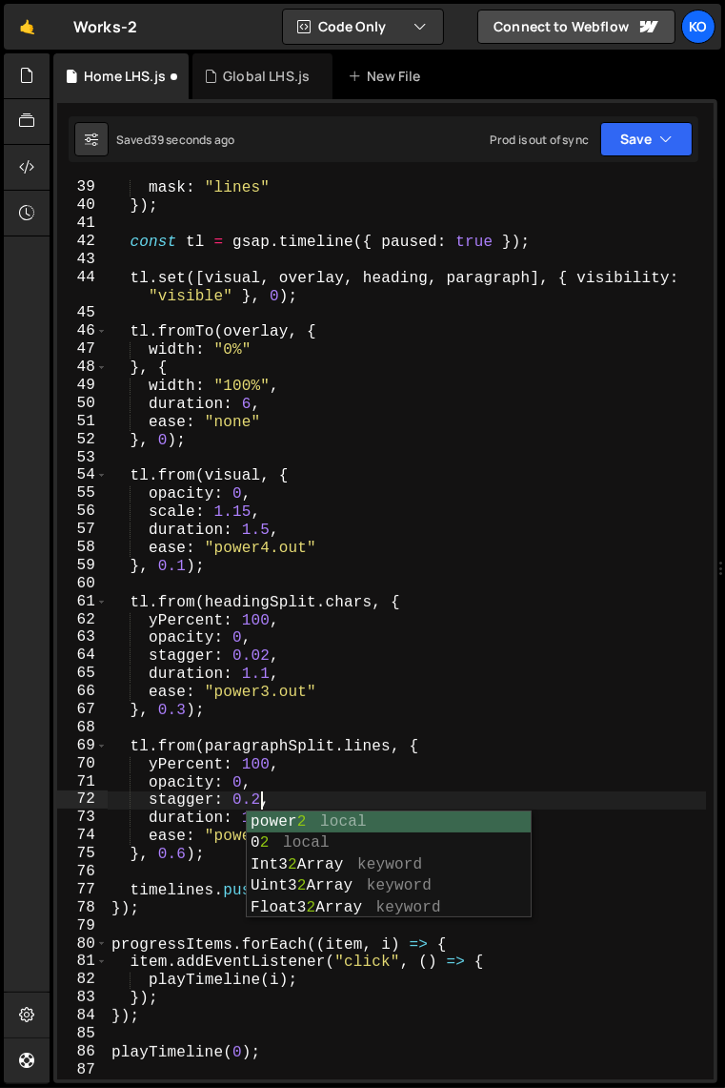
scroll to position [0, 8]
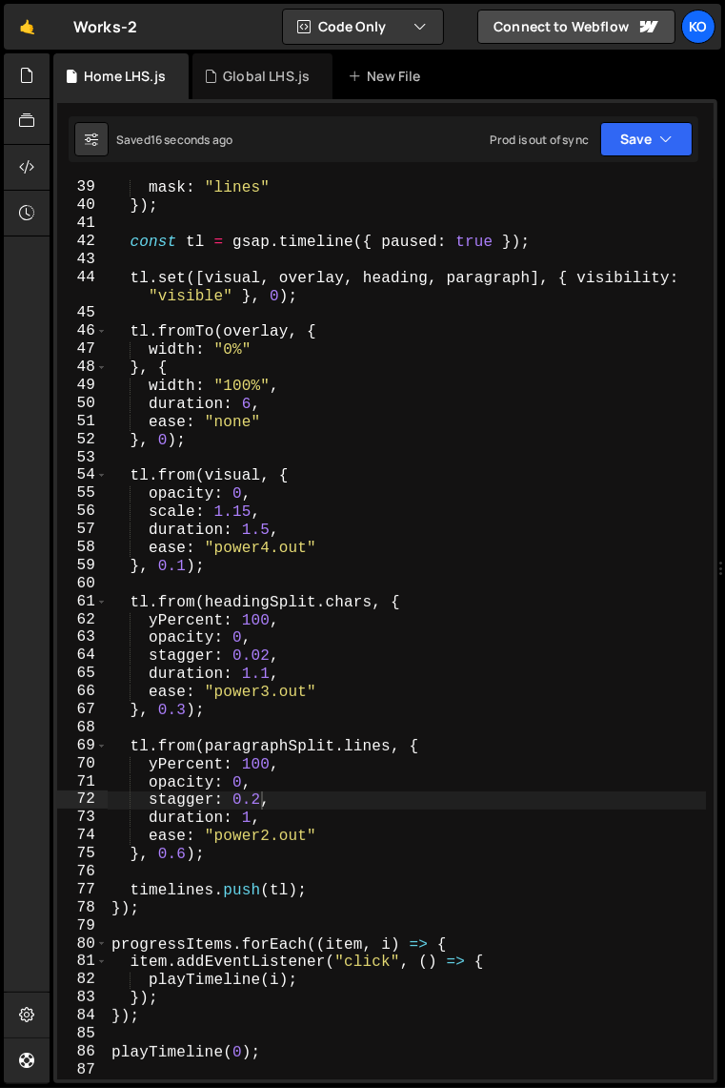
click at [263, 807] on div "mask : "lines" }) ; const tl = gsap . timeline ({ paused : true }) ; tl . set (…" at bounding box center [407, 647] width 599 height 936
click at [381, 705] on div "mask : "lines" }) ; const tl = gsap . timeline ({ paused : true }) ; tl . set (…" at bounding box center [407, 647] width 599 height 936
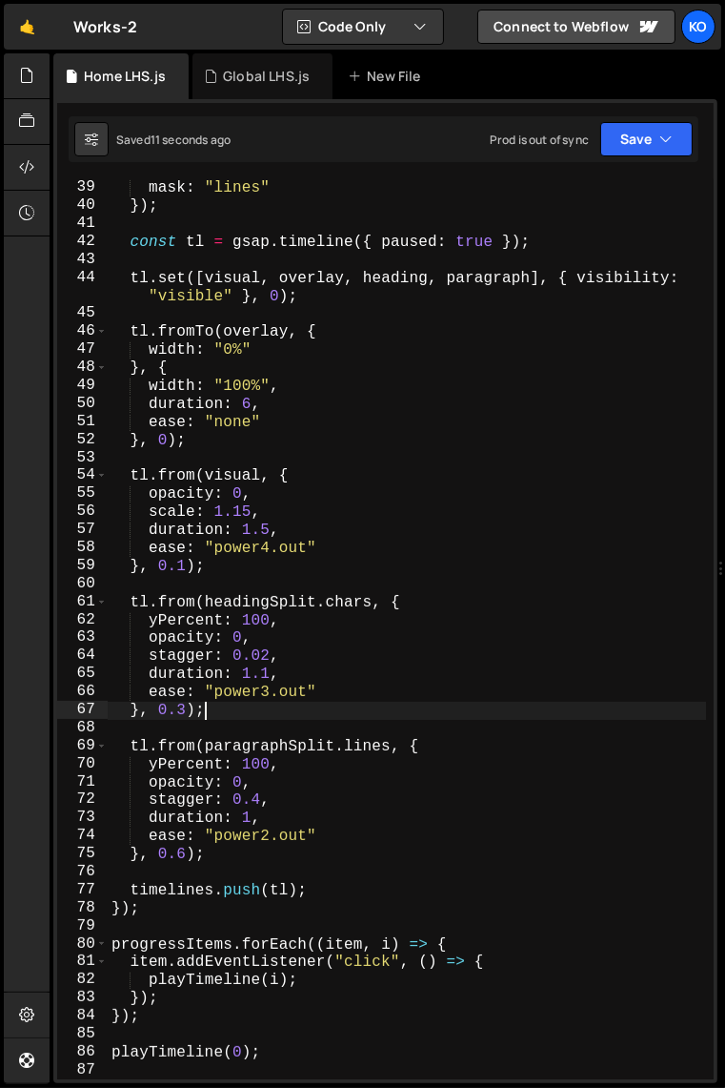
type textarea "playTimeline(0);"
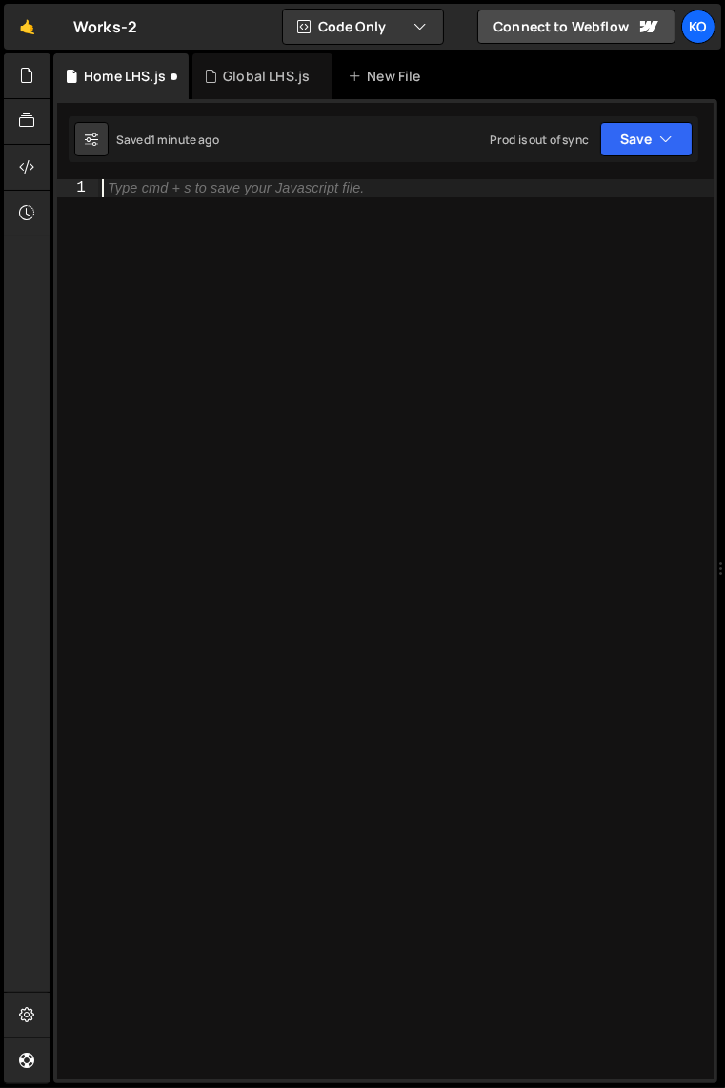
scroll to position [810, 0]
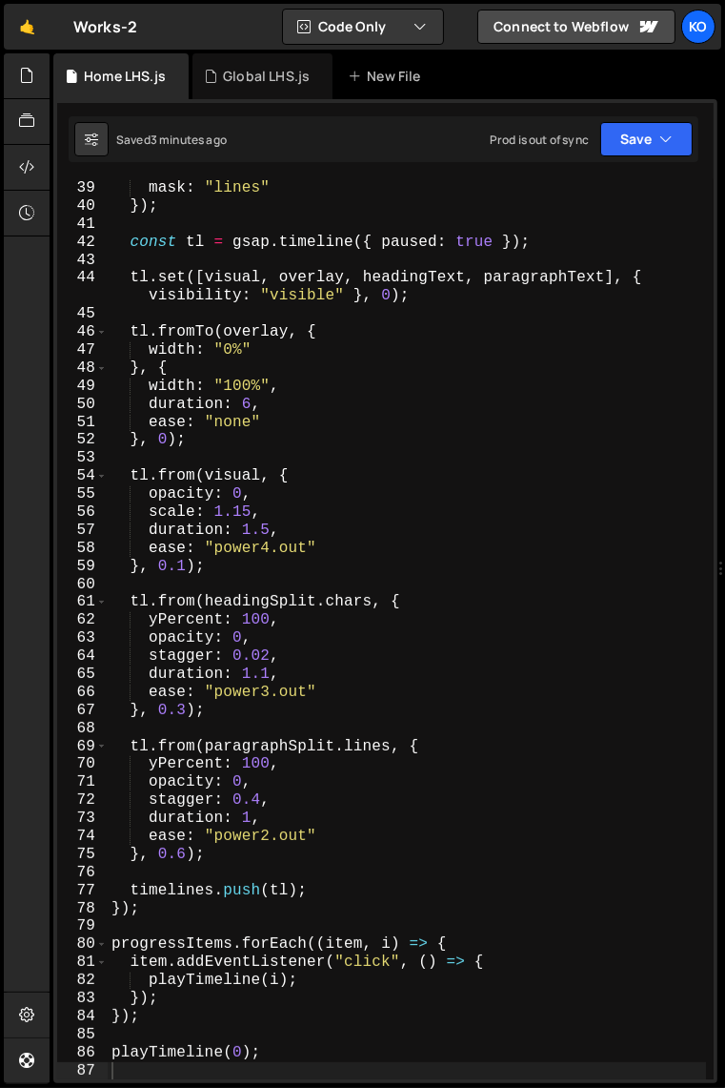
click at [255, 676] on div "mask : "lines" }) ; const tl = gsap . timeline ({ paused : true }) ; tl . set (…" at bounding box center [407, 647] width 599 height 936
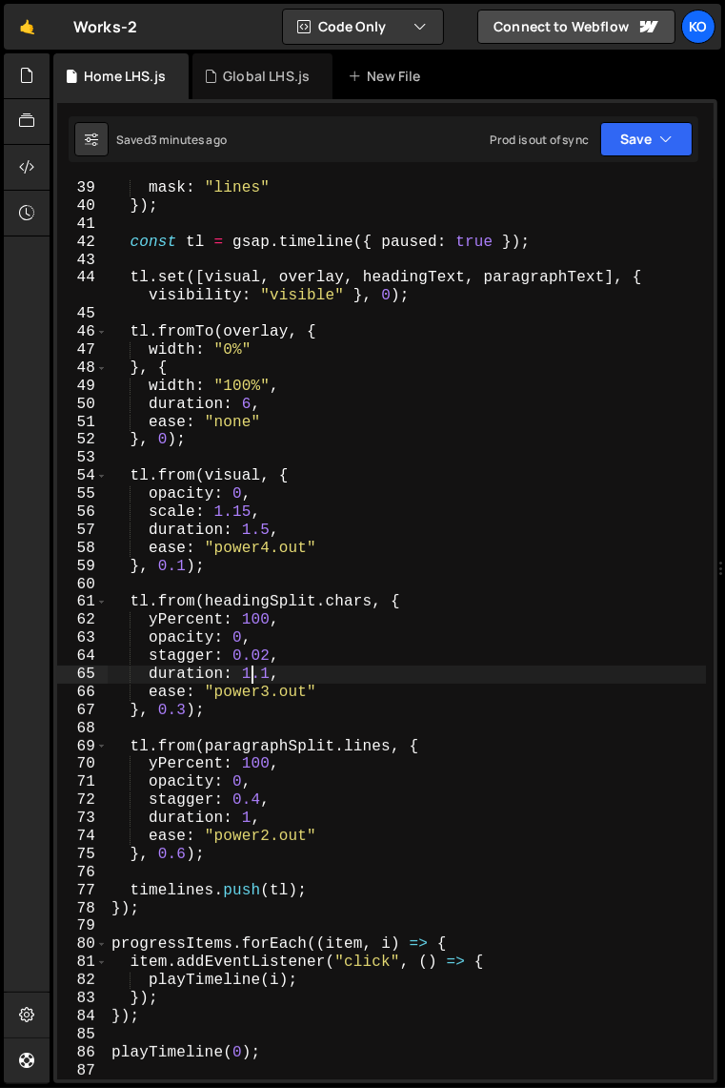
type textarea "playTimeline(0);"
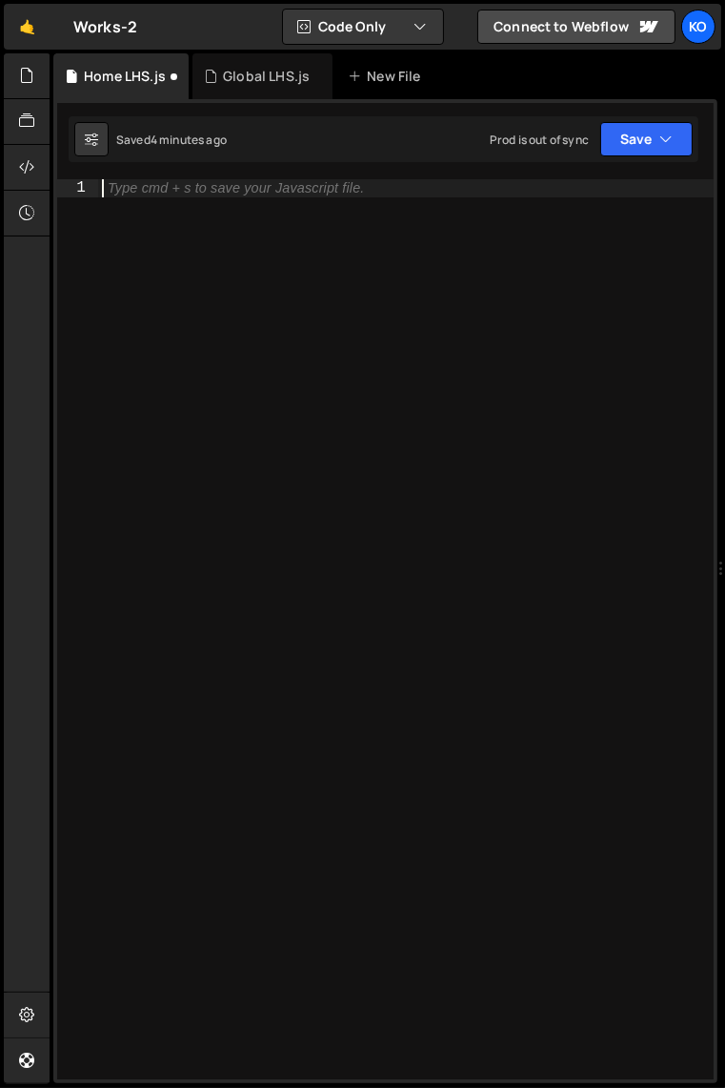
scroll to position [774, 0]
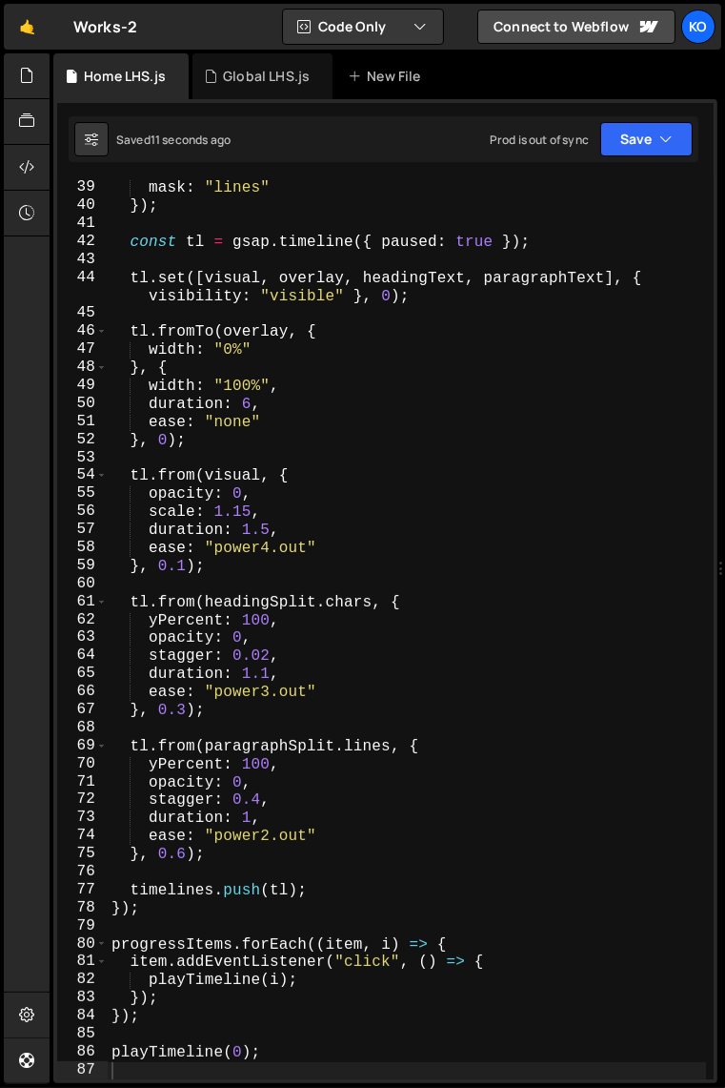
click at [430, 522] on div "mask : "lines" }) ; const tl = gsap . timeline ({ paused : true }) ; tl . set (…" at bounding box center [407, 647] width 599 height 936
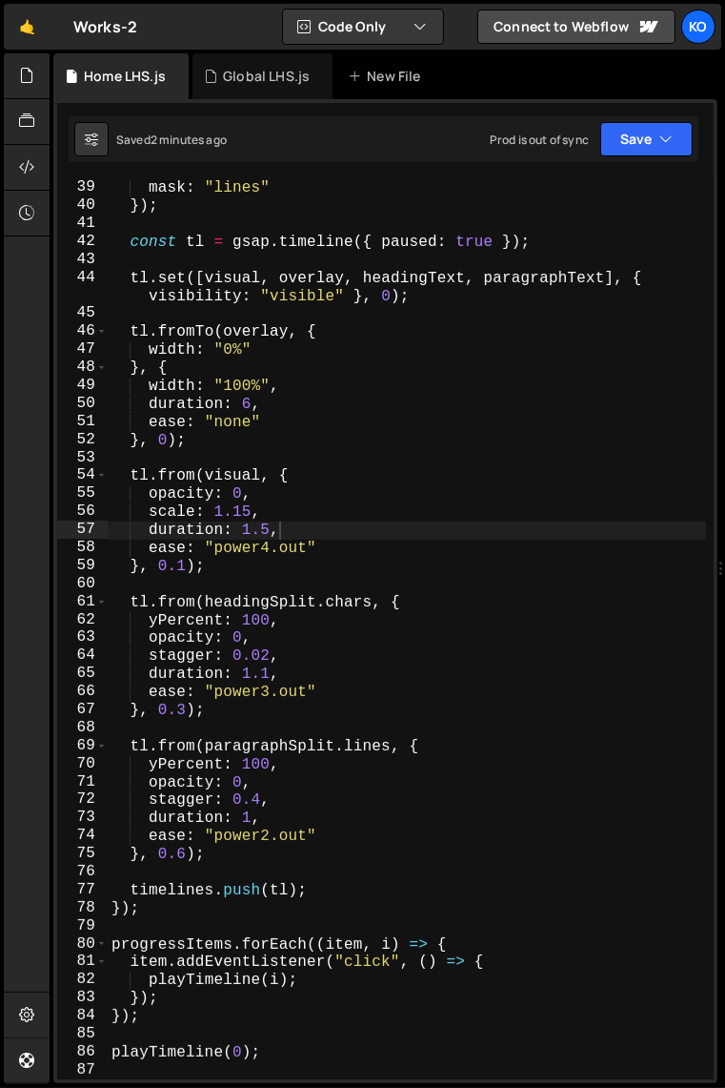
click at [376, 442] on div "mask : "lines" }) ; const tl = gsap . timeline ({ paused : true }) ; tl . set (…" at bounding box center [407, 647] width 599 height 936
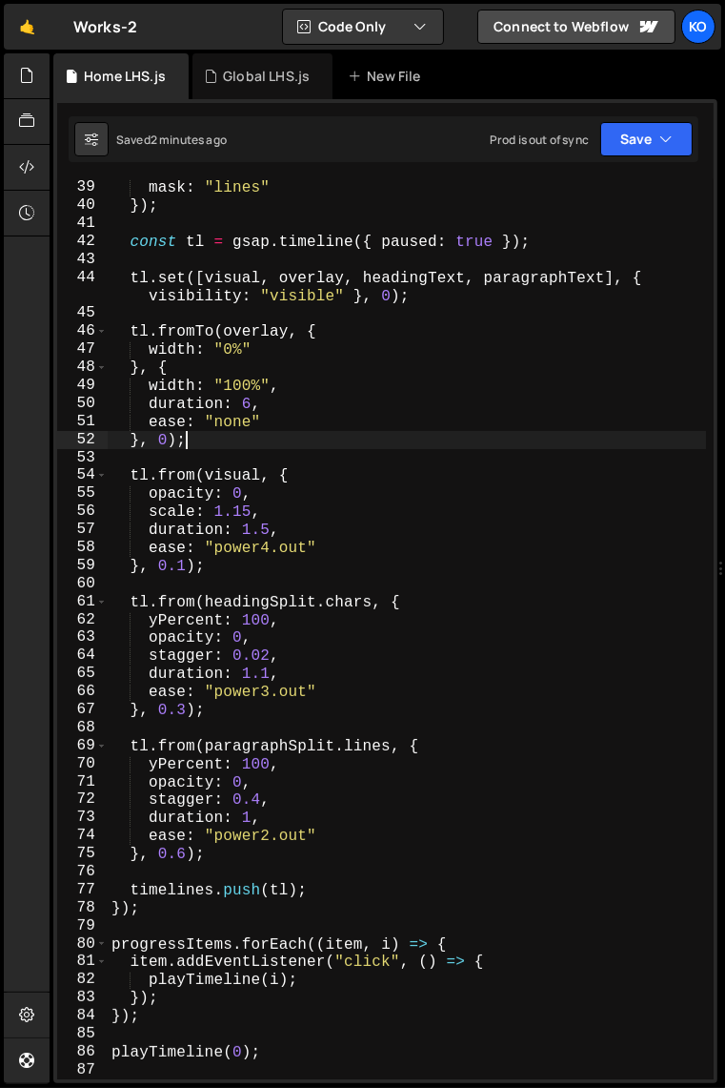
type textarea "playTimeline(0);"
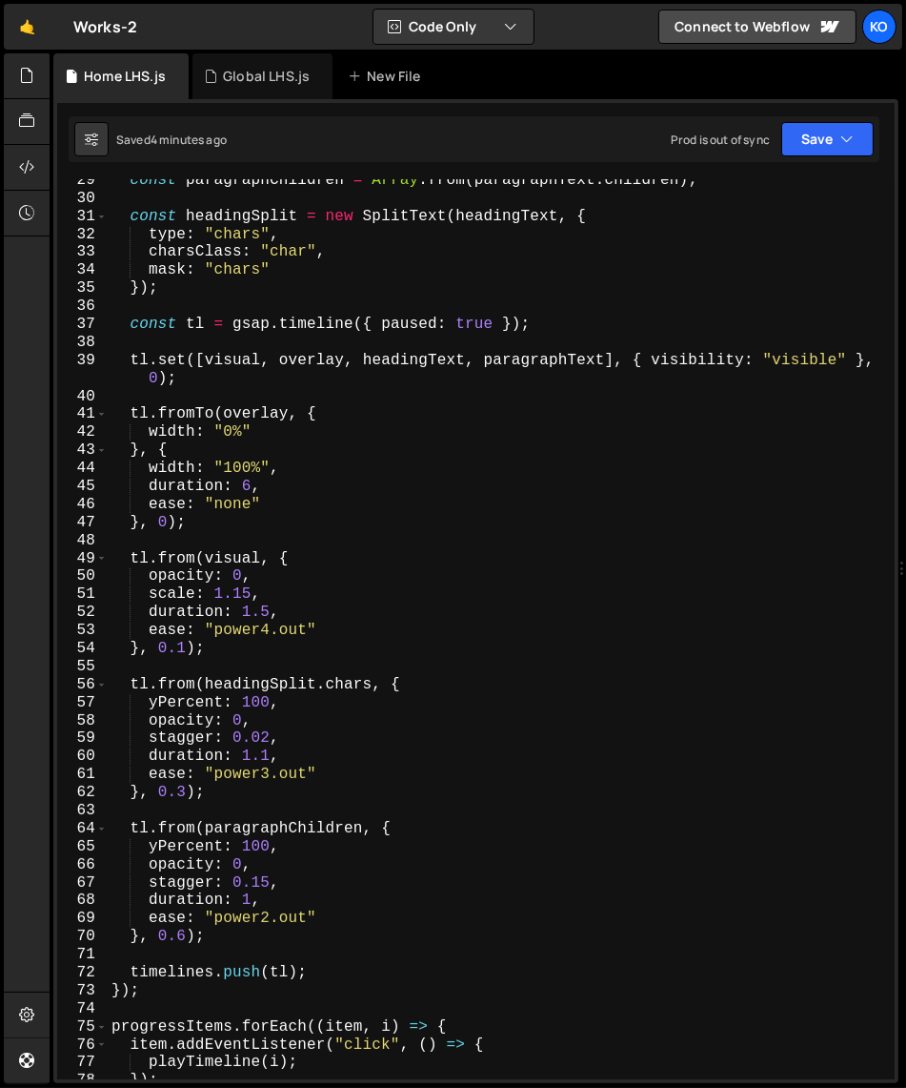
scroll to position [511, 0]
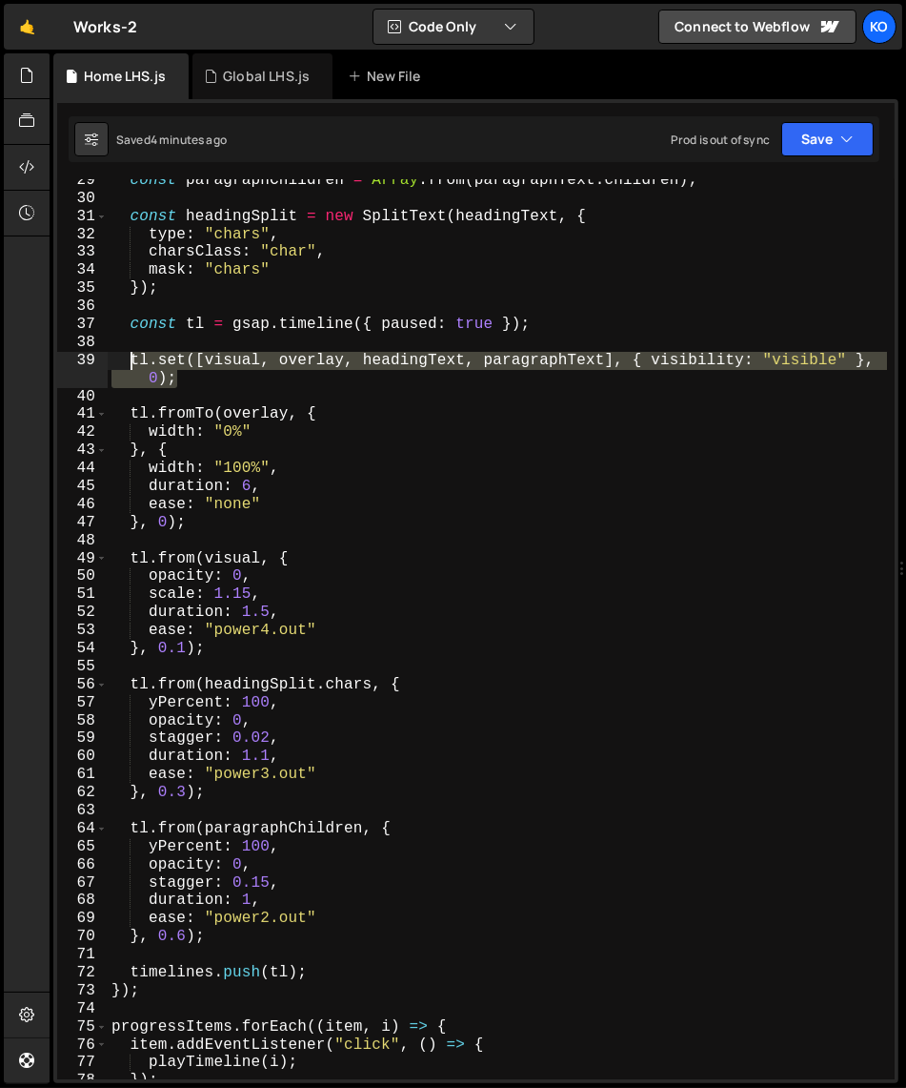
drag, startPoint x: 197, startPoint y: 377, endPoint x: 132, endPoint y: 361, distance: 67.7
click at [132, 361] on div "const paragraphChildren = Array . from ( paragraphText . children ) ; const hea…" at bounding box center [498, 640] width 780 height 936
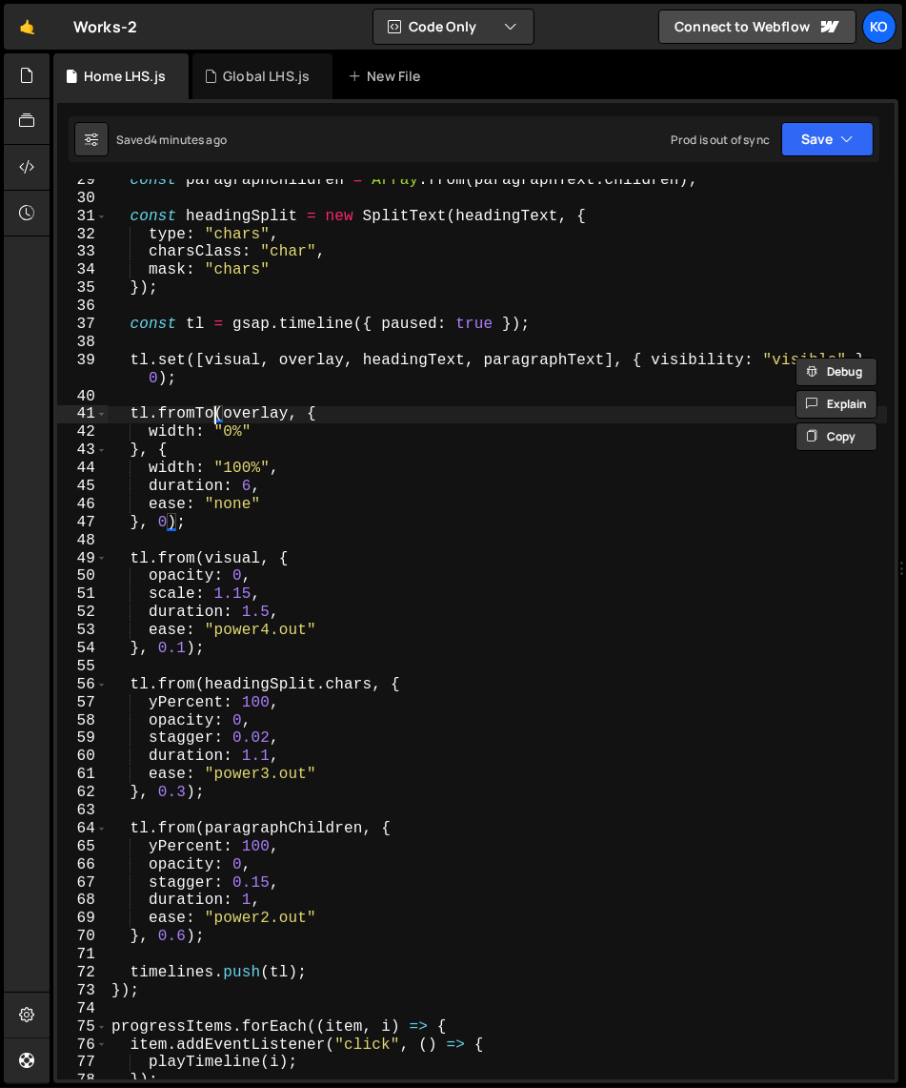
click at [214, 416] on div "const paragraphChildren = Array . from ( paragraphText . children ) ; const hea…" at bounding box center [498, 640] width 780 height 936
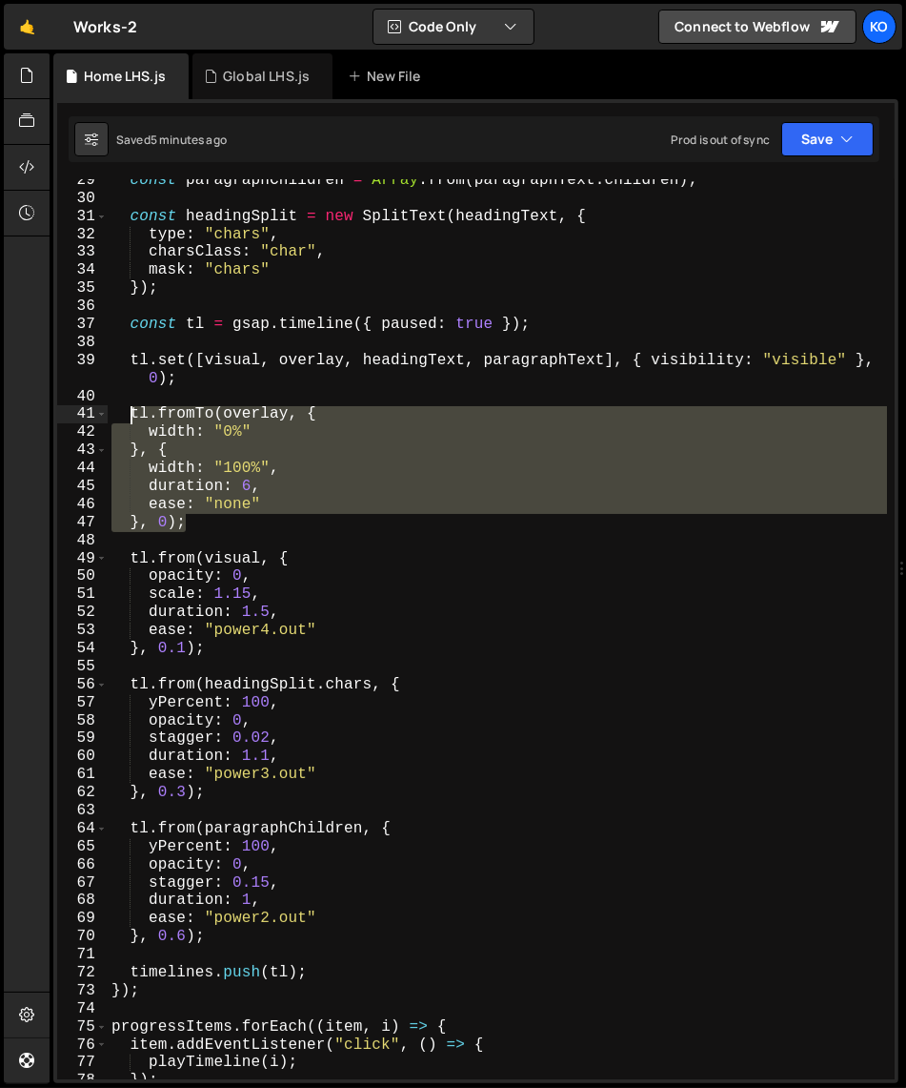
drag, startPoint x: 202, startPoint y: 522, endPoint x: 133, endPoint y: 416, distance: 126.9
click at [133, 416] on div "const paragraphChildren = Array . from ( paragraphText . children ) ; const hea…" at bounding box center [498, 640] width 780 height 936
paste textarea "}, 0);"
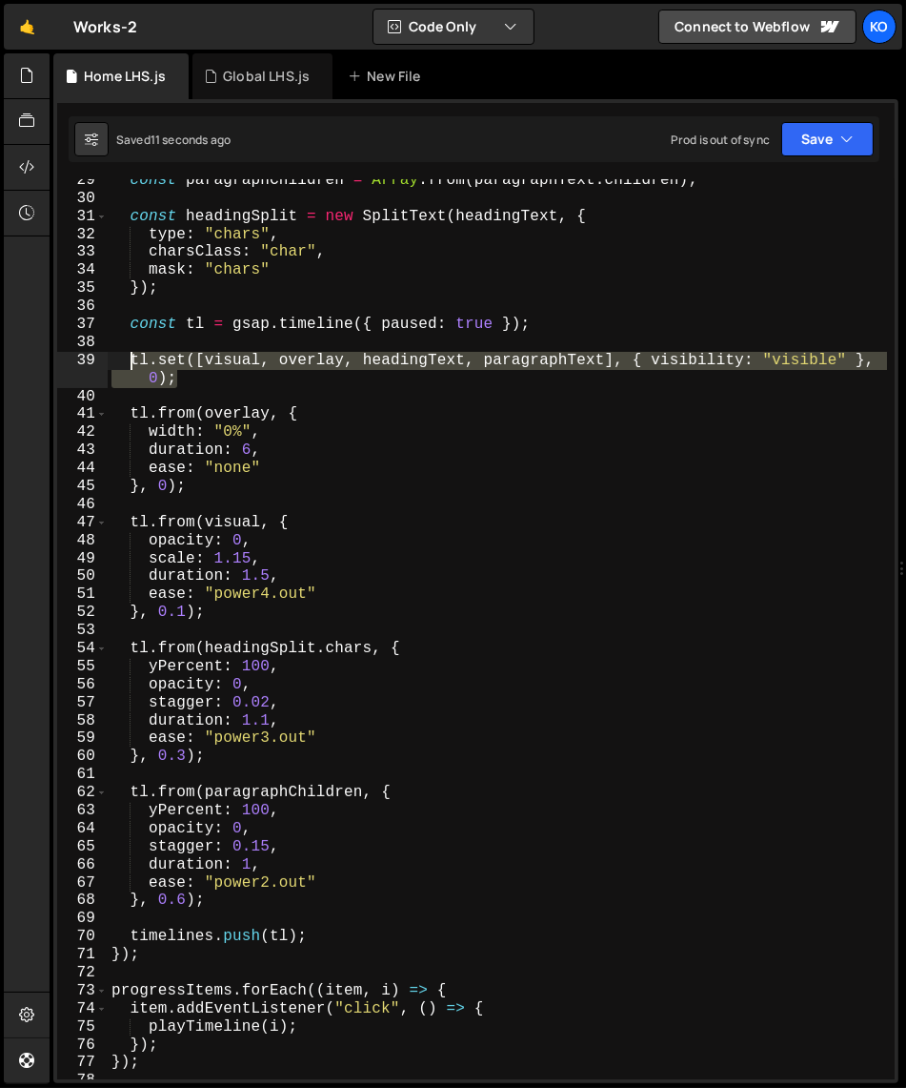
drag, startPoint x: 191, startPoint y: 381, endPoint x: 128, endPoint y: 360, distance: 66.3
click at [128, 360] on div "const paragraphChildren = Array . from ( paragraphText . children ) ; const hea…" at bounding box center [498, 640] width 780 height 936
type textarea "tl.set([visual, overlay, headingText, paragraphText], { visibility: "visible" }…"
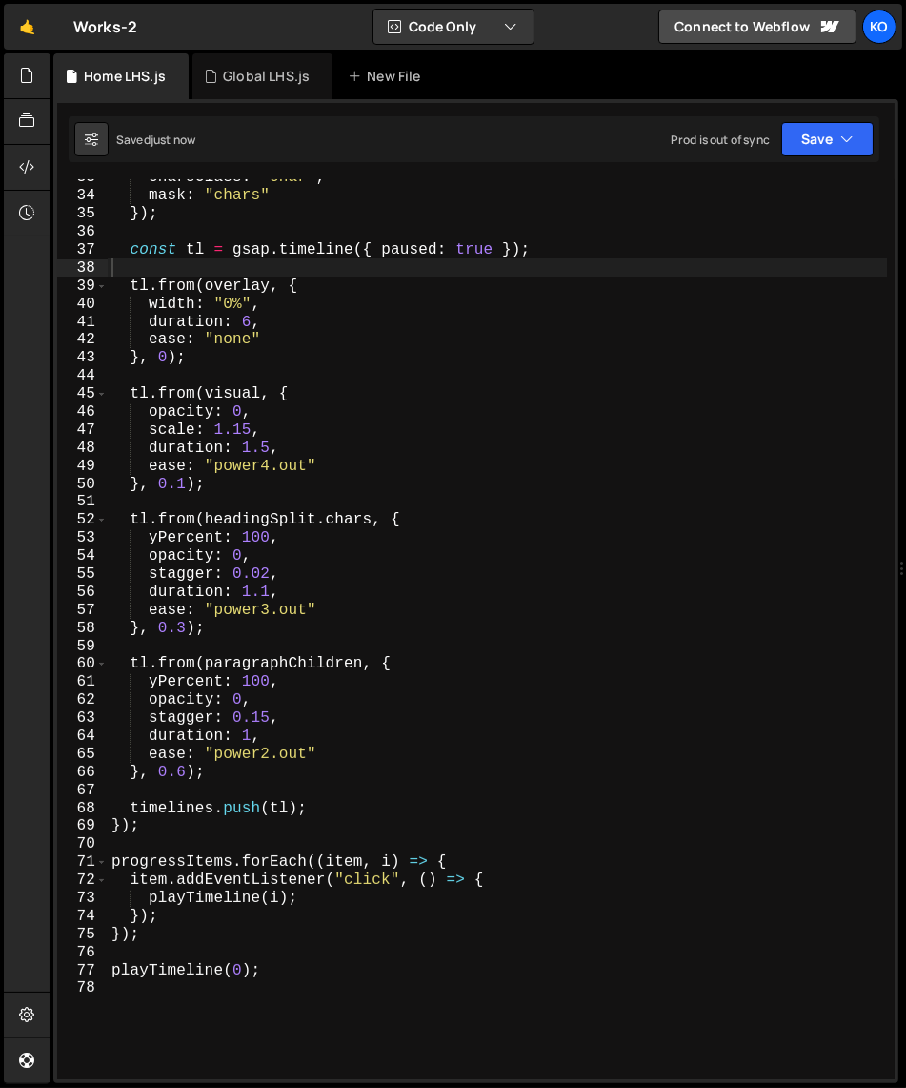
scroll to position [586, 0]
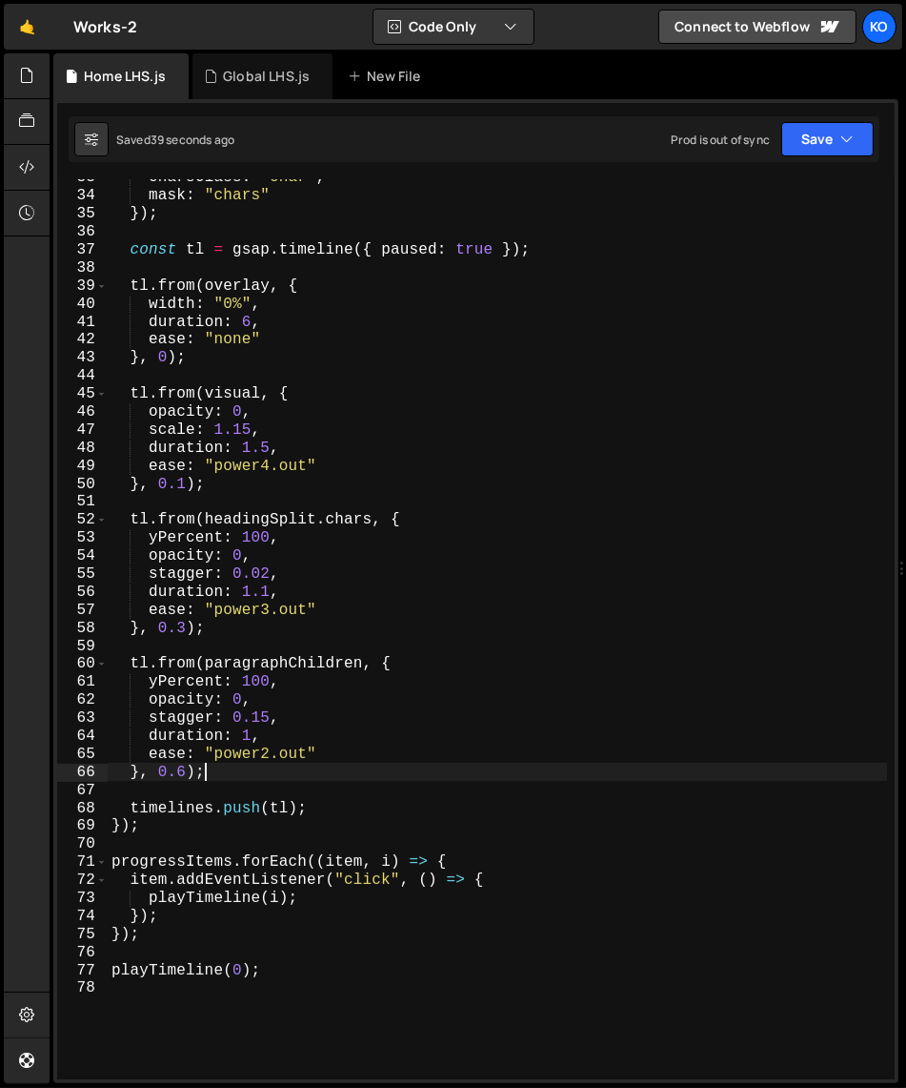
click at [378, 772] on div "charsClass : "char" , mask : "chars" }) ; const tl = gsap . timeline ({ paused …" at bounding box center [498, 637] width 780 height 936
type textarea "}, 0.6);"
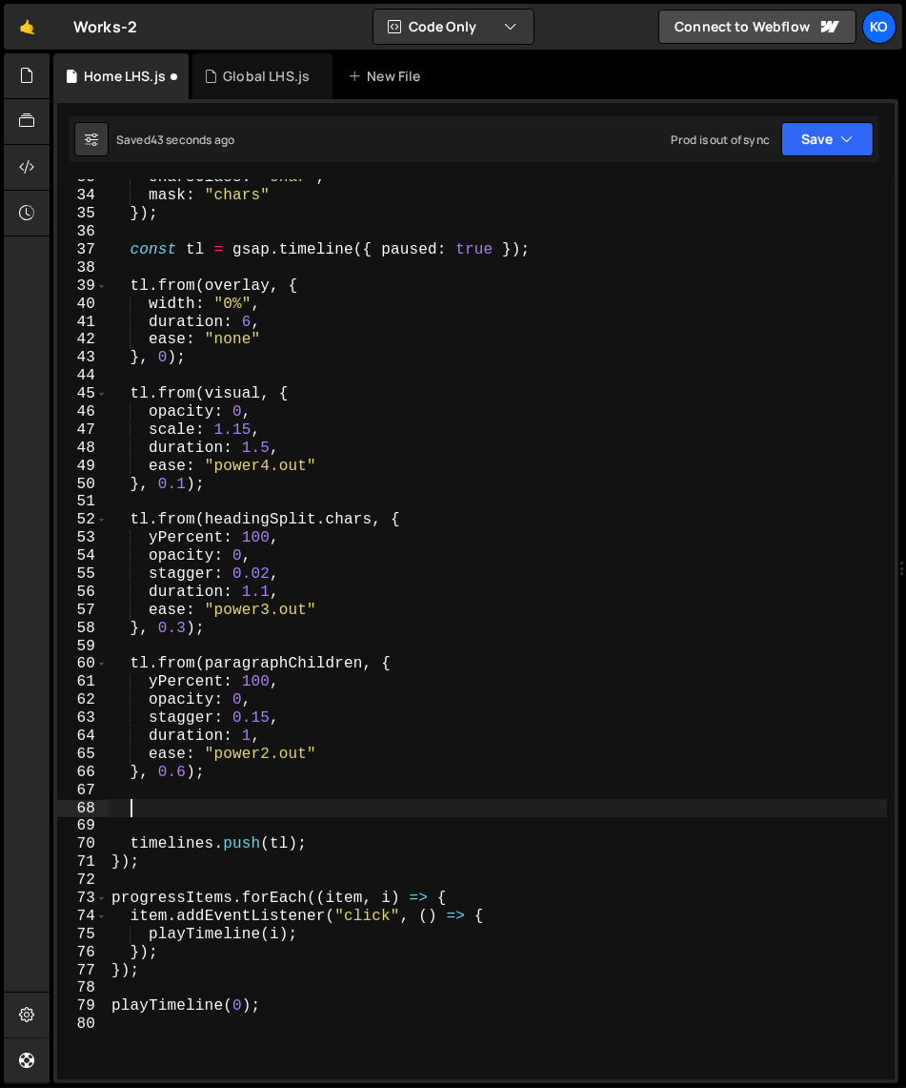
paste textarea "gsap.set([headingText, paragraphText, visual, overlay], { visibility: "visible"…"
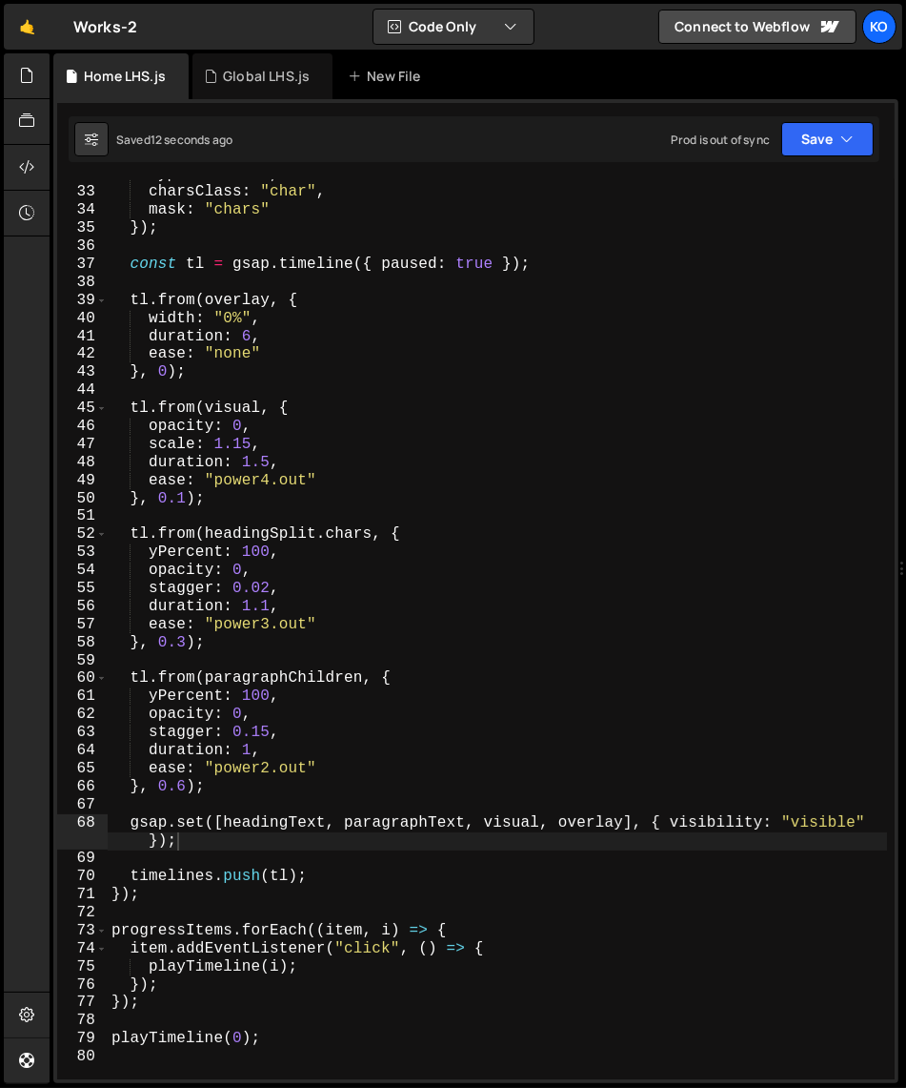
scroll to position [593, 0]
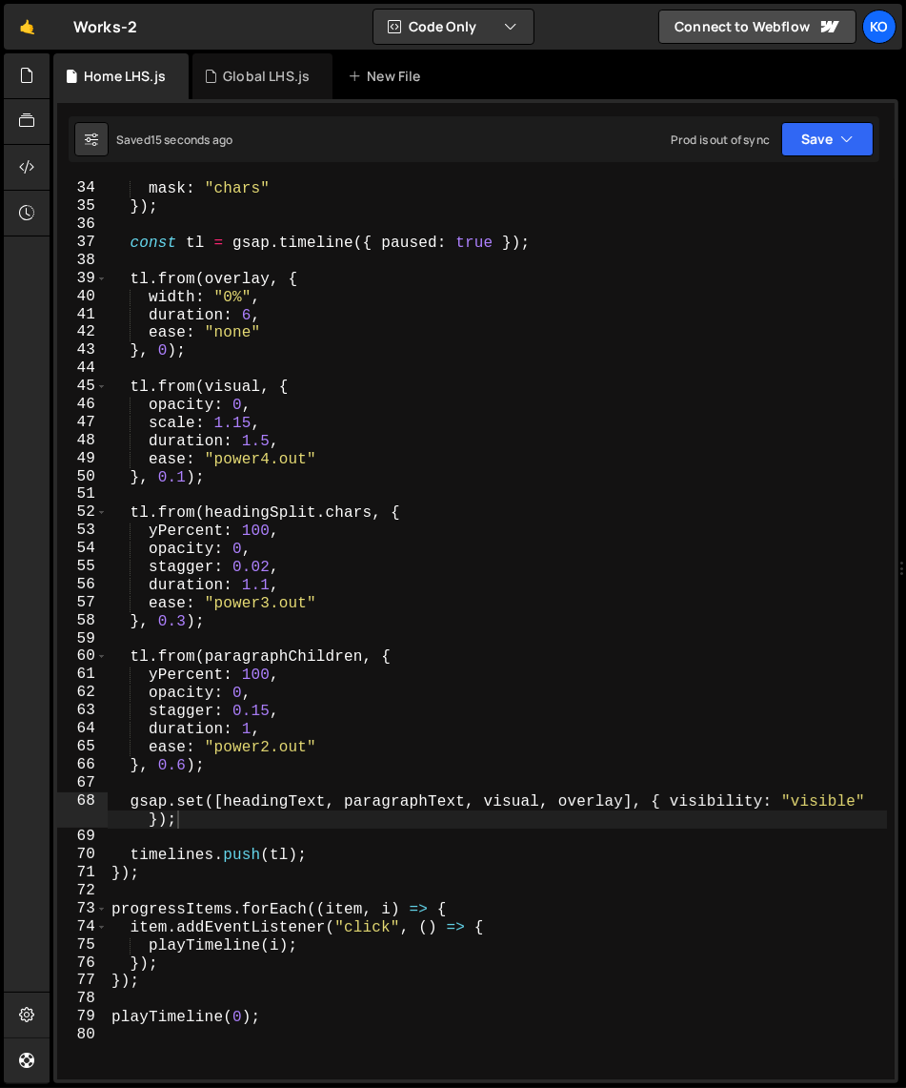
click at [165, 880] on div "charsClass : "char" , mask : "chars" }) ; const tl = gsap . timeline ({ paused …" at bounding box center [498, 630] width 780 height 936
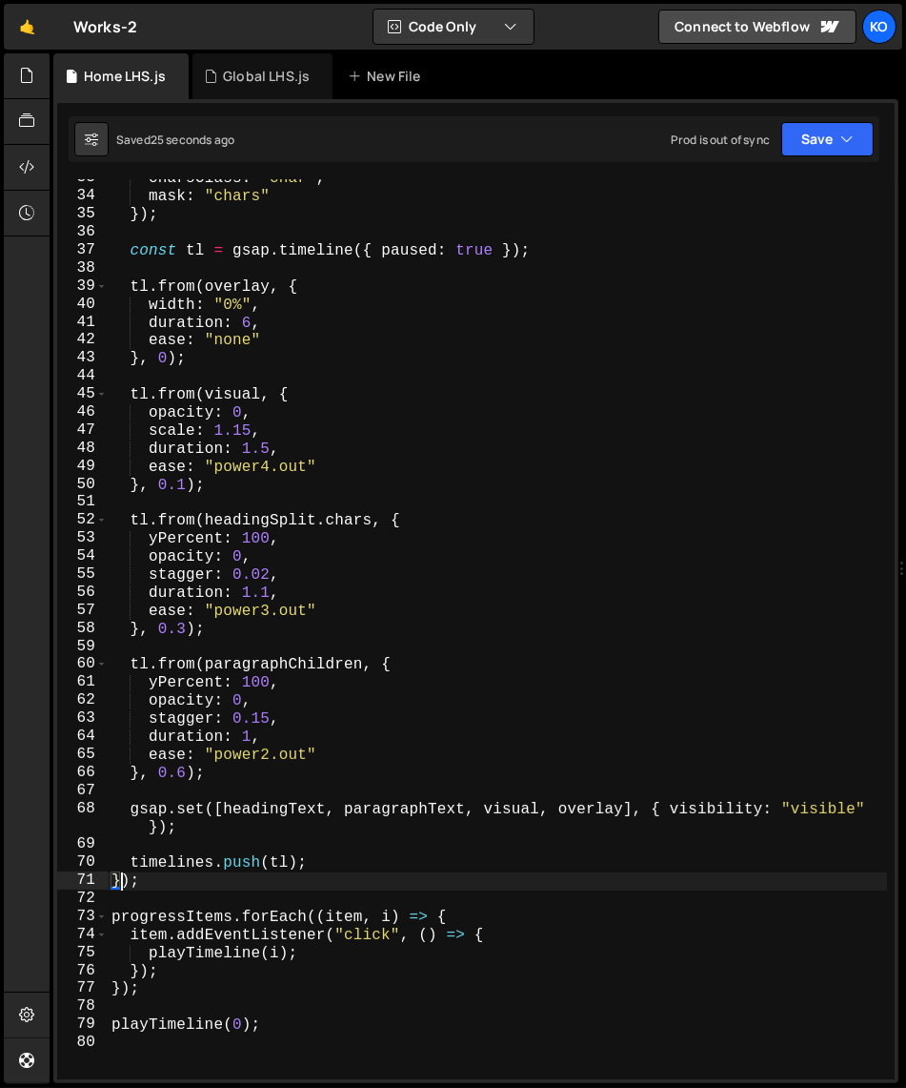
scroll to position [585, 0]
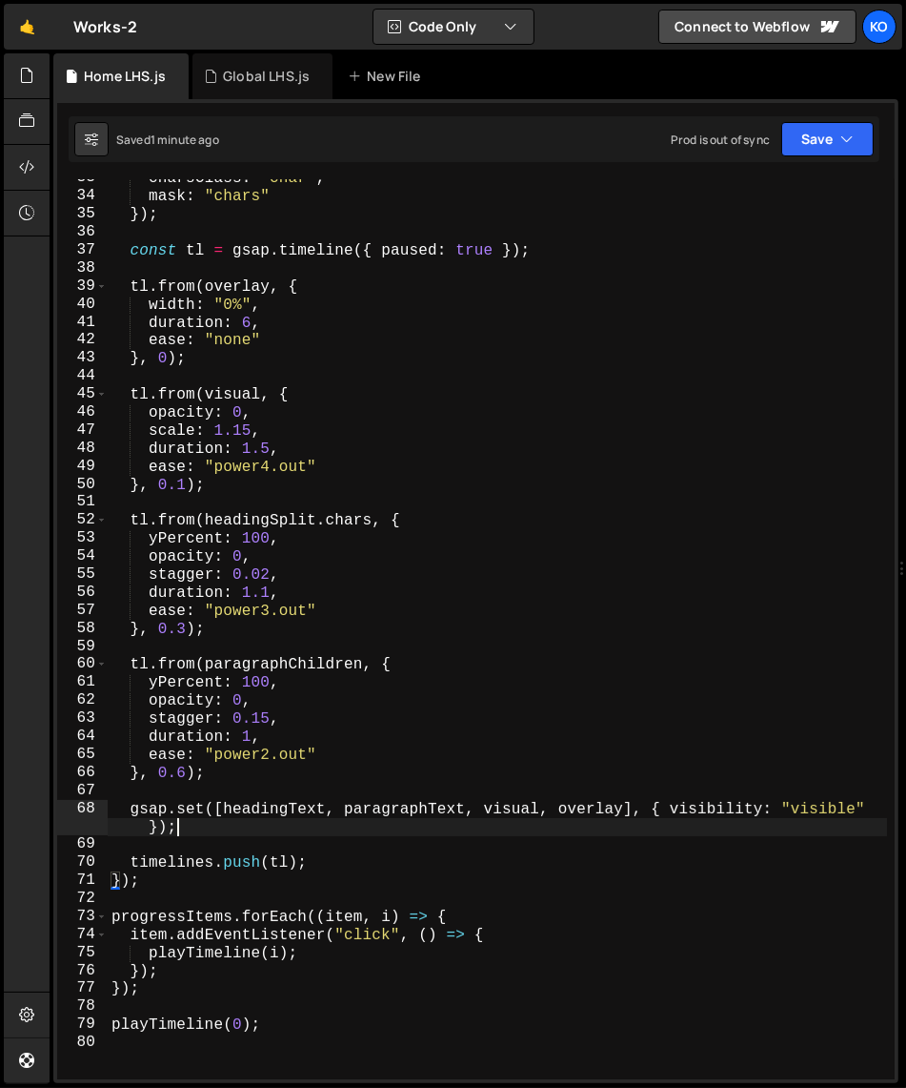
click at [207, 831] on div "charsClass : "char" , mask : "chars" }) ; const tl = gsap . timeline ({ paused …" at bounding box center [498, 638] width 780 height 936
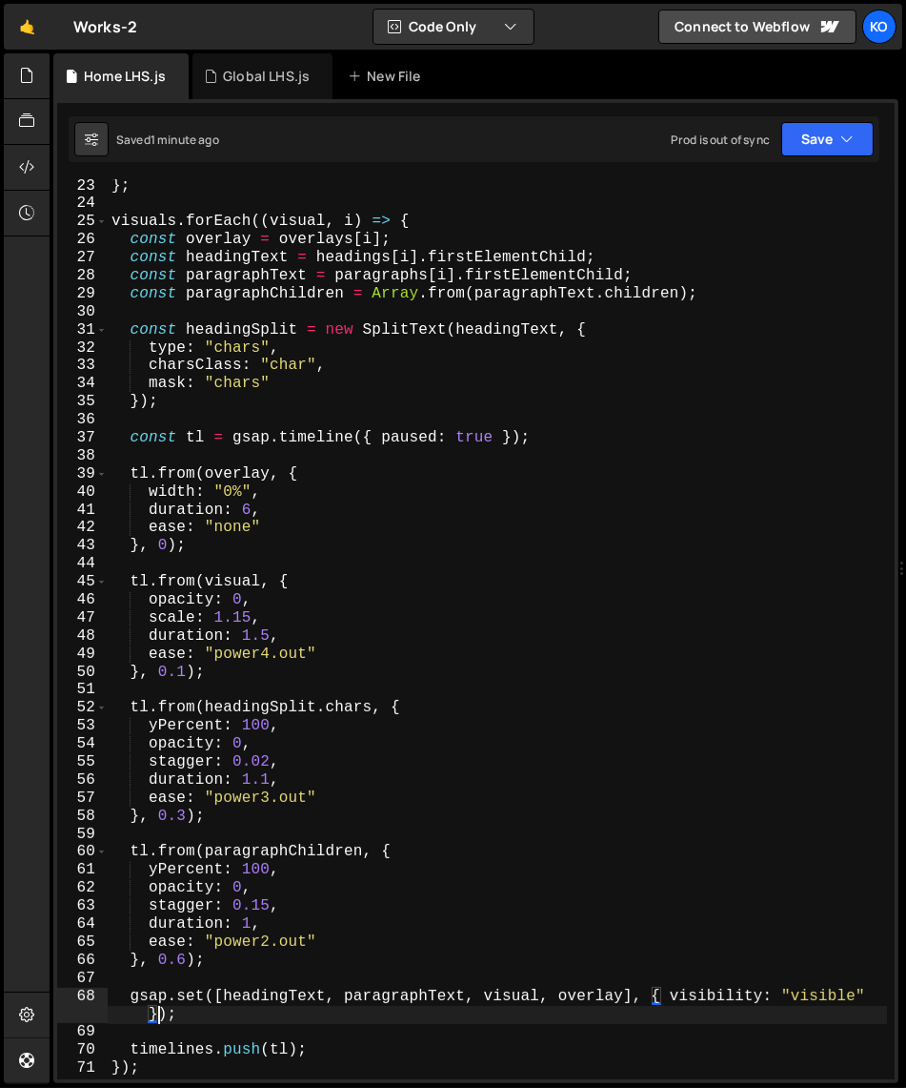
scroll to position [497, 0]
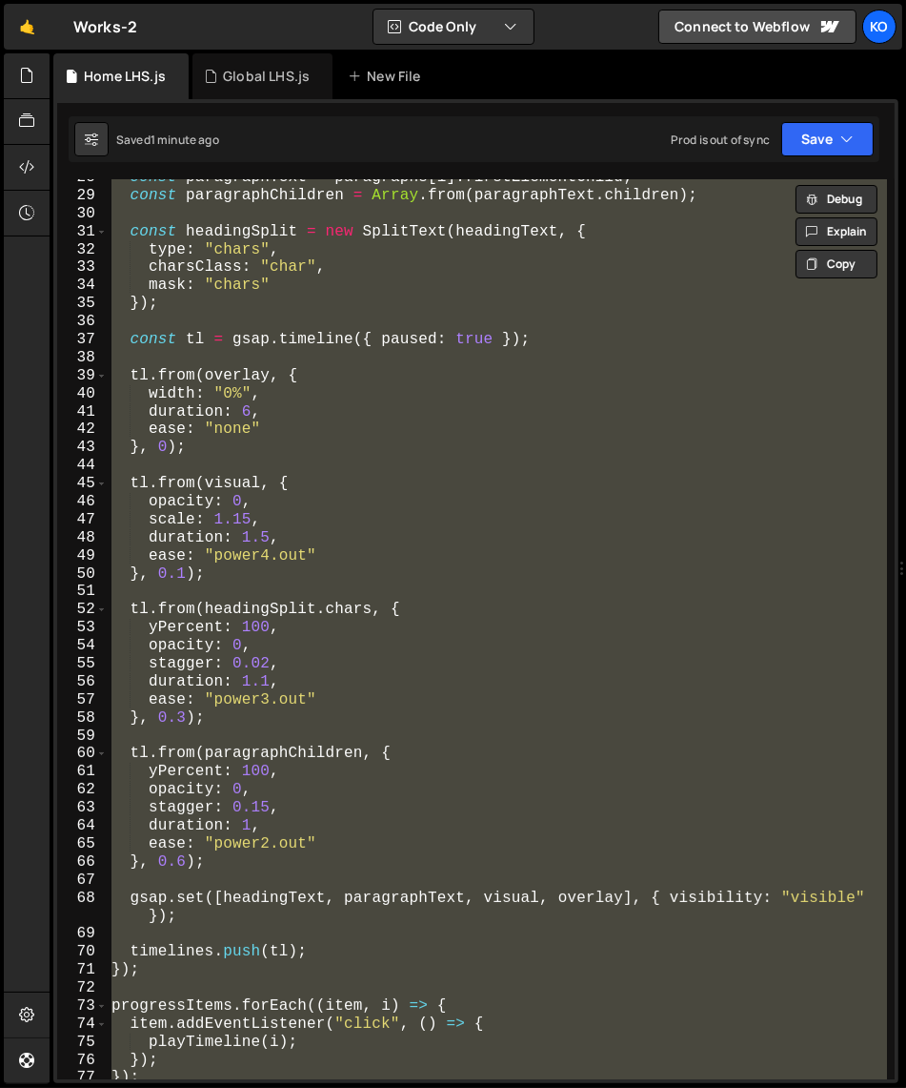
click at [132, 898] on div "const paragraphText = paragraphs [ i ] . firstElementChild ; const paragraphChi…" at bounding box center [498, 629] width 780 height 900
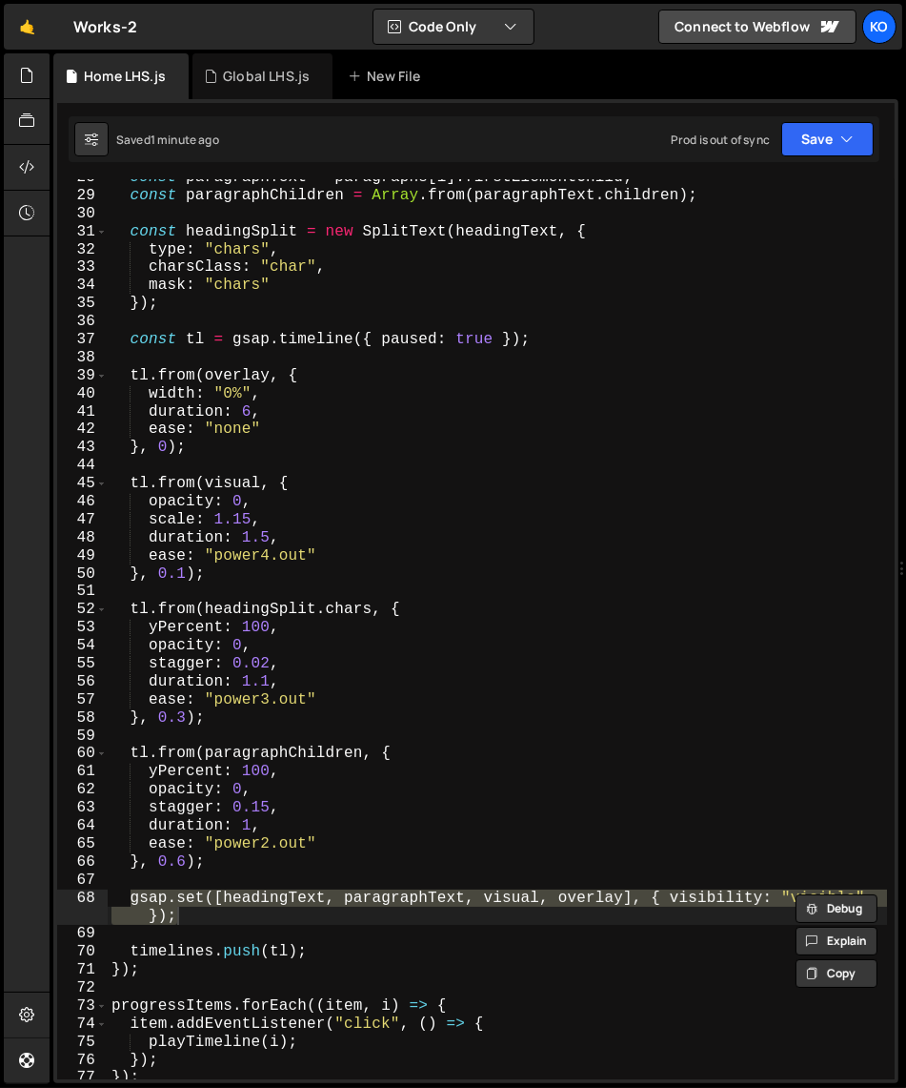
drag, startPoint x: 132, startPoint y: 898, endPoint x: 181, endPoint y: 918, distance: 53.5
click at [181, 918] on div "const paragraphText = paragraphs [ i ] . firstElementChild ; const paragraphChi…" at bounding box center [498, 637] width 780 height 936
click at [332, 631] on div "const paragraphText = paragraphs [ i ] . firstElementChild ; const paragraphChi…" at bounding box center [498, 637] width 780 height 936
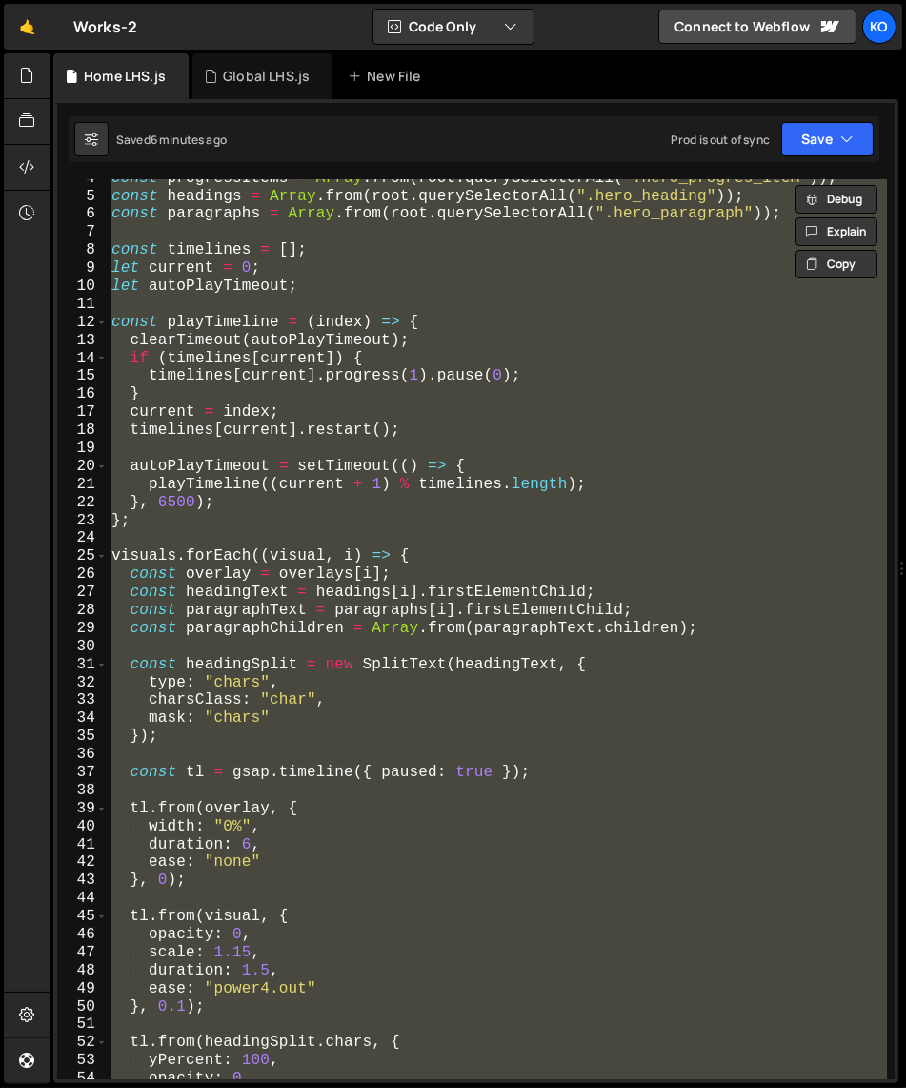
scroll to position [0, 0]
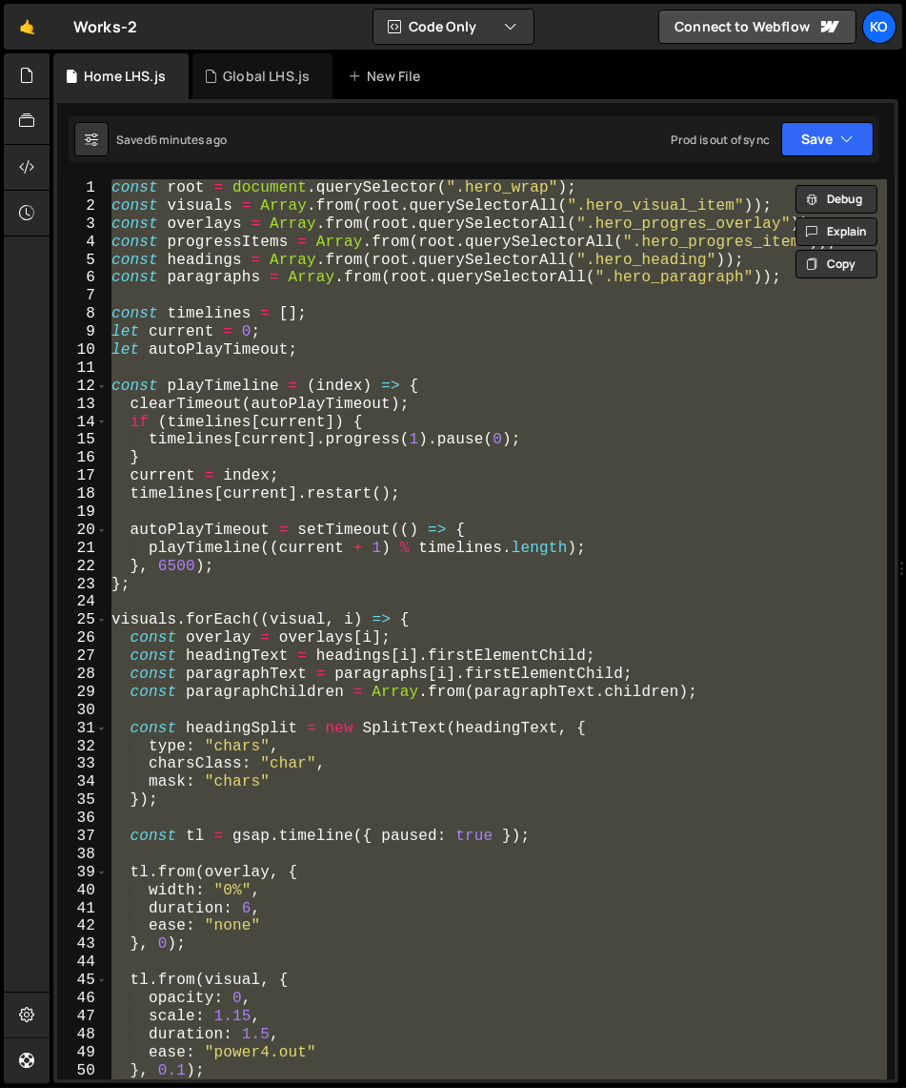
click at [371, 674] on div "const root = document . querySelector ( ".hero_wrap" ) ; const visuals = Array …" at bounding box center [498, 629] width 780 height 900
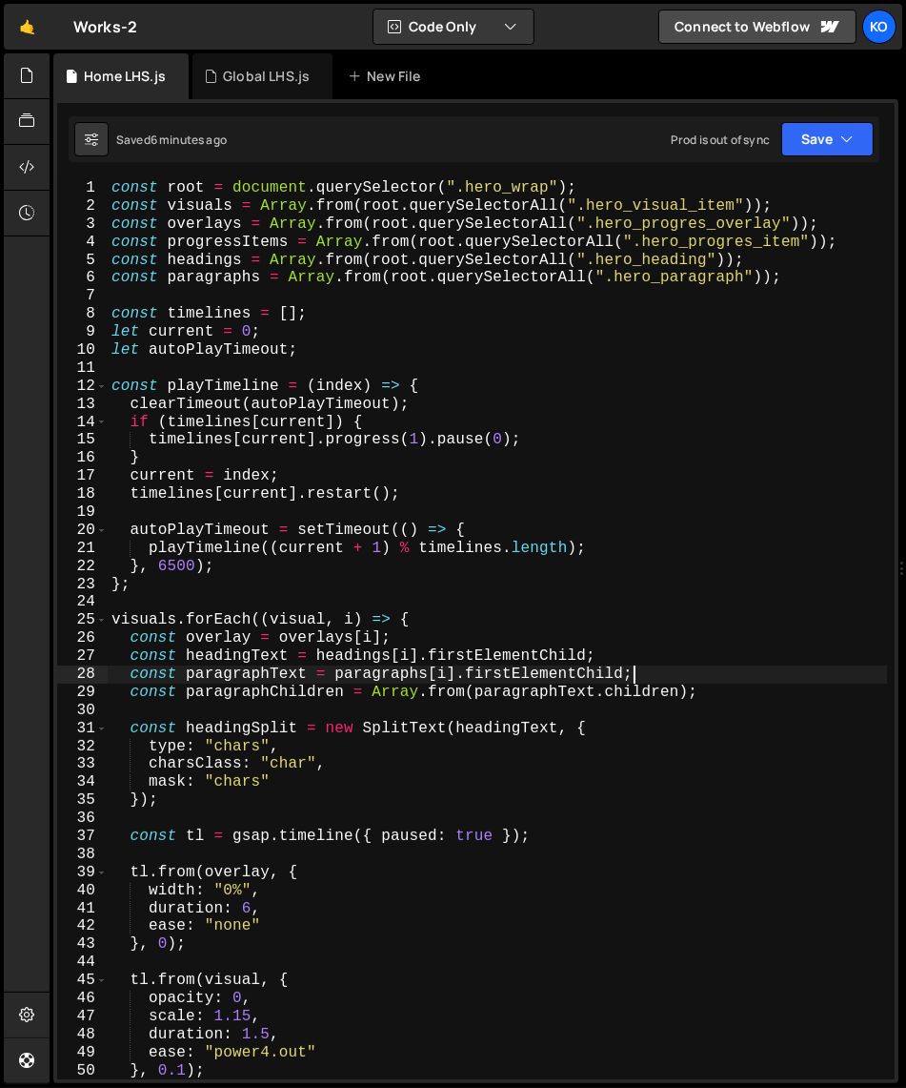
click at [648, 675] on div "const root = document . querySelector ( ".hero_wrap" ) ; const visuals = Array …" at bounding box center [498, 647] width 780 height 936
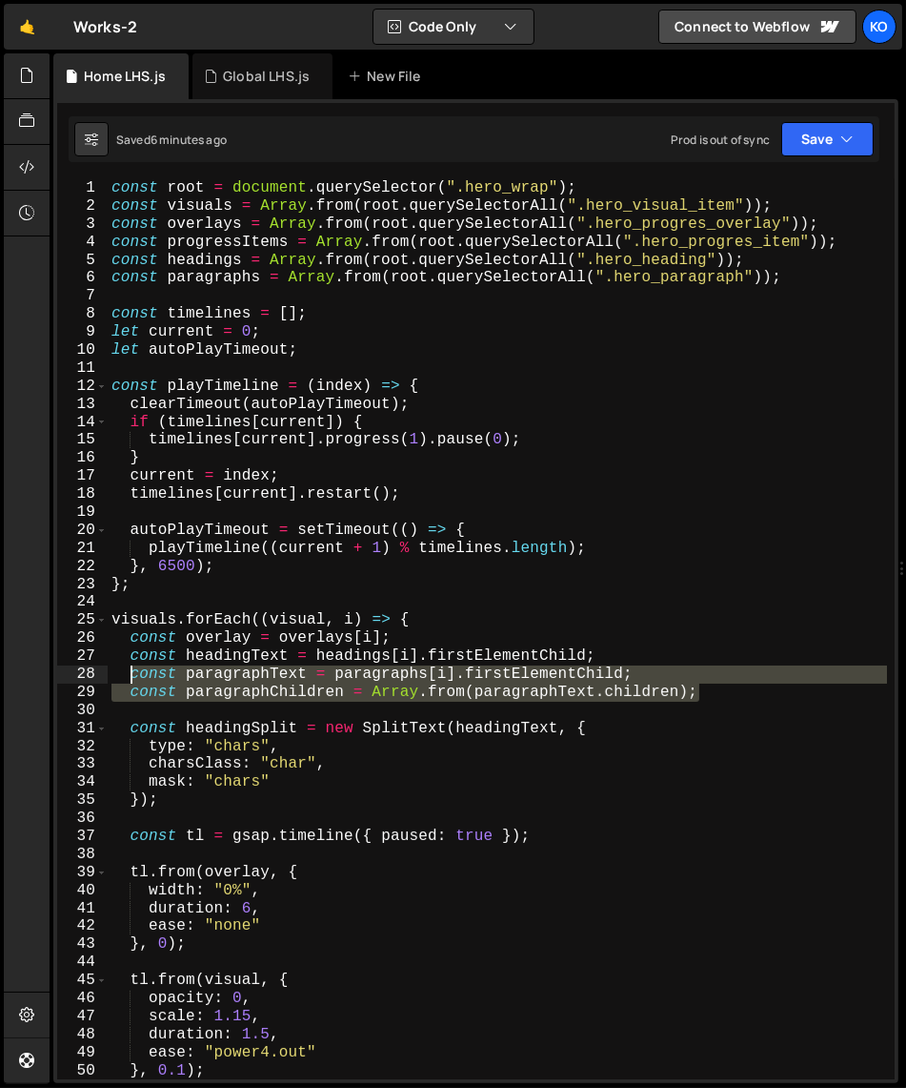
drag, startPoint x: 709, startPoint y: 695, endPoint x: 130, endPoint y: 677, distance: 579.8
click at [130, 677] on div "const root = document . querySelector ( ".hero_wrap" ) ; const visuals = Array …" at bounding box center [498, 647] width 780 height 936
paste textarea "Children = Array.from(paragraphs[i]"
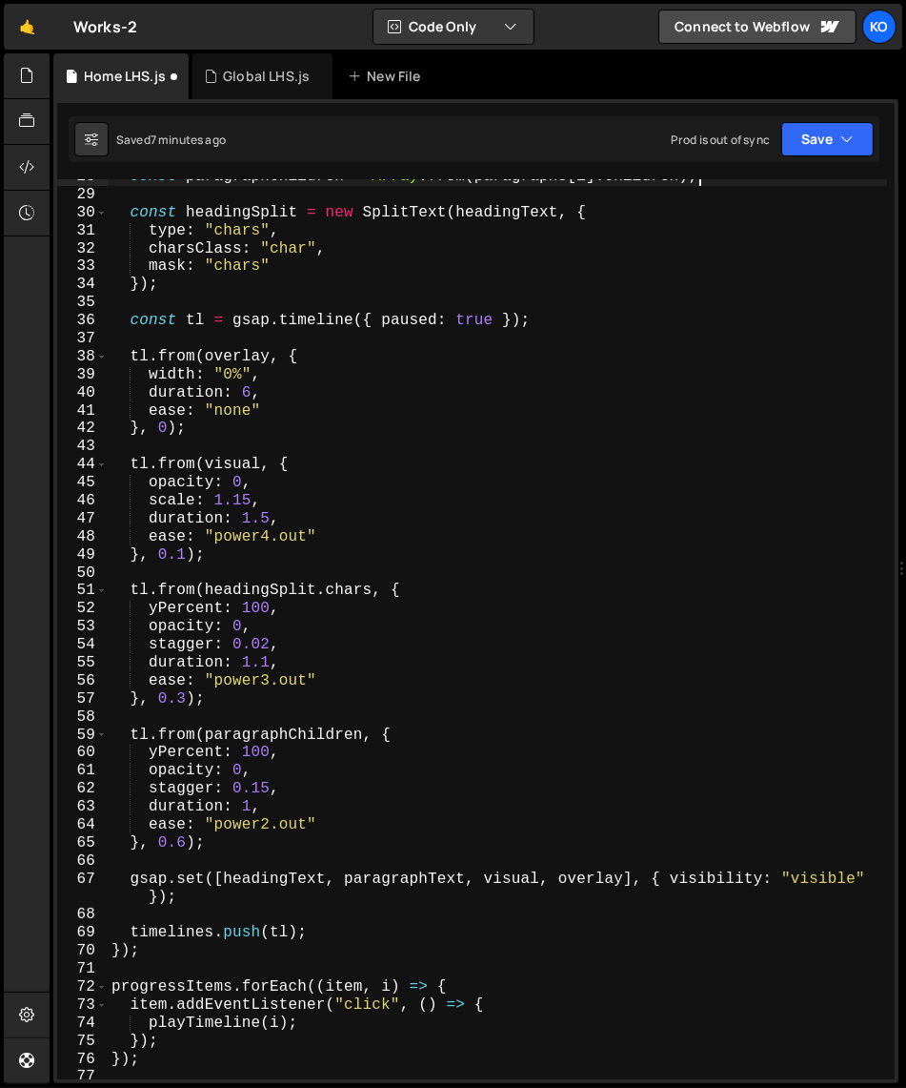
scroll to position [507, 0]
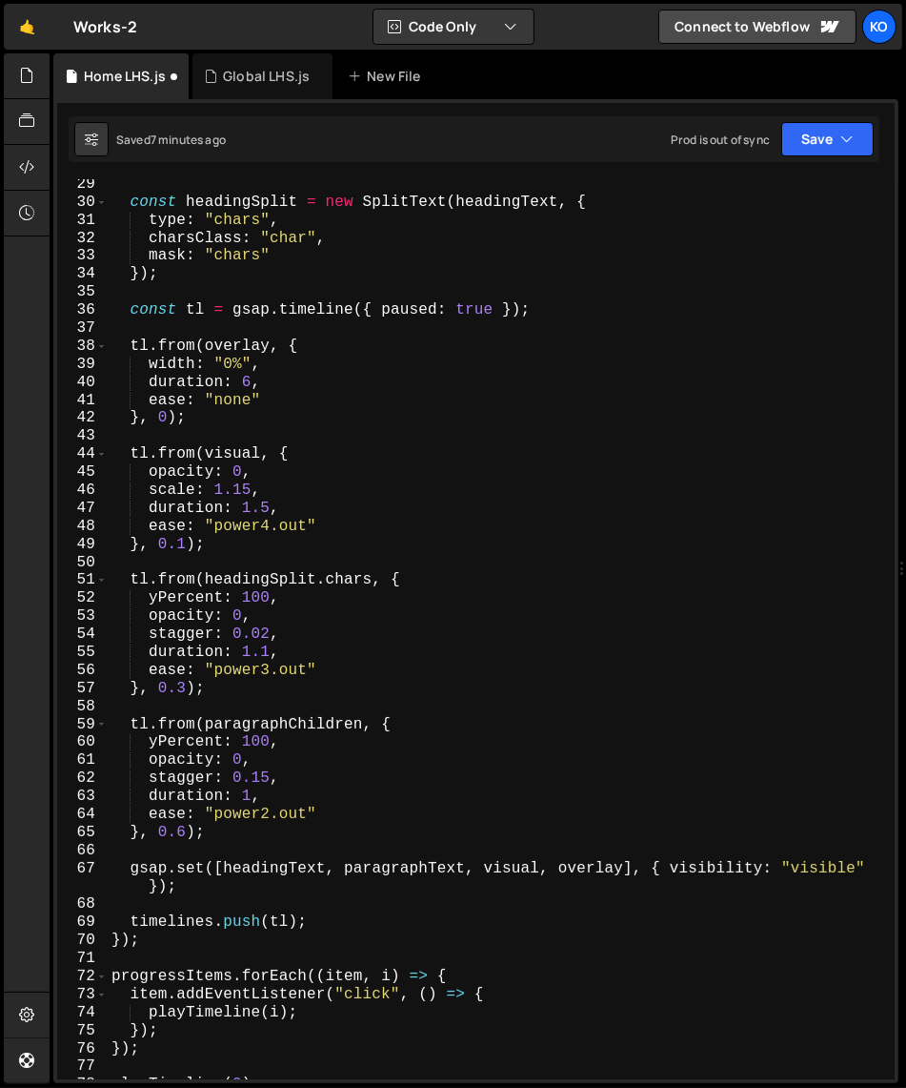
click at [419, 871] on div "const headingSplit = new SplitText ( headingText , { type : "chars" , charsClas…" at bounding box center [498, 643] width 780 height 936
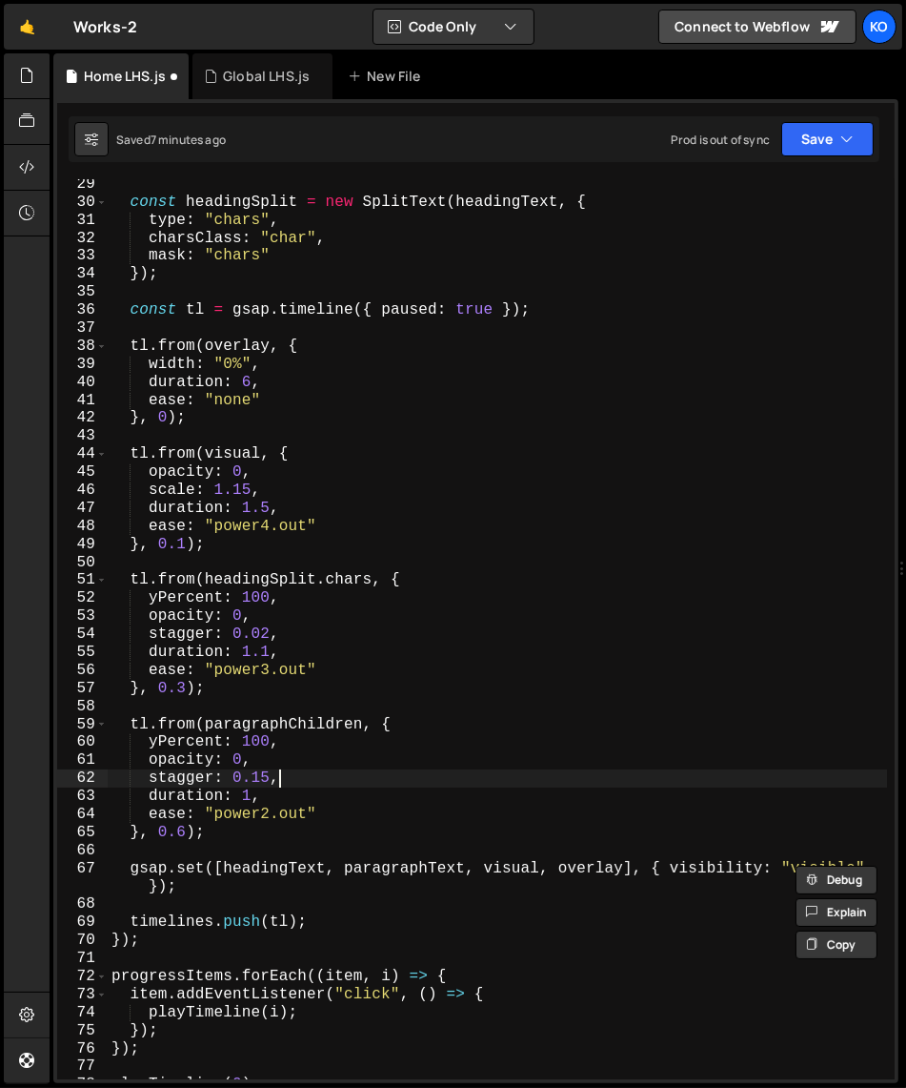
click at [474, 786] on div "const headingSplit = new SplitText ( headingText , { type : "chars" , charsClas…" at bounding box center [498, 643] width 780 height 936
click at [397, 872] on div "const headingSplit = new SplitText ( headingText , { type : "chars" , charsClas…" at bounding box center [498, 643] width 780 height 936
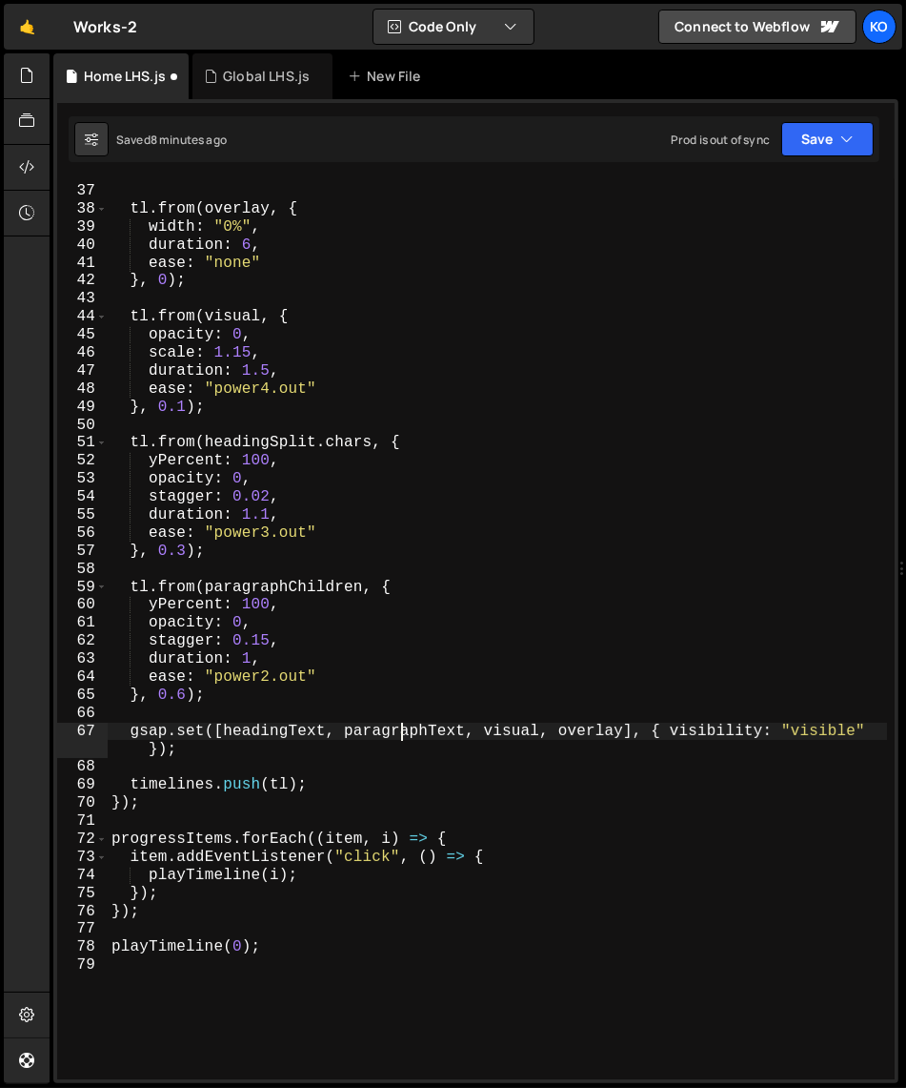
scroll to position [673, 0]
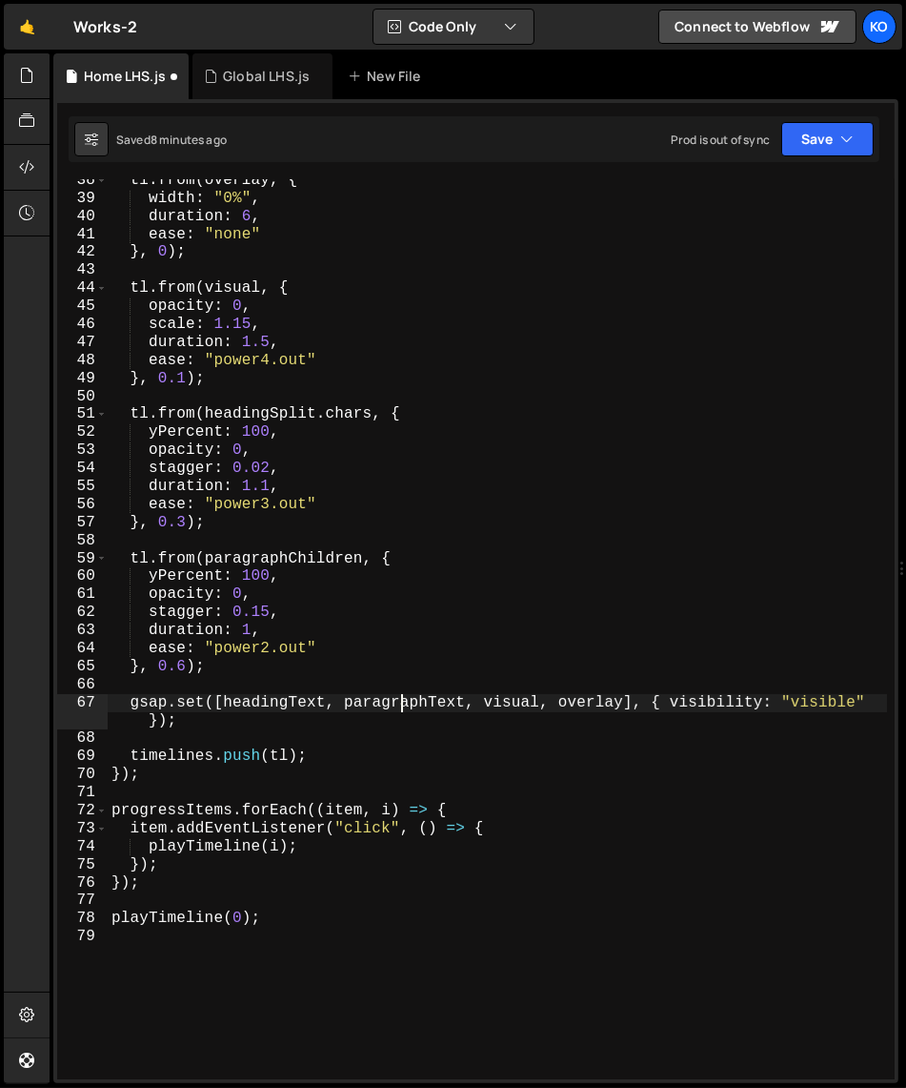
click at [399, 701] on div "tl . from ( overlay , { width : "0%" , duration : 6 , ease : "none" } , 0 ) ; t…" at bounding box center [498, 640] width 780 height 936
click at [305, 558] on div "tl . from ( overlay , { width : "0%" , duration : 6 , ease : "none" } , 0 ) ; t…" at bounding box center [498, 640] width 780 height 936
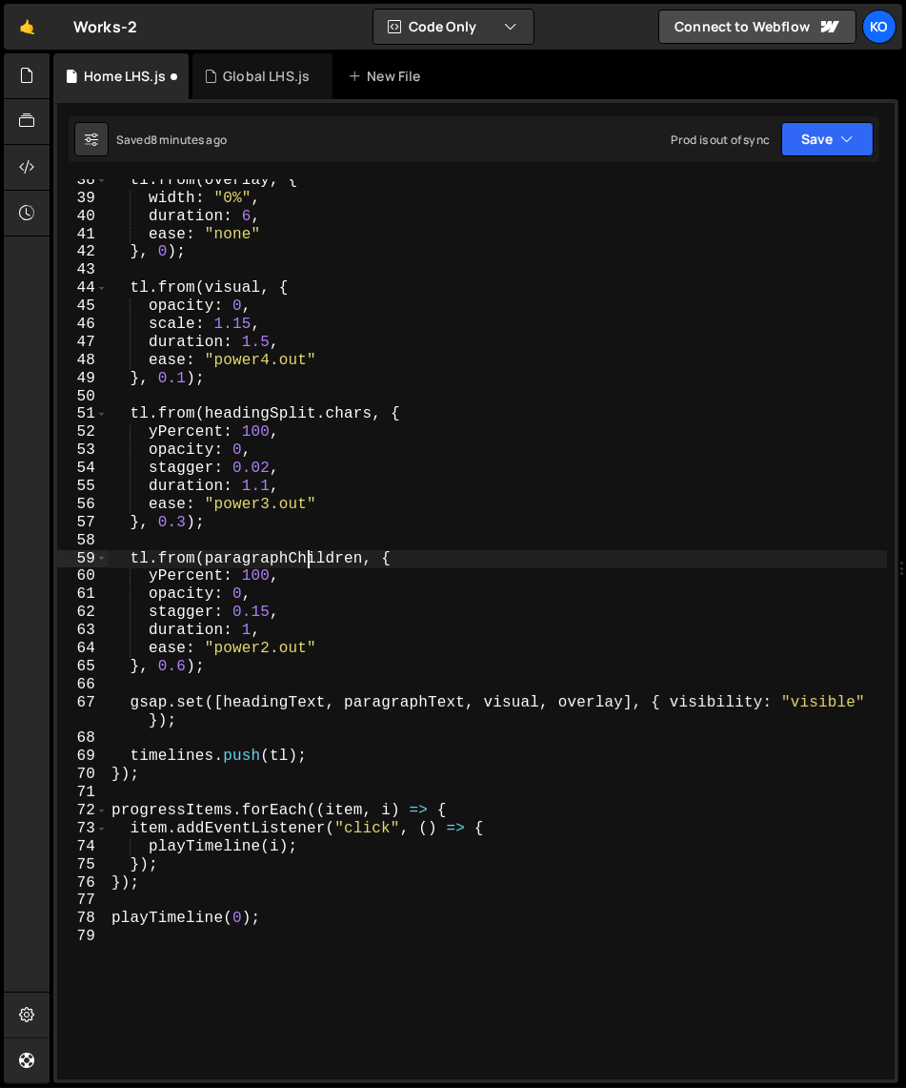
click at [305, 558] on div "tl . from ( overlay , { width : "0%" , duration : 6 , ease : "none" } , 0 ) ; t…" at bounding box center [498, 640] width 780 height 936
click at [399, 706] on div "tl . from ( overlay , { width : "0%" , duration : 6 , ease : "none" } , 0 ) ; t…" at bounding box center [498, 640] width 780 height 936
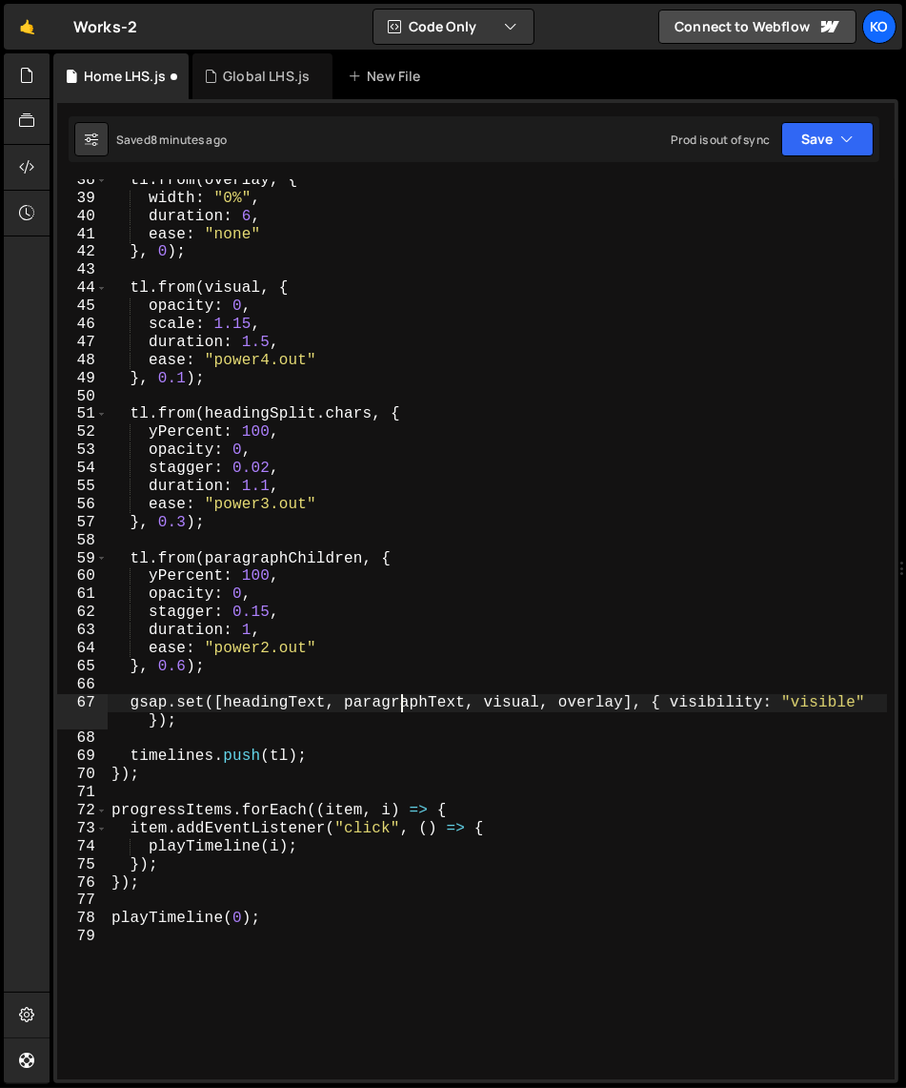
click at [399, 706] on div "tl . from ( overlay , { width : "0%" , duration : 6 , ease : "none" } , 0 ) ; t…" at bounding box center [498, 640] width 780 height 936
paste textarea "Children"
click at [259, 613] on div "tl . from ( overlay , { width : "0%" , duration : 6 , ease : "none" } , 0 ) ; t…" at bounding box center [498, 640] width 780 height 936
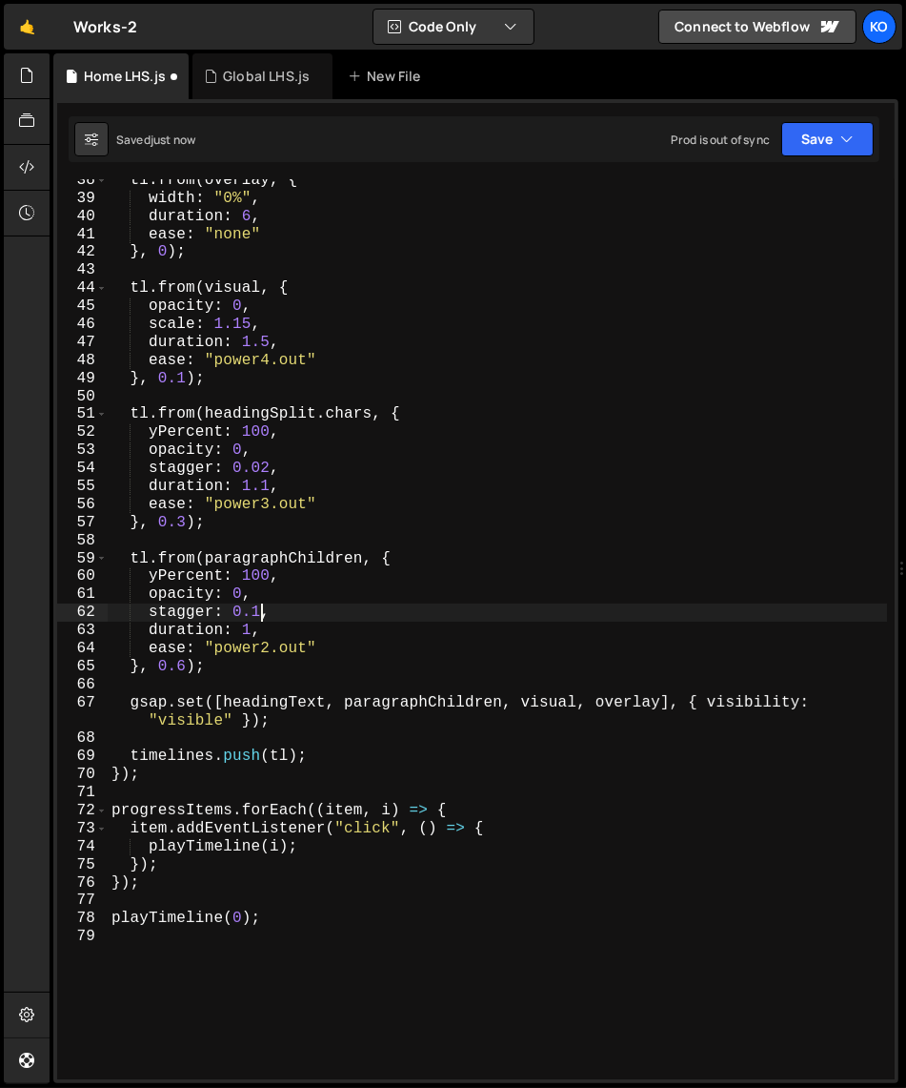
scroll to position [0, 8]
click at [263, 619] on div "tl . from ( overlay , { width : "0%" , duration : 6 , ease : "none" } , 0 ) ; t…" at bounding box center [498, 640] width 780 height 936
click at [260, 617] on div "tl . from ( overlay , { width : "0%" , duration : 6 , ease : "none" } , 0 ) ; t…" at bounding box center [498, 640] width 780 height 936
click at [264, 615] on div "tl . from ( overlay , { width : "0%" , duration : 6 , ease : "none" } , 0 ) ; t…" at bounding box center [498, 640] width 780 height 936
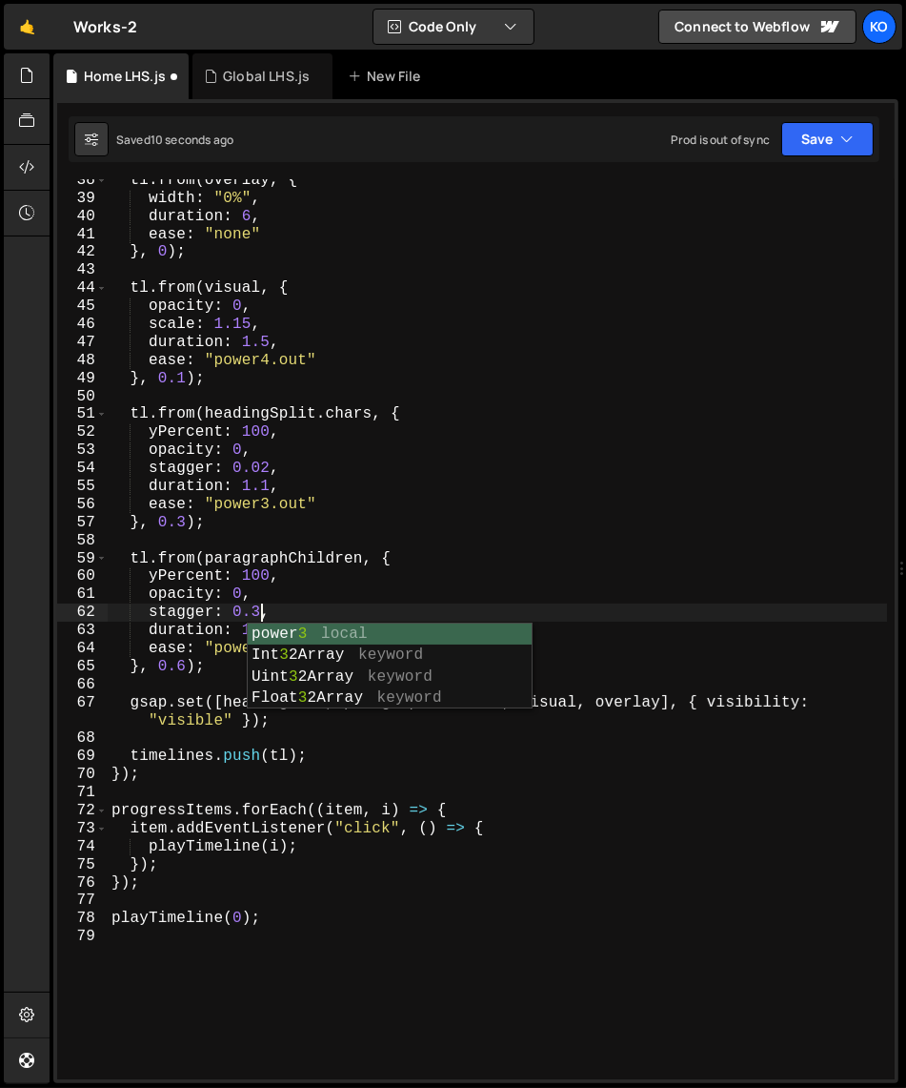
scroll to position [0, 9]
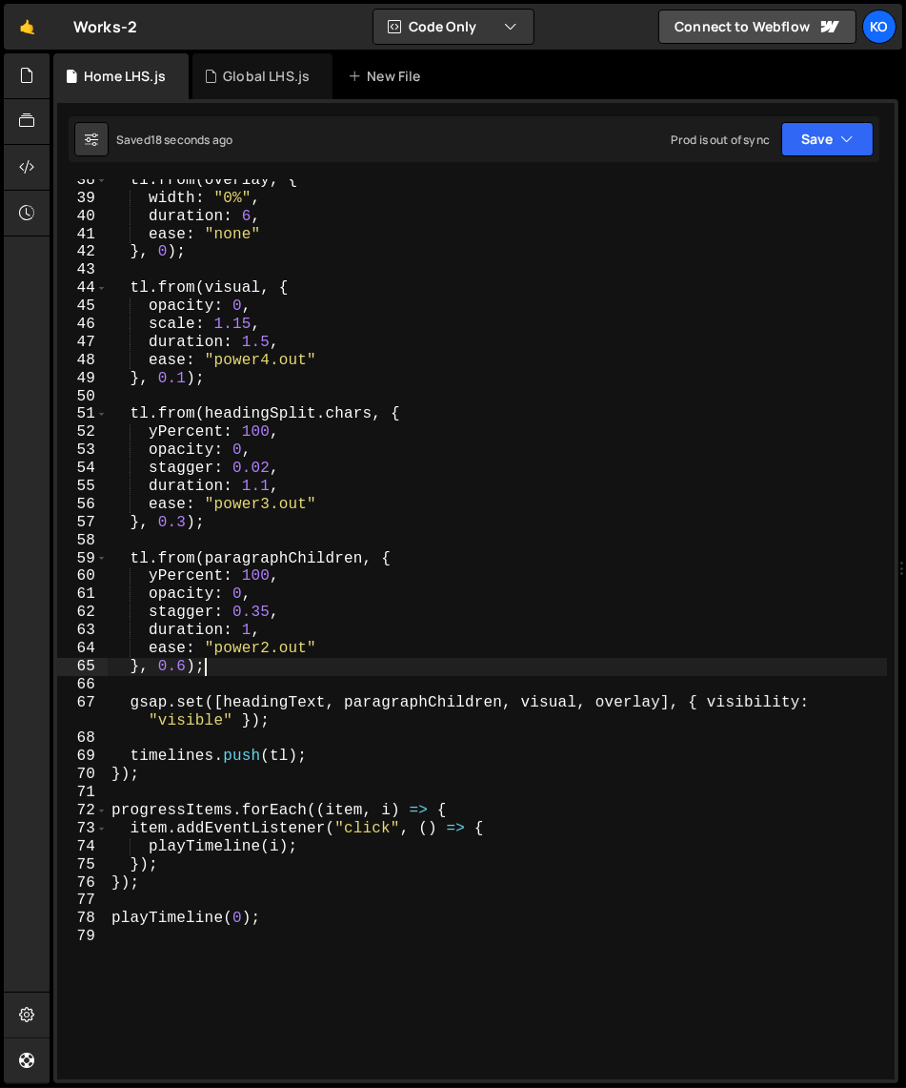
click at [211, 667] on div "tl . from ( overlay , { width : "0%" , duration : 6 , ease : "none" } , 0 ) ; t…" at bounding box center [498, 640] width 780 height 936
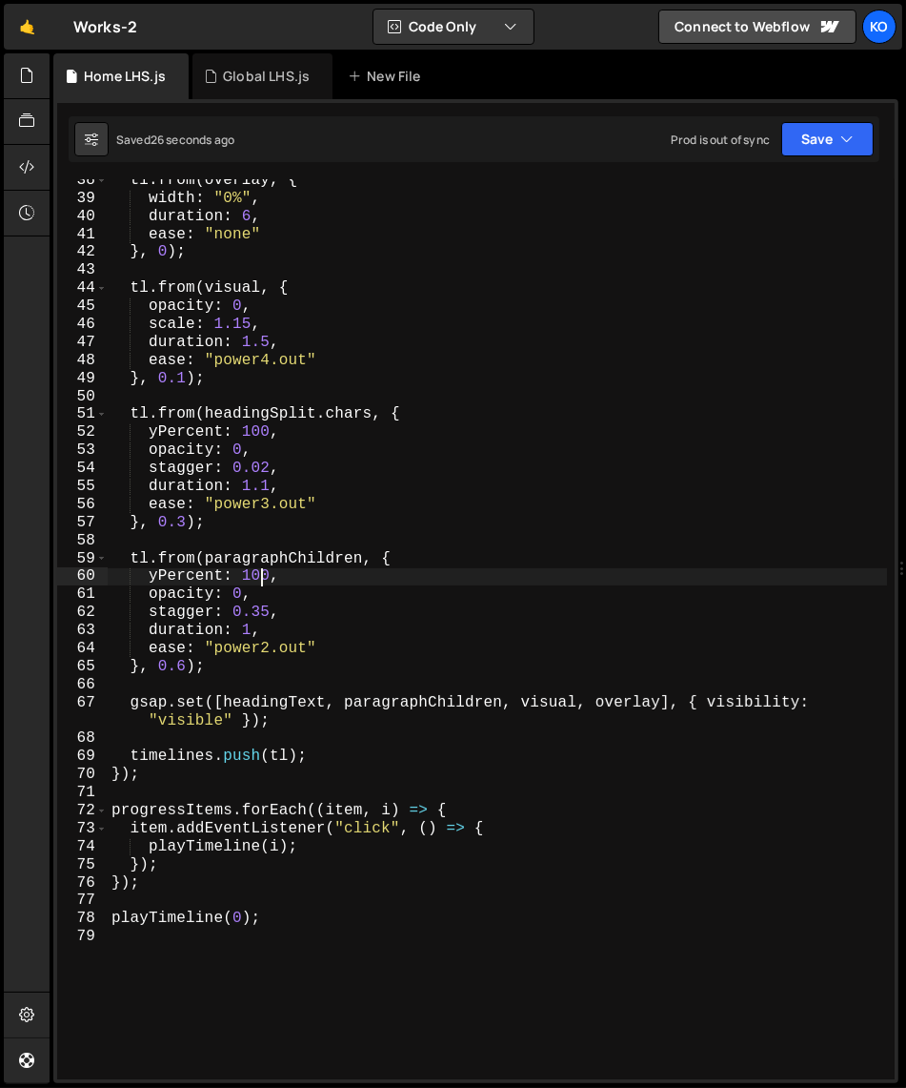
click at [260, 579] on div "tl . from ( overlay , { width : "0%" , duration : 6 , ease : "none" } , 0 ) ; t…" at bounding box center [498, 640] width 780 height 936
click at [253, 582] on div "tl . from ( overlay , { width : "0%" , duration : 6 , ease : "none" } , 0 ) ; t…" at bounding box center [498, 640] width 780 height 936
click at [250, 634] on div "tl . from ( overlay , { width : "0%" , duration : 6 , ease : "none" } , 0 ) ; t…" at bounding box center [498, 640] width 780 height 936
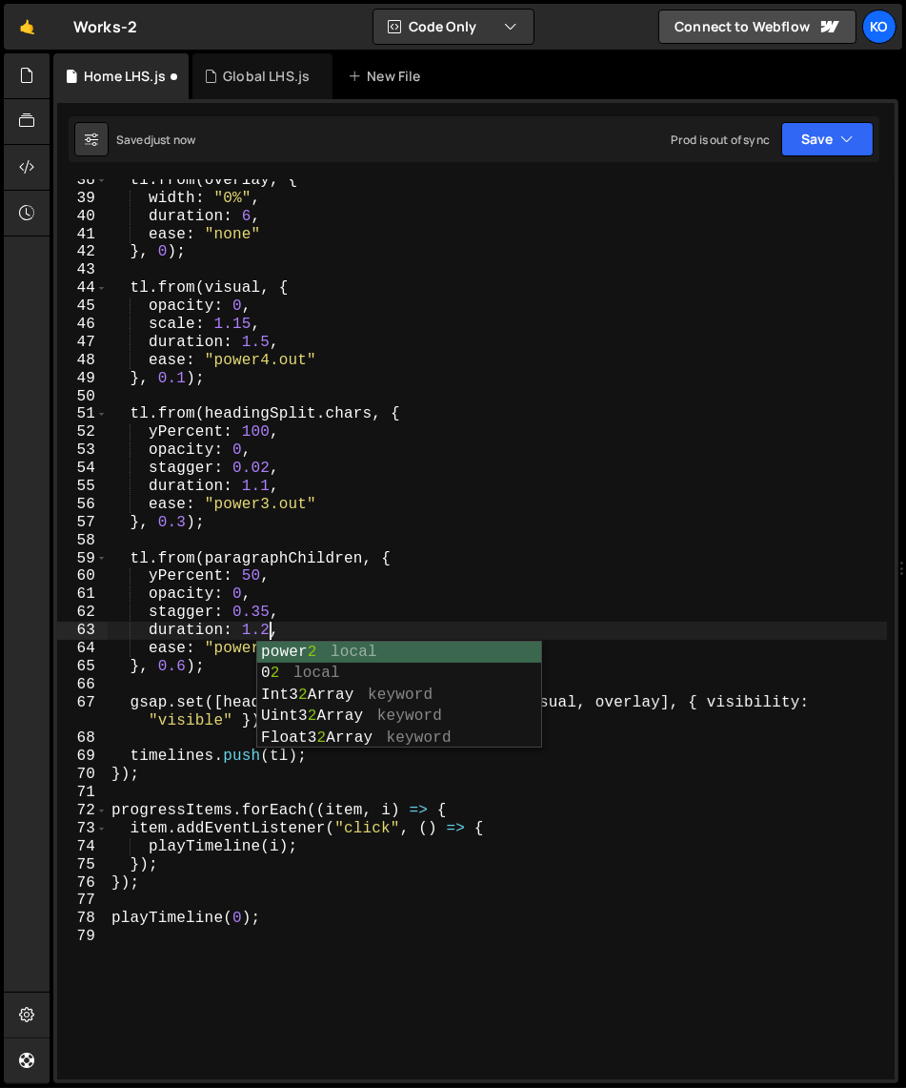
scroll to position [0, 9]
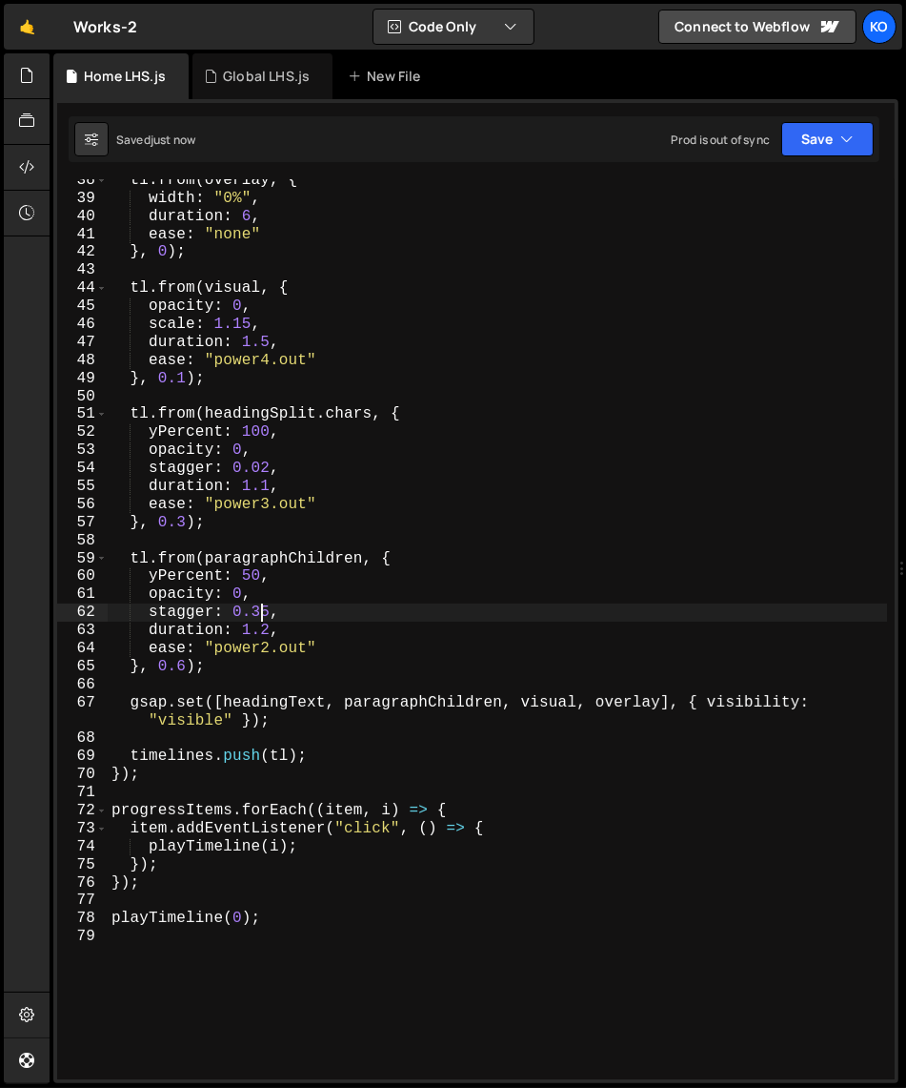
click at [259, 619] on div "tl . from ( overlay , { width : "0%" , duration : 6 , ease : "none" } , 0 ) ; t…" at bounding box center [498, 640] width 780 height 936
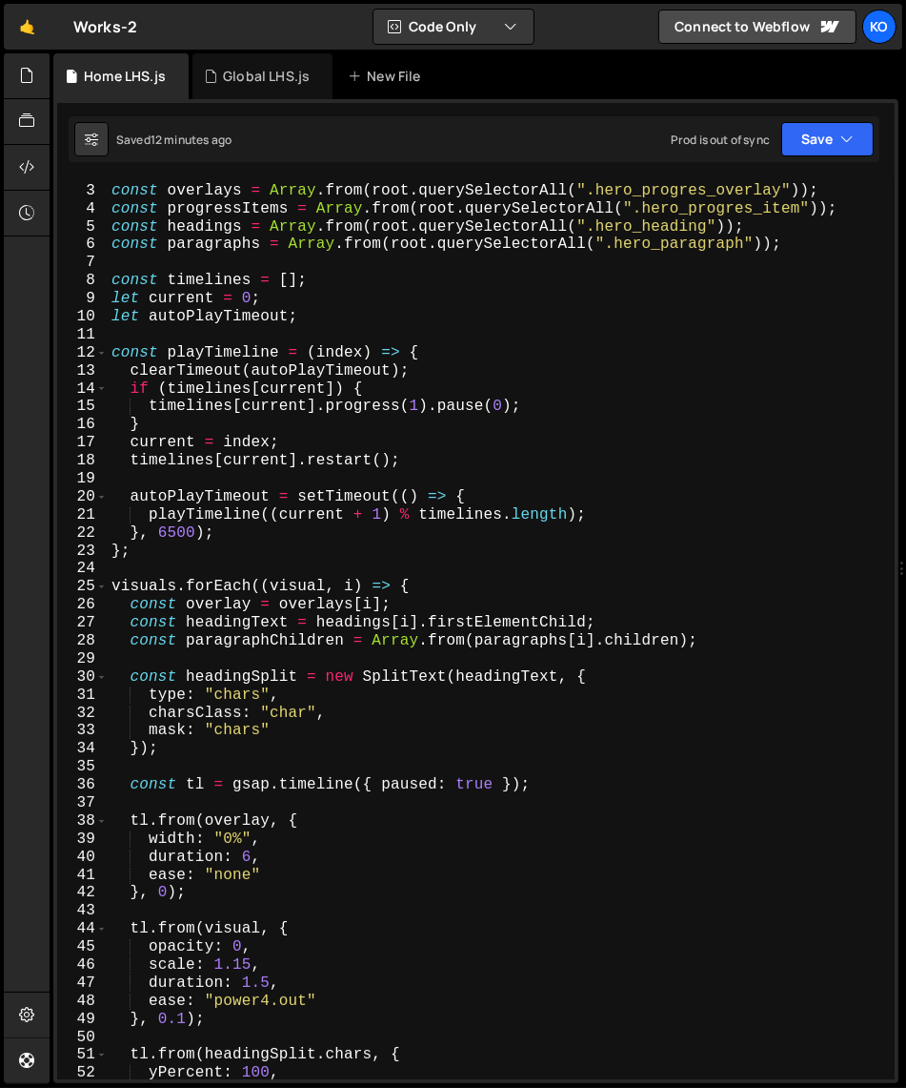
scroll to position [0, 0]
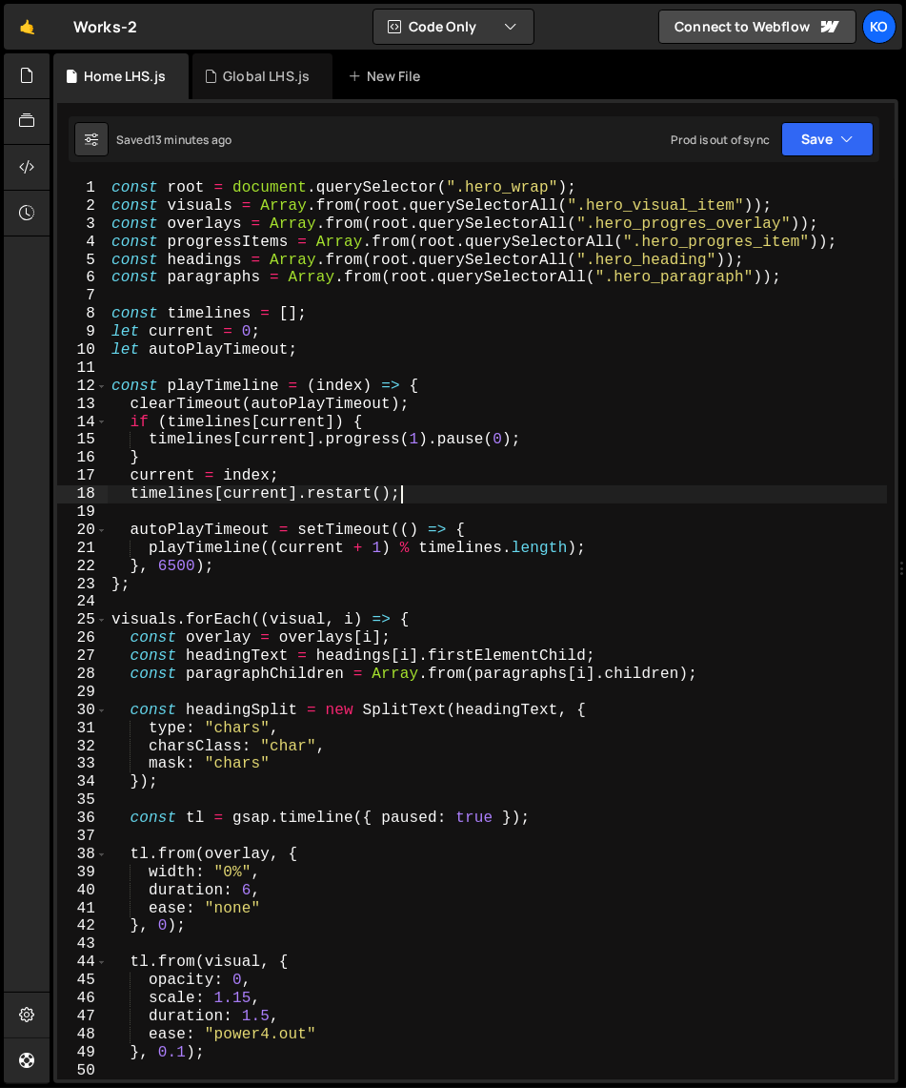
click at [463, 488] on div "const root = document . querySelector ( ".hero_wrap" ) ; const visuals = Array …" at bounding box center [498, 647] width 780 height 936
type textarea "playTimeline(0);"
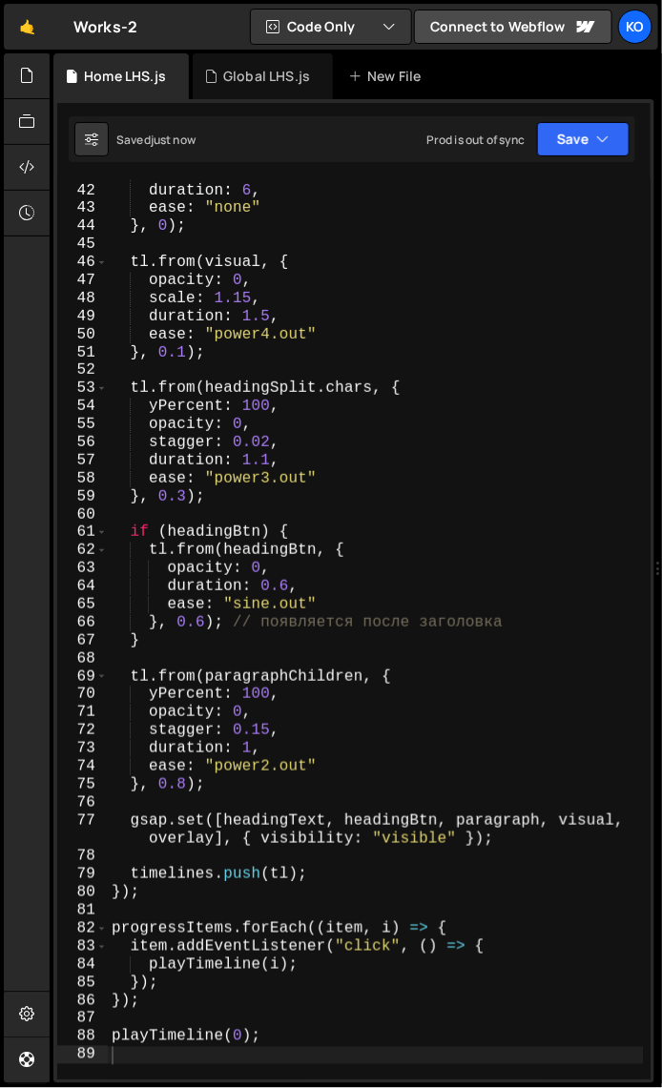
scroll to position [878, 0]
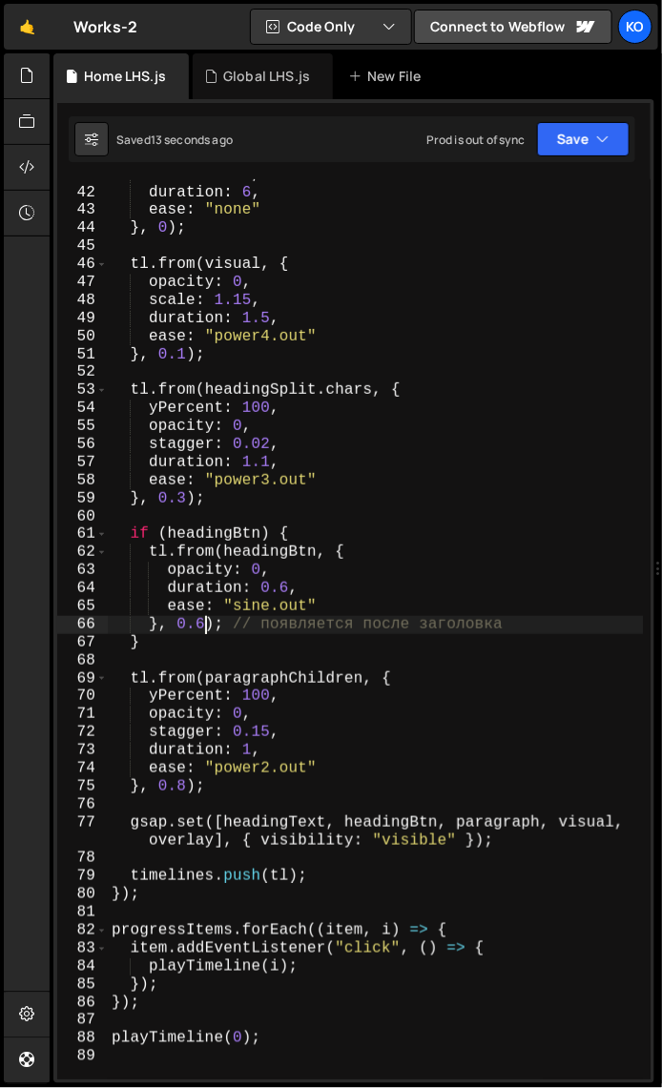
click at [204, 629] on div "width : "0%" , duration : 6 , ease : "none" } , 0 ) ; tl . from ( visual , { op…" at bounding box center [376, 634] width 536 height 936
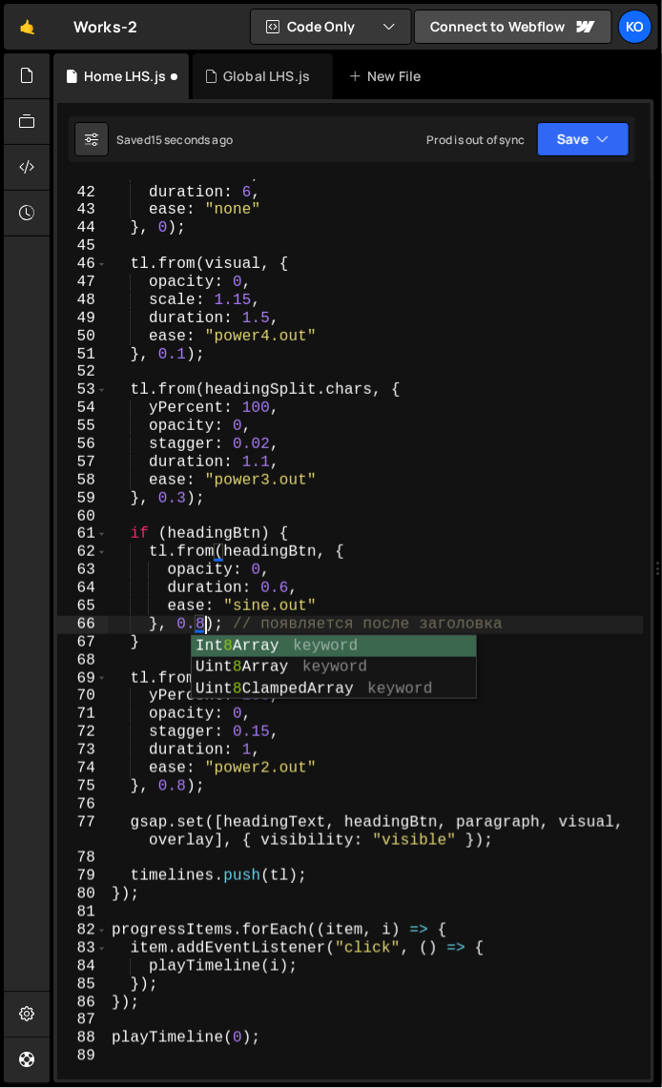
scroll to position [0, 5]
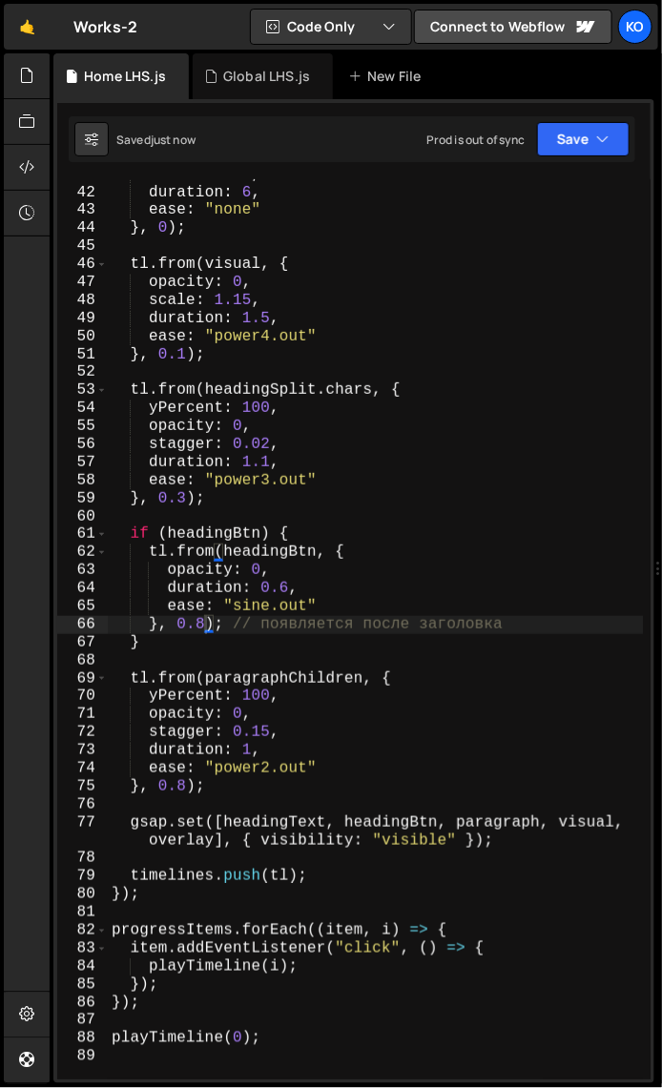
click at [287, 591] on div "width : "0%" , duration : 6 , ease : "none" } , 0 ) ; tl . from ( visual , { op…" at bounding box center [376, 634] width 536 height 936
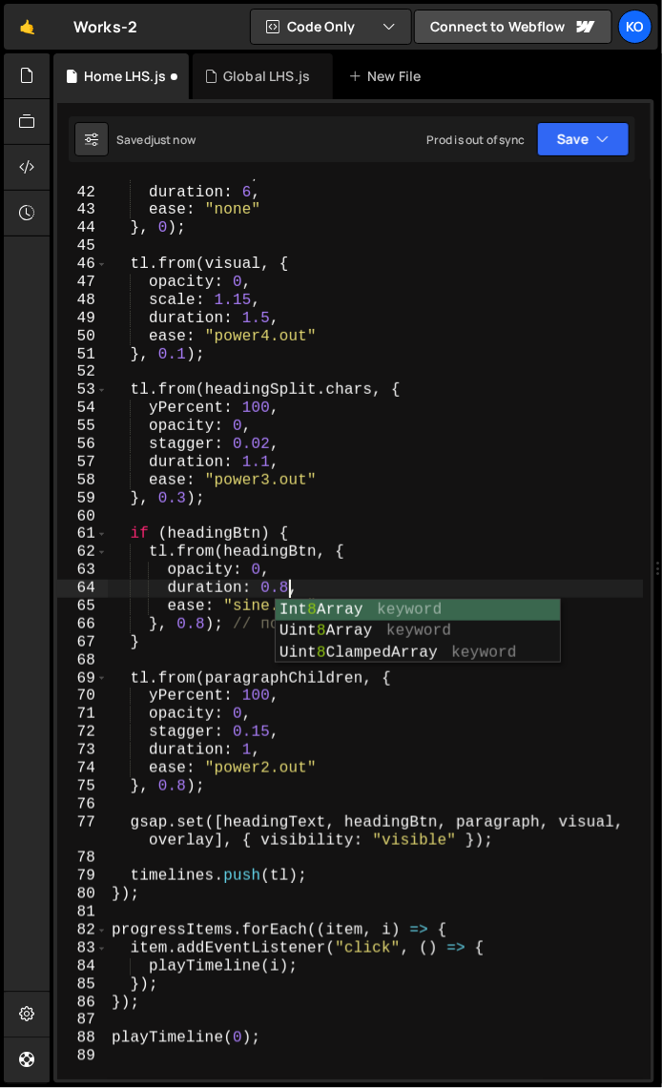
scroll to position [0, 10]
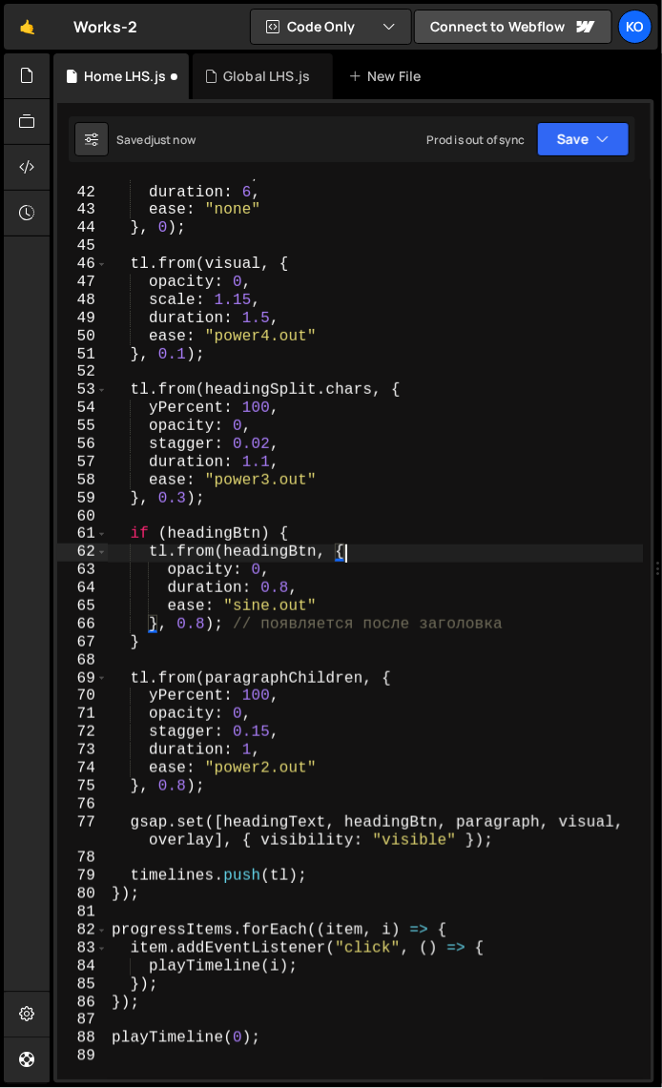
click at [383, 558] on div "width : "0%" , duration : 6 , ease : "none" } , 0 ) ; tl . from ( visual , { op…" at bounding box center [376, 634] width 536 height 936
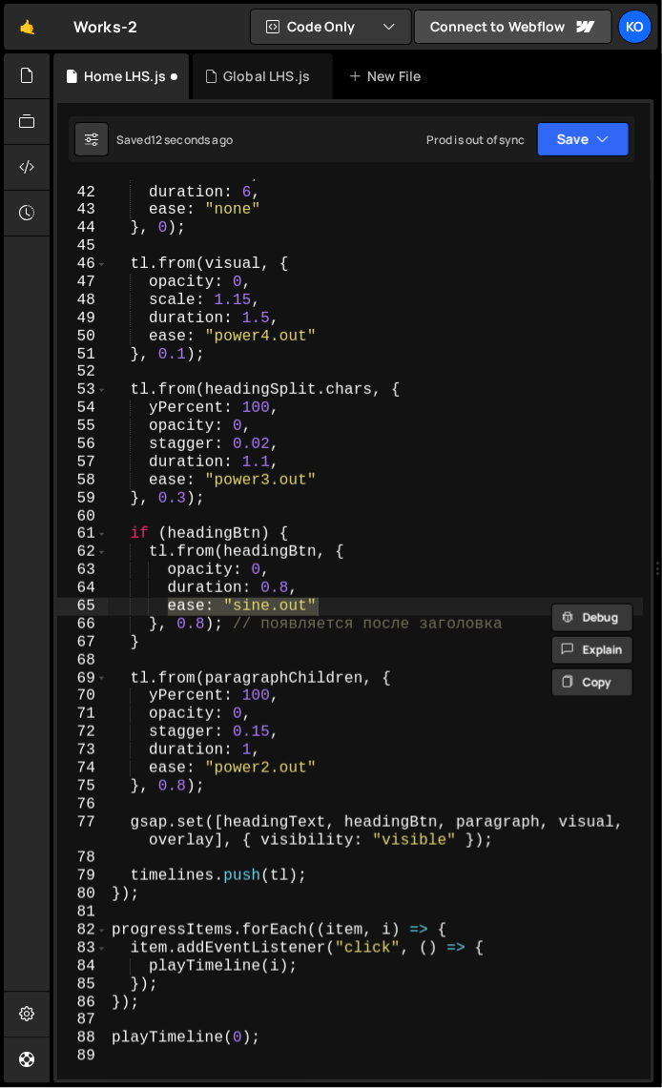
drag, startPoint x: 168, startPoint y: 609, endPoint x: 335, endPoint y: 604, distance: 166.9
click at [335, 604] on div "width : "0%" , duration : 6 , ease : "none" } , 0 ) ; tl . from ( visual , { op…" at bounding box center [376, 634] width 536 height 936
click at [245, 605] on div "width : "0%" , duration : 6 , ease : "none" } , 0 ) ; tl . from ( visual , { op…" at bounding box center [375, 629] width 535 height 900
click at [245, 605] on div "width : "0%" , duration : 6 , ease : "none" } , 0 ) ; tl . from ( visual , { op…" at bounding box center [376, 634] width 536 height 936
click at [295, 605] on div "width : "0%" , duration : 6 , ease : "none" } , 0 ) ; tl . from ( visual , { op…" at bounding box center [376, 634] width 536 height 936
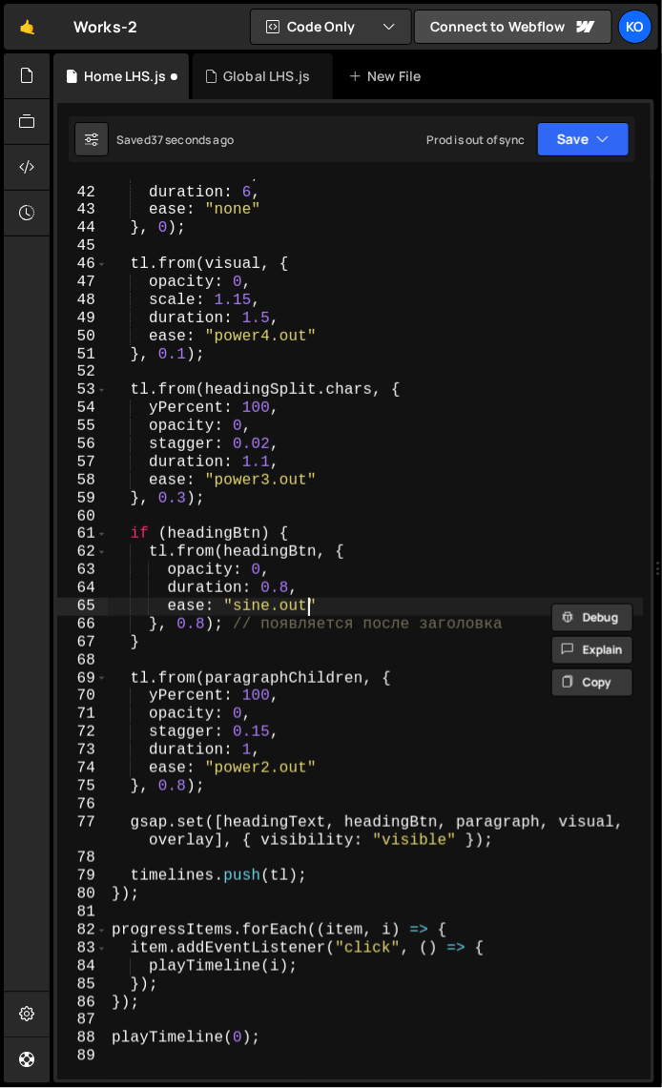
click at [305, 608] on div "width : "0%" , duration : 6 , ease : "none" } , 0 ) ; tl . from ( visual , { op…" at bounding box center [376, 634] width 536 height 936
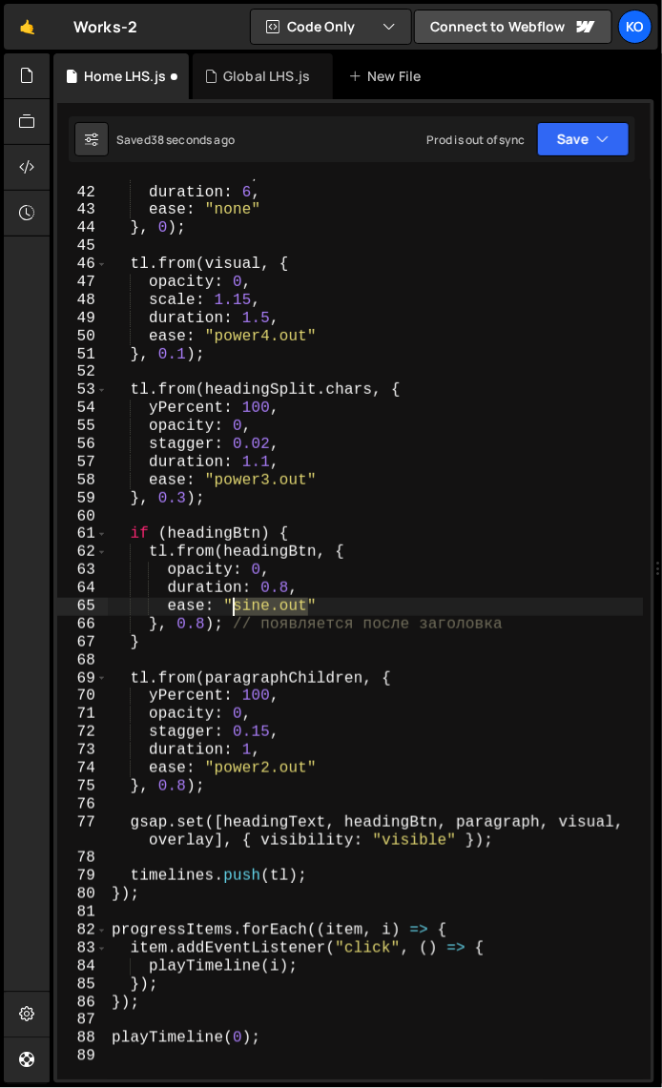
click at [234, 610] on div "width : "0%" , duration : 6 , ease : "none" } , 0 ) ; tl . from ( visual , { op…" at bounding box center [376, 634] width 536 height 936
paste textarea "power2"
click at [315, 611] on div "width : "0%" , duration : 6 , ease : "none" } , 0 ) ; tl . from ( visual , { op…" at bounding box center [376, 634] width 536 height 936
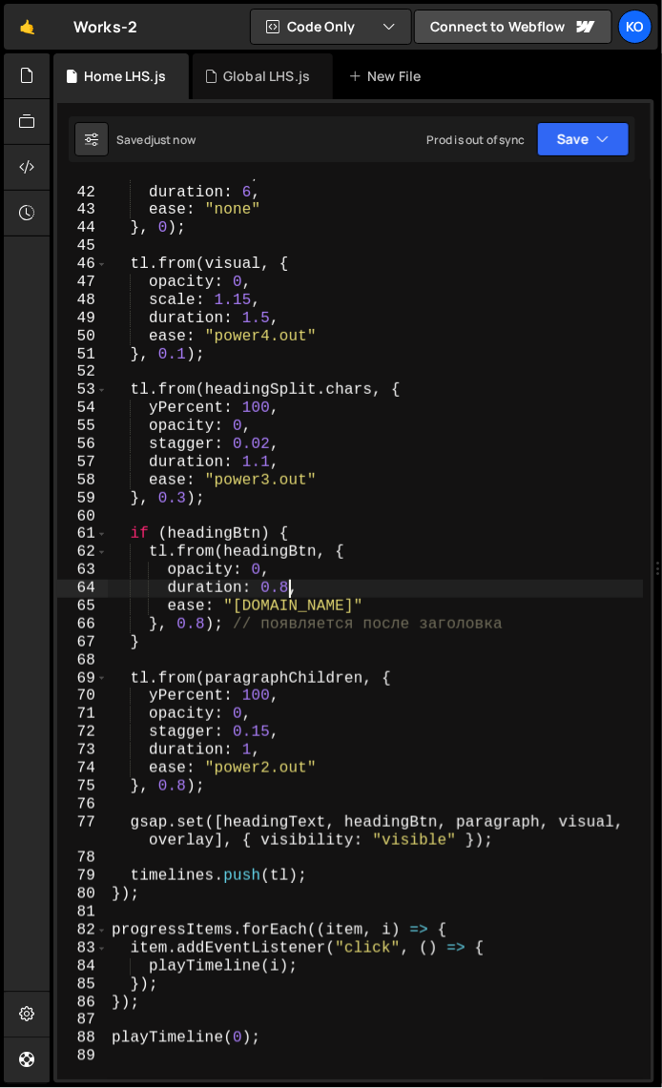
click at [285, 592] on div "width : "0%" , duration : 6 , ease : "none" } , 0 ) ; tl . from ( visual , { op…" at bounding box center [376, 634] width 536 height 936
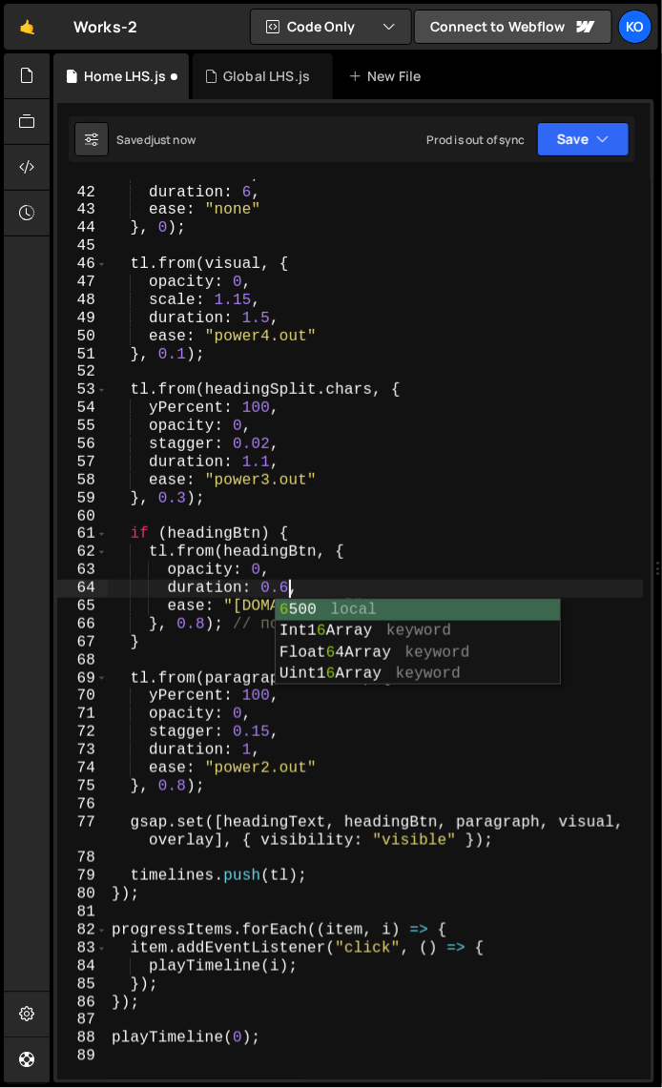
scroll to position [0, 10]
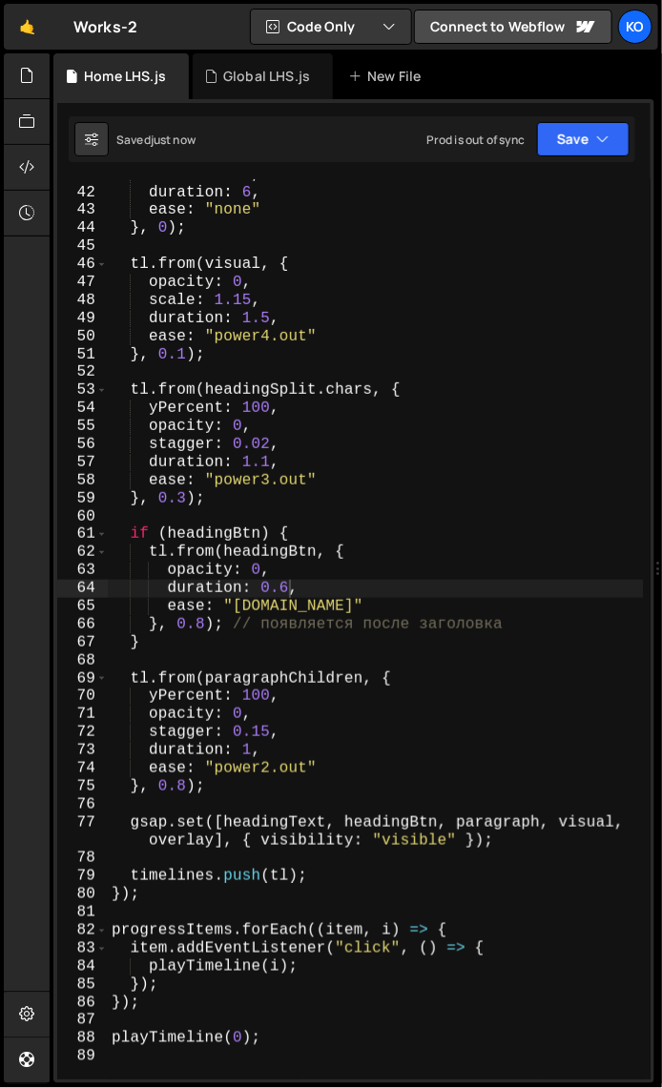
click at [288, 770] on div "width : "0%" , duration : 6 , ease : "none" } , 0 ) ; tl . from ( visual , { op…" at bounding box center [376, 634] width 536 height 936
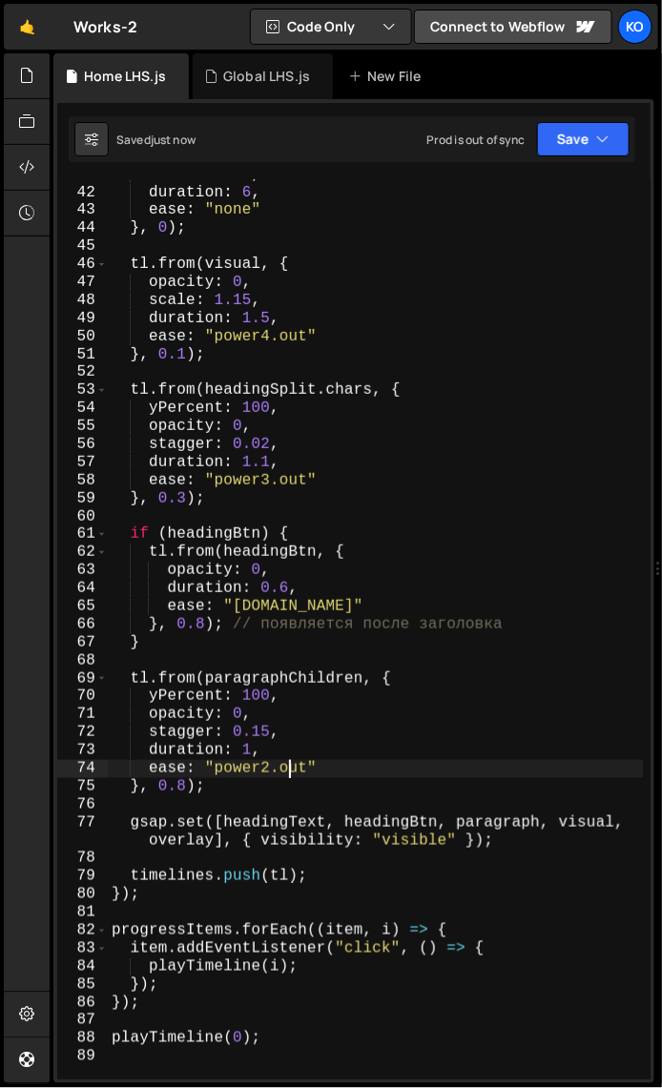
click at [288, 770] on div "width : "0%" , duration : 6 , ease : "none" } , 0 ) ; tl . from ( visual , { op…" at bounding box center [376, 634] width 536 height 936
click at [291, 772] on div "width : "0%" , duration : 6 , ease : "none" } , 0 ) ; tl . from ( visual , { op…" at bounding box center [376, 634] width 536 height 936
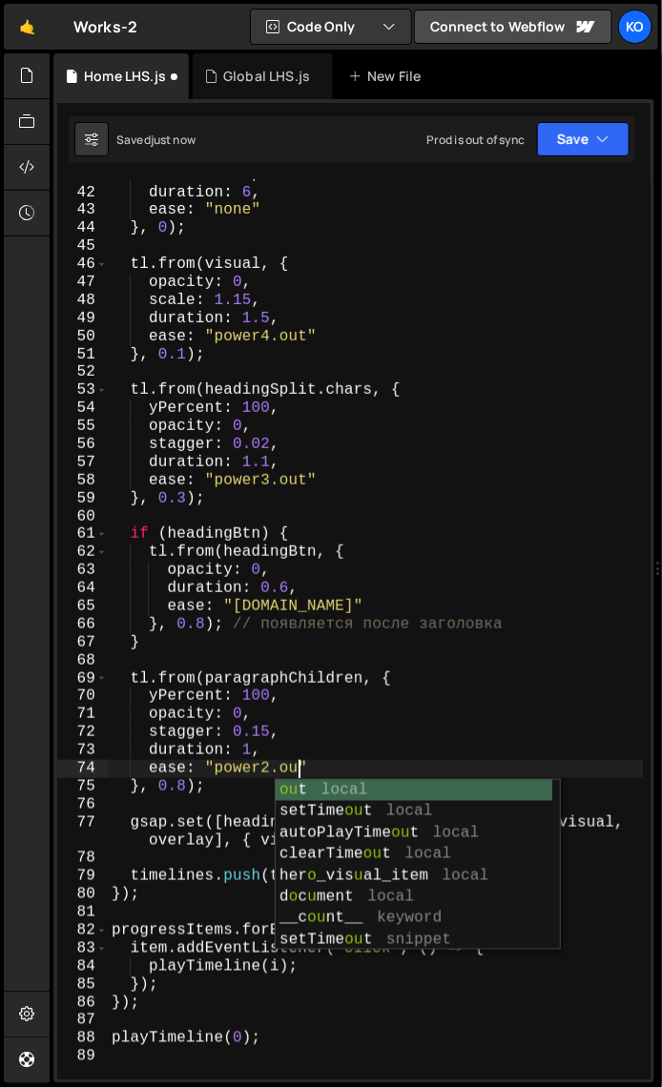
scroll to position [0, 11]
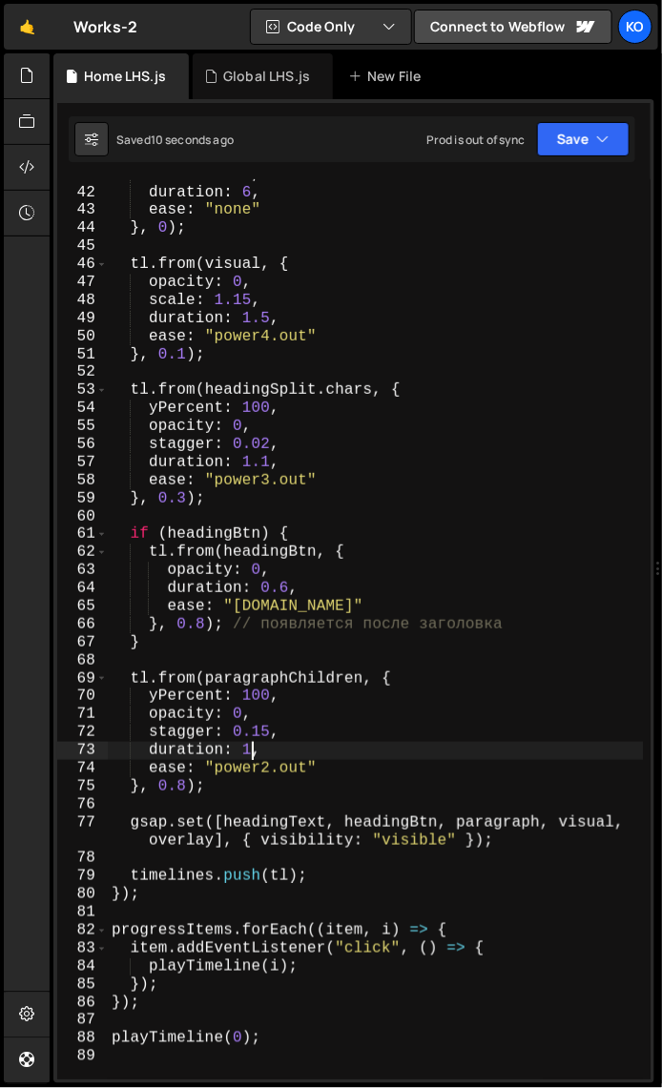
click at [249, 756] on div "width : "0%" , duration : 6 , ease : "none" } , 0 ) ; tl . from ( visual , { op…" at bounding box center [376, 634] width 536 height 936
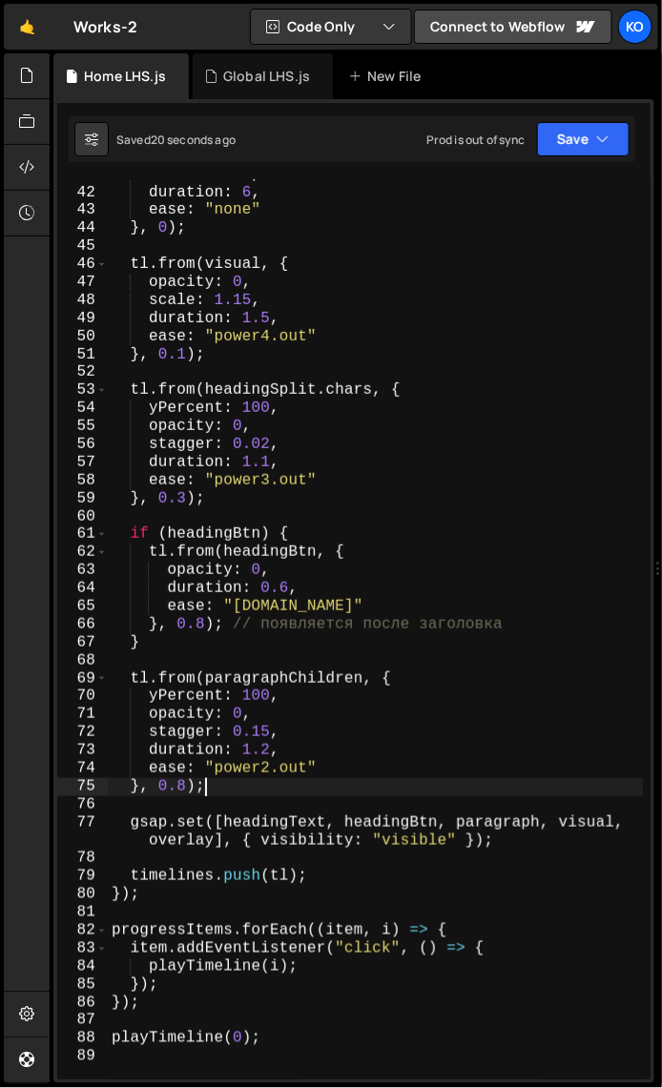
click at [214, 790] on div "width : "0%" , duration : 6 , ease : "none" } , 0 ) ; tl . from ( visual , { op…" at bounding box center [376, 634] width 536 height 936
click at [164, 790] on div "width : "0%" , duration : 6 , ease : "none" } , 0 ) ; tl . from ( visual , { op…" at bounding box center [376, 634] width 536 height 936
click at [167, 786] on div "width : "0%" , duration : 6 , ease : "none" } , 0 ) ; tl . from ( visual , { op…" at bounding box center [376, 634] width 536 height 936
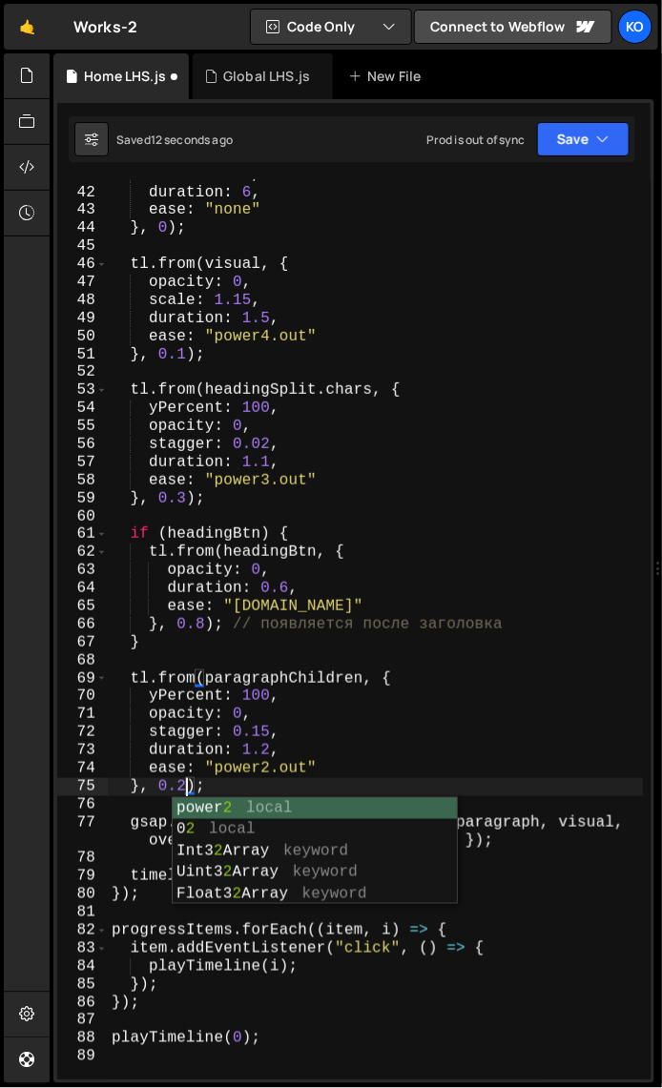
scroll to position [0, 5]
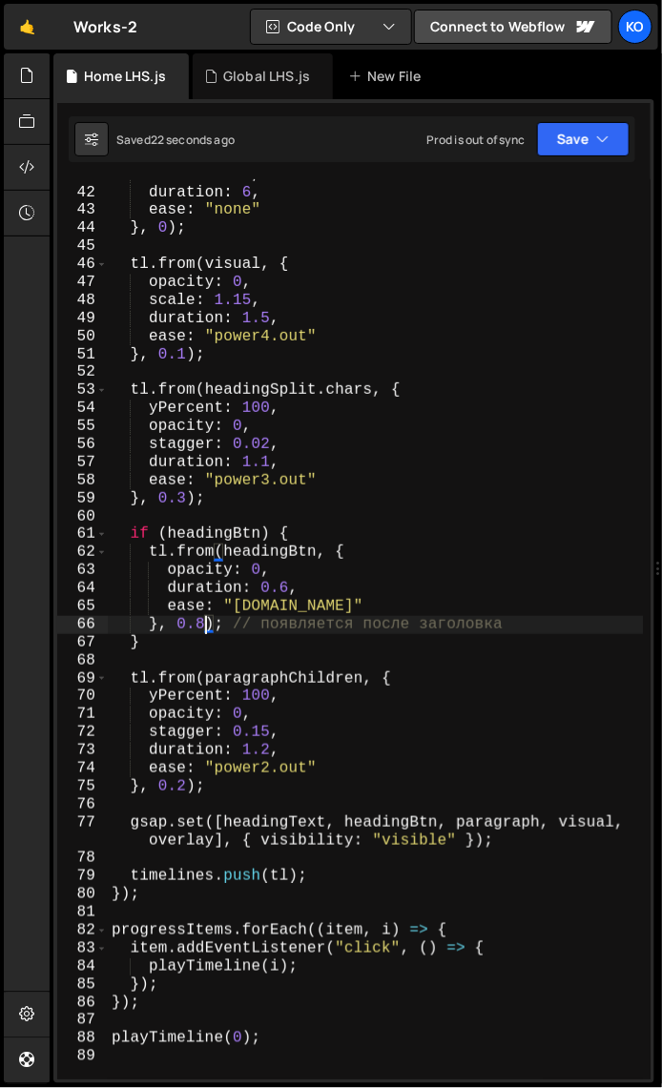
click at [201, 626] on div "width : "0%" , duration : 6 , ease : "none" } , 0 ) ; tl . from ( visual , { op…" at bounding box center [376, 634] width 536 height 936
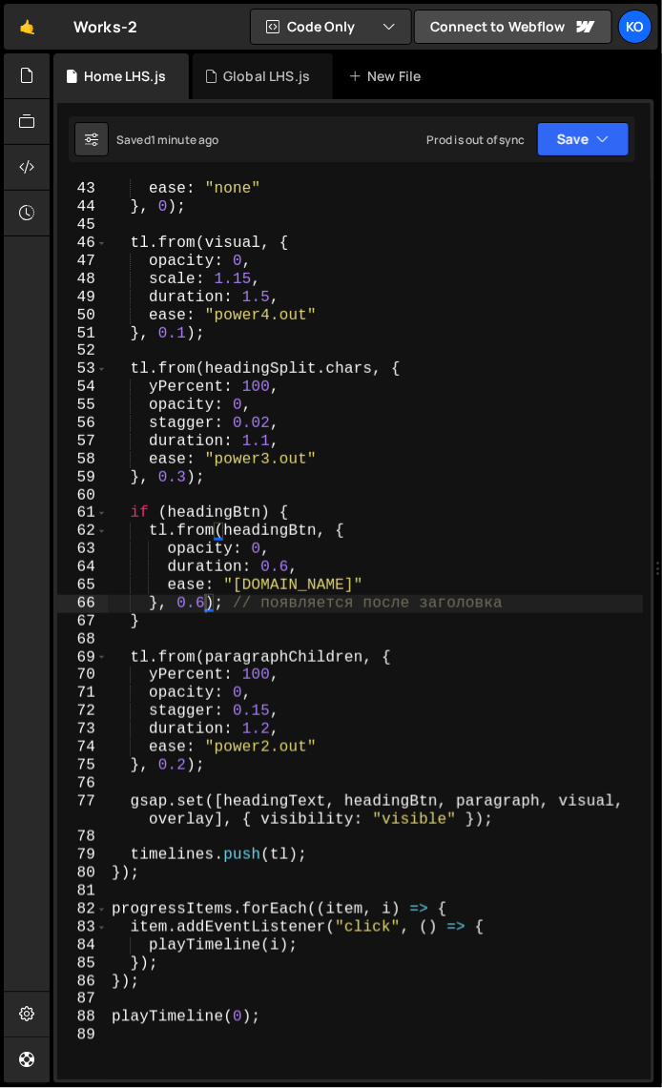
scroll to position [899, 0]
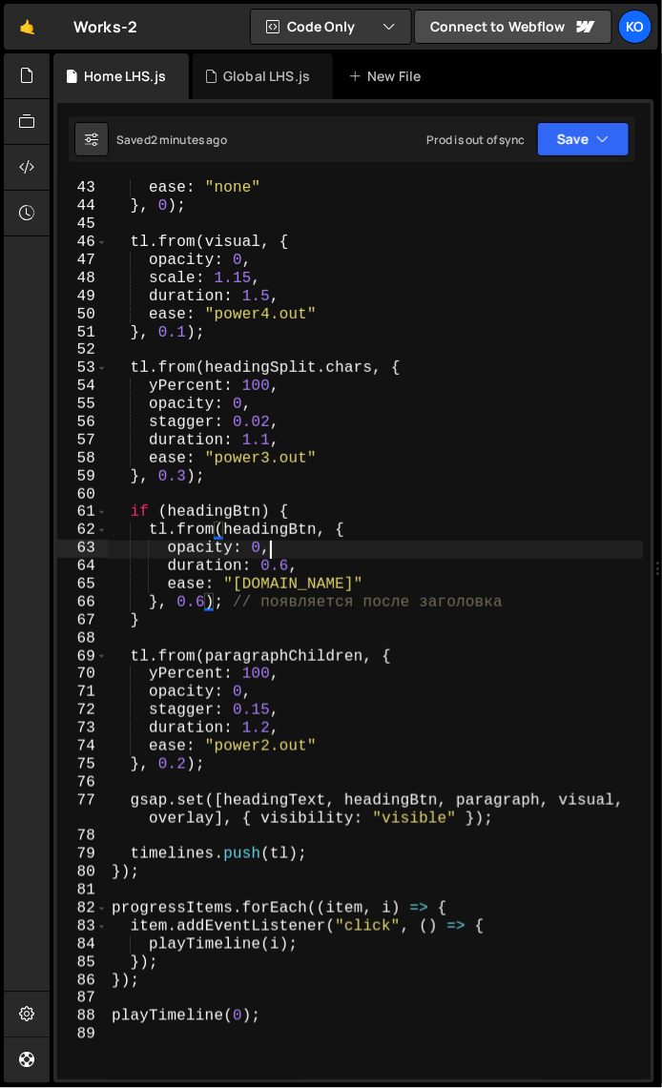
click at [267, 548] on div "duration : 6 , ease : "none" } , 0 ) ; tl . from ( visual , { opacity : 0 , sca…" at bounding box center [376, 630] width 536 height 936
type textarea "playTimeline(0);"
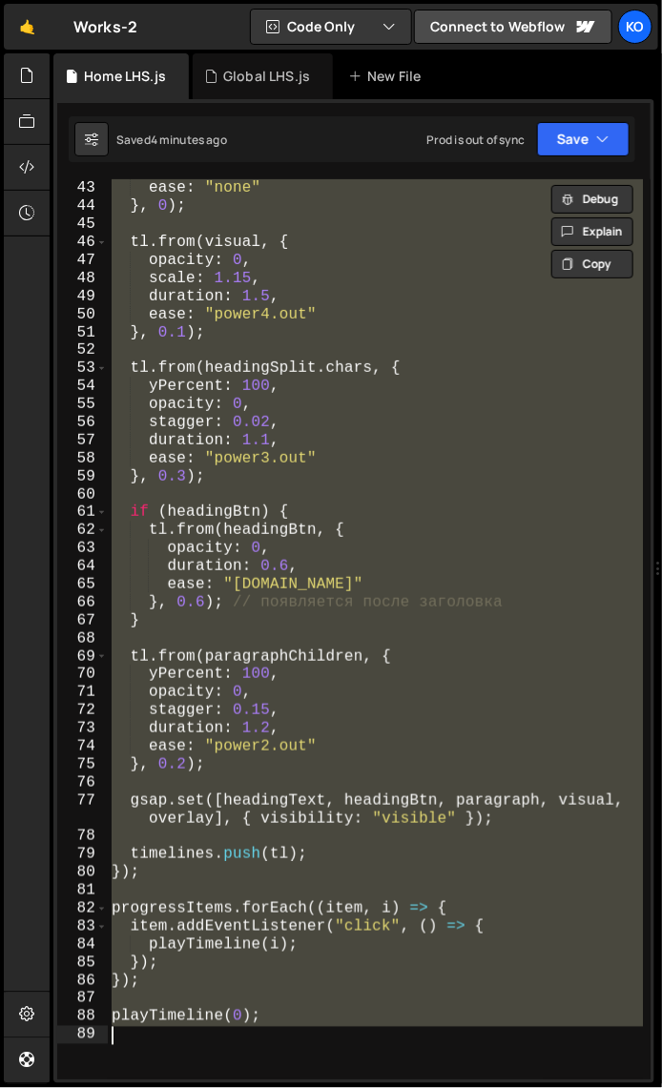
scroll to position [0, 0]
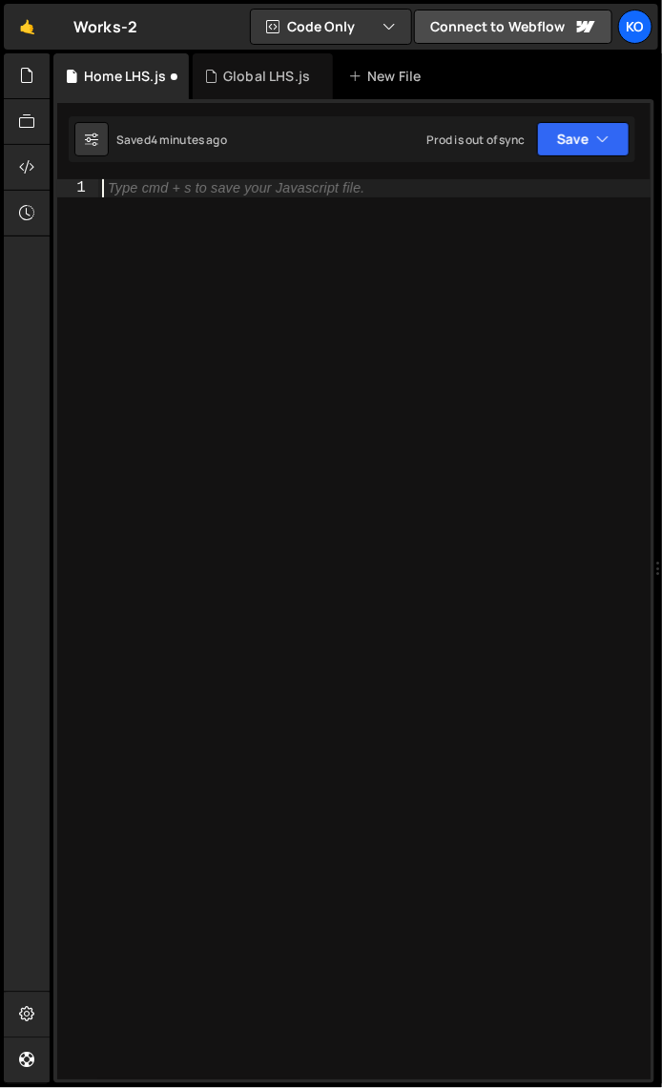
paste textarea "playTimeline(0);"
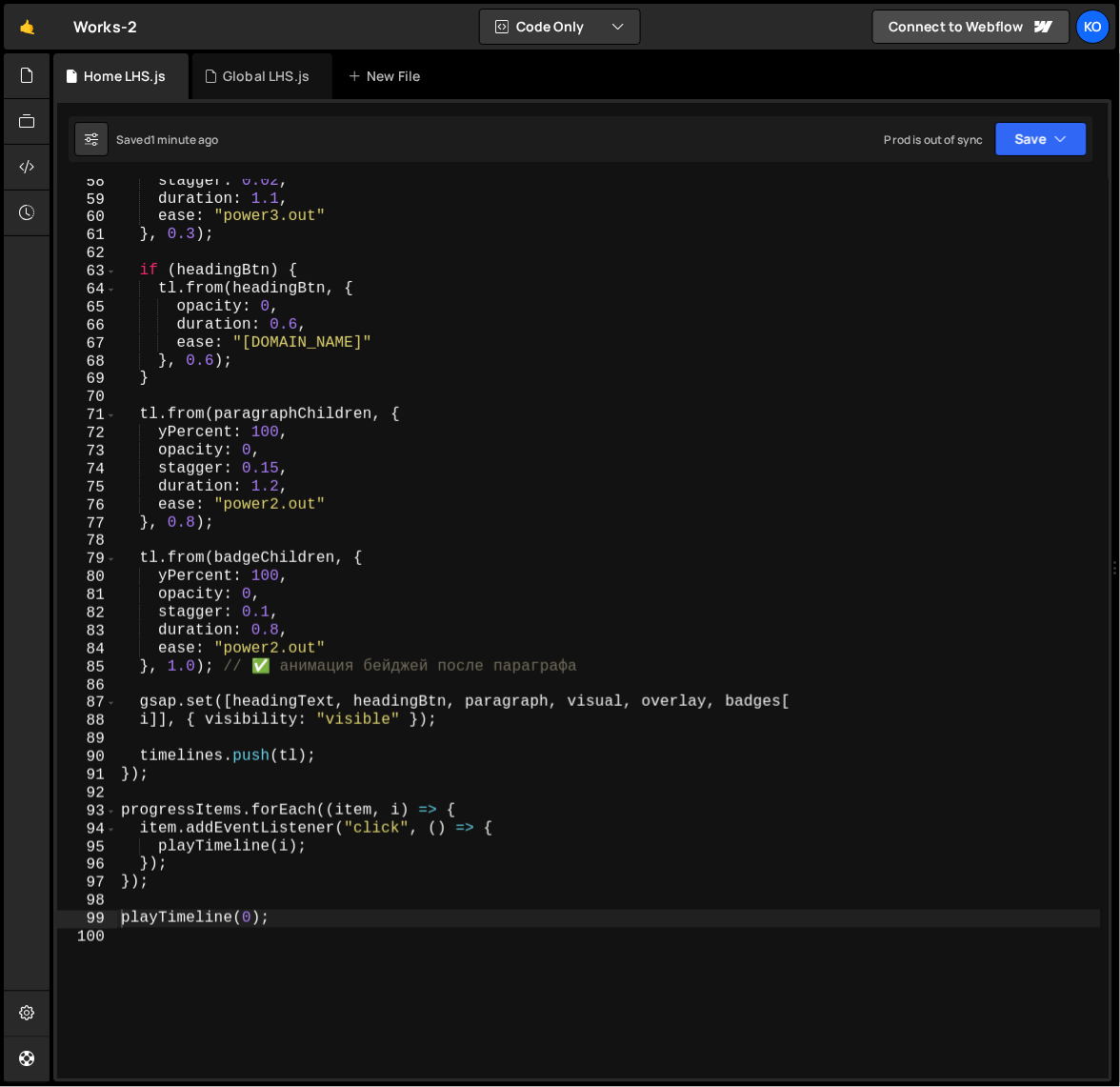
scroll to position [1028, 0]
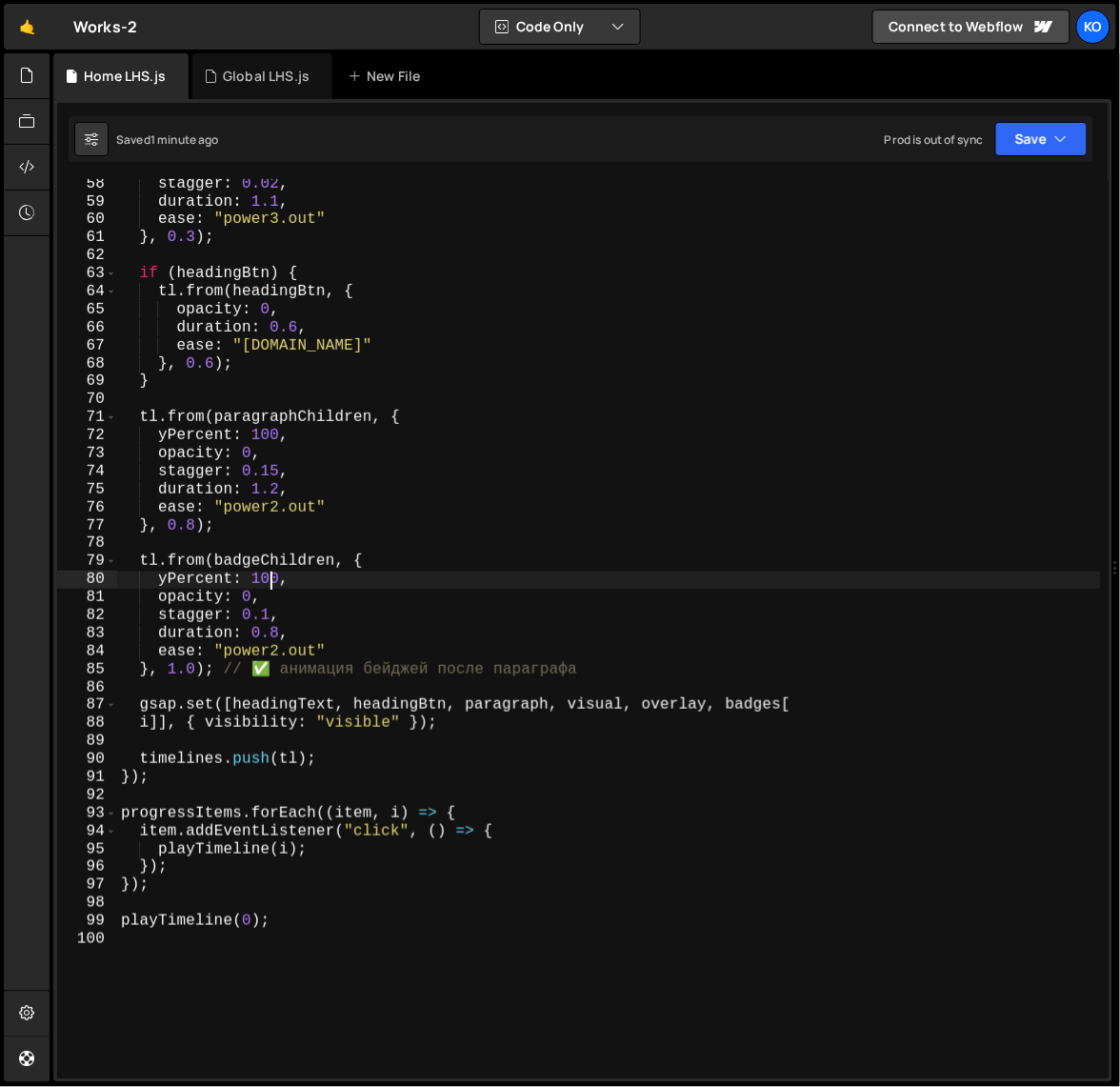
click at [268, 581] on div "stagger : 0.02 , duration : 1.1 , ease : "power3.out" } , 0.3 ) ; if ( headingB…" at bounding box center [609, 642] width 985 height 935
click at [175, 675] on div "stagger : 0.02 , duration : 1.1 , ease : "power3.out" } , 0.3 ) ; if ( headingB…" at bounding box center [609, 642] width 985 height 935
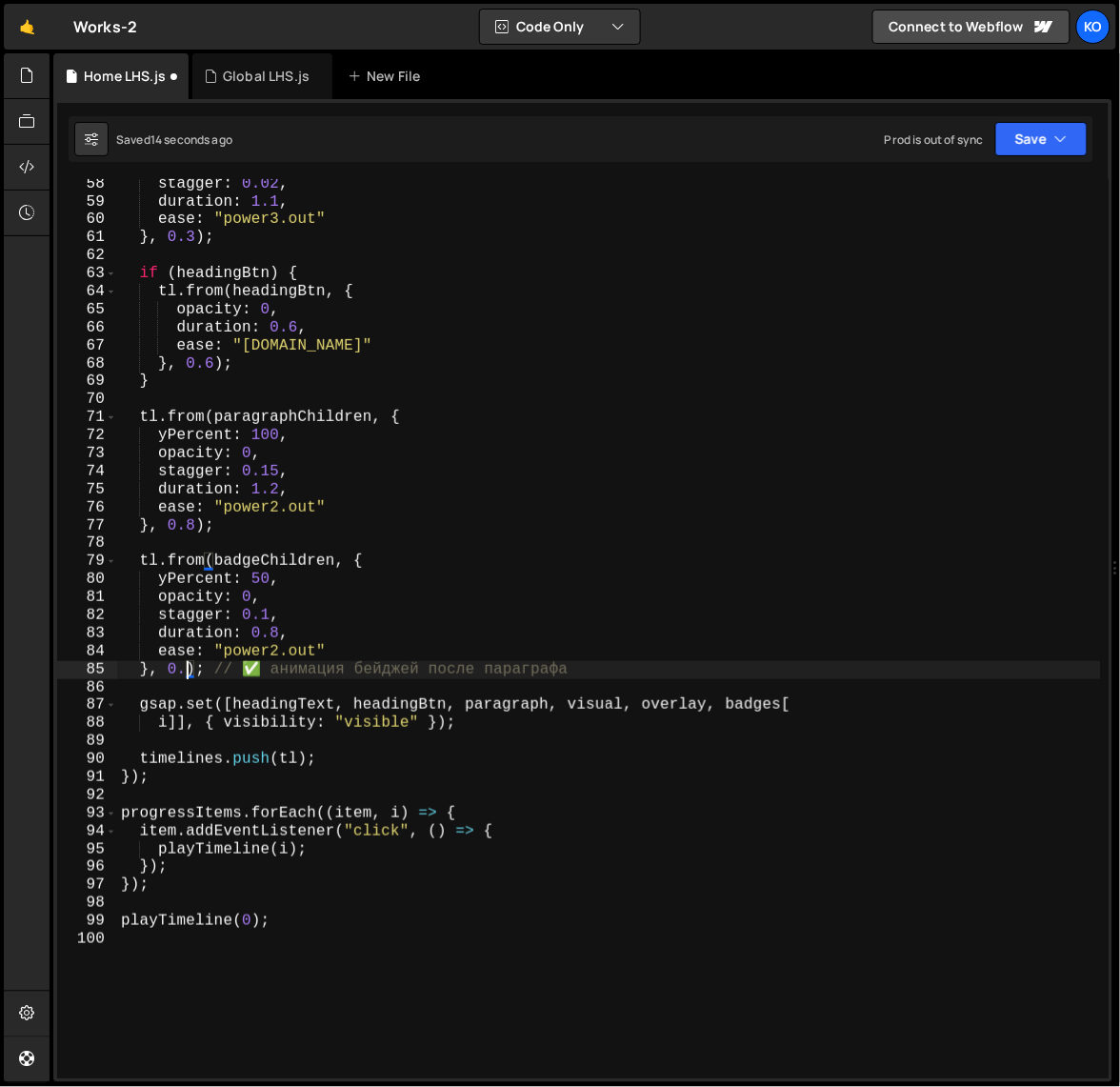
scroll to position [0, 5]
type textarea "}, 0.2); // ✅ анимация бейджей после параграфа"
click at [589, 668] on div "stagger : 0.02 , duration : 1.1 , ease : "power3.out" } , 0.3 ) ; if ( headingB…" at bounding box center [609, 642] width 985 height 935
click at [606, 667] on div "stagger : 0.02 , duration : 1.1 , ease : "power3.out" } , 0.3 ) ; if ( headingB…" at bounding box center [609, 642] width 985 height 935
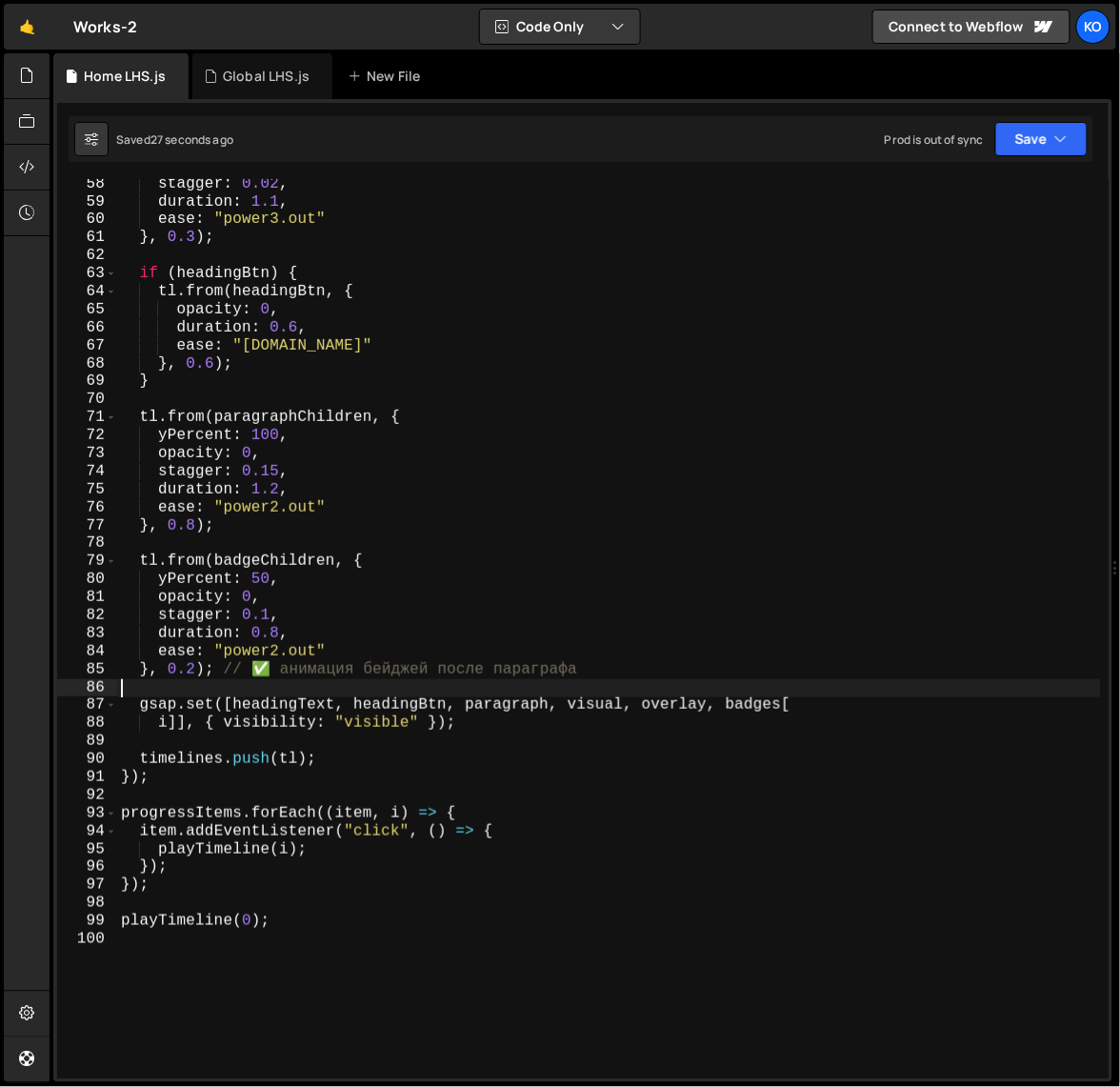
scroll to position [0, 0]
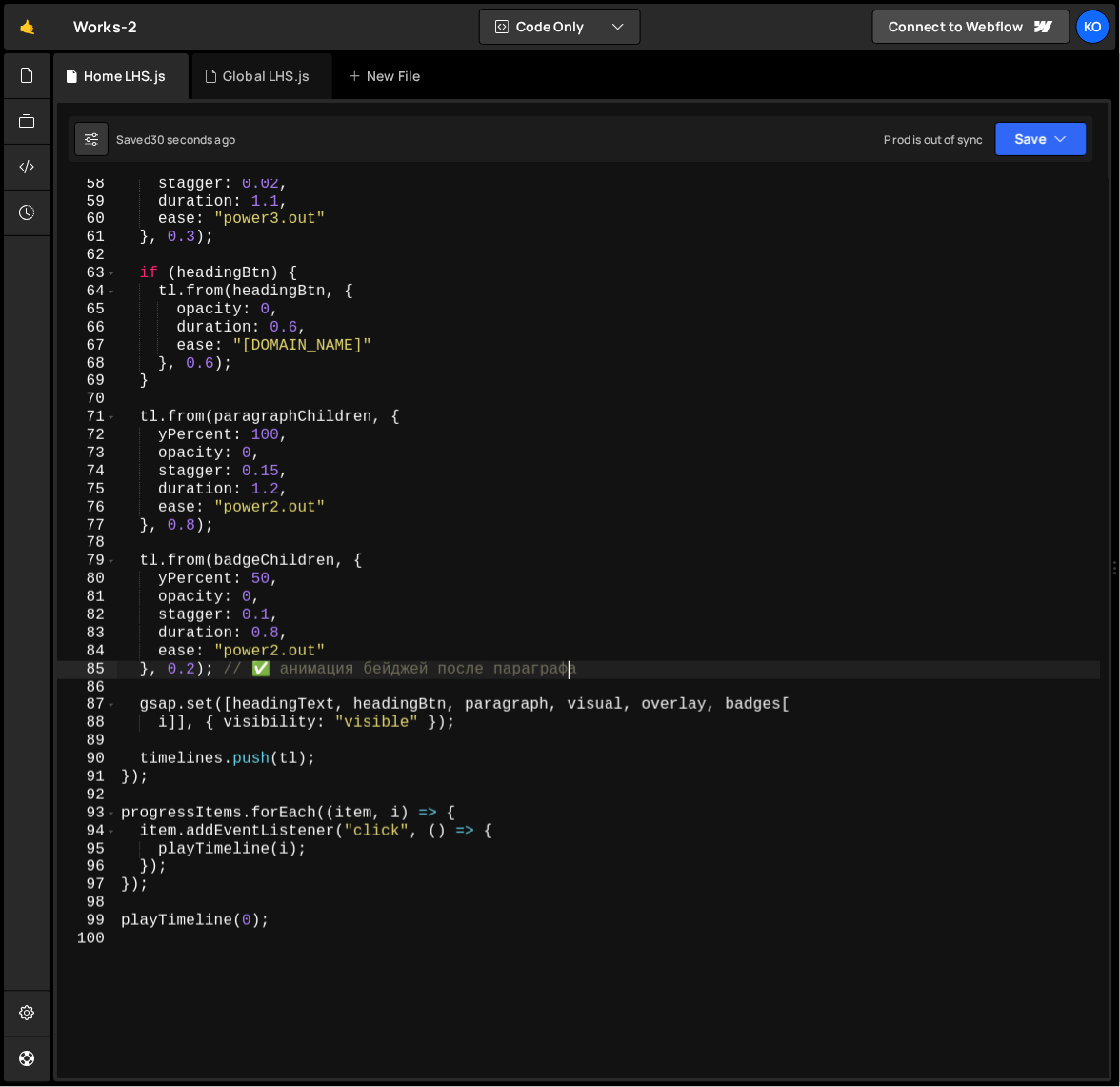
click at [138, 562] on div "stagger : 0.02 , duration : 1.1 , ease : "power3.out" } , 0.3 ) ; if ( headingB…" at bounding box center [609, 642] width 985 height 935
type textarea "tl.from(badgeChildren, { yPercent: 50,"
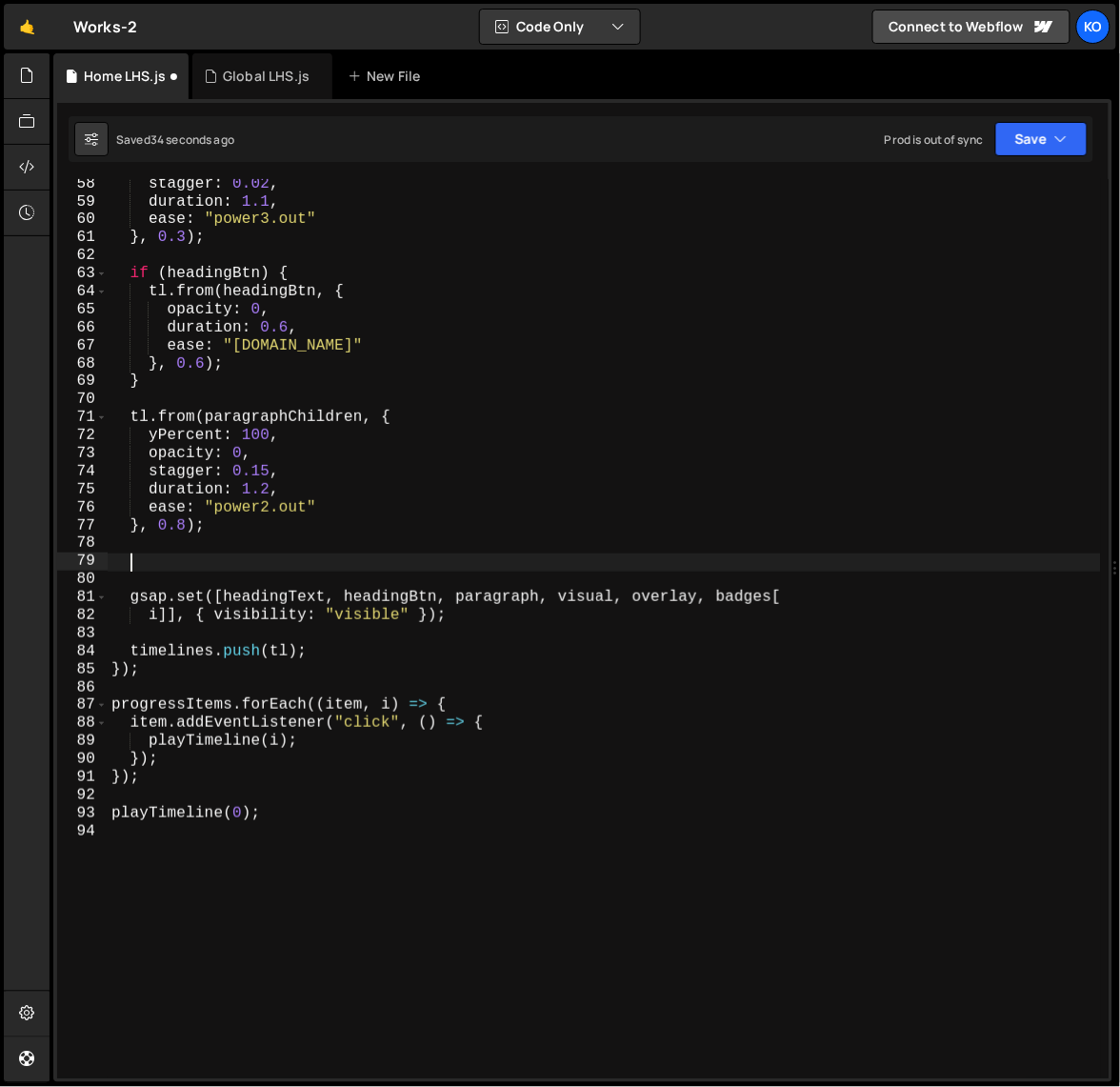
type textarea "м"
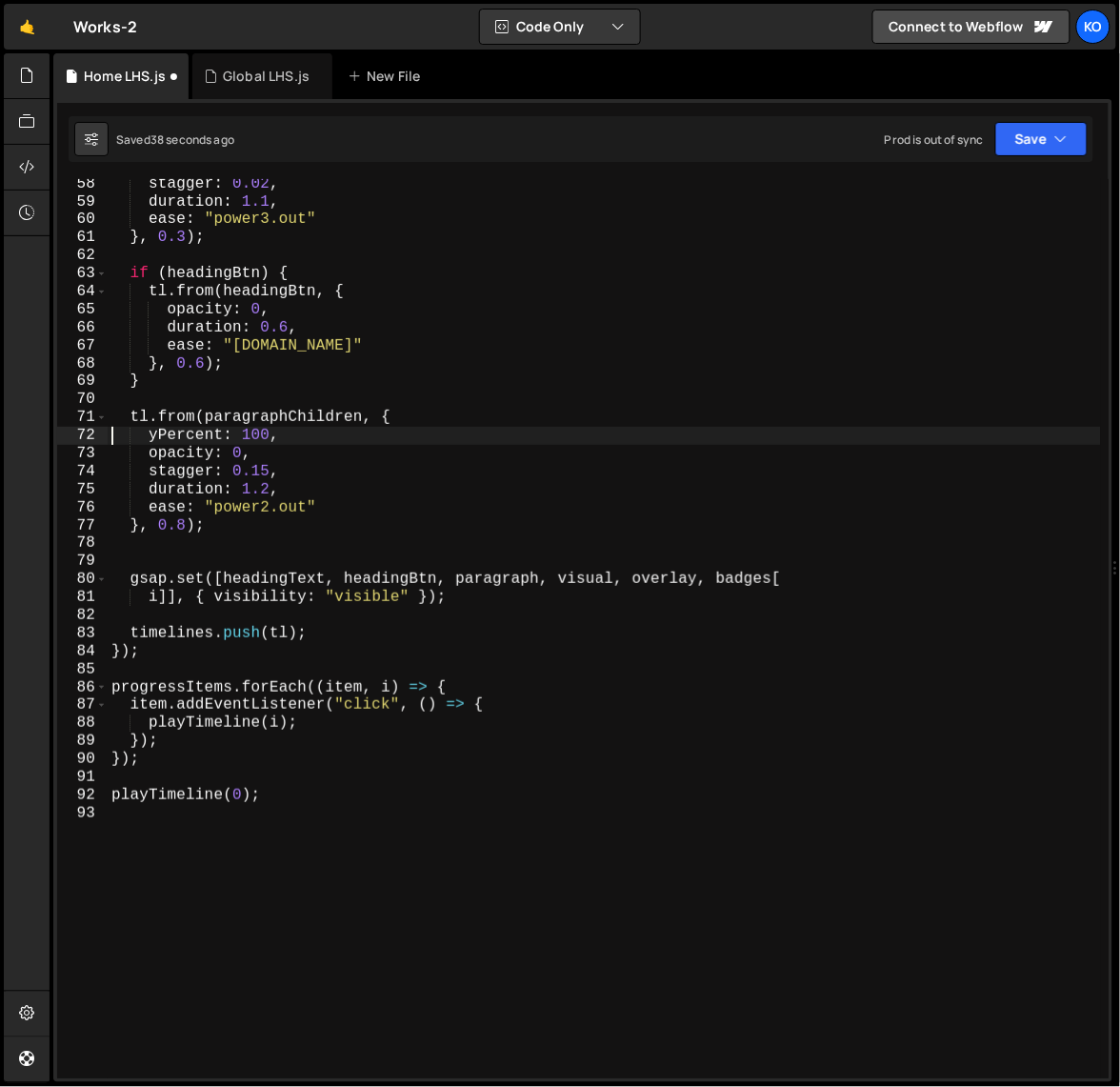
type textarea "tl.from(paragraphChildren, {"
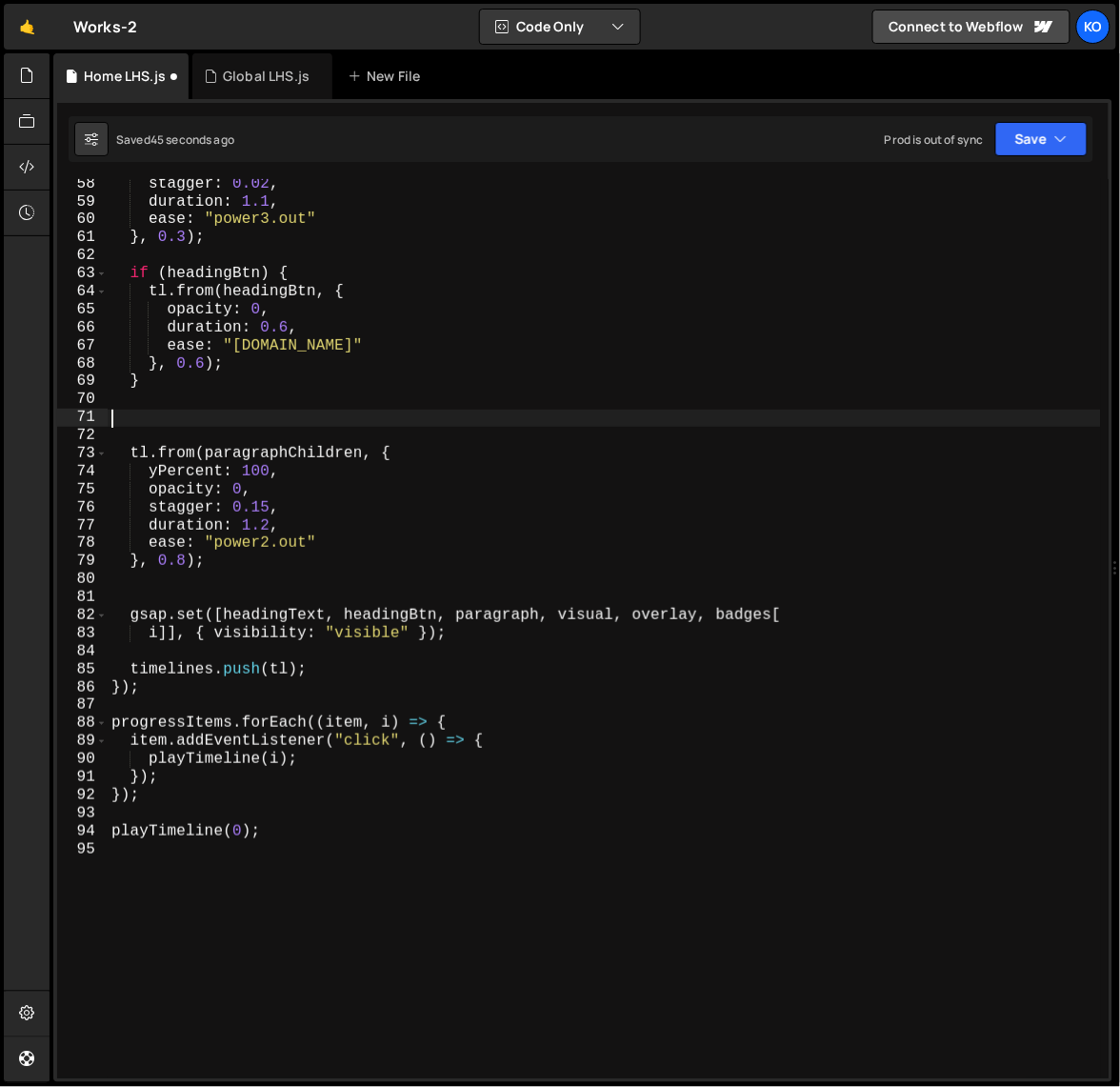
paste textarea "}, 0.2); // ✅ анимация бейджей после параграфа"
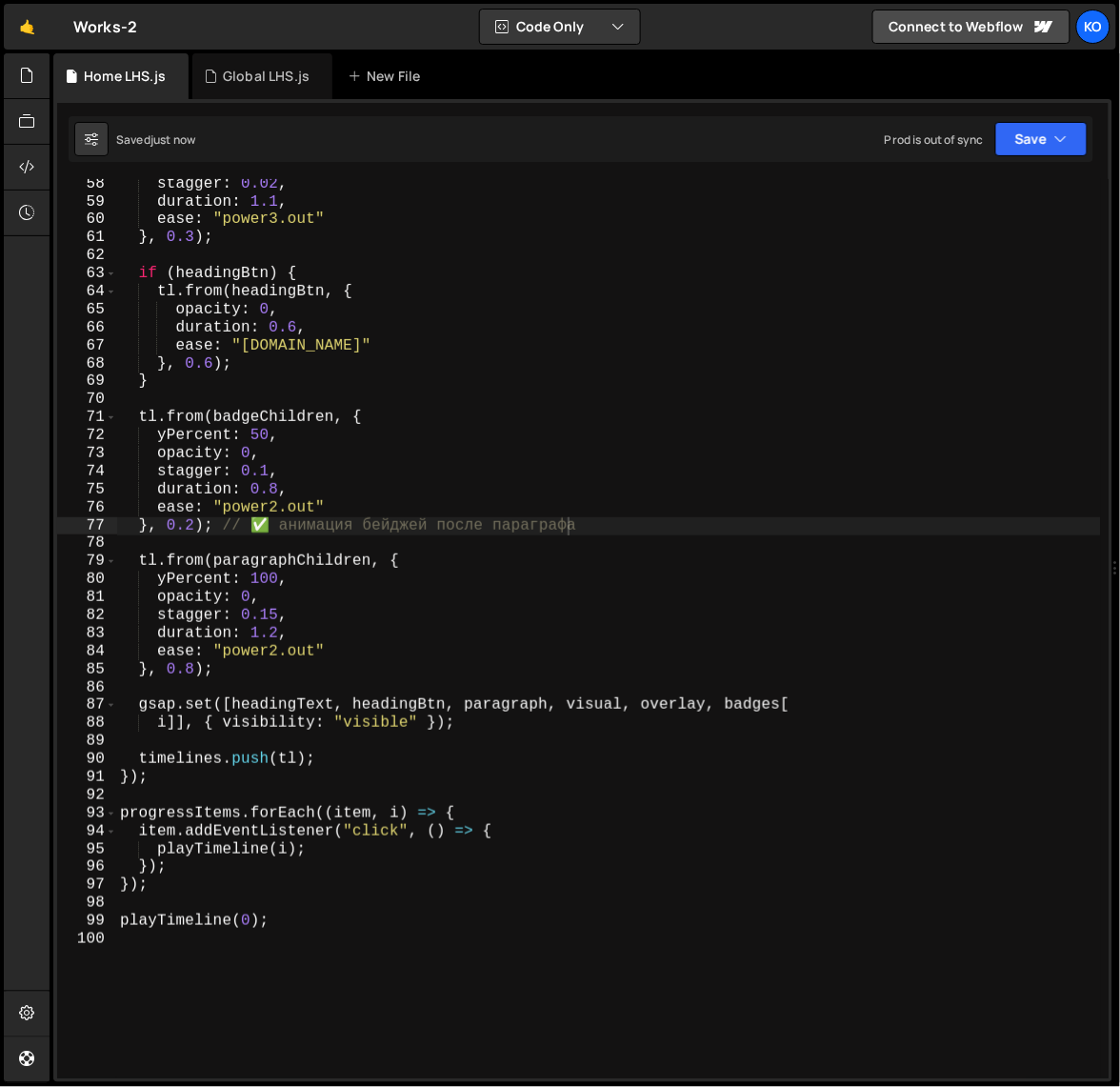
click at [194, 534] on div "stagger : 0.02 , duration : 1.1 , ease : "power3.out" } , 0.3 ) ; if ( headingB…" at bounding box center [608, 642] width 986 height 935
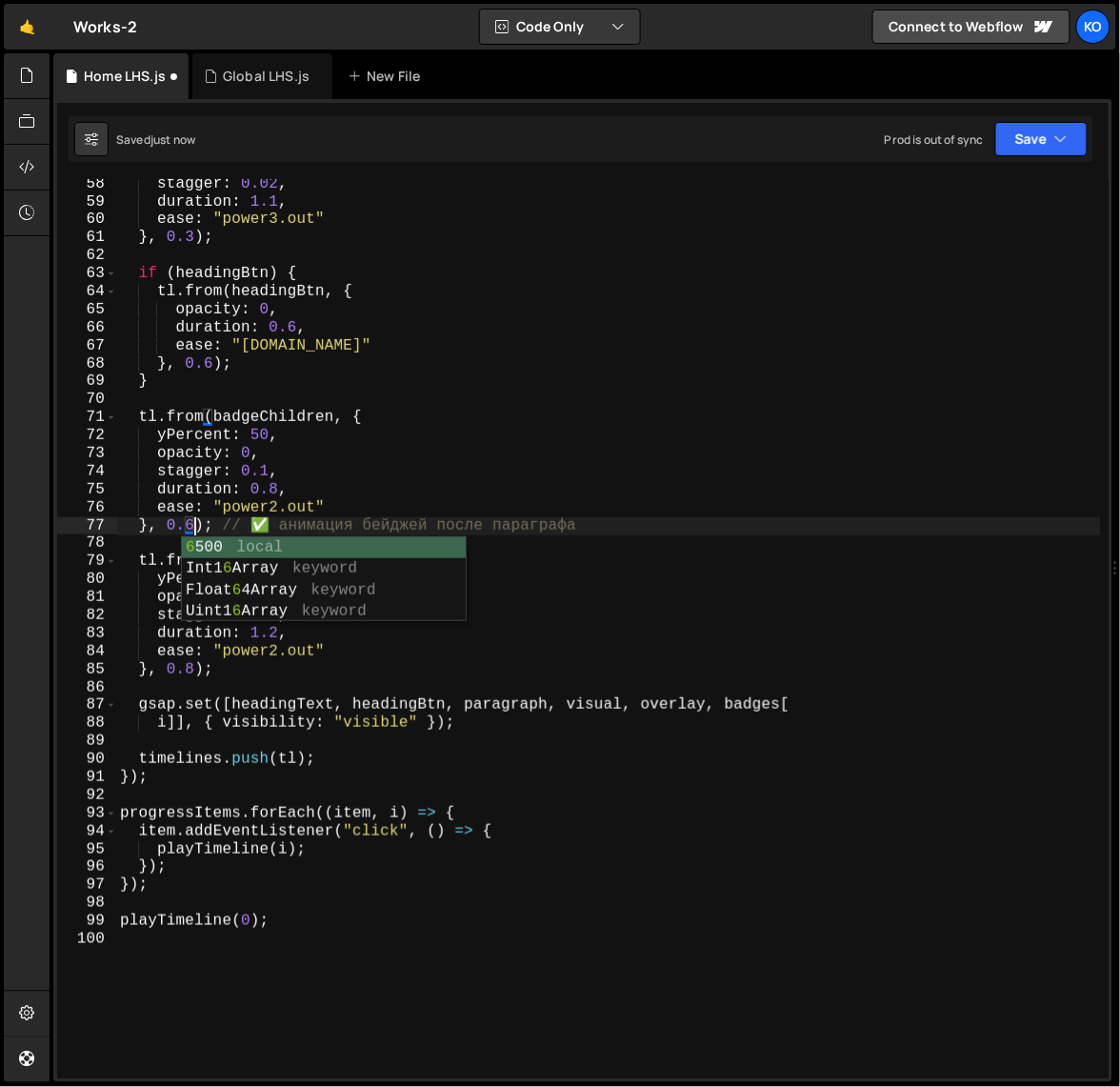
scroll to position [0, 4]
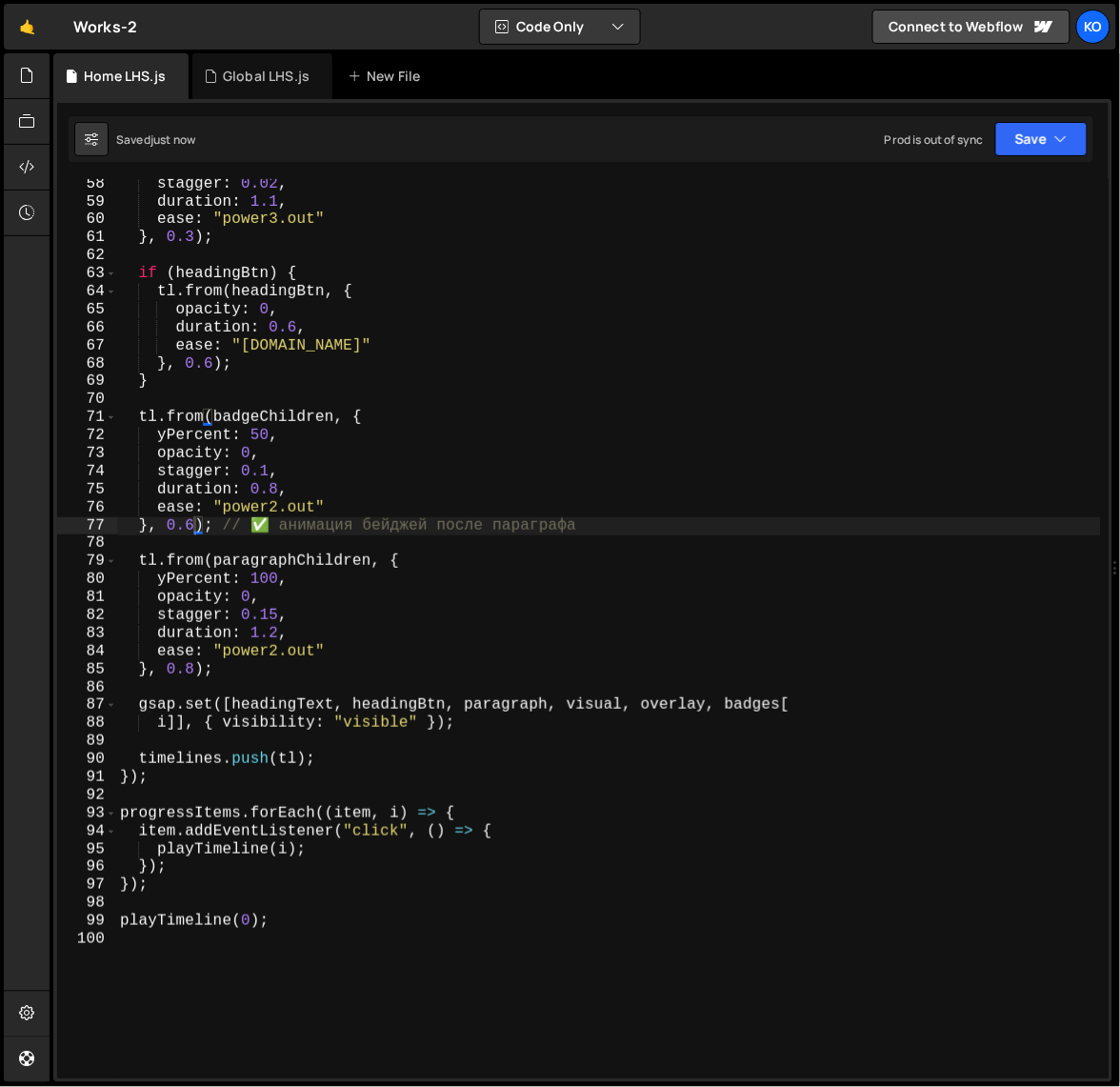
click at [193, 527] on div "stagger : 0.02 , duration : 1.1 , ease : "power3.out" } , 0.3 ) ; if ( headingB…" at bounding box center [608, 642] width 986 height 935
click at [173, 527] on div "stagger : 0.02 , duration : 1.1 , ease : "power3.out" } , 0.3 ) ; if ( headingB…" at bounding box center [608, 642] width 986 height 935
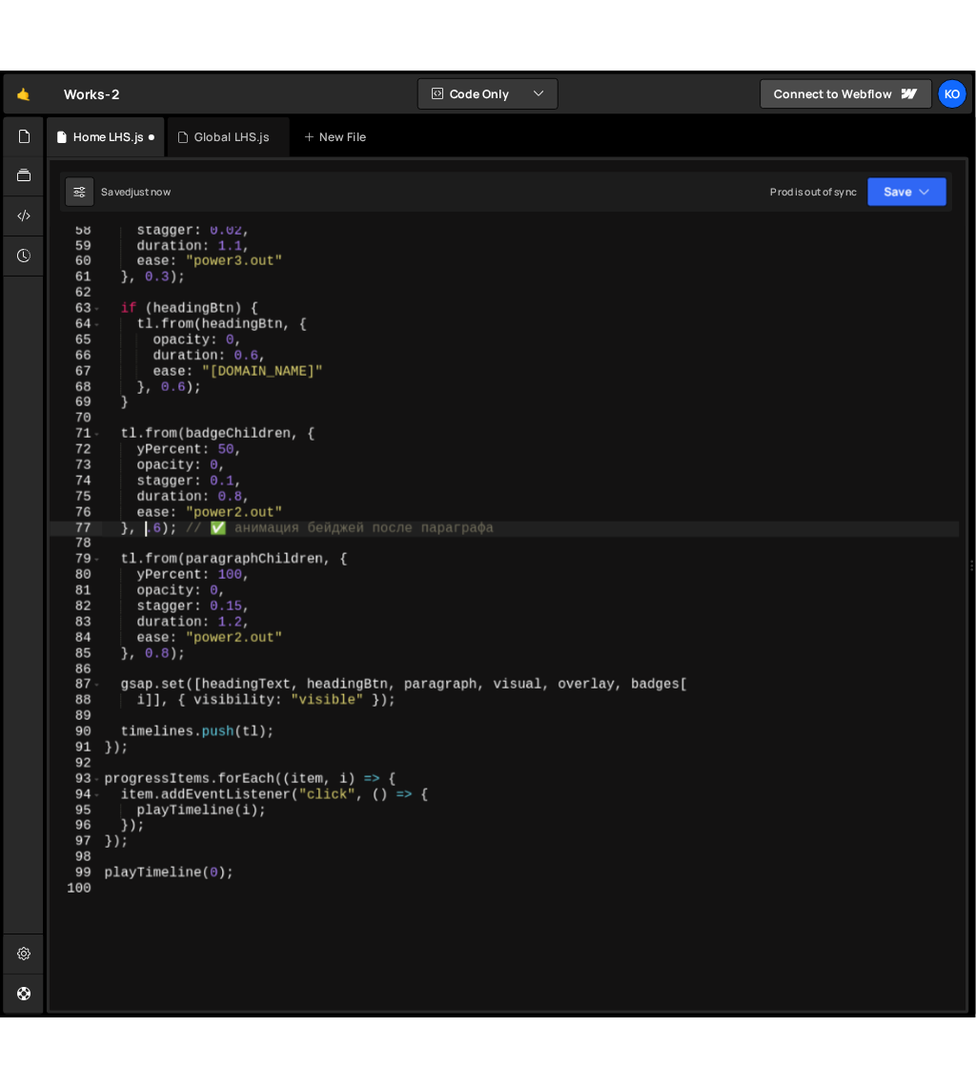
scroll to position [0, 3]
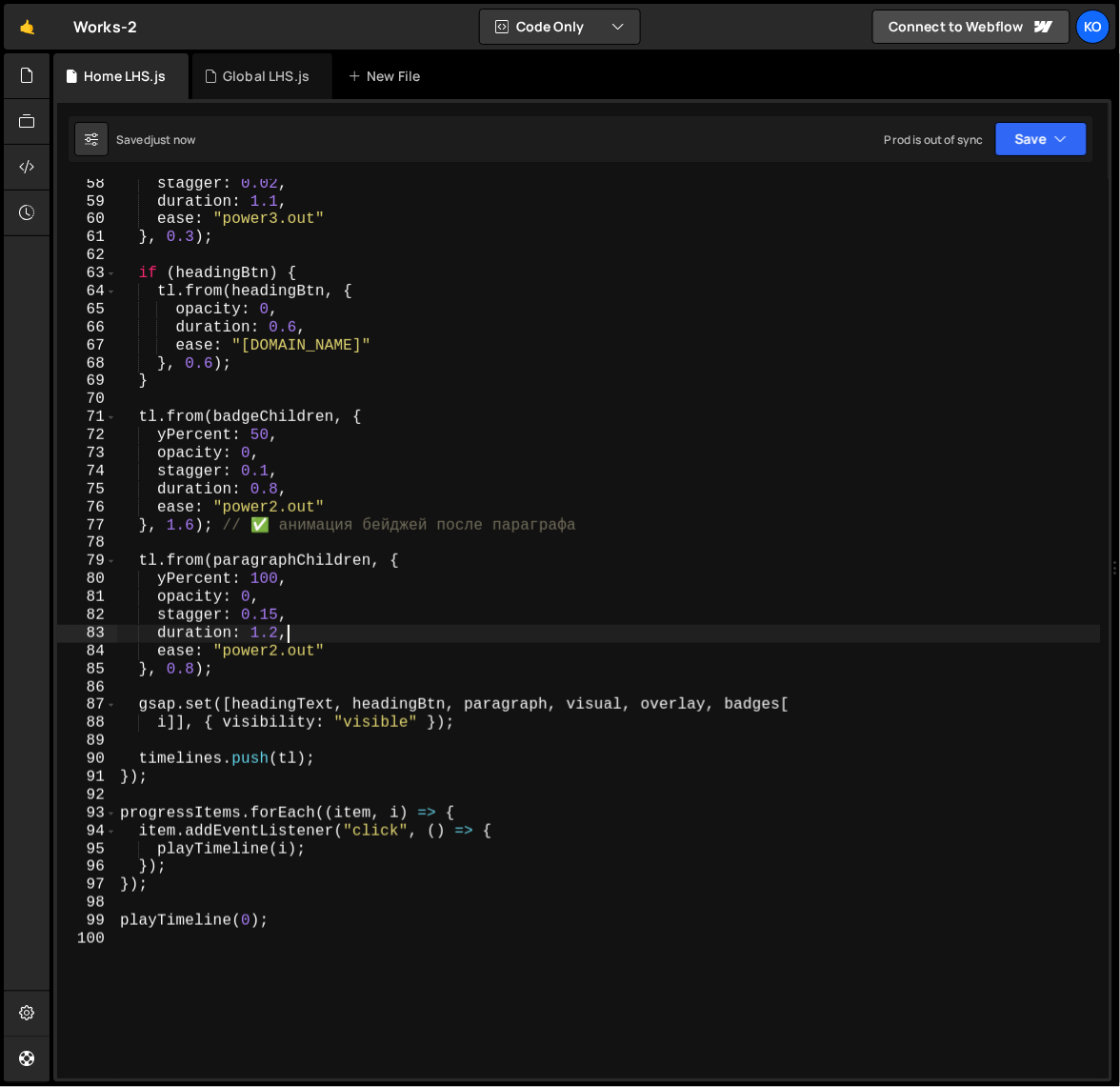
click at [373, 629] on div "stagger : 0.02 , duration : 1.1 , ease : "power3.out" } , 0.3 ) ; if ( headingB…" at bounding box center [608, 642] width 986 height 935
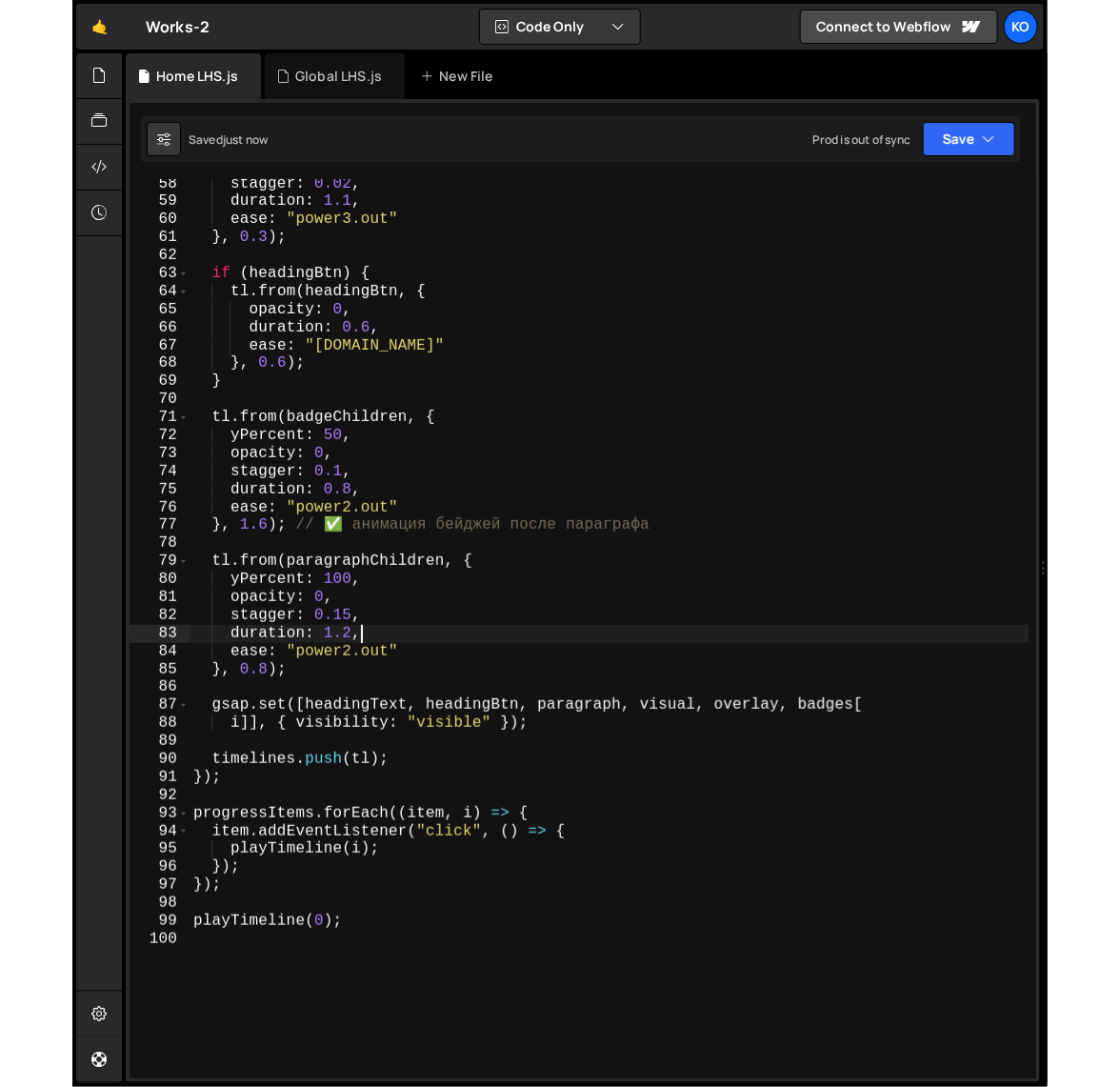
scroll to position [1028, 0]
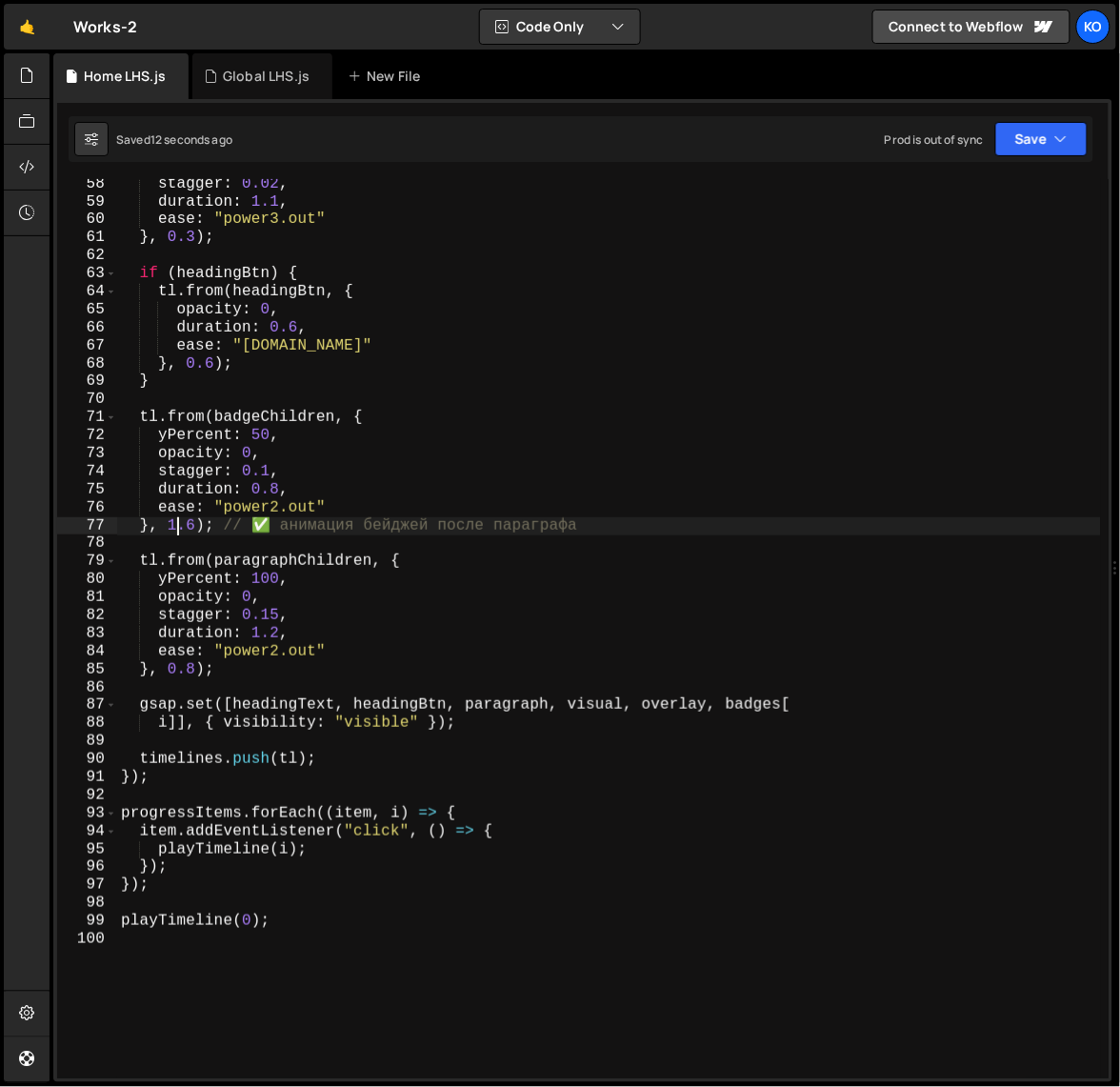
click at [176, 533] on div "stagger : 0.02 , duration : 1.1 , ease : "power3.out" } , 0.3 ) ; if ( headingB…" at bounding box center [609, 642] width 985 height 935
click at [194, 528] on div "stagger : 0.02 , duration : 1.1 , ease : "power3.out" } , 0.3 ) ; if ( headingB…" at bounding box center [609, 642] width 985 height 935
click at [172, 531] on div "stagger : 0.02 , duration : 1.1 , ease : "power3.out" } , 0.3 ) ; if ( headingB…" at bounding box center [609, 642] width 985 height 935
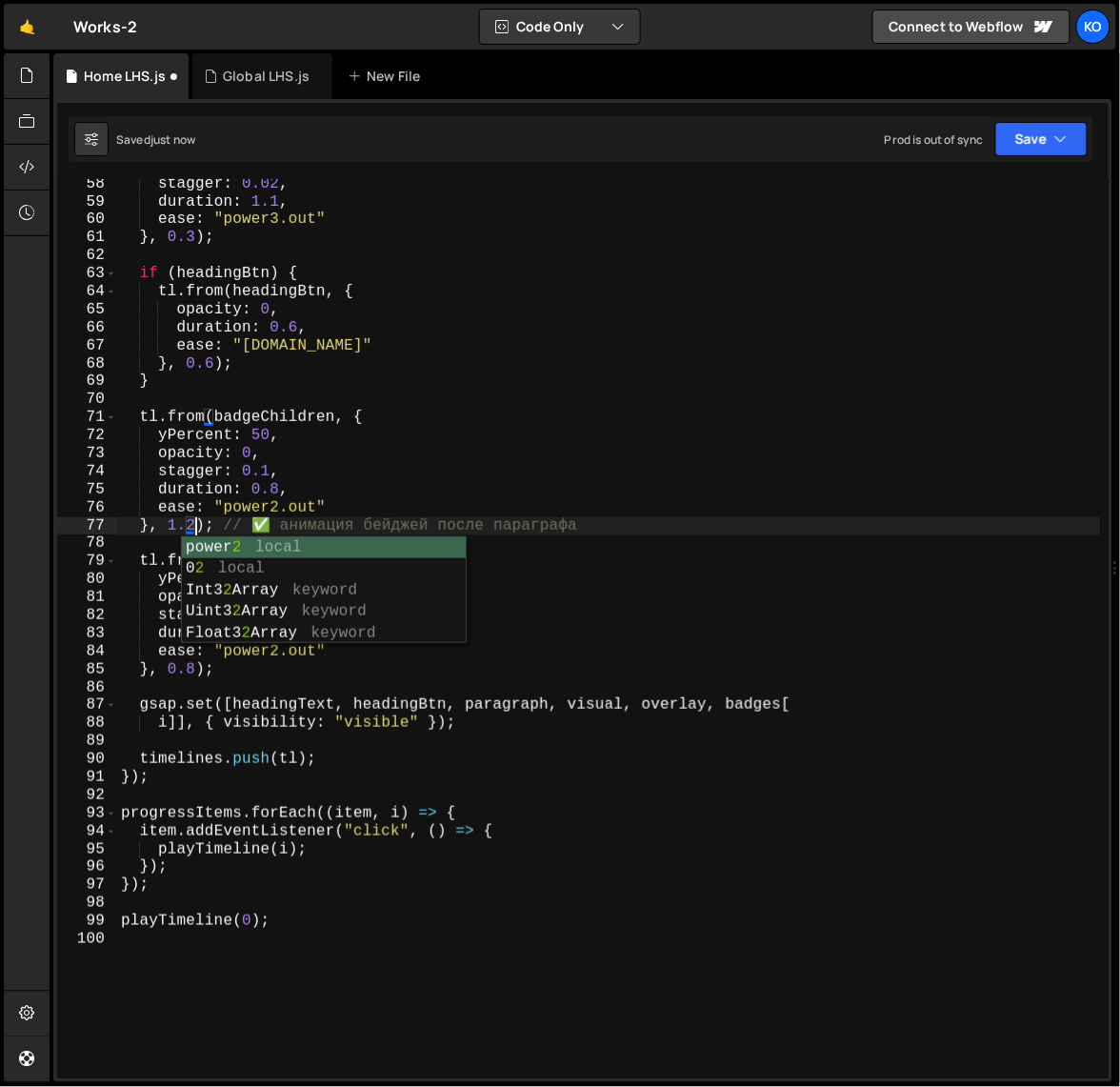
scroll to position [0, 5]
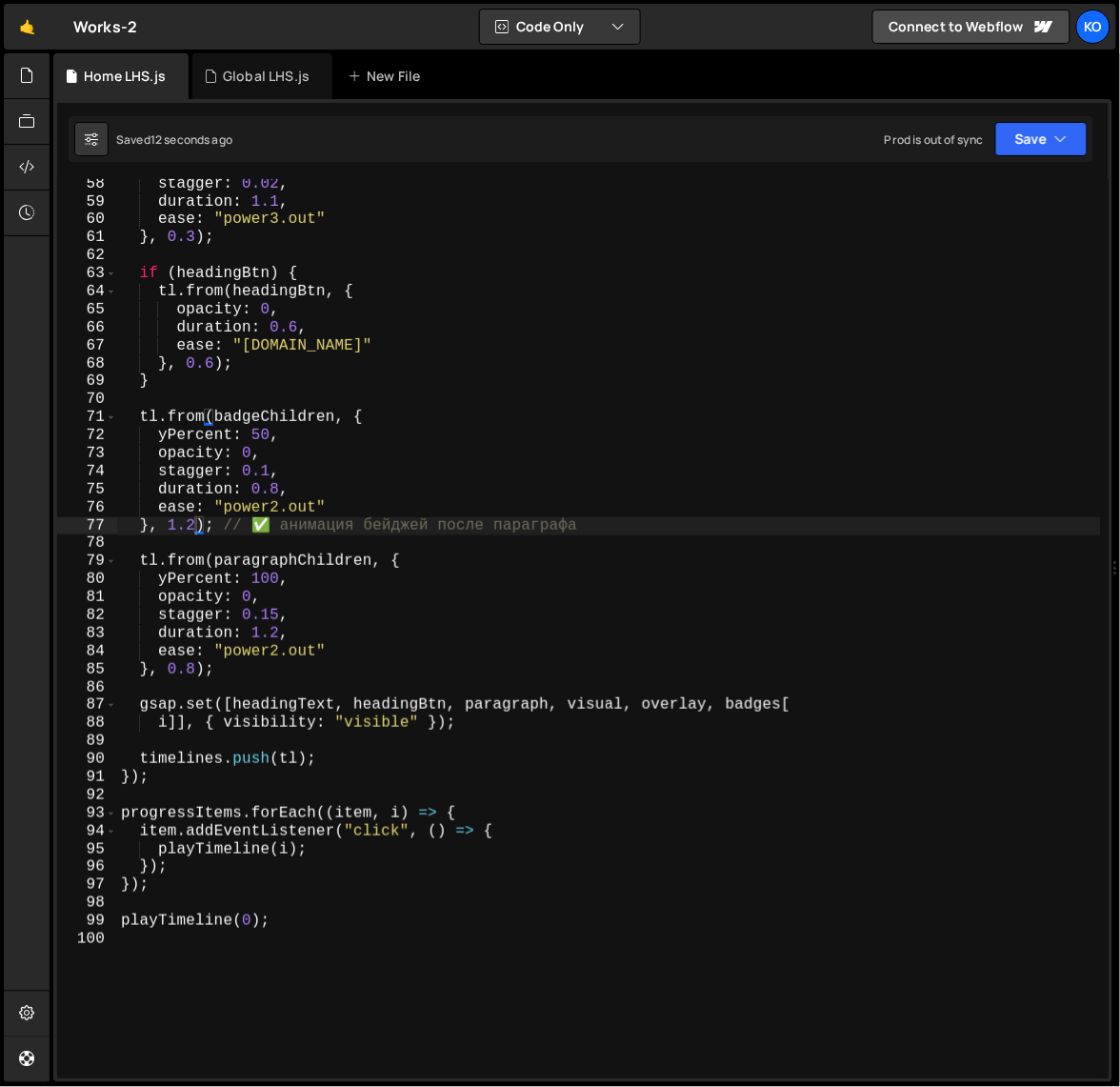
click at [193, 529] on div "stagger : 0.02 , duration : 1.1 , ease : "power3.out" } , 0.3 ) ; if ( headingB…" at bounding box center [609, 642] width 985 height 935
click at [174, 531] on div "stagger : 0.02 , duration : 1.1 , ease : "power3.out" } , 0.3 ) ; if ( headingB…" at bounding box center [609, 642] width 985 height 935
click at [267, 473] on div "stagger : 0.02 , duration : 1.1 , ease : "power3.out" } , 0.3 ) ; if ( headingB…" at bounding box center [609, 642] width 985 height 935
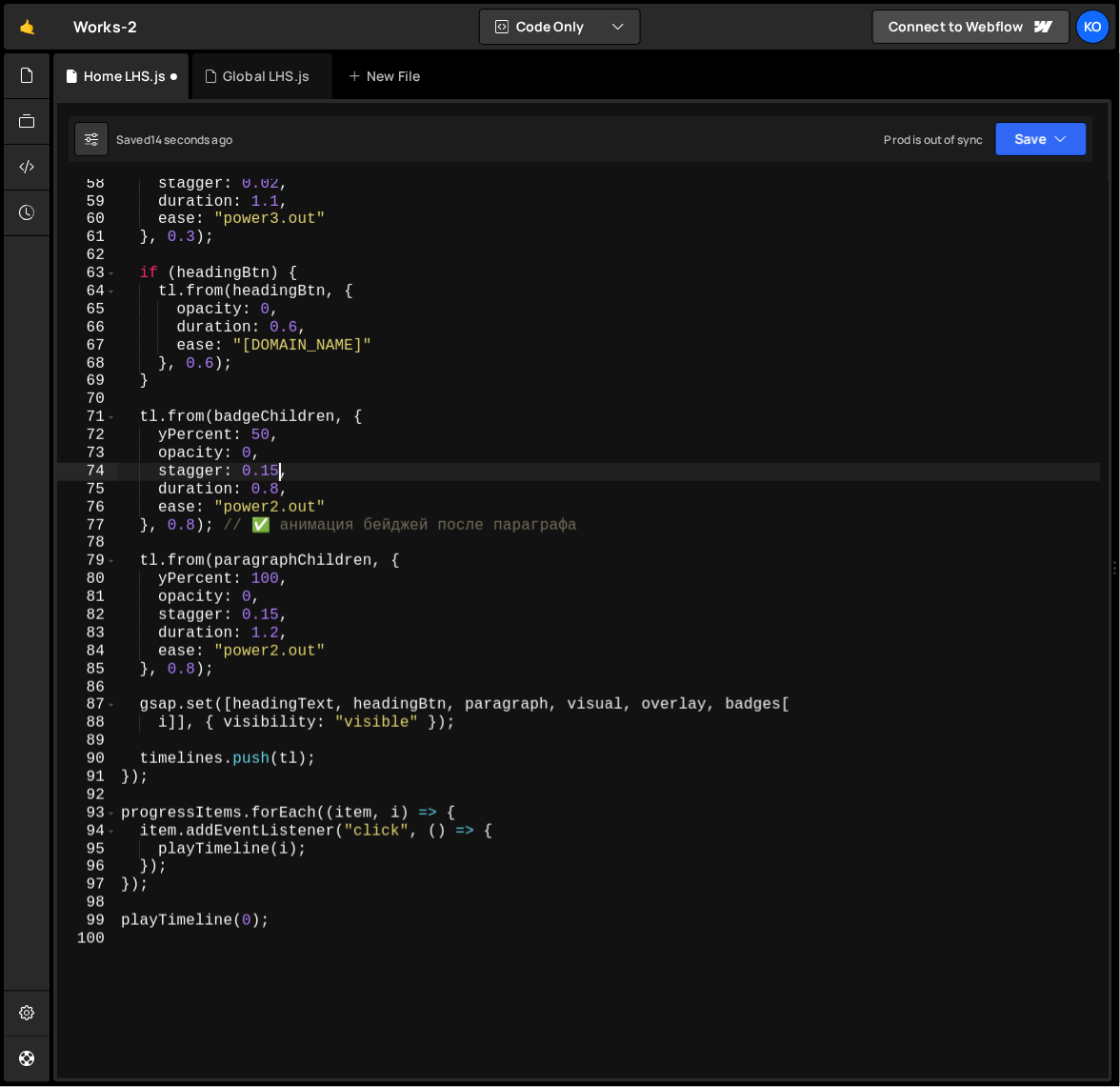
scroll to position [0, 8]
click at [277, 496] on div "stagger : 0.02 , duration : 1.1 , ease : "power3.out" } , 0.3 ) ; if ( headingB…" at bounding box center [609, 642] width 985 height 935
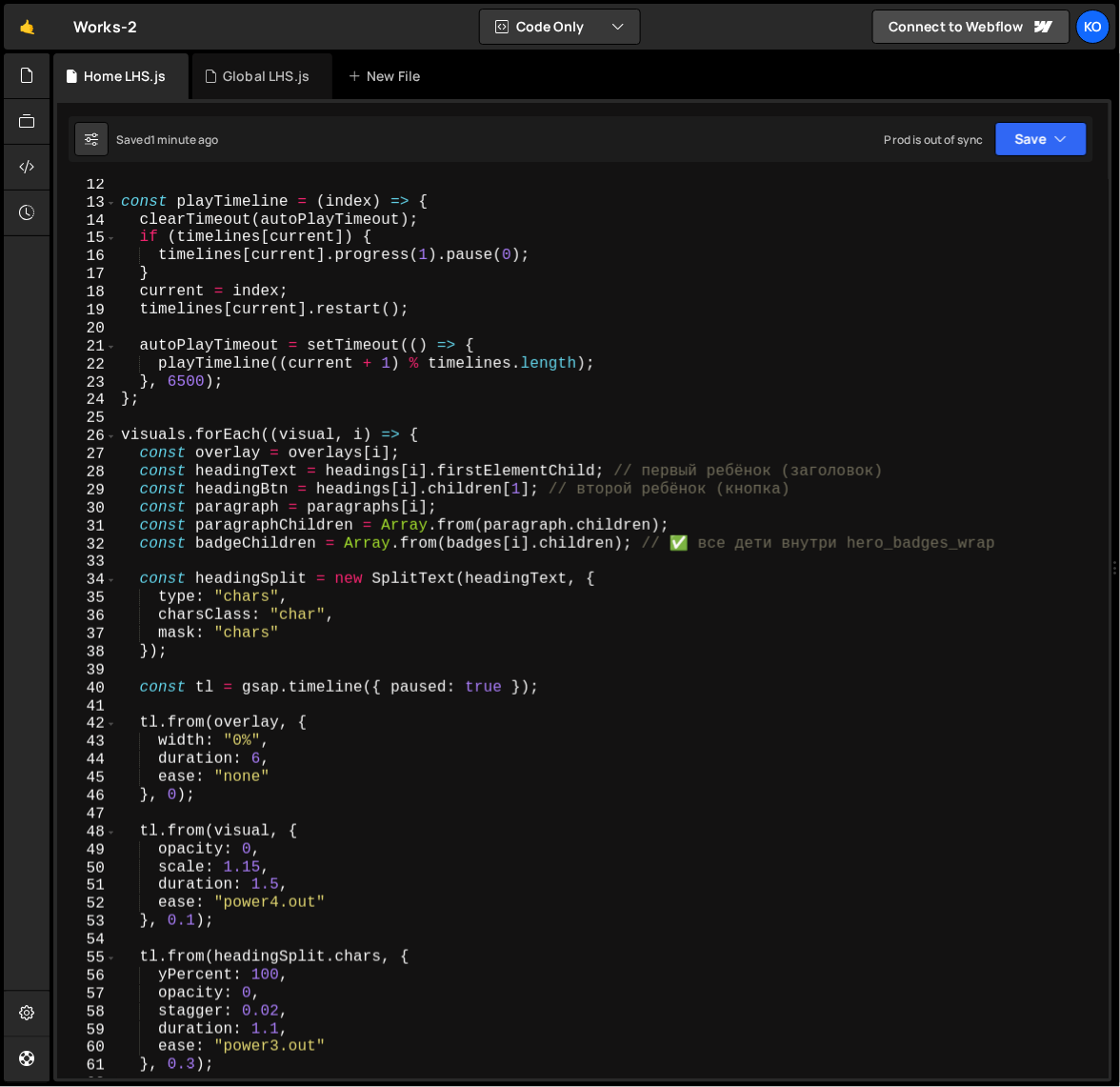
scroll to position [213, 0]
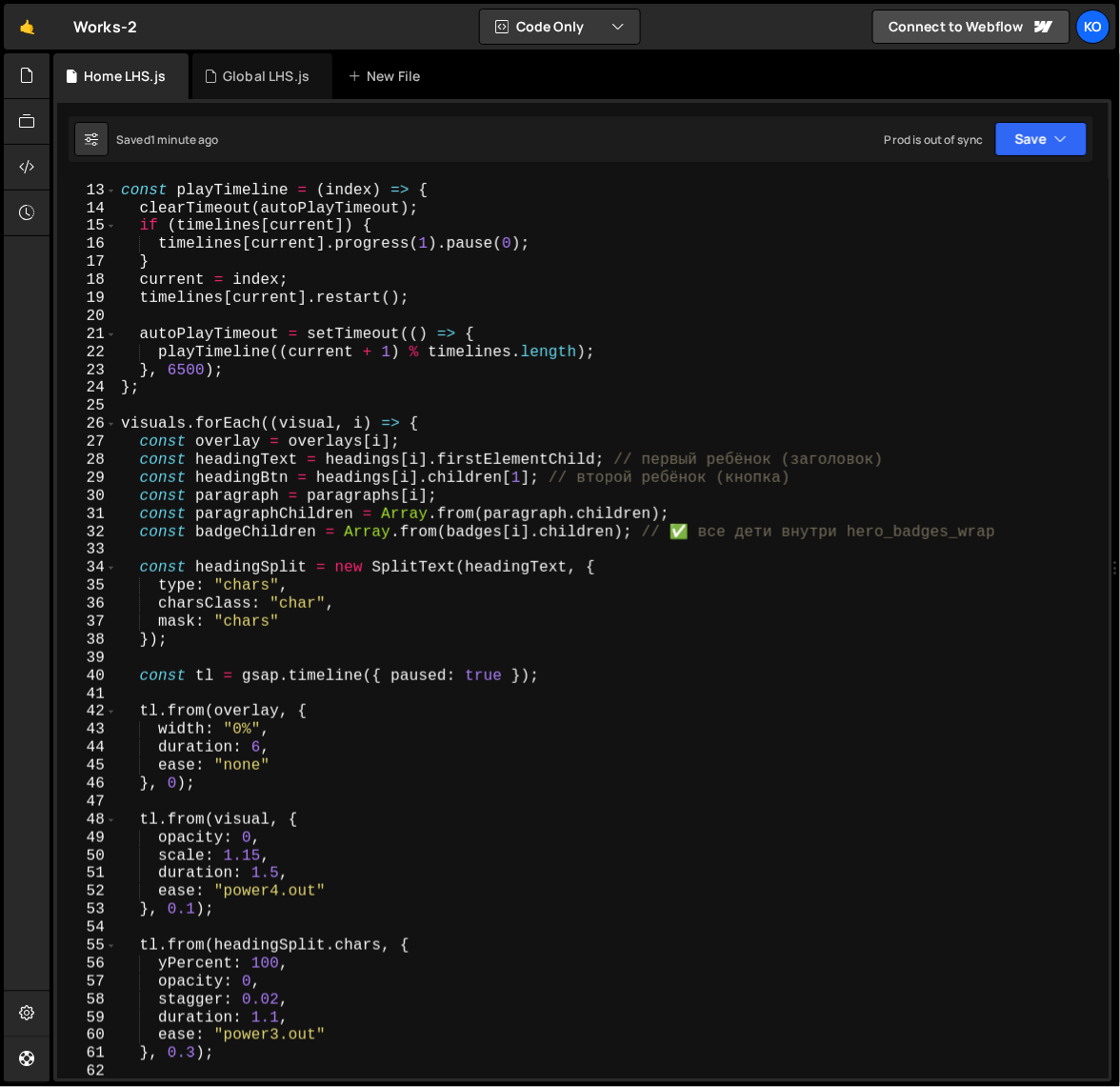
click at [258, 751] on div "const playTimeline = ( index ) => { clearTimeout ( autoPlayTimeout ) ; if ( tim…" at bounding box center [609, 631] width 985 height 935
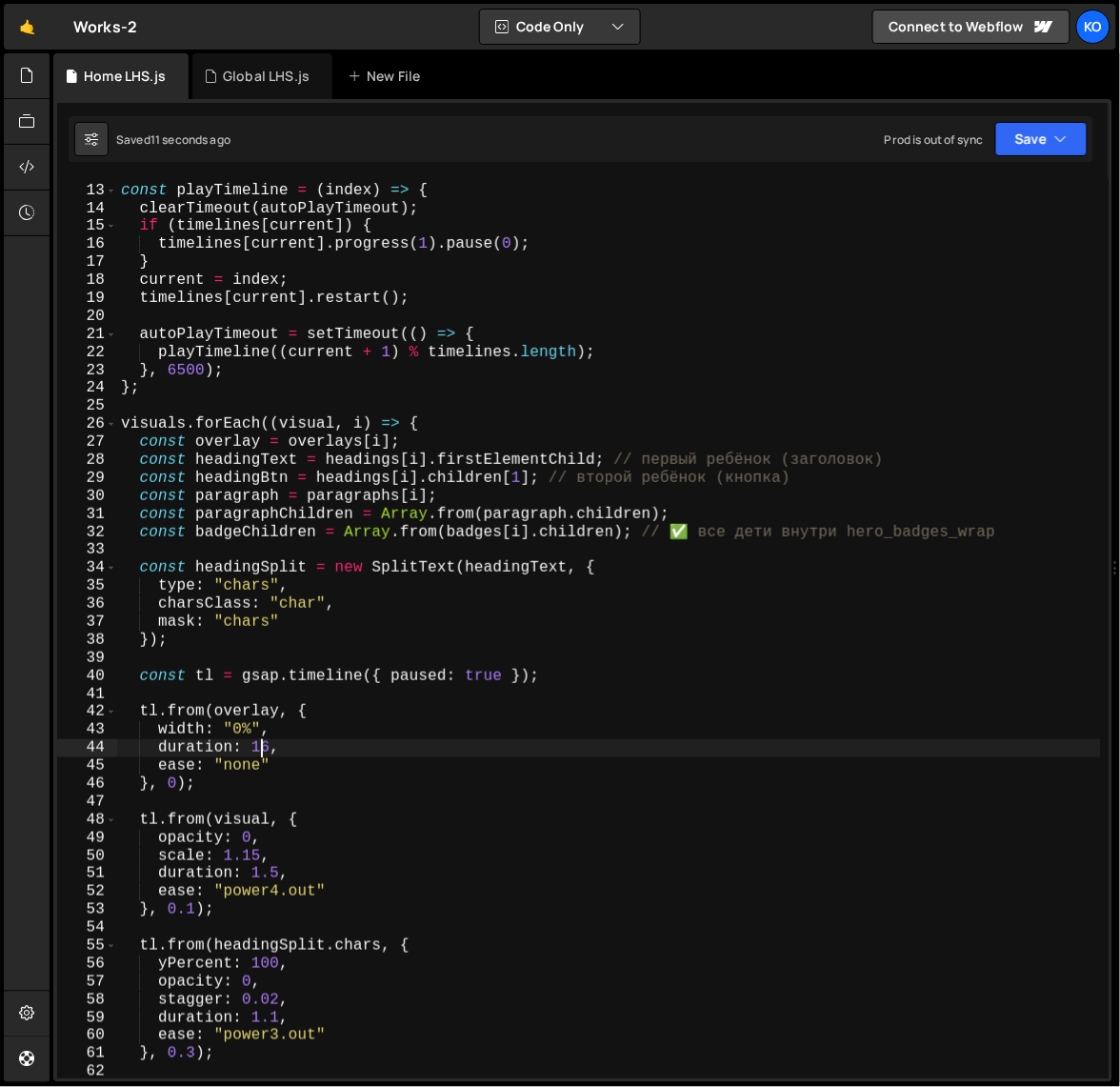
click at [257, 748] on div "const playTimeline = ( index ) => { clearTimeout ( autoPlayTimeout ) ; if ( tim…" at bounding box center [609, 631] width 985 height 935
type textarea "playTimeline(0);"
